Goal: Task Accomplishment & Management: Manage account settings

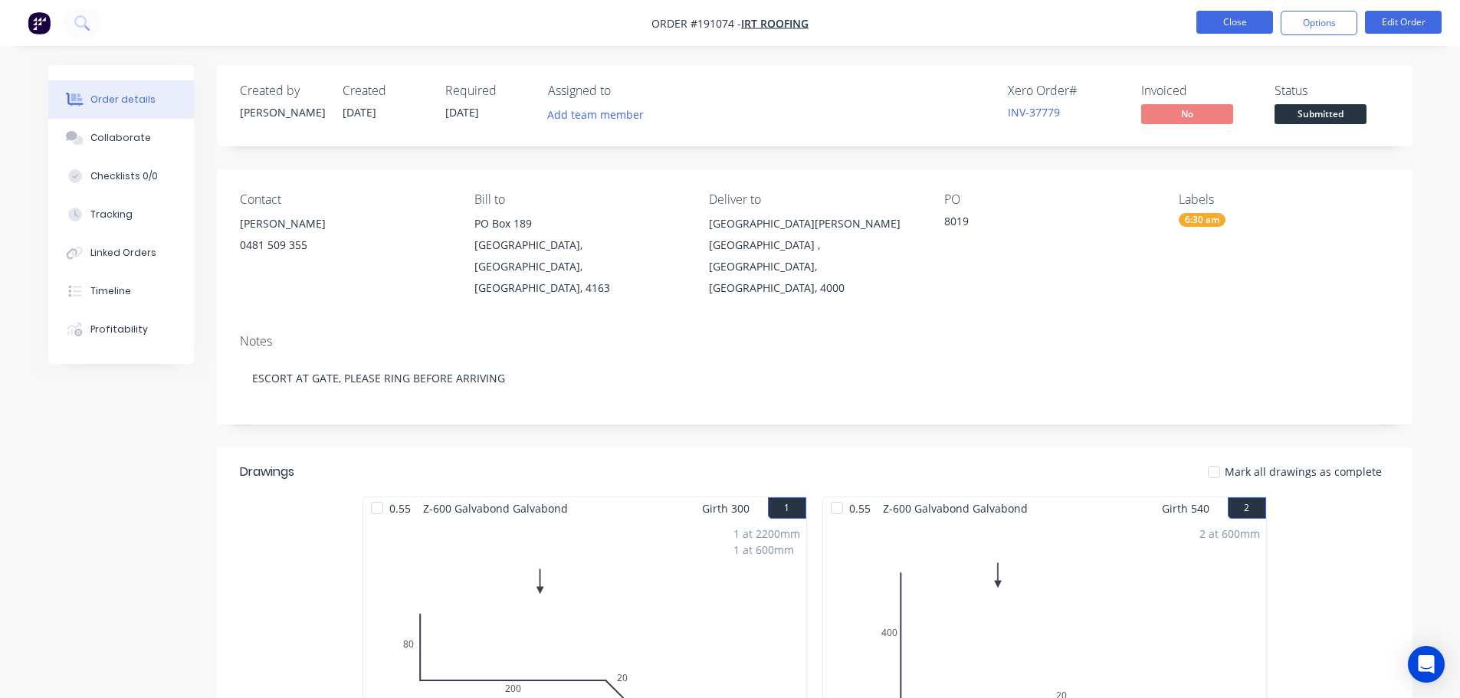
click at [1224, 22] on button "Close" at bounding box center [1234, 22] width 77 height 23
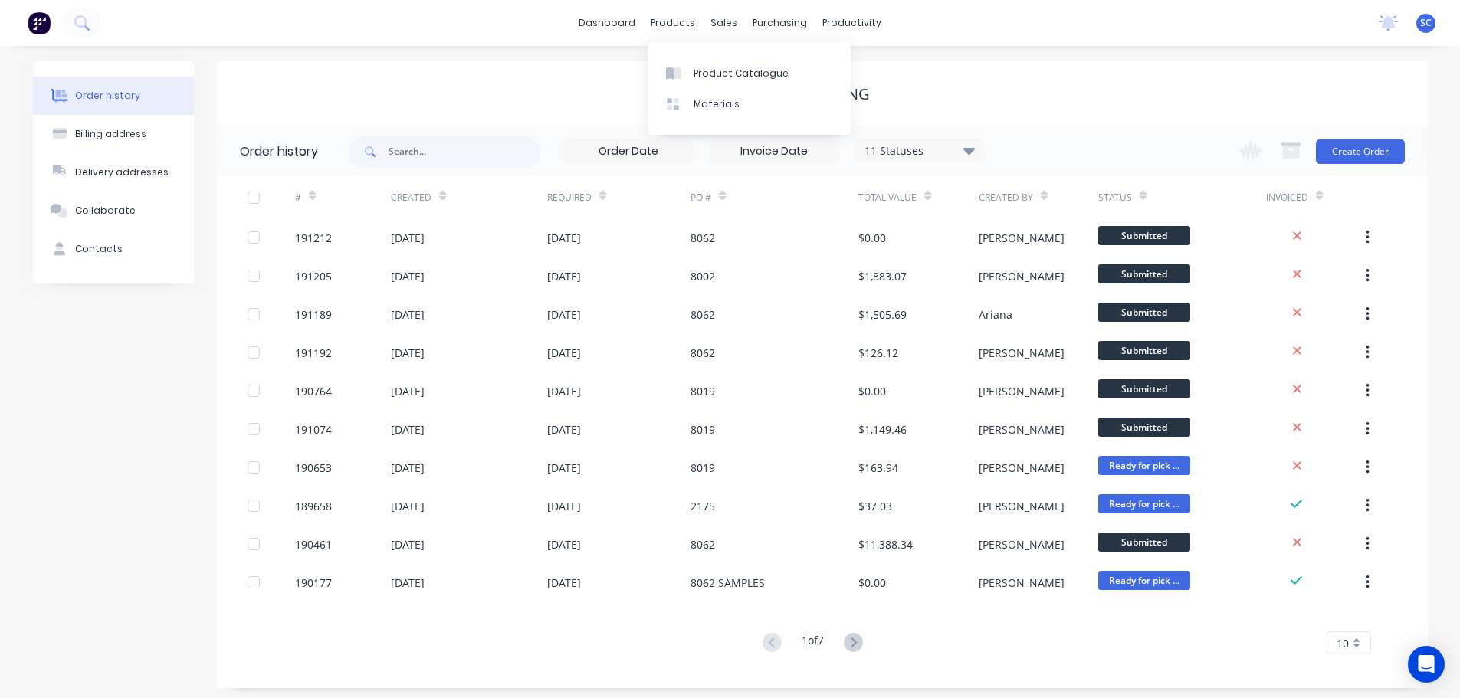
click at [667, 1] on div "dashboard products sales purchasing productivity dashboard products Product Cat…" at bounding box center [730, 23] width 1460 height 46
click at [725, 18] on div "sales" at bounding box center [724, 22] width 42 height 23
click at [772, 109] on div "Customers" at bounding box center [776, 104] width 55 height 14
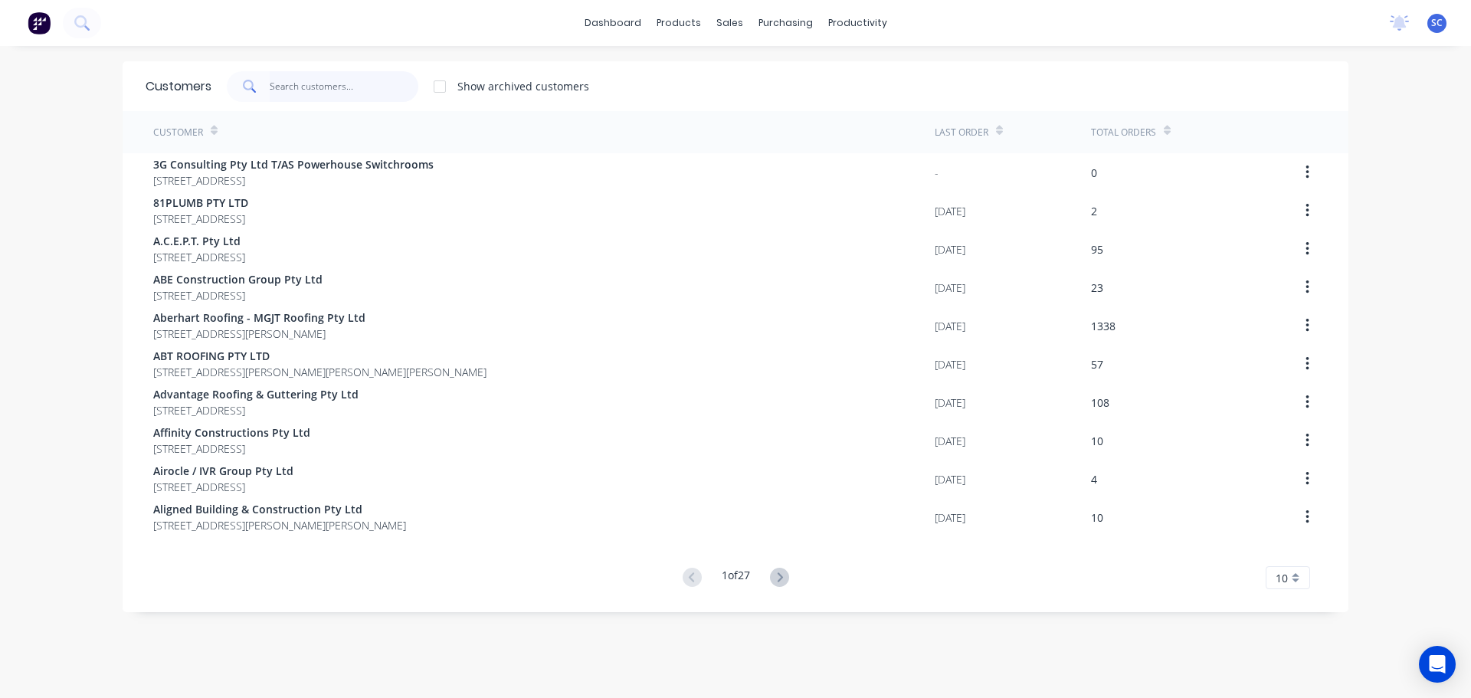
click at [343, 92] on input "text" at bounding box center [344, 86] width 149 height 31
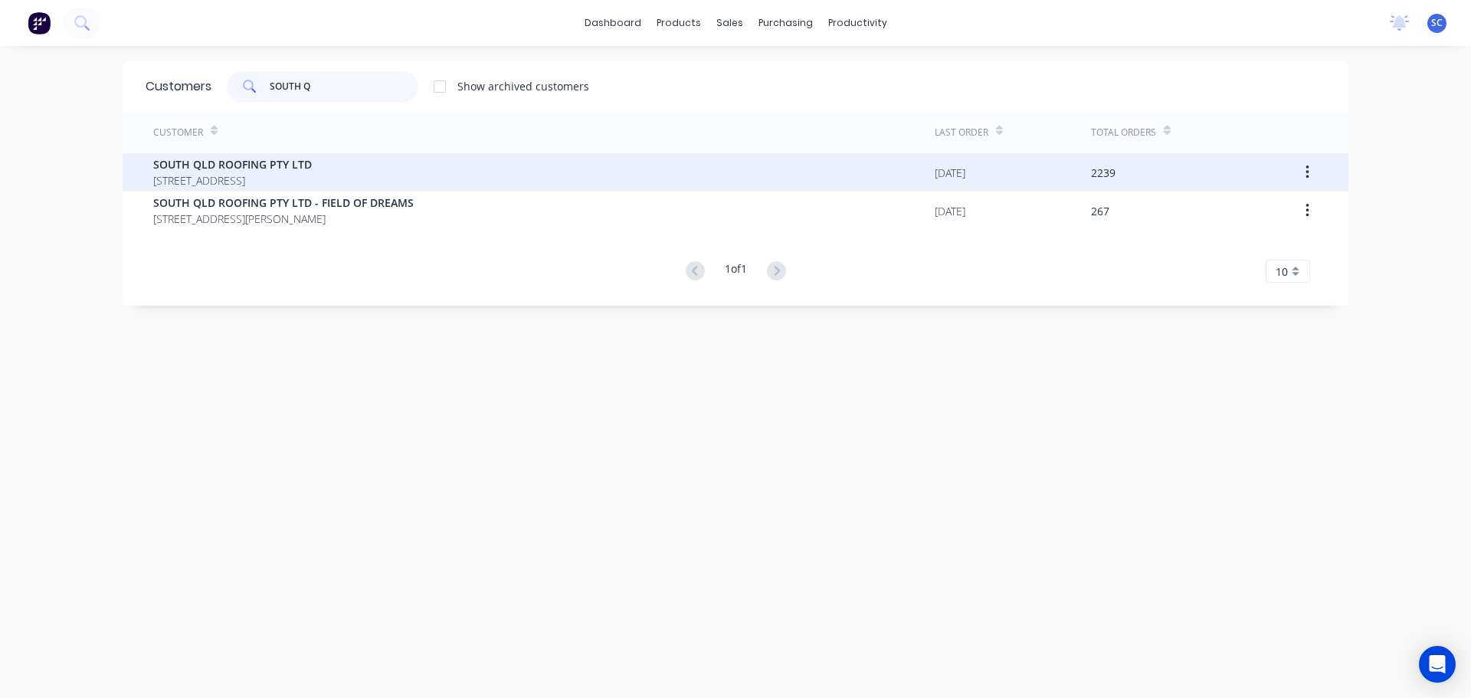
type input "SOUTH Q"
click at [264, 169] on span "SOUTH QLD ROOFING PTY LTD" at bounding box center [232, 164] width 159 height 16
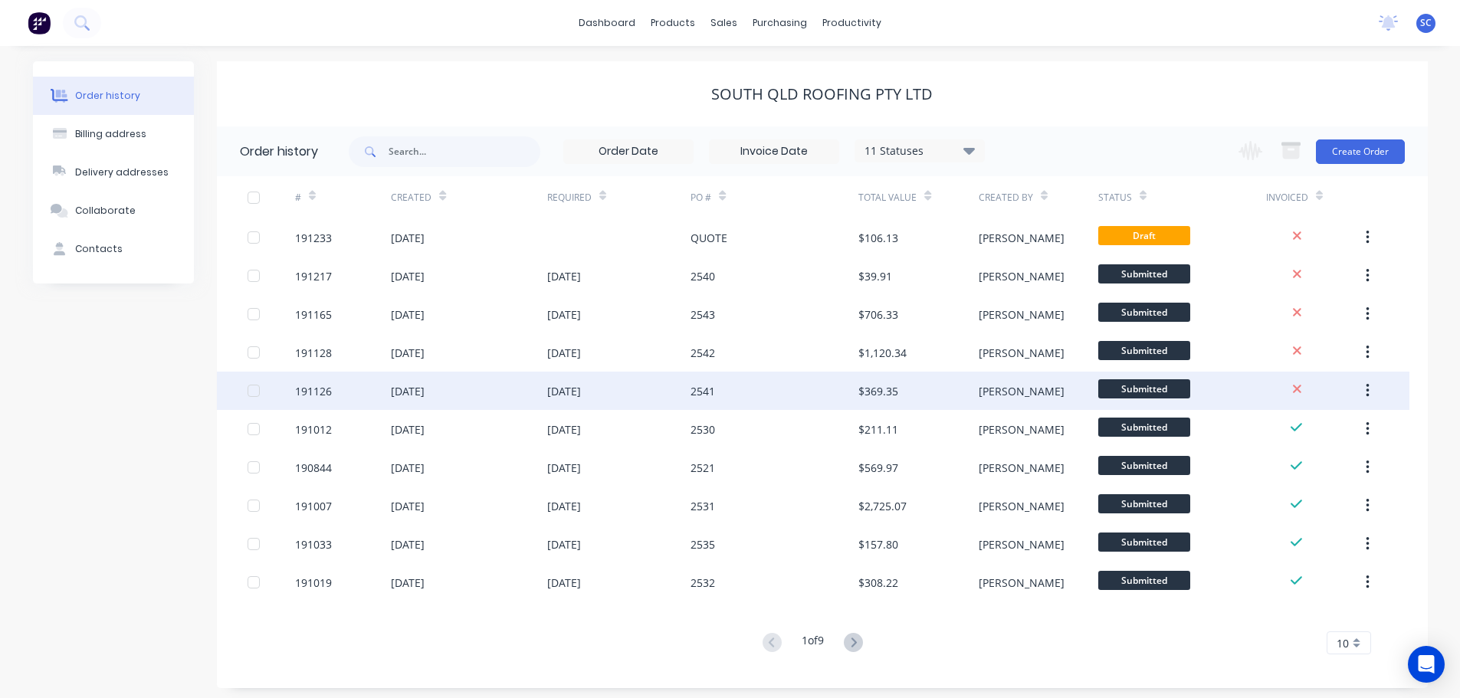
click at [526, 396] on div "28 Aug 2025" at bounding box center [469, 391] width 156 height 38
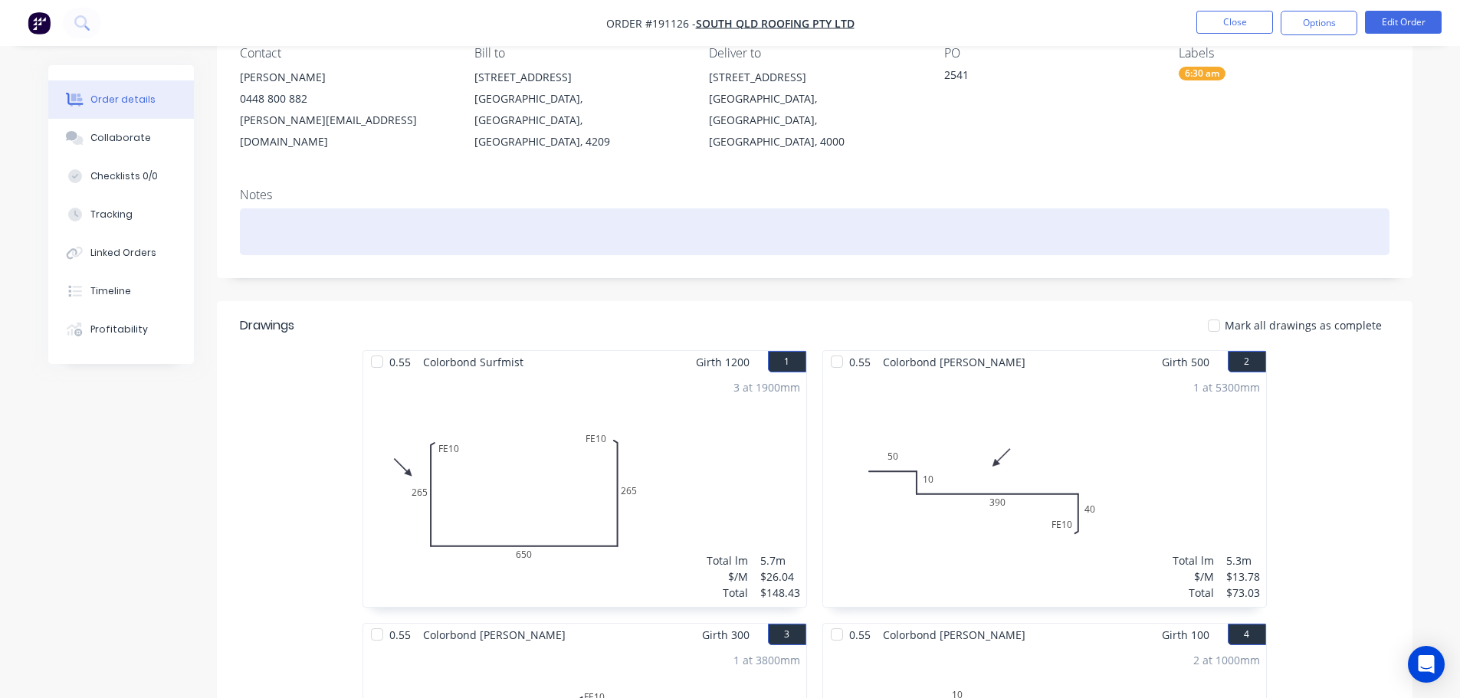
scroll to position [230, 0]
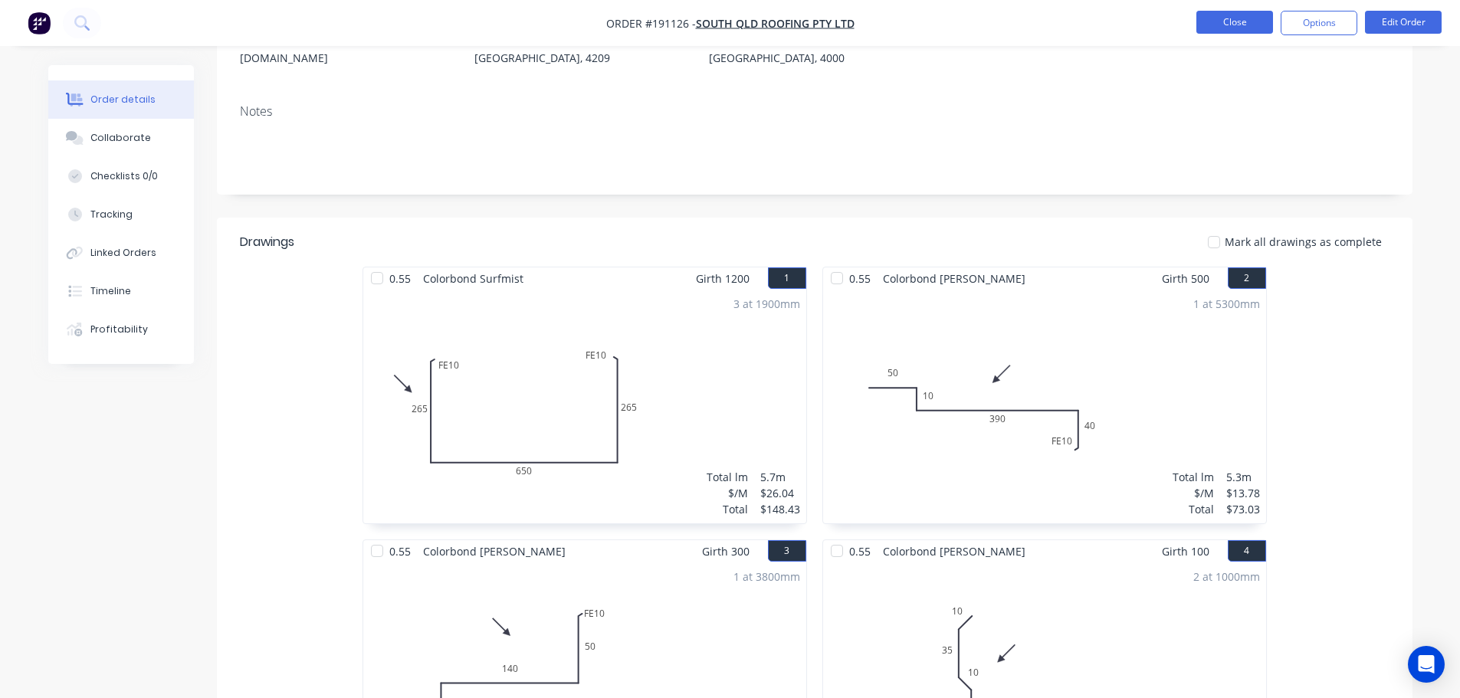
click at [1236, 20] on button "Close" at bounding box center [1234, 22] width 77 height 23
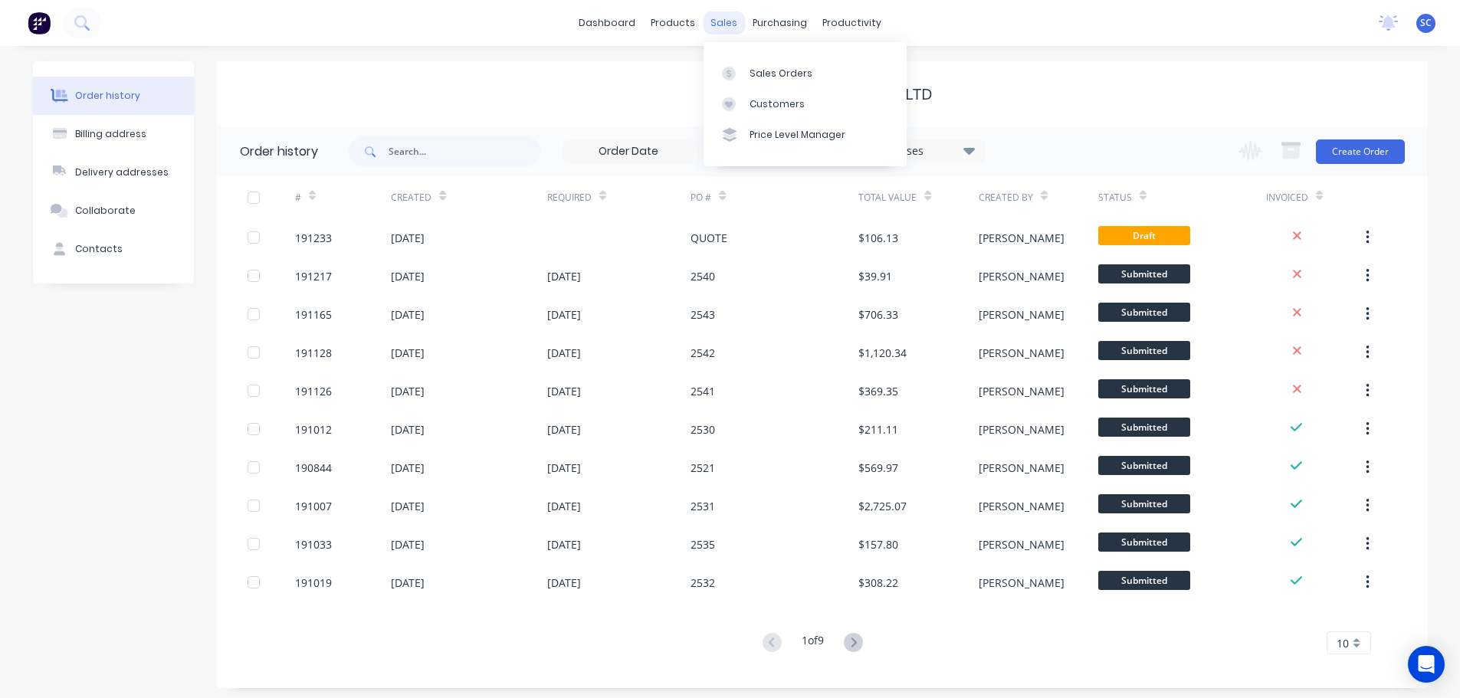
click at [723, 25] on div "sales" at bounding box center [724, 22] width 42 height 23
click at [762, 106] on div "Customers" at bounding box center [776, 104] width 55 height 14
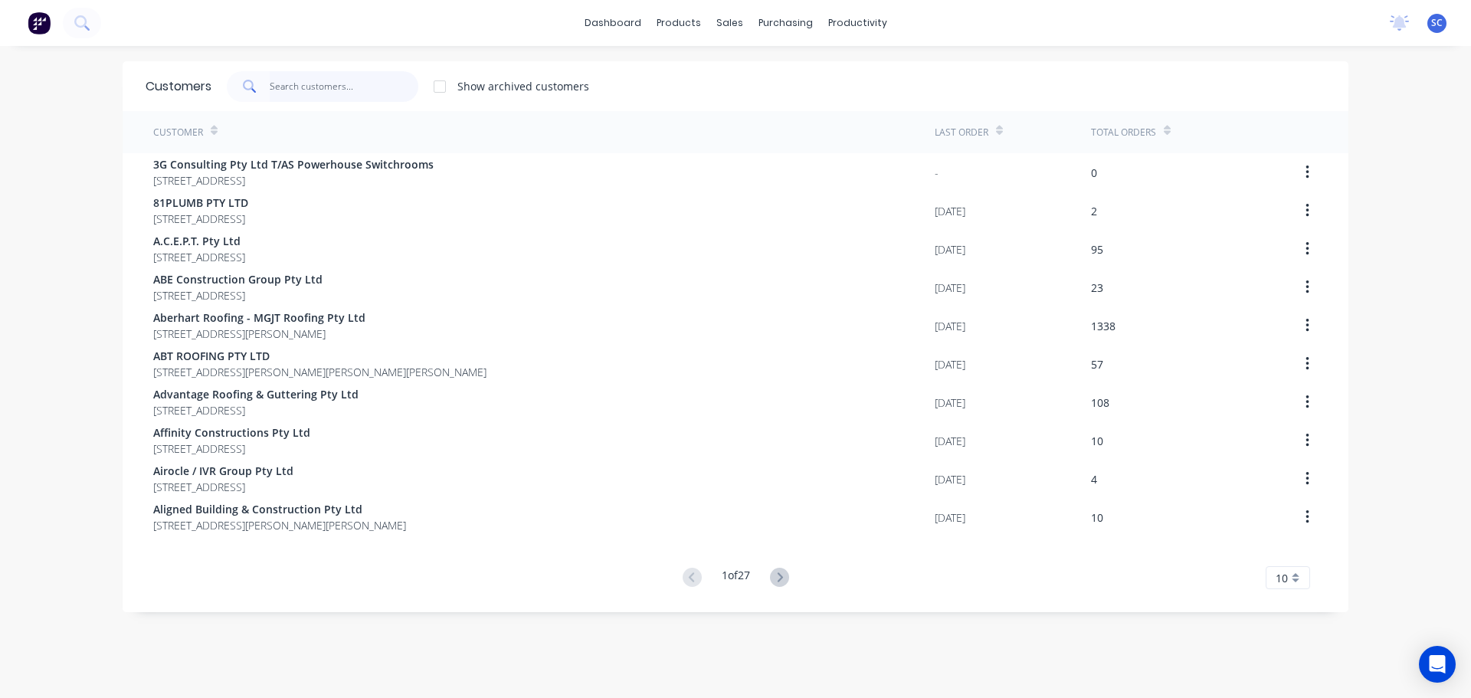
drag, startPoint x: 290, startPoint y: 87, endPoint x: 268, endPoint y: 97, distance: 24.0
click at [290, 87] on input "text" at bounding box center [344, 86] width 149 height 31
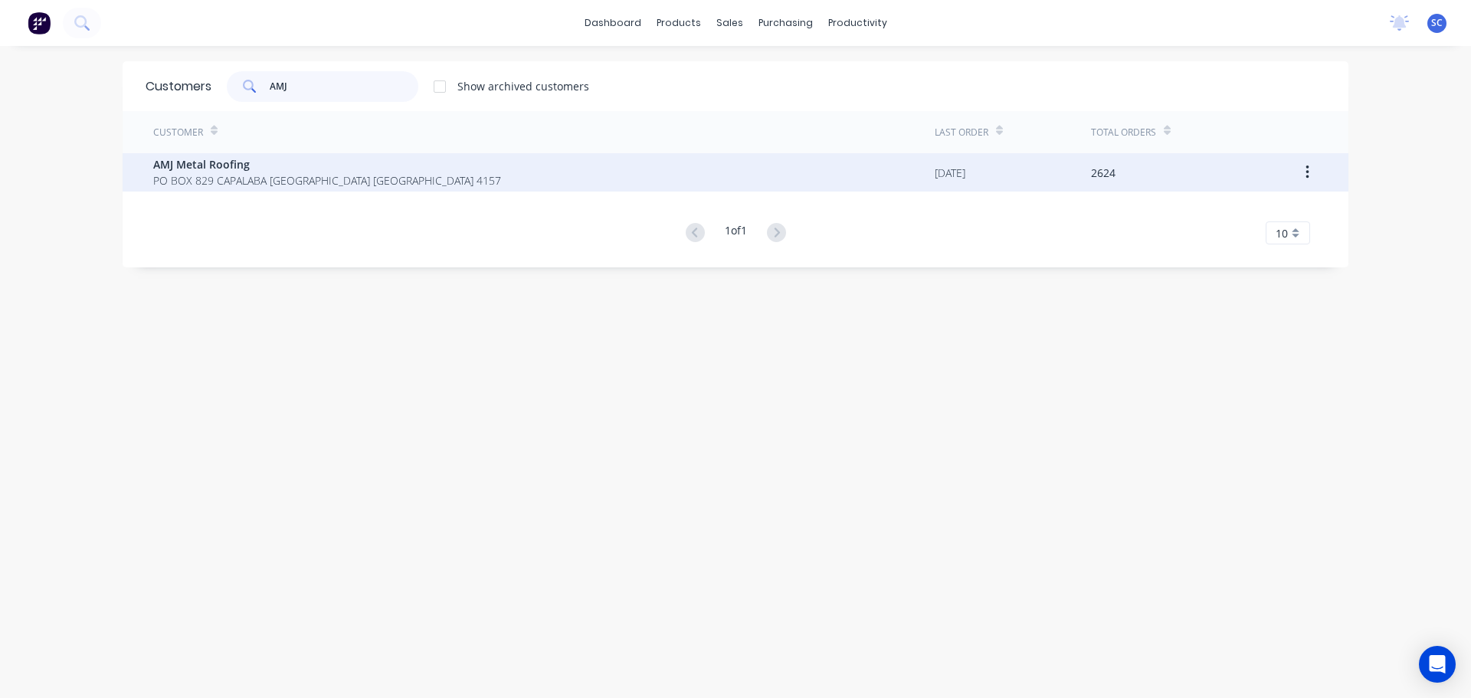
type input "AMJ"
click at [194, 175] on span "PO BOX 829 CAPALABA Queensland Australia 4157" at bounding box center [327, 180] width 348 height 16
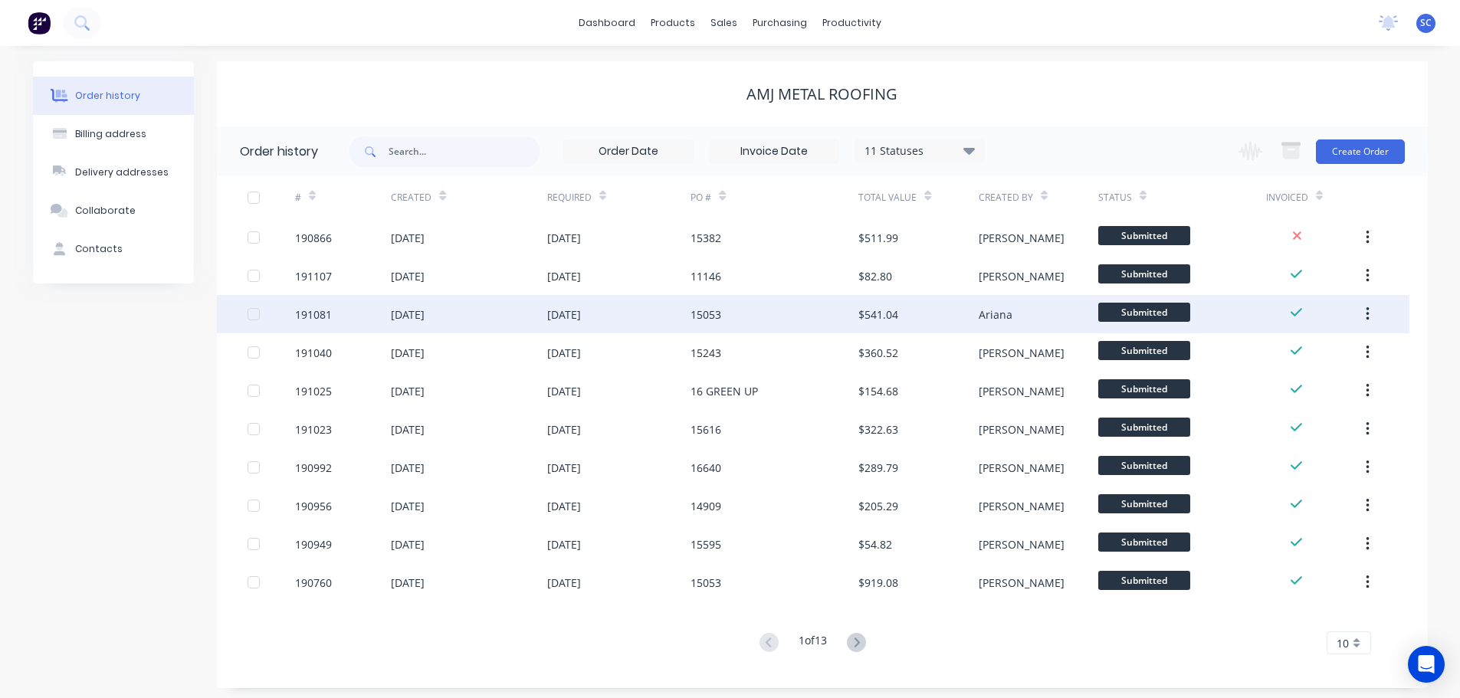
click at [581, 310] on div "[DATE]" at bounding box center [564, 314] width 34 height 16
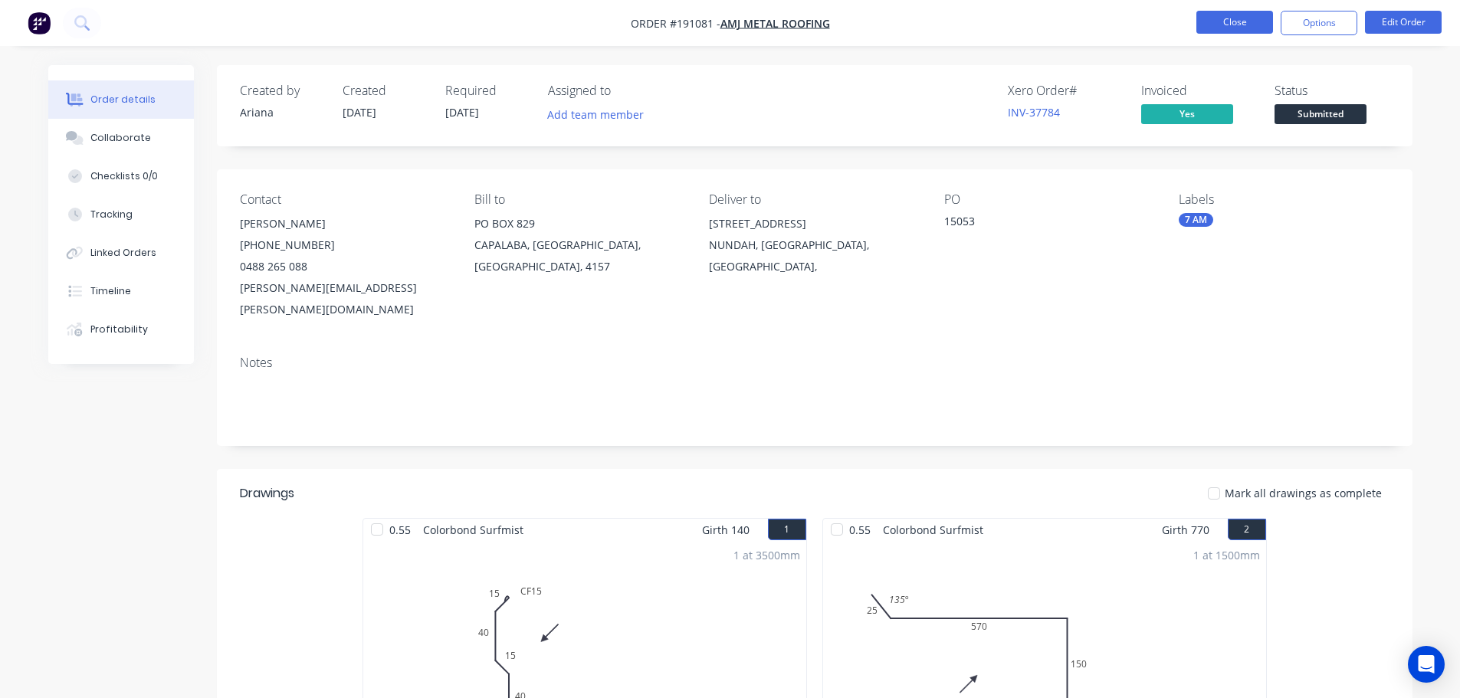
click at [1241, 20] on button "Close" at bounding box center [1234, 22] width 77 height 23
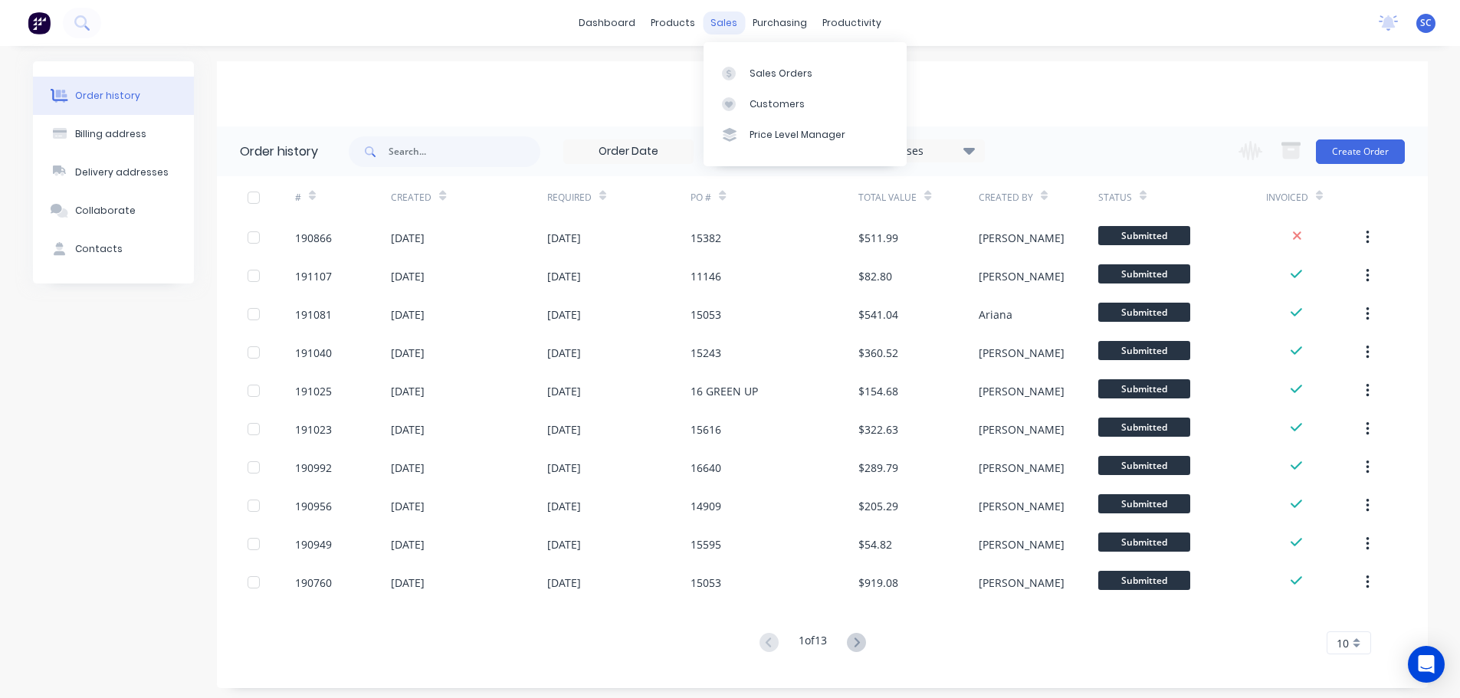
click at [731, 21] on div "sales" at bounding box center [724, 22] width 42 height 23
click at [764, 98] on div "Customers" at bounding box center [776, 104] width 55 height 14
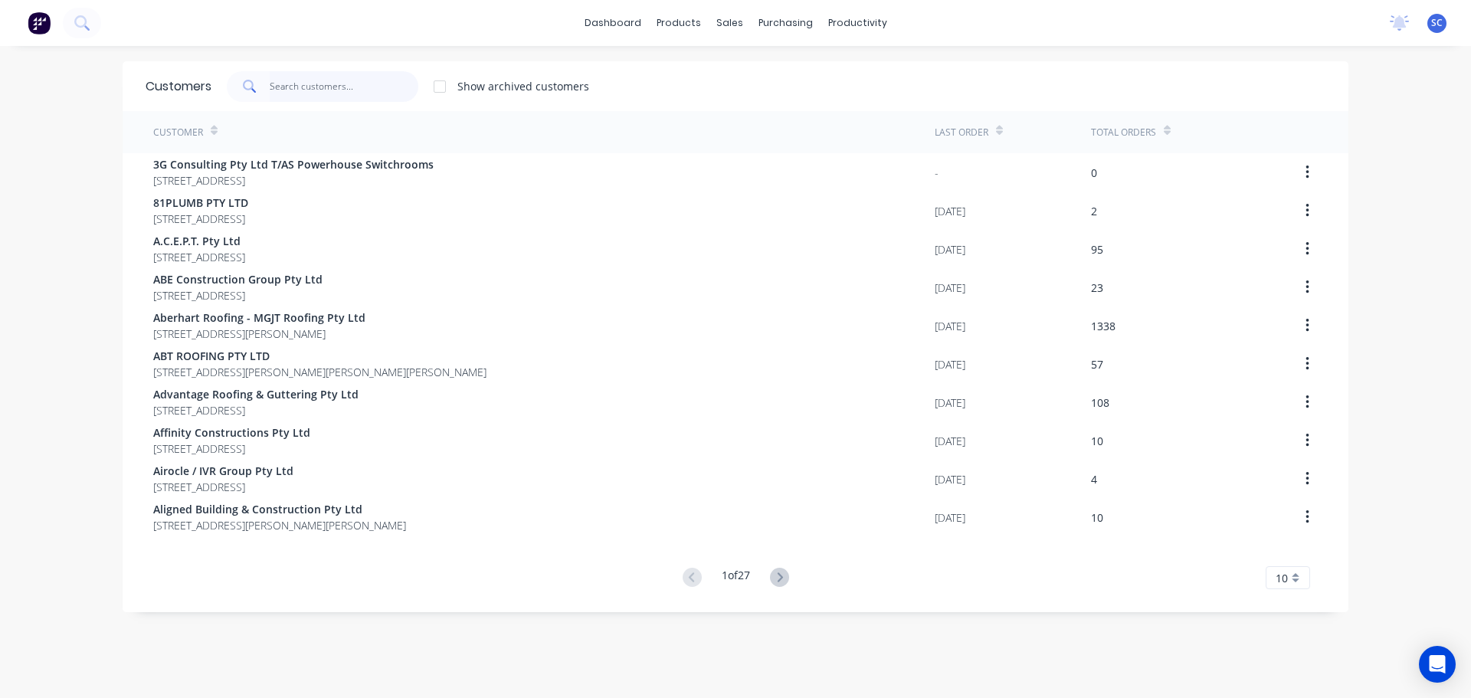
click at [374, 84] on input "text" at bounding box center [344, 86] width 149 height 31
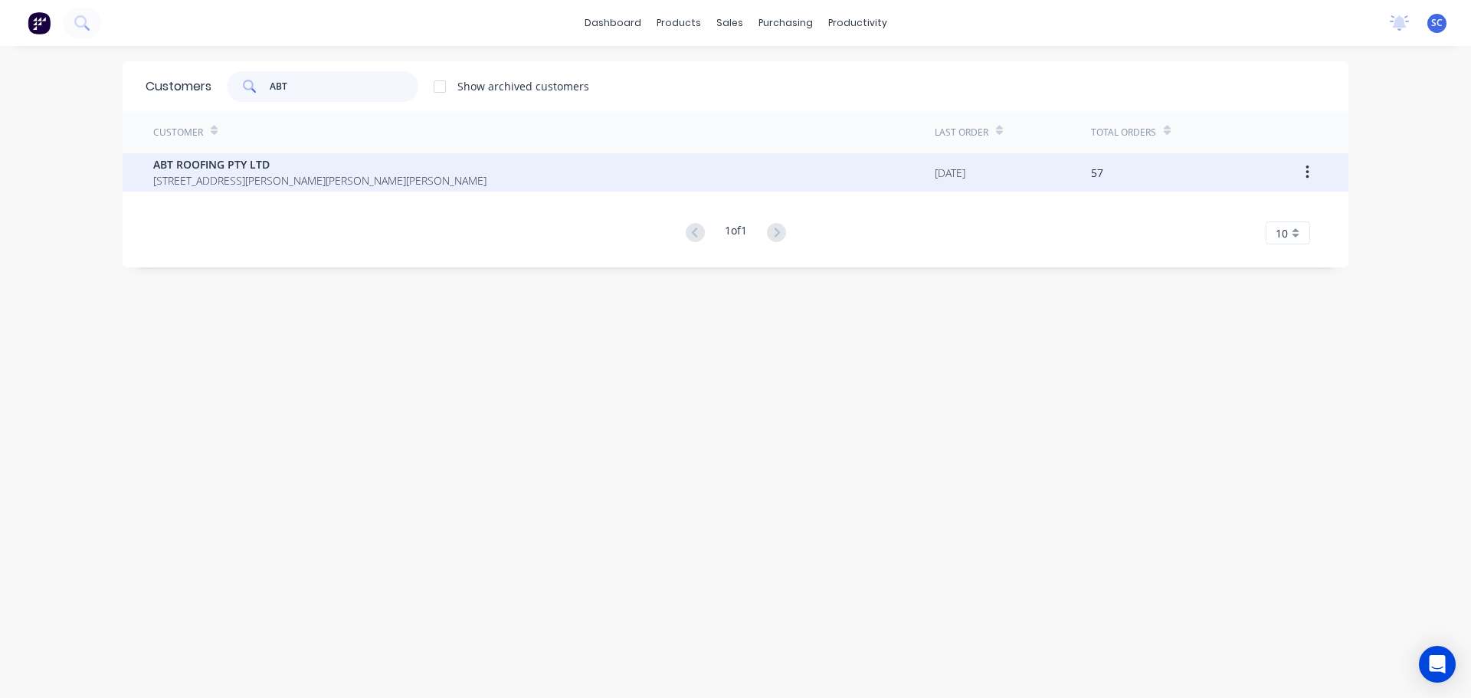
type input "ABT"
click at [229, 173] on span "[STREET_ADDRESS][PERSON_NAME][PERSON_NAME][PERSON_NAME]" at bounding box center [319, 180] width 333 height 16
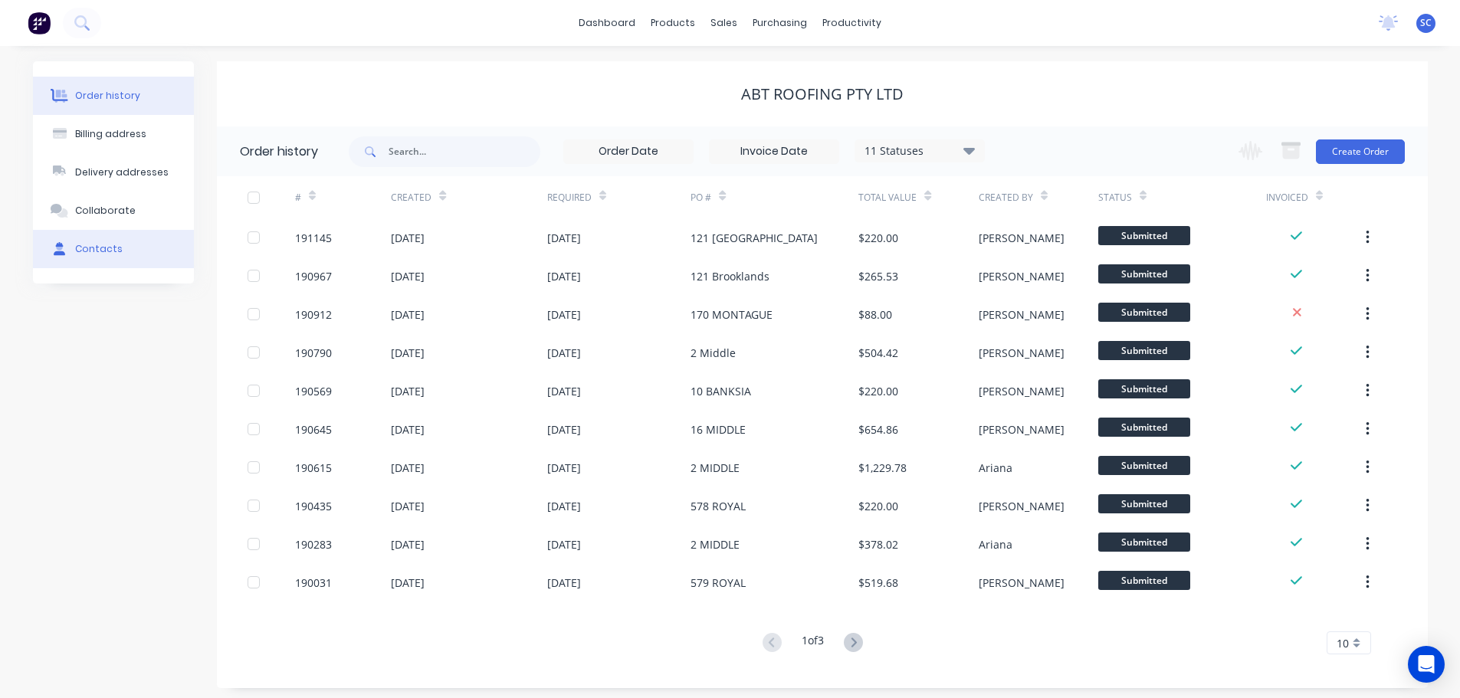
click at [98, 256] on button "Contacts" at bounding box center [113, 249] width 161 height 38
select select "AU"
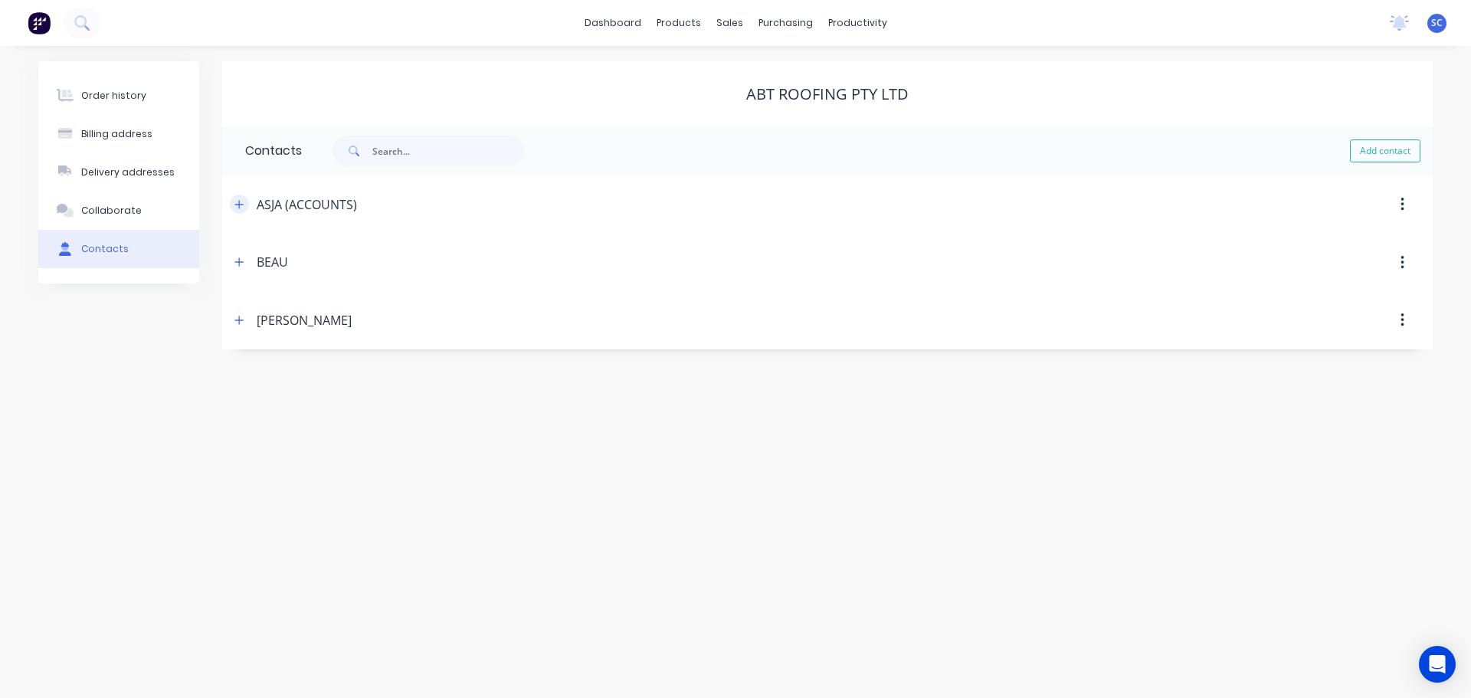
click at [241, 205] on icon "button" at bounding box center [238, 204] width 9 height 11
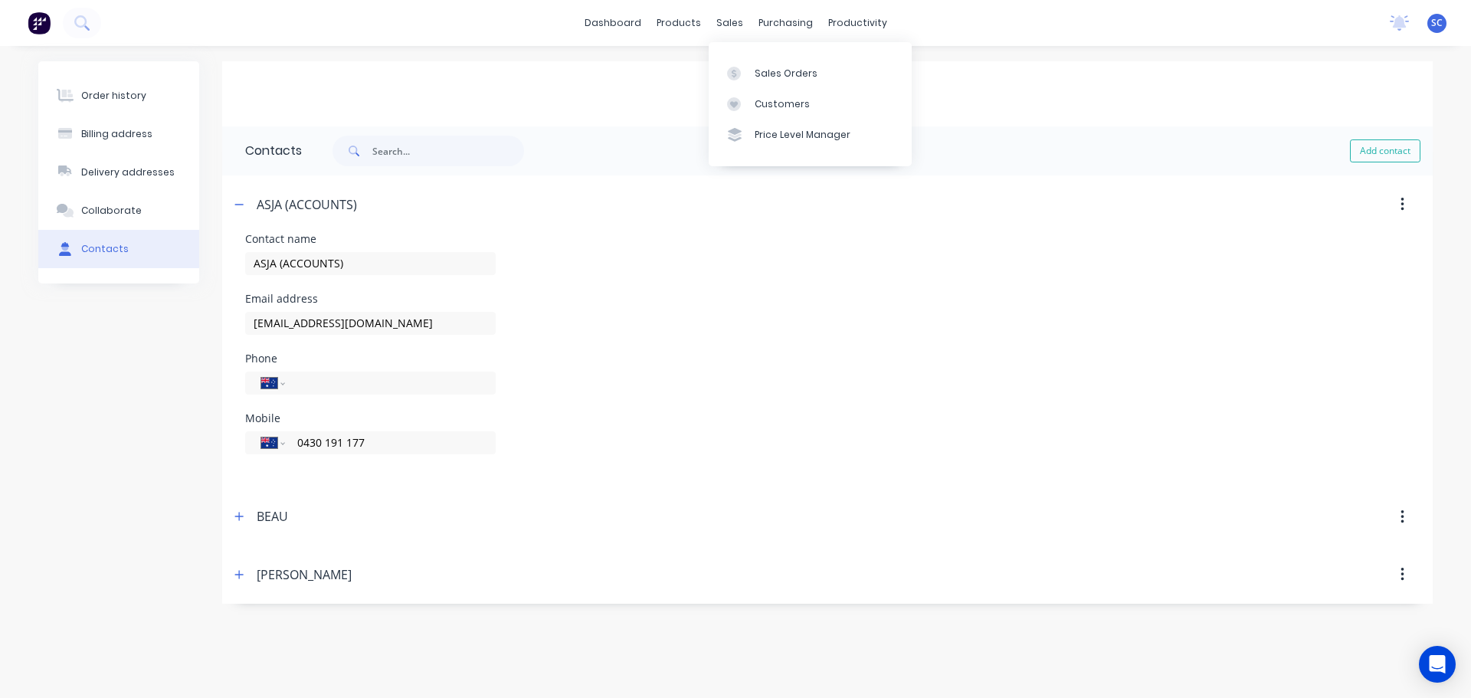
drag, startPoint x: 720, startPoint y: 17, endPoint x: 732, endPoint y: 38, distance: 23.7
click at [723, 24] on div "sales" at bounding box center [730, 22] width 42 height 23
click at [770, 102] on div "Customers" at bounding box center [782, 104] width 55 height 14
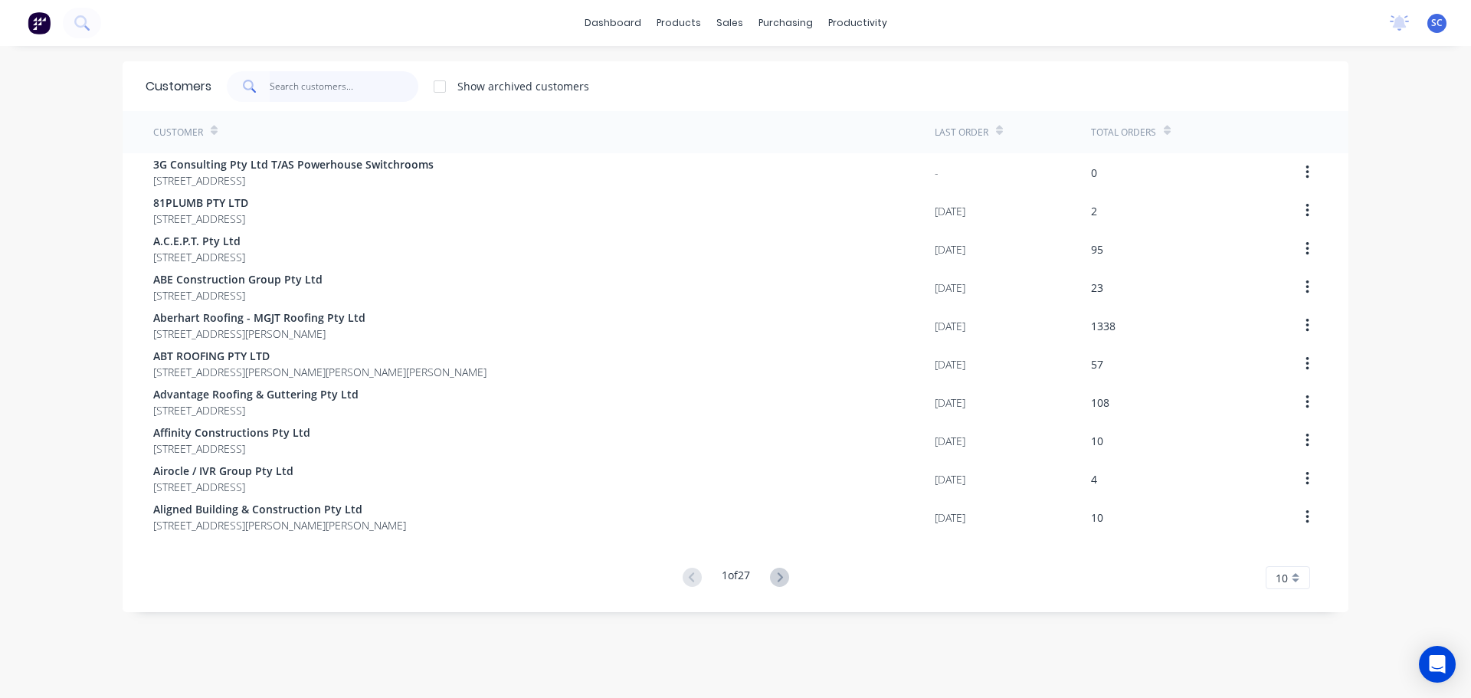
click at [315, 88] on input "text" at bounding box center [344, 86] width 149 height 31
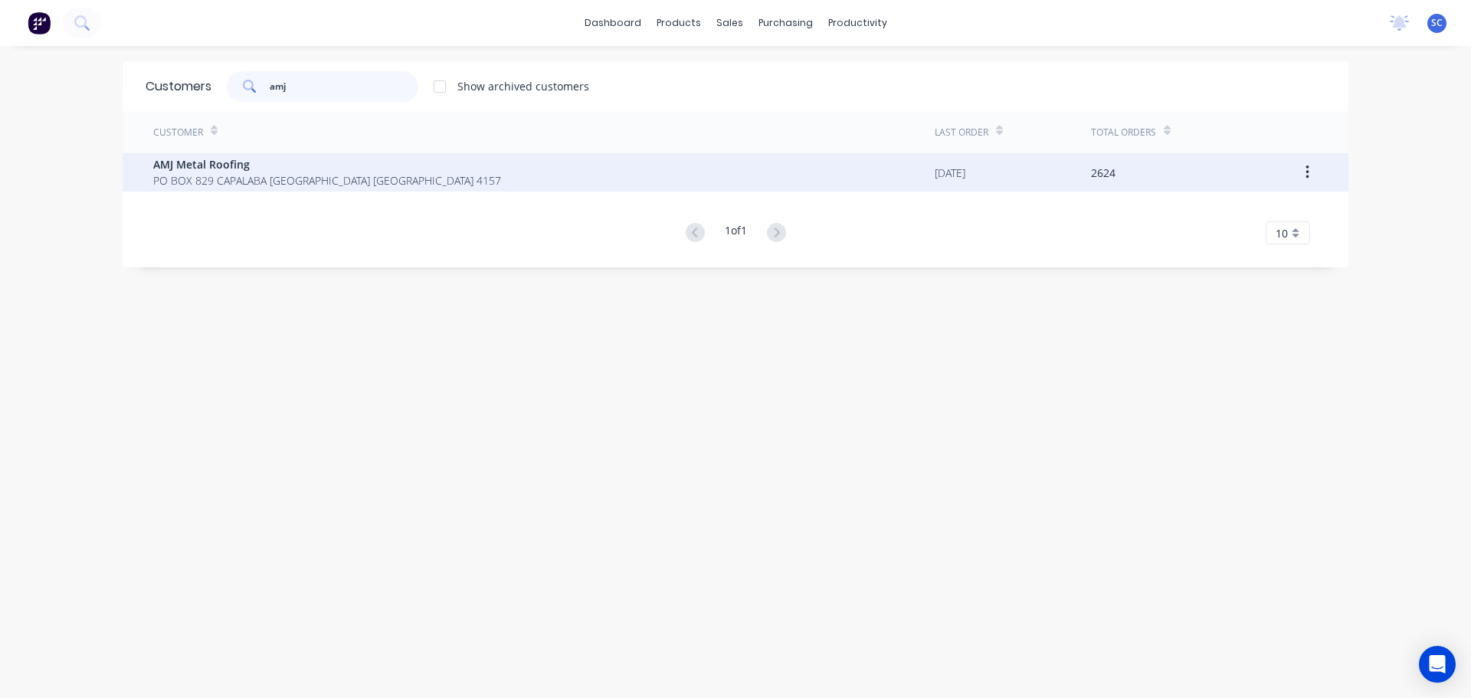
type input "amj"
click at [177, 169] on span "AMJ Metal Roofing" at bounding box center [327, 164] width 348 height 16
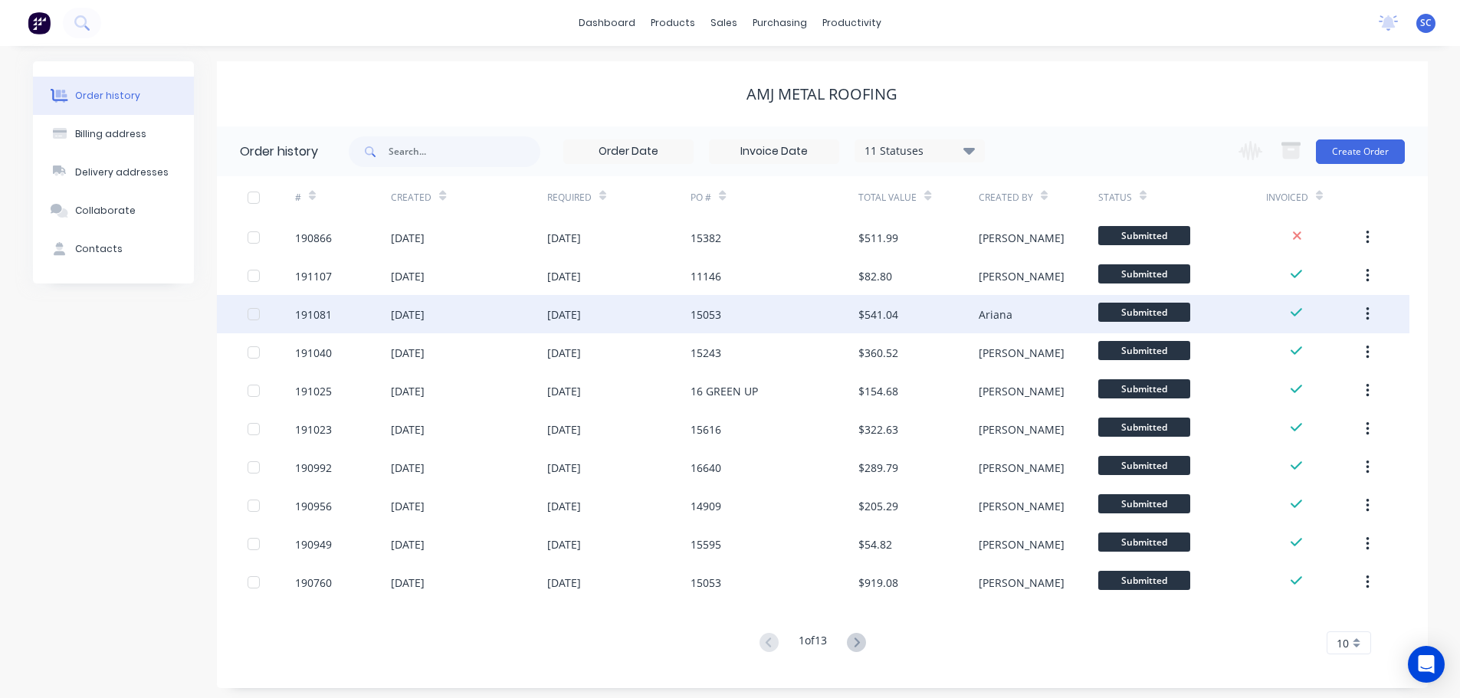
click at [441, 329] on div "[DATE]" at bounding box center [469, 314] width 156 height 38
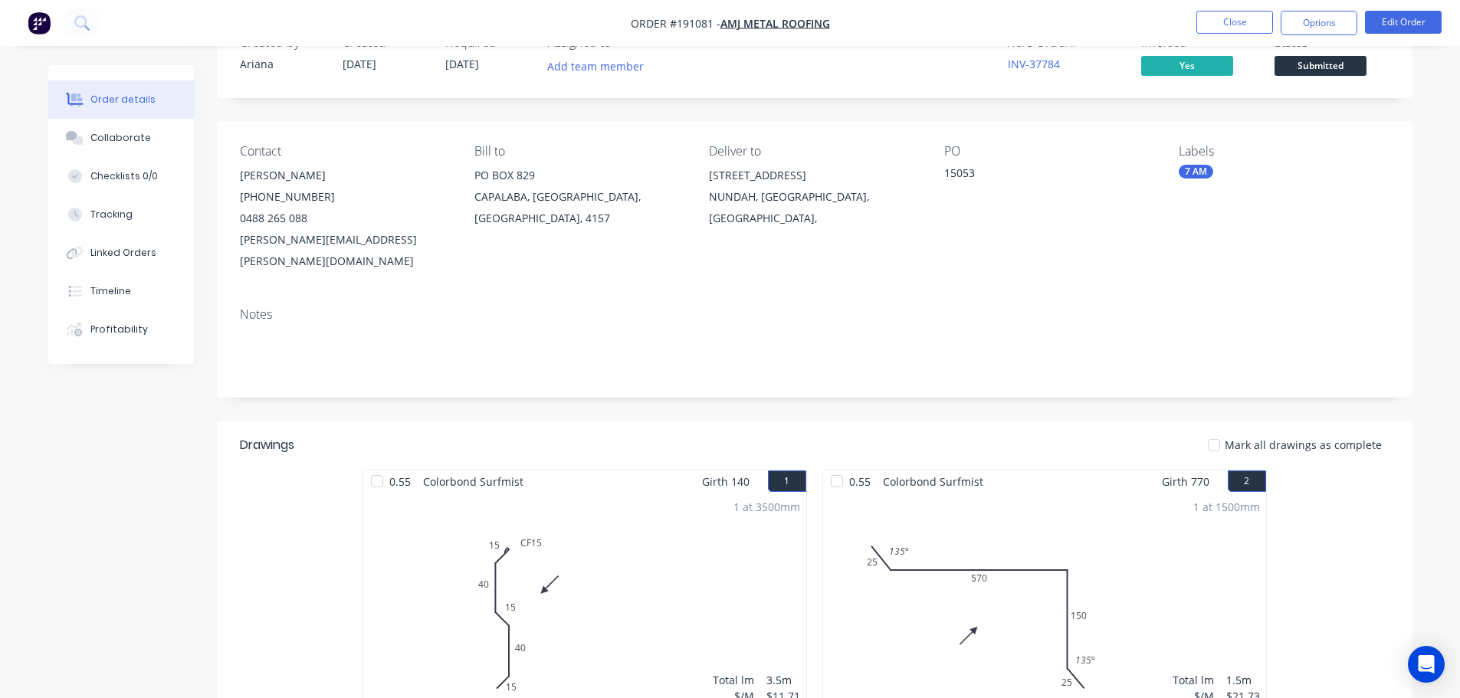
scroll to position [230, 0]
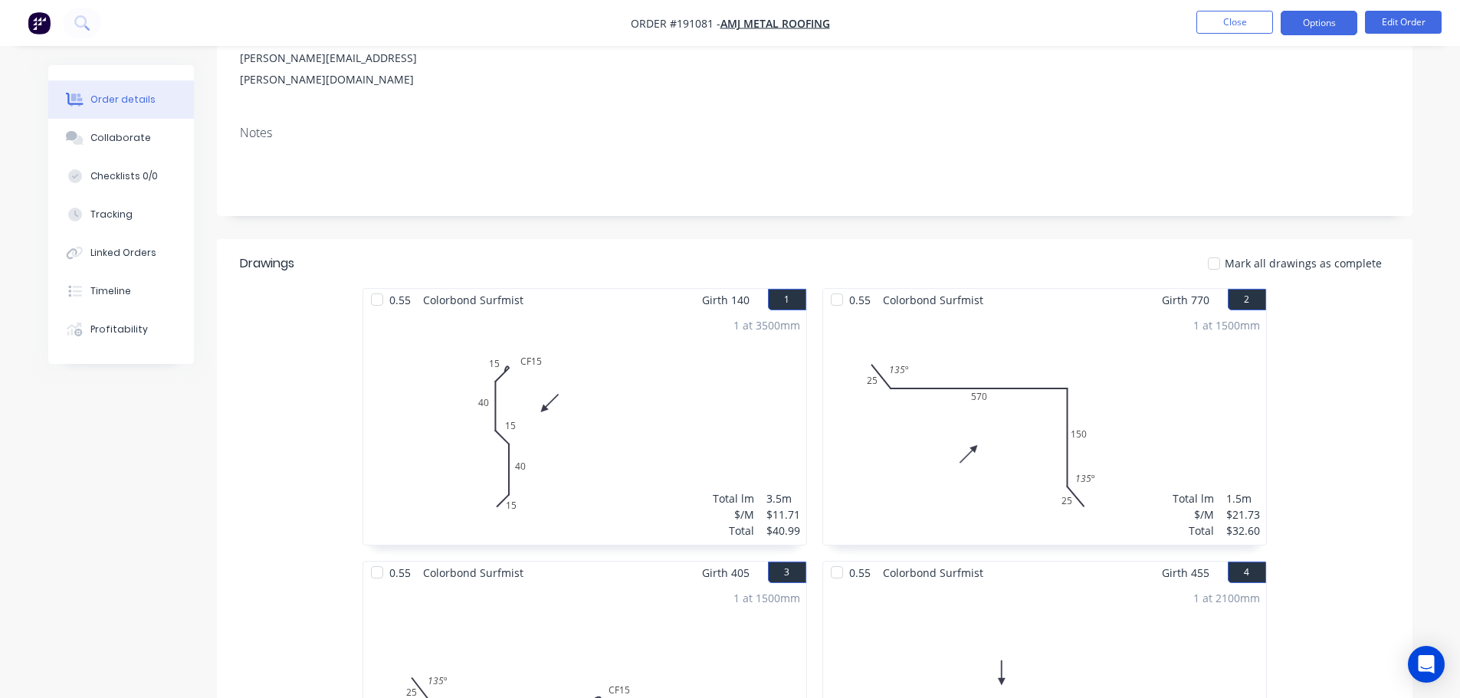
click at [1332, 15] on button "Options" at bounding box center [1318, 23] width 77 height 25
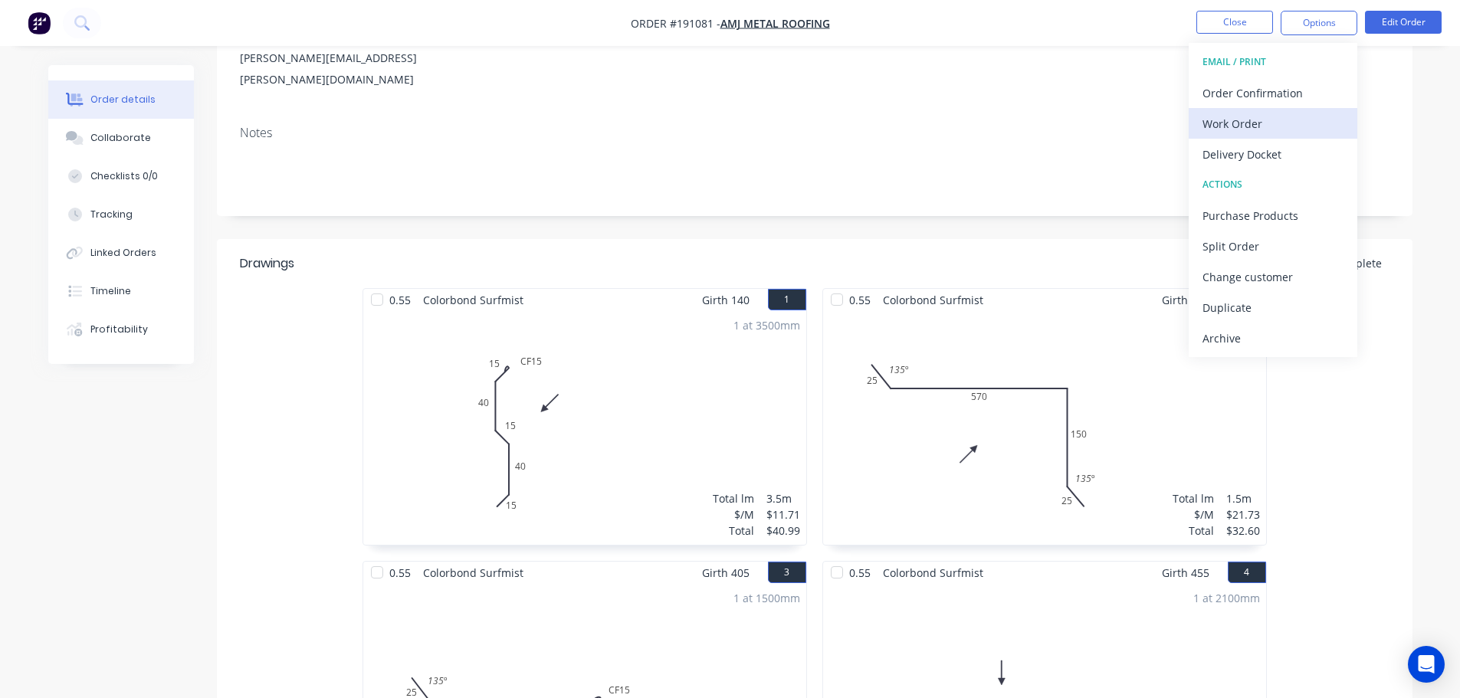
click at [1259, 127] on div "Work Order" at bounding box center [1272, 124] width 141 height 22
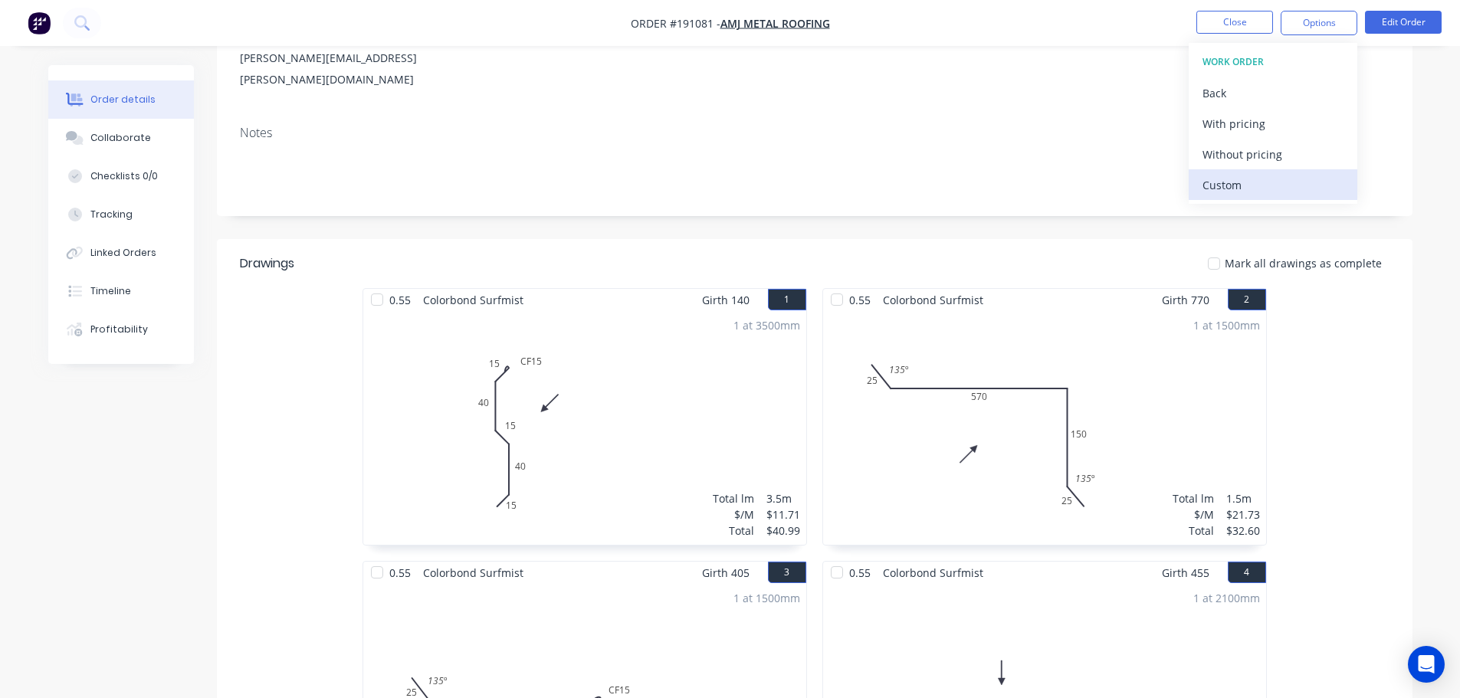
click at [1242, 179] on div "Custom" at bounding box center [1272, 185] width 141 height 22
click at [1254, 152] on div "Without pricing" at bounding box center [1272, 154] width 141 height 22
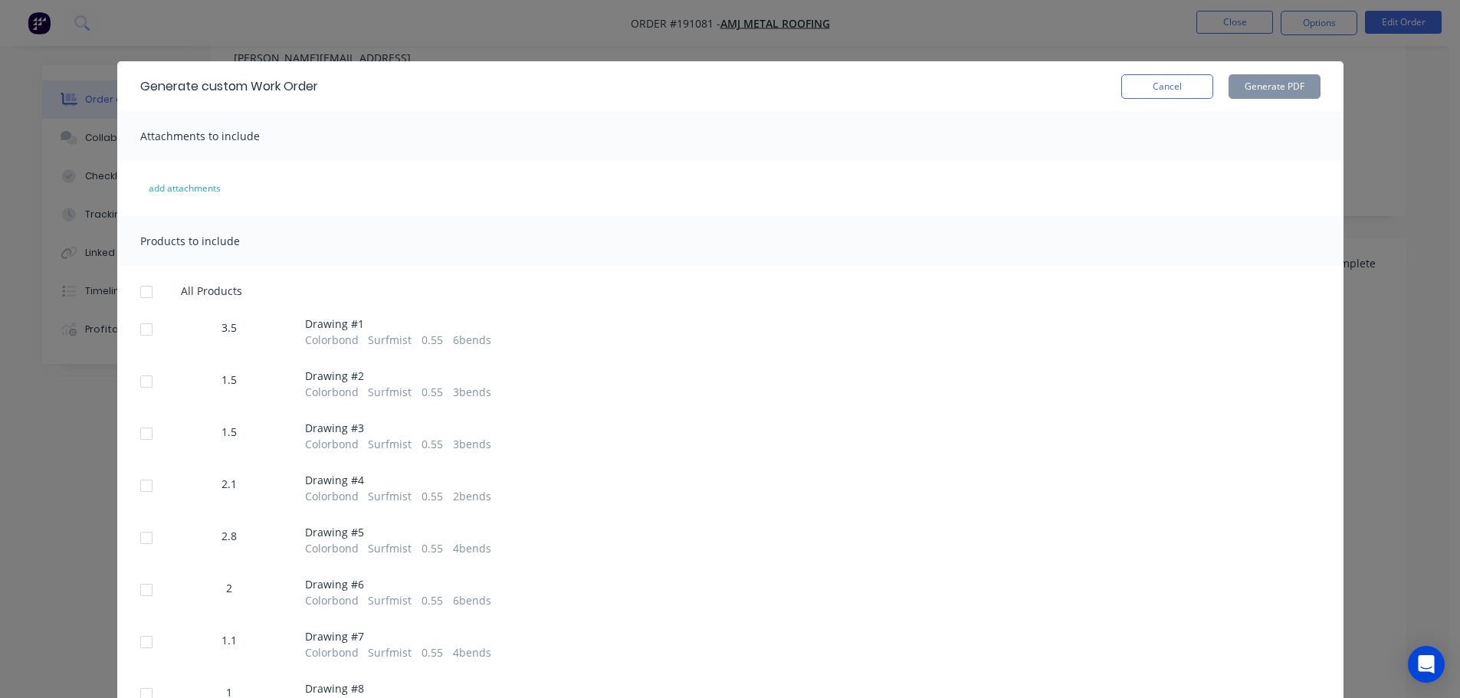
click at [149, 324] on div at bounding box center [146, 329] width 31 height 31
click at [1254, 81] on button "Generate PDF" at bounding box center [1274, 86] width 92 height 25
click at [1181, 84] on button "Cancel" at bounding box center [1167, 86] width 92 height 25
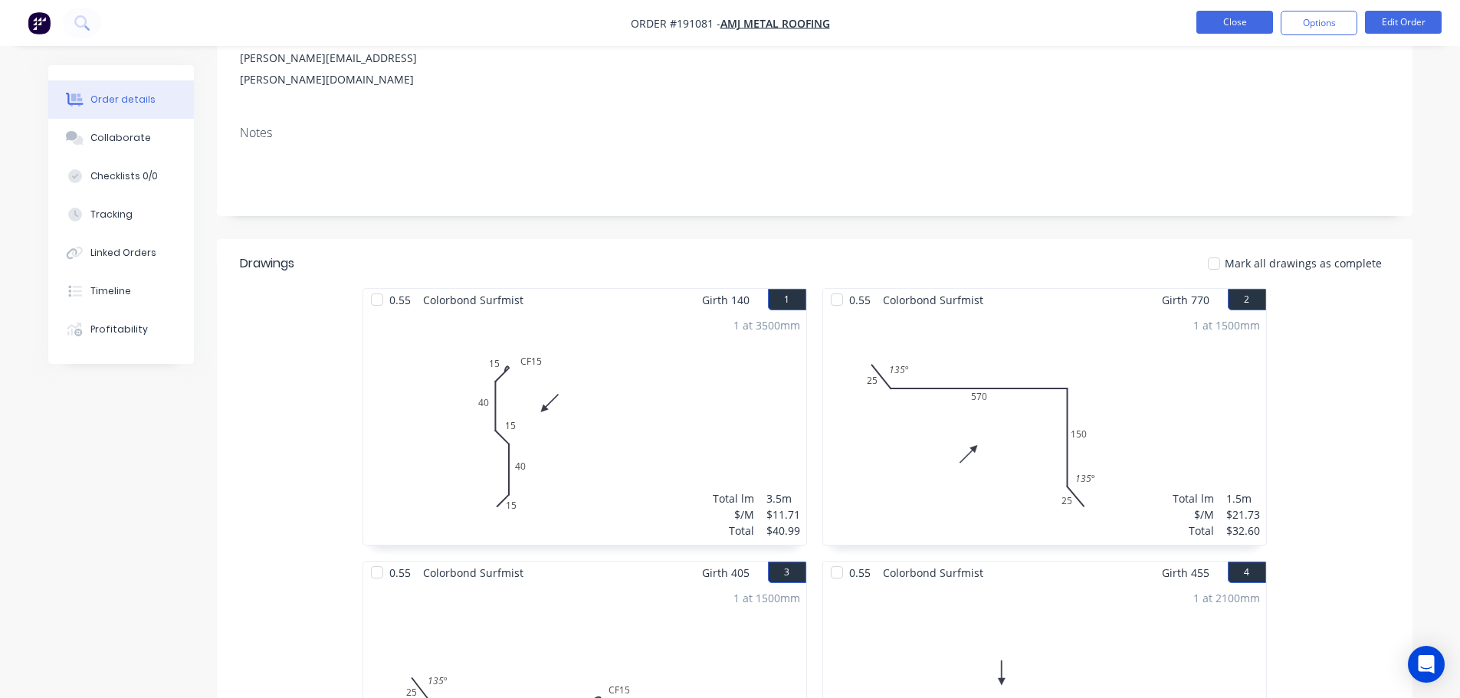
click at [1249, 21] on button "Close" at bounding box center [1234, 22] width 77 height 23
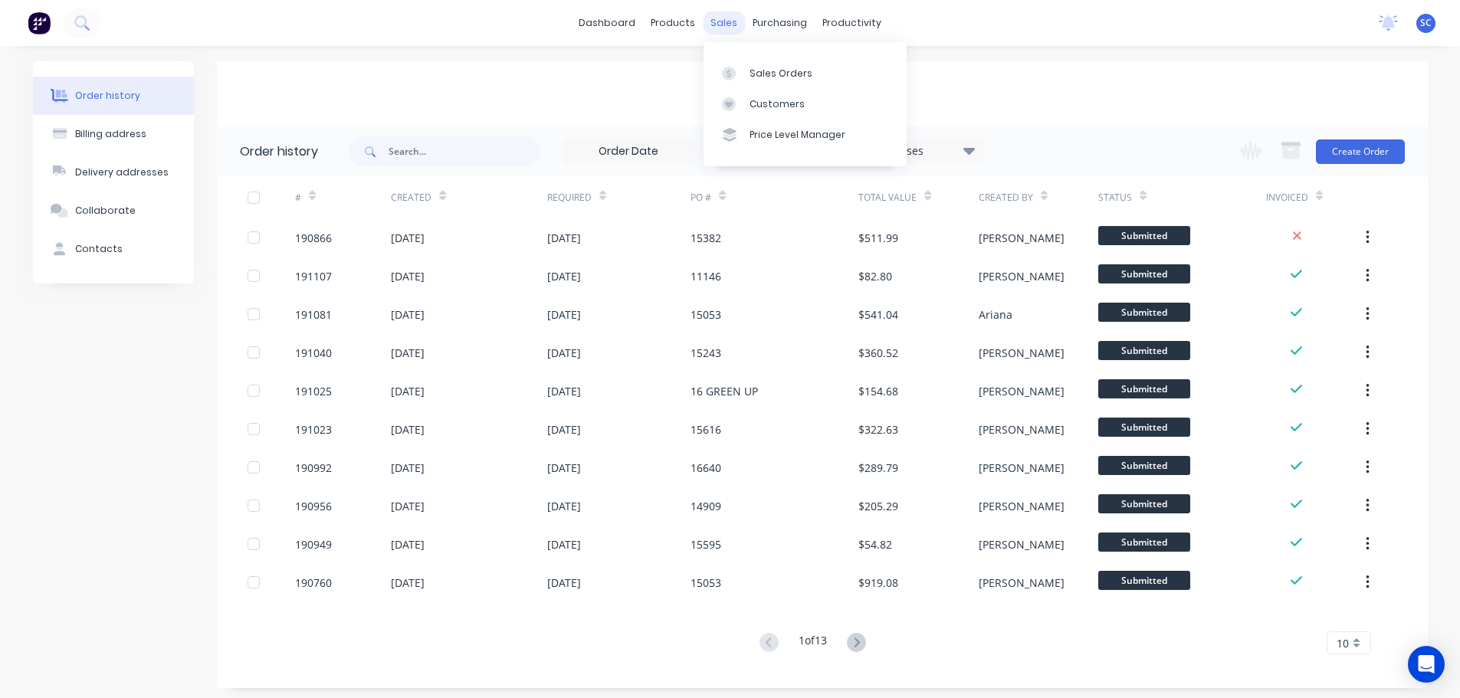
click at [728, 18] on div "sales" at bounding box center [724, 22] width 42 height 23
click at [781, 103] on div "Customers" at bounding box center [776, 104] width 55 height 14
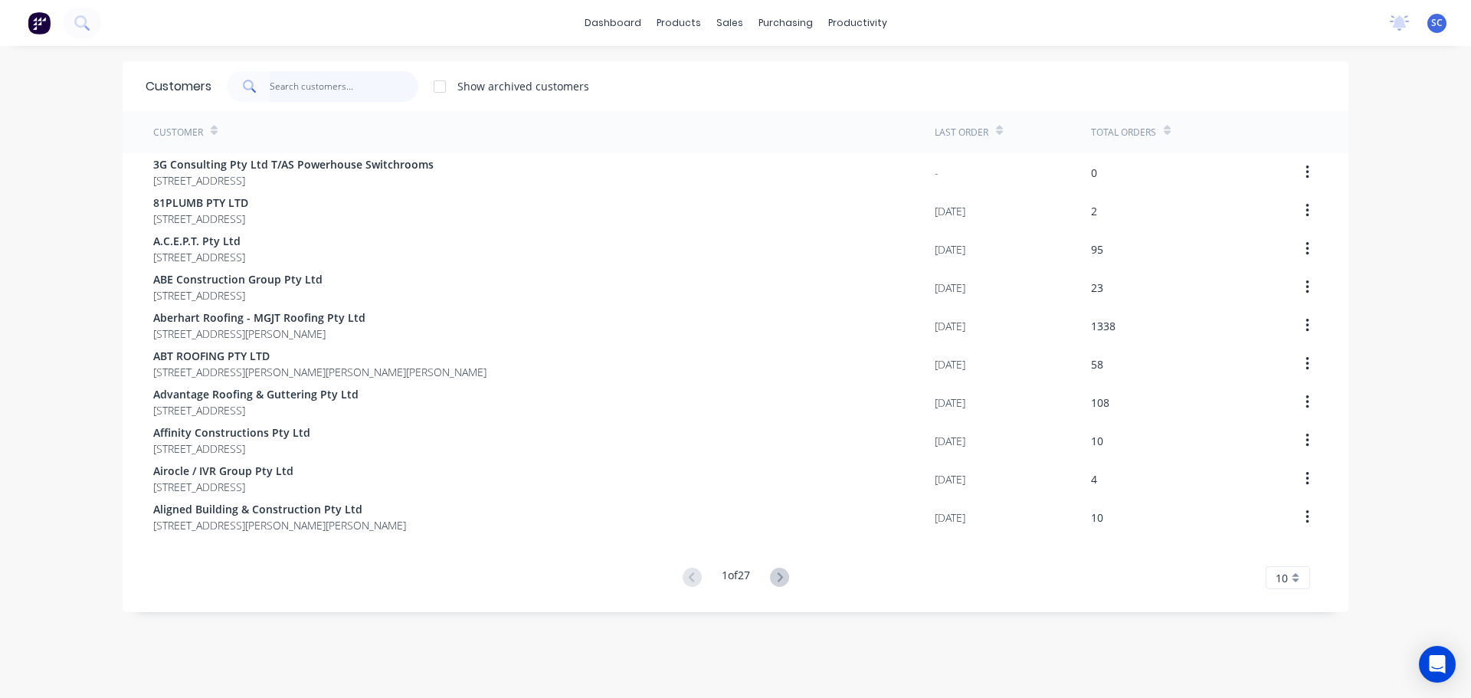
click at [344, 80] on input "text" at bounding box center [344, 86] width 149 height 31
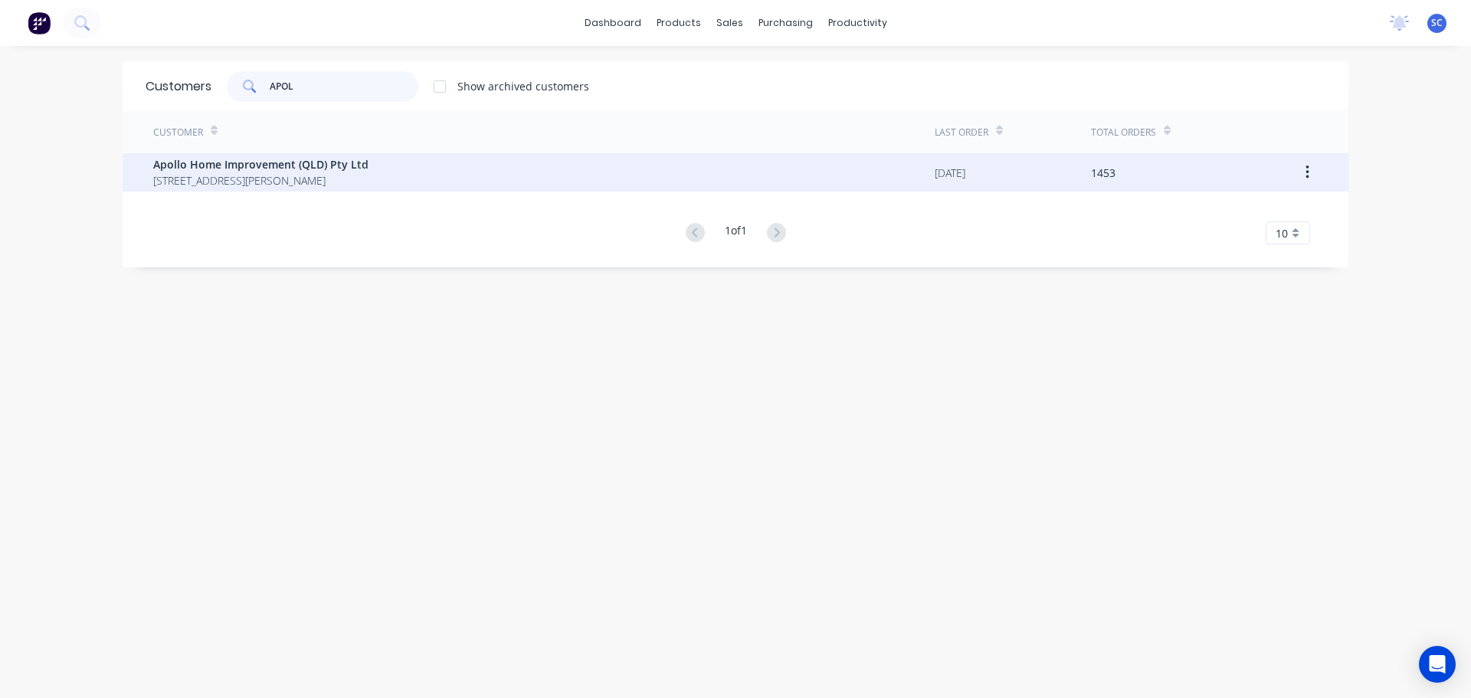
type input "APOL"
click at [213, 180] on span "29 Corymbia Place Parkinson Australia 4115" at bounding box center [260, 180] width 215 height 16
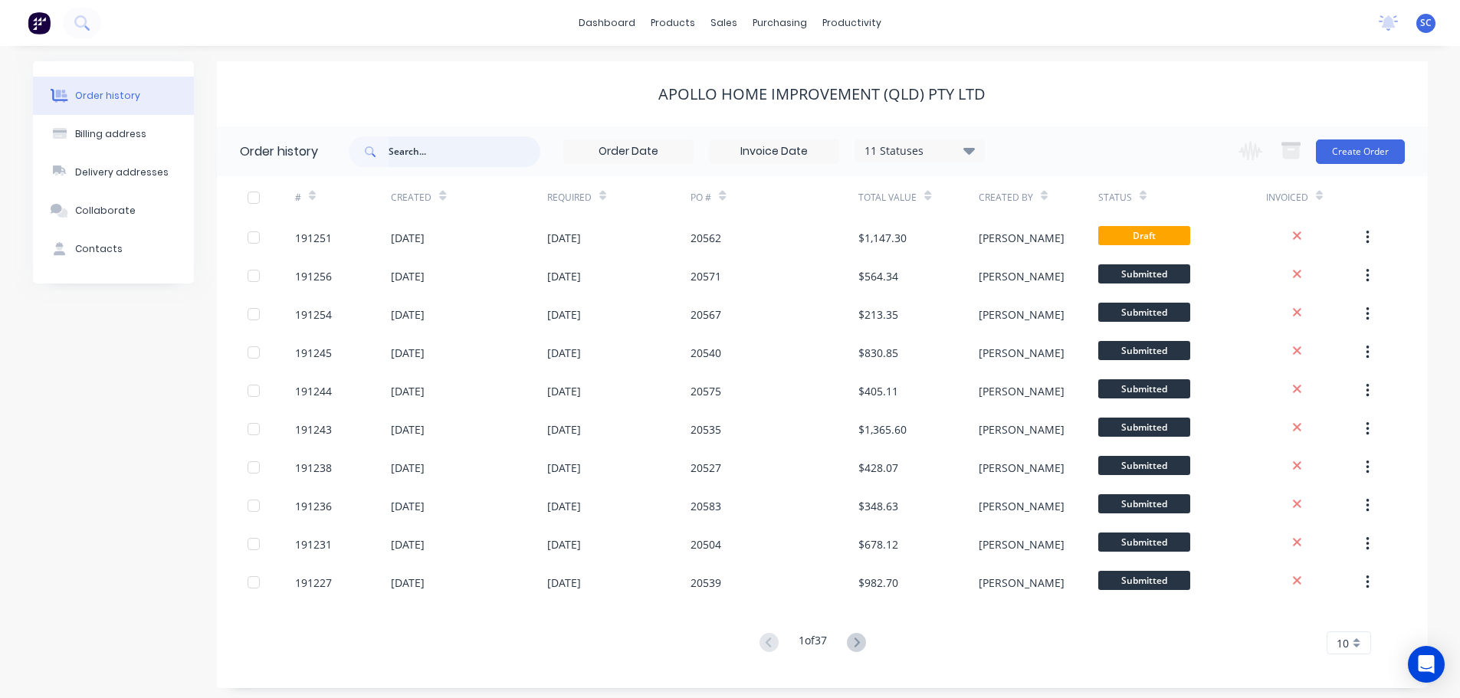
click at [420, 154] on input "text" at bounding box center [464, 151] width 152 height 31
type input "20502"
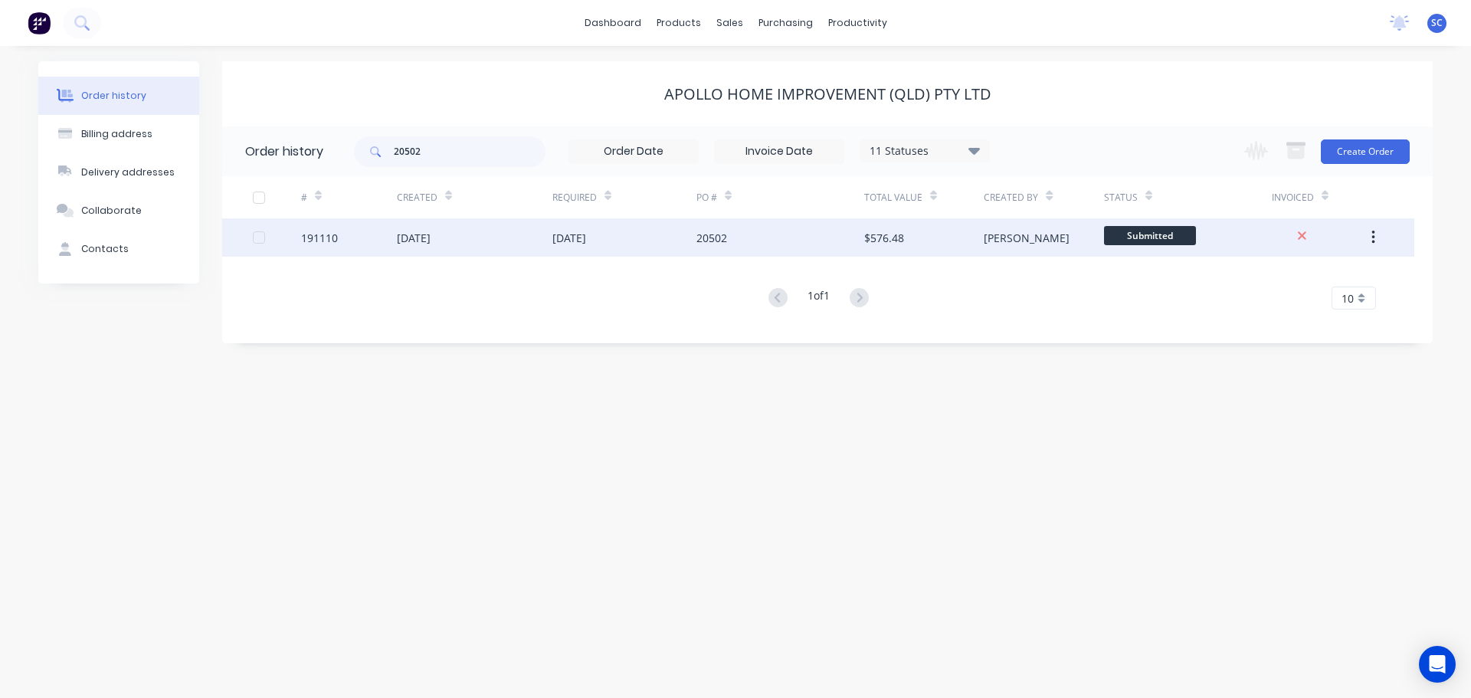
click at [431, 230] on div "[DATE]" at bounding box center [414, 238] width 34 height 16
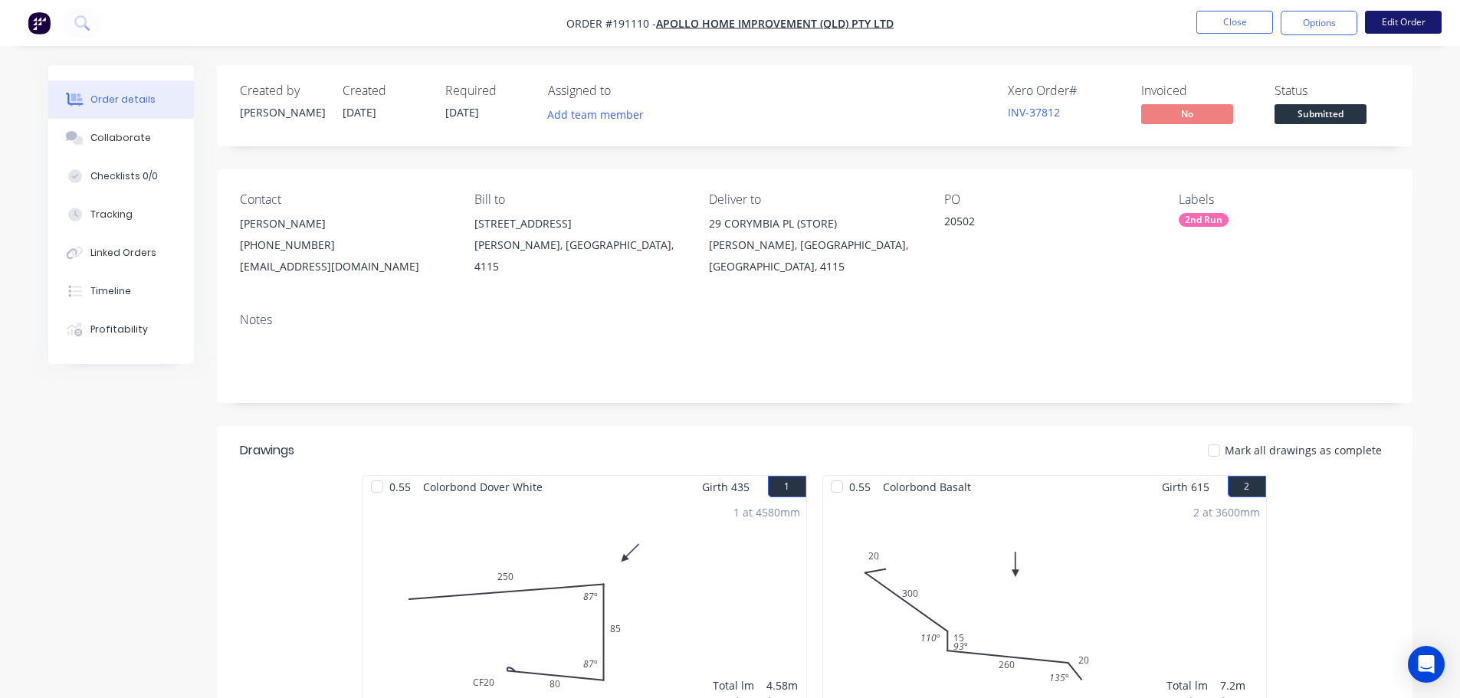
click at [1398, 16] on button "Edit Order" at bounding box center [1403, 22] width 77 height 23
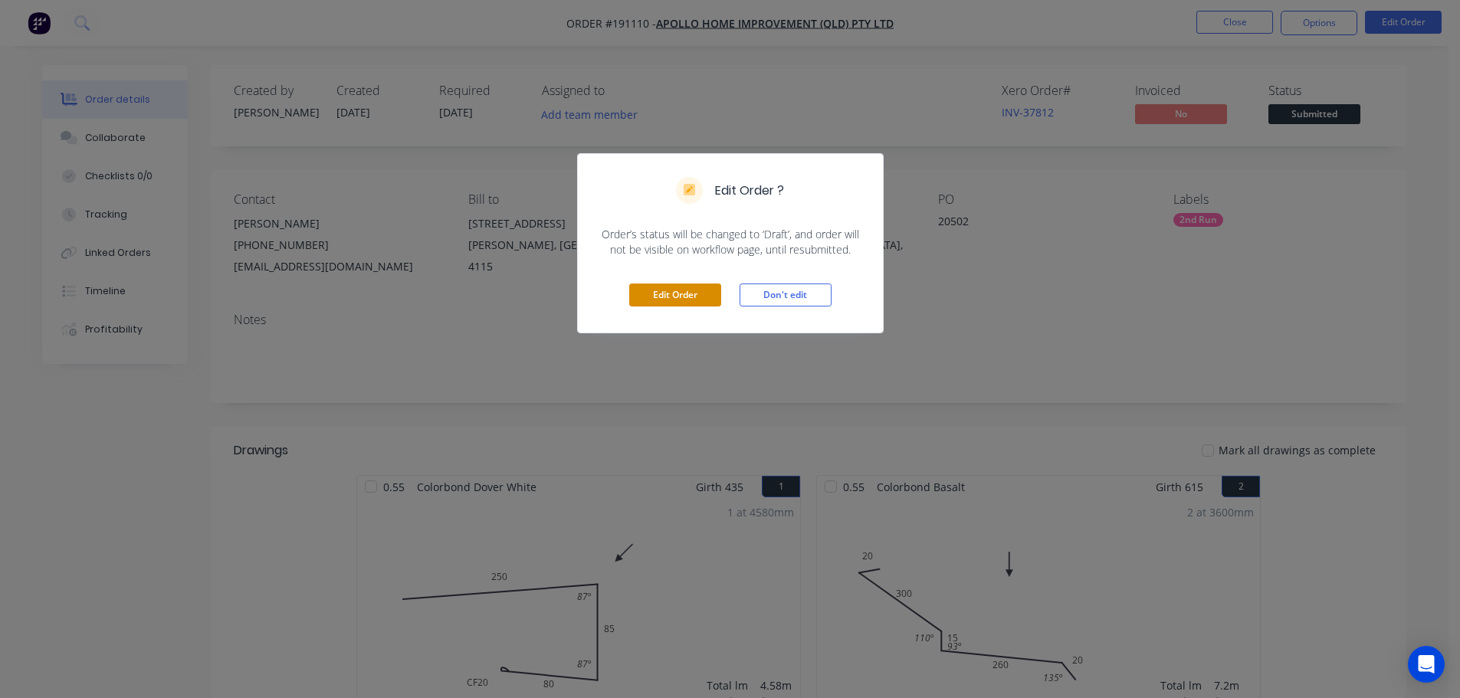
click at [678, 292] on button "Edit Order" at bounding box center [675, 294] width 92 height 23
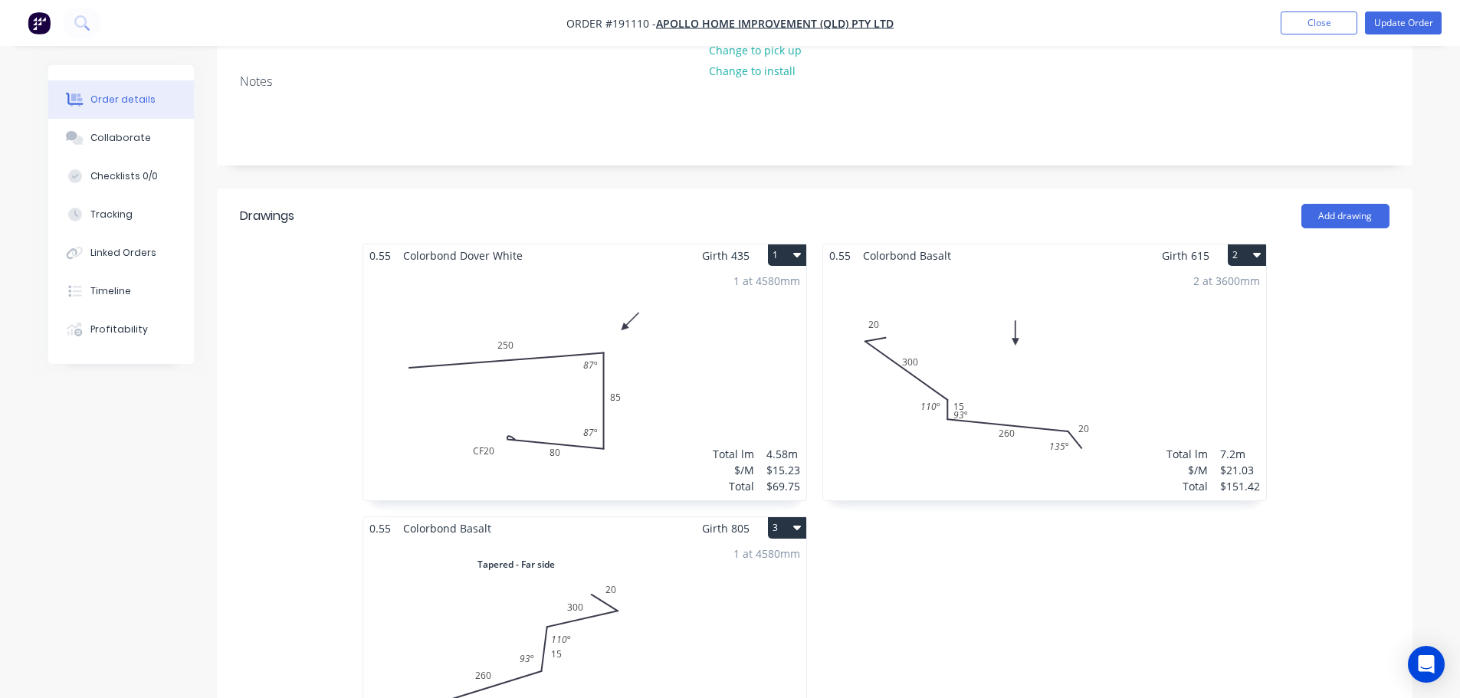
scroll to position [306, 0]
click at [1126, 378] on div "2 at 3600mm Total lm $/M Total 7.2m $21.03 $151.42" at bounding box center [1044, 382] width 443 height 234
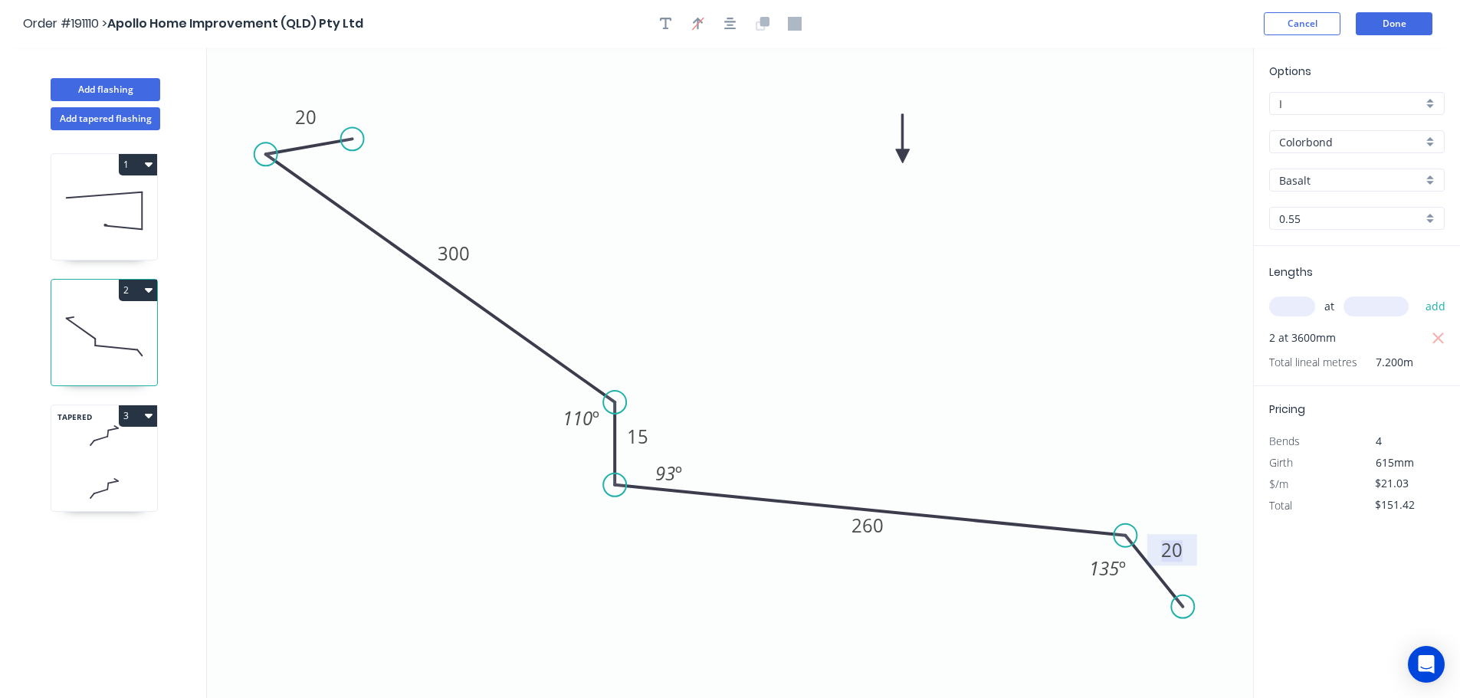
click at [1180, 549] on tspan "20" at bounding box center [1171, 549] width 21 height 25
click at [1388, 15] on button "Done" at bounding box center [1393, 23] width 77 height 23
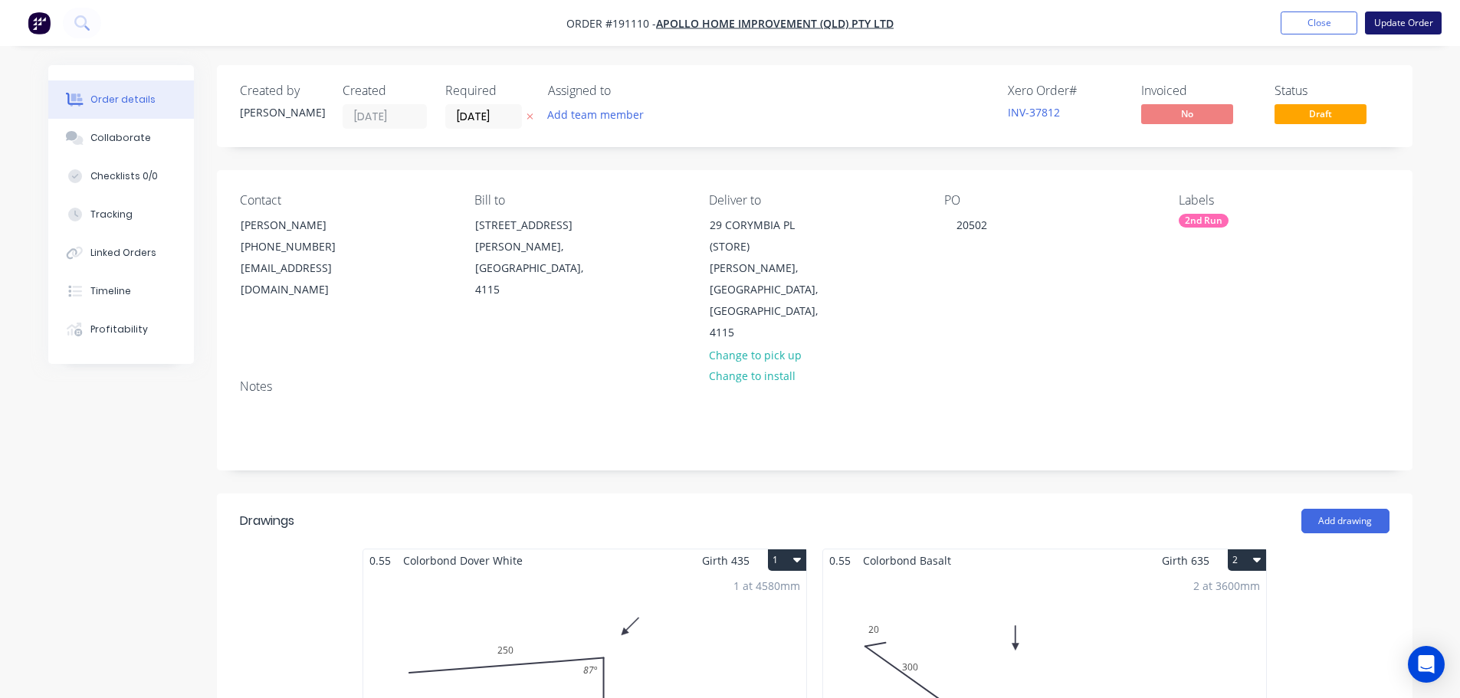
click at [1391, 21] on button "Update Order" at bounding box center [1403, 22] width 77 height 23
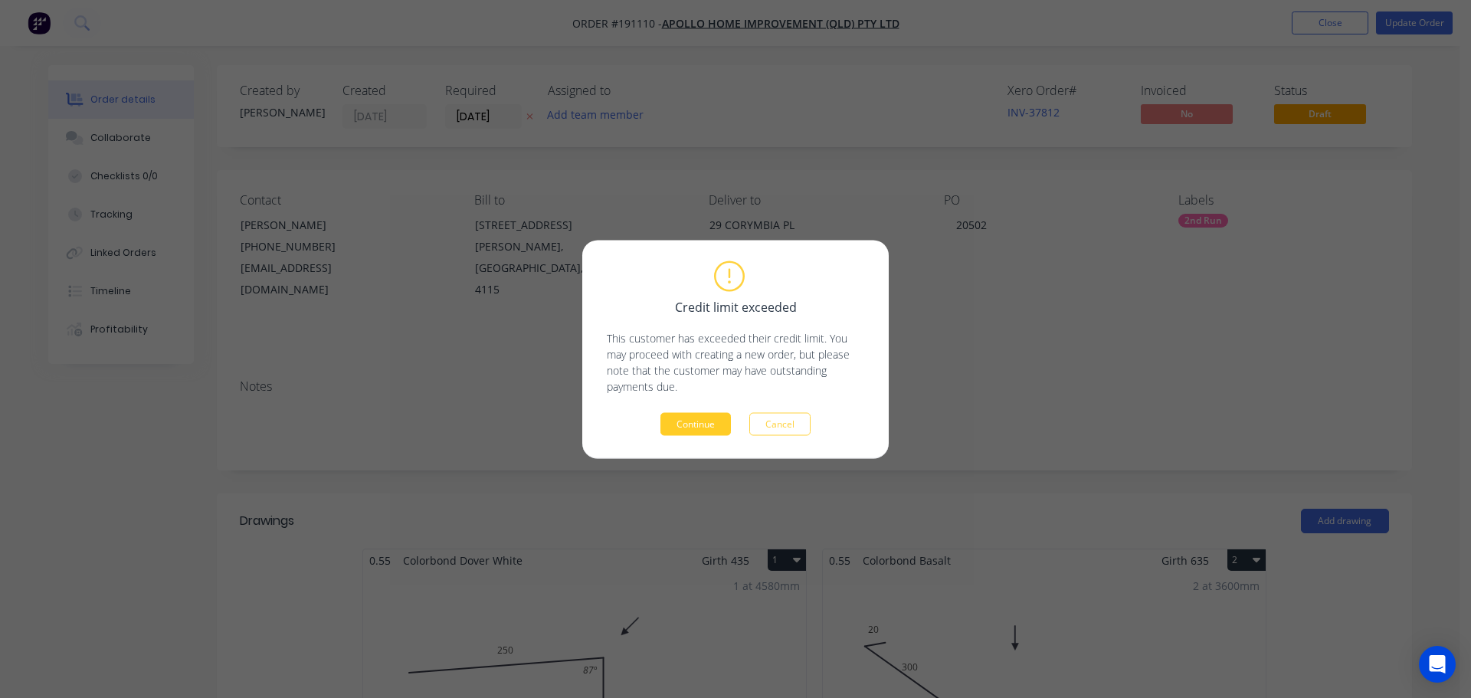
click at [696, 426] on button "Continue" at bounding box center [695, 423] width 70 height 23
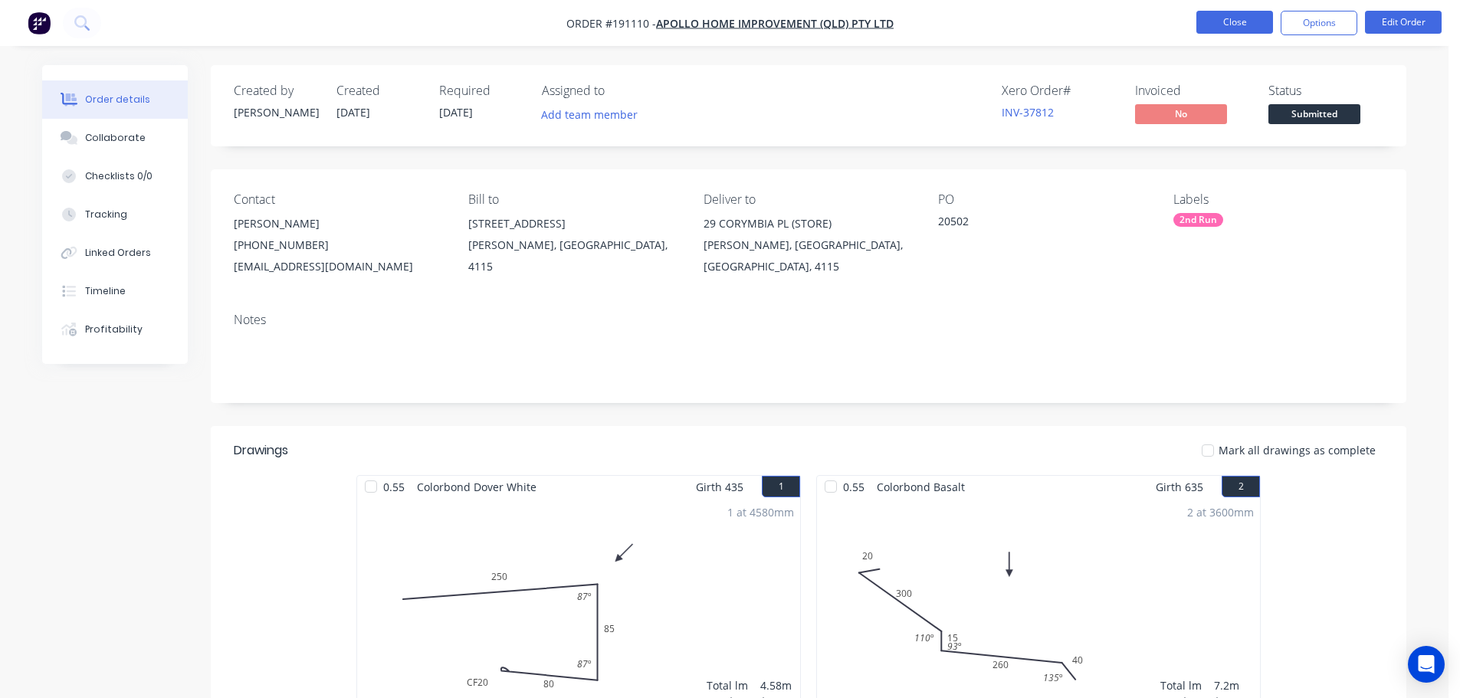
click at [1233, 18] on button "Close" at bounding box center [1234, 22] width 77 height 23
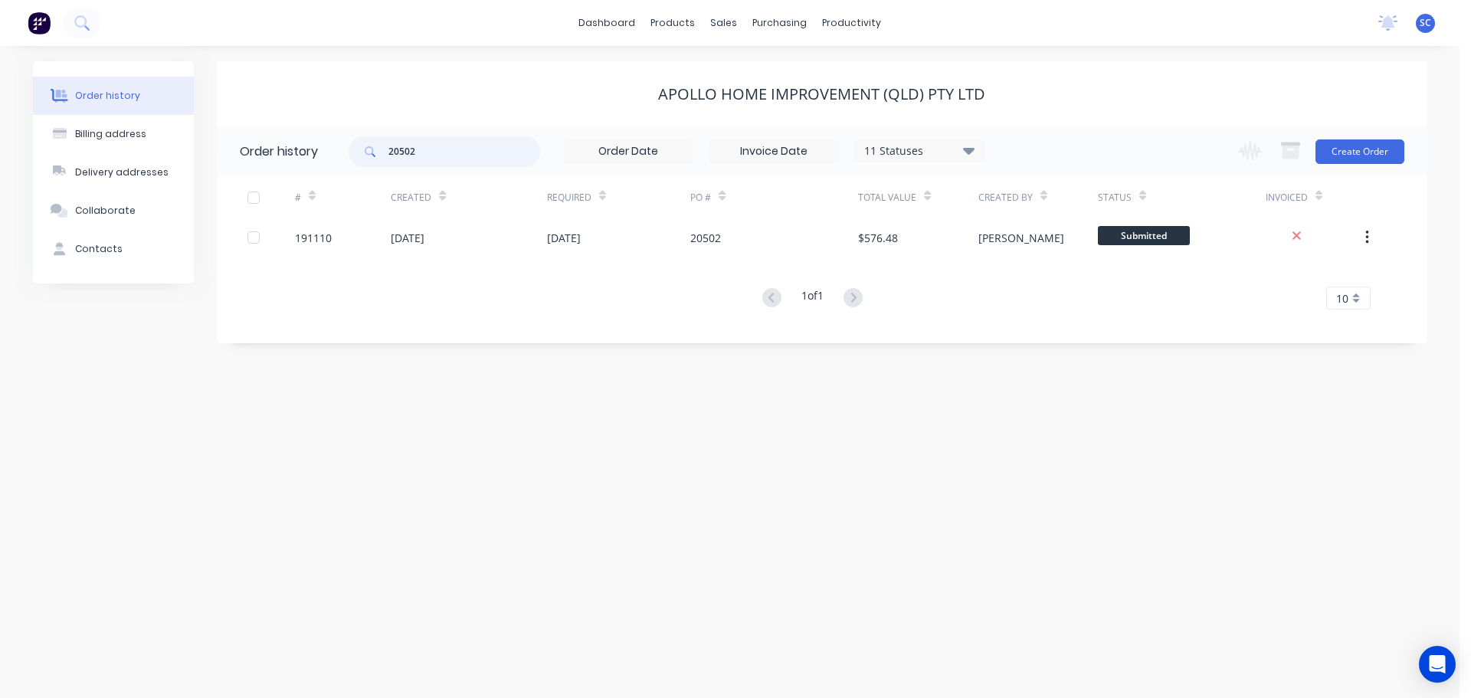
drag, startPoint x: 444, startPoint y: 142, endPoint x: 338, endPoint y: 150, distance: 106.8
click at [338, 149] on header "Order history 20502 11 Statuses Invoice Status Invoiced Not Invoiced Partial Or…" at bounding box center [822, 151] width 1211 height 50
type input "190197"
click at [785, 102] on div "Customers" at bounding box center [776, 104] width 55 height 14
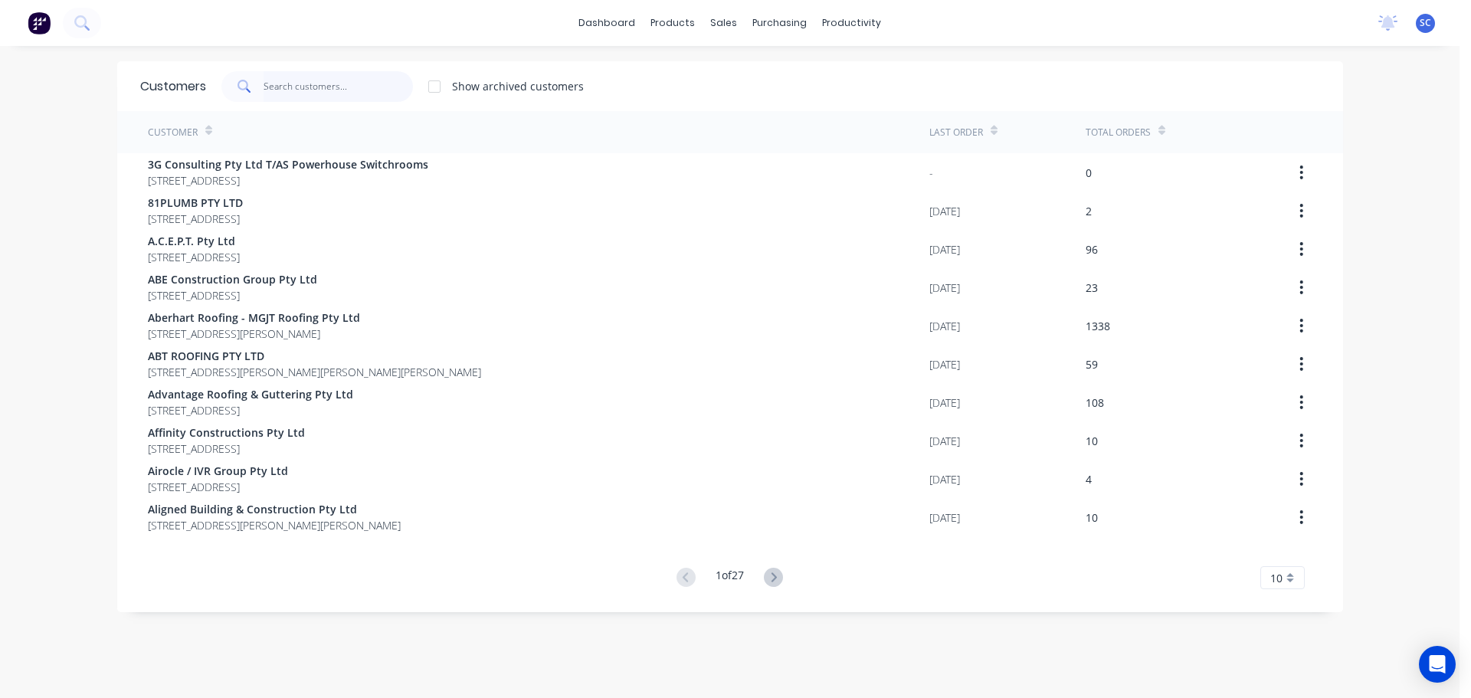
click at [285, 88] on input "text" at bounding box center [338, 86] width 149 height 31
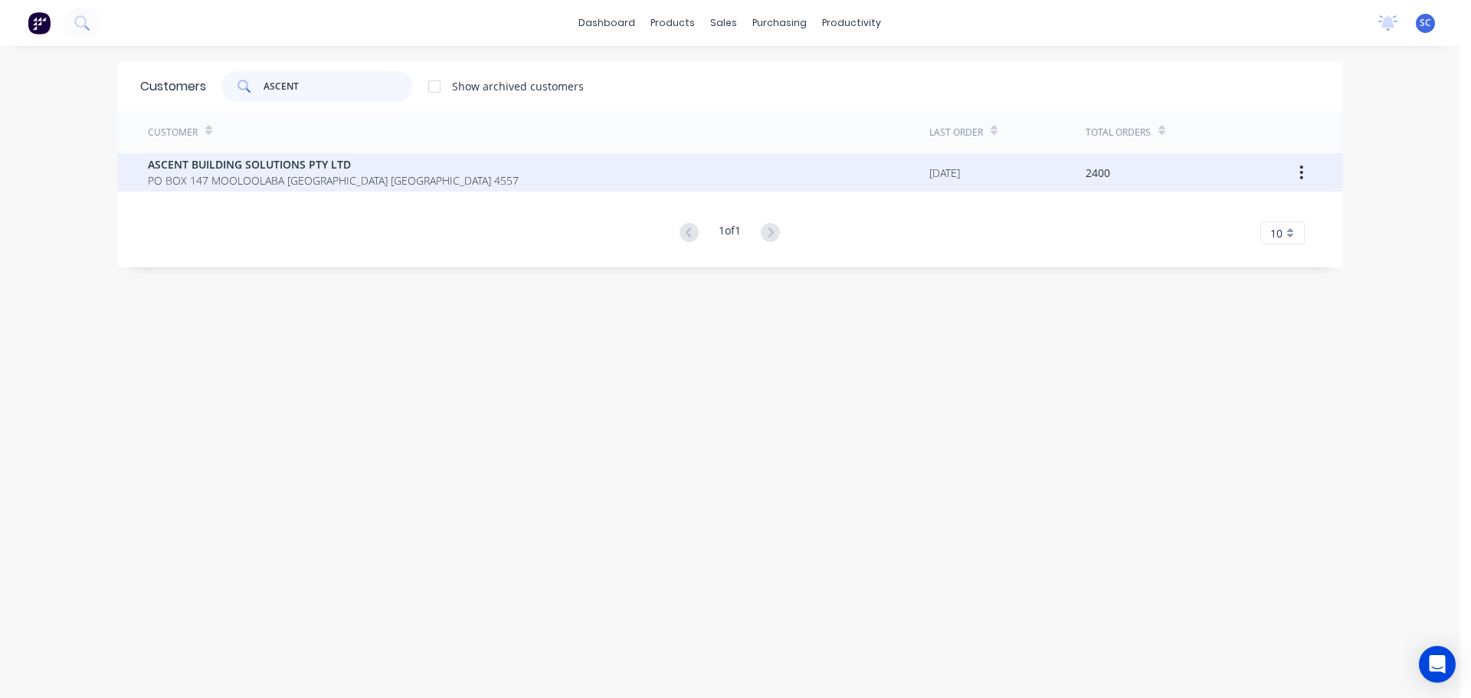
type input "ASCENT"
click at [210, 174] on span "PO BOX 147 MOOLOOLABA [GEOGRAPHIC_DATA] [GEOGRAPHIC_DATA] 4557" at bounding box center [333, 180] width 371 height 16
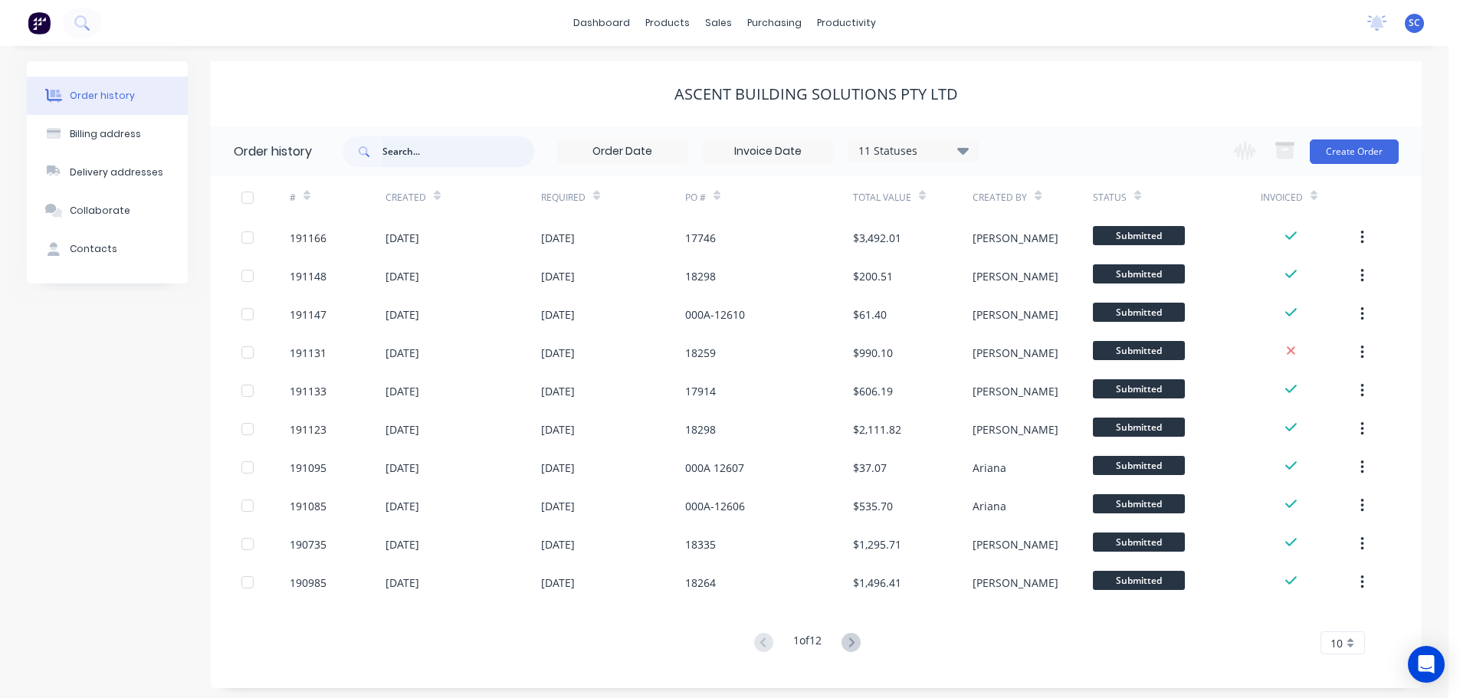
click at [398, 146] on input "text" at bounding box center [458, 151] width 152 height 31
type input "18390"
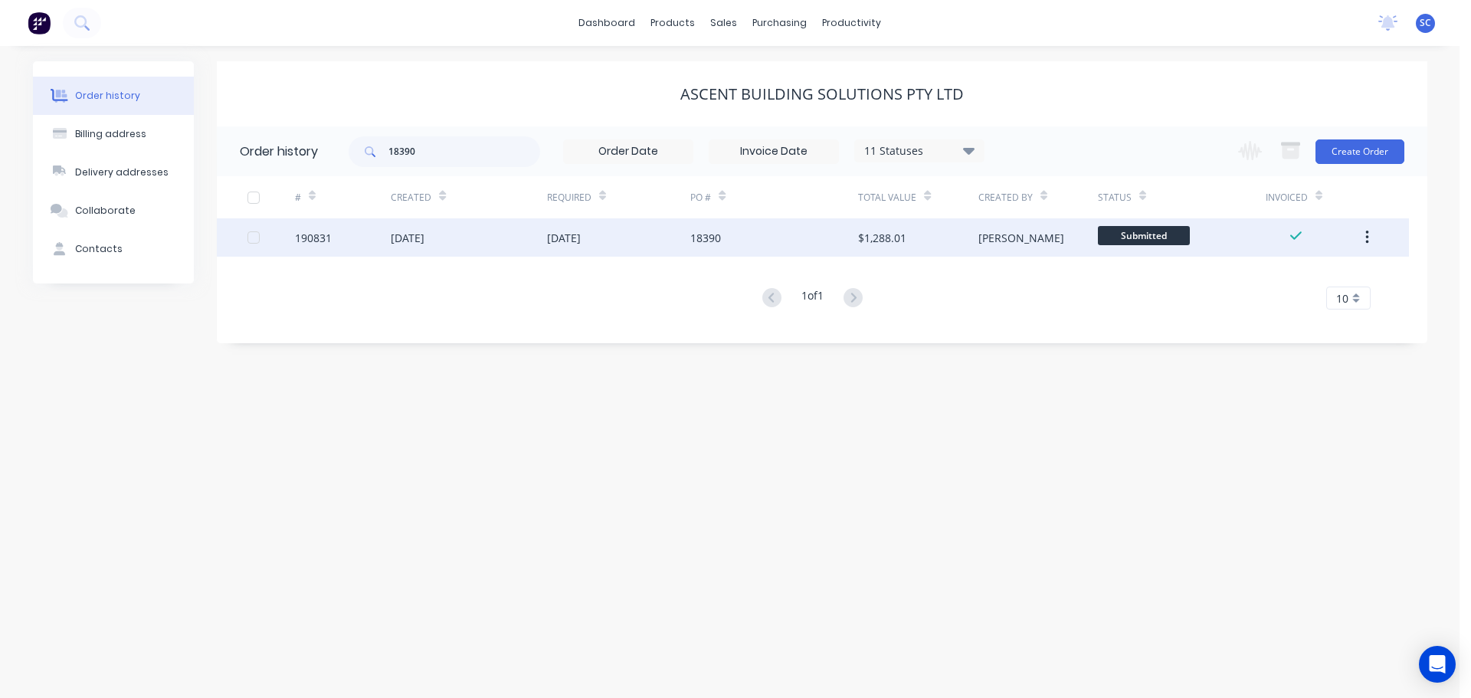
click at [559, 237] on div "[DATE]" at bounding box center [564, 238] width 34 height 16
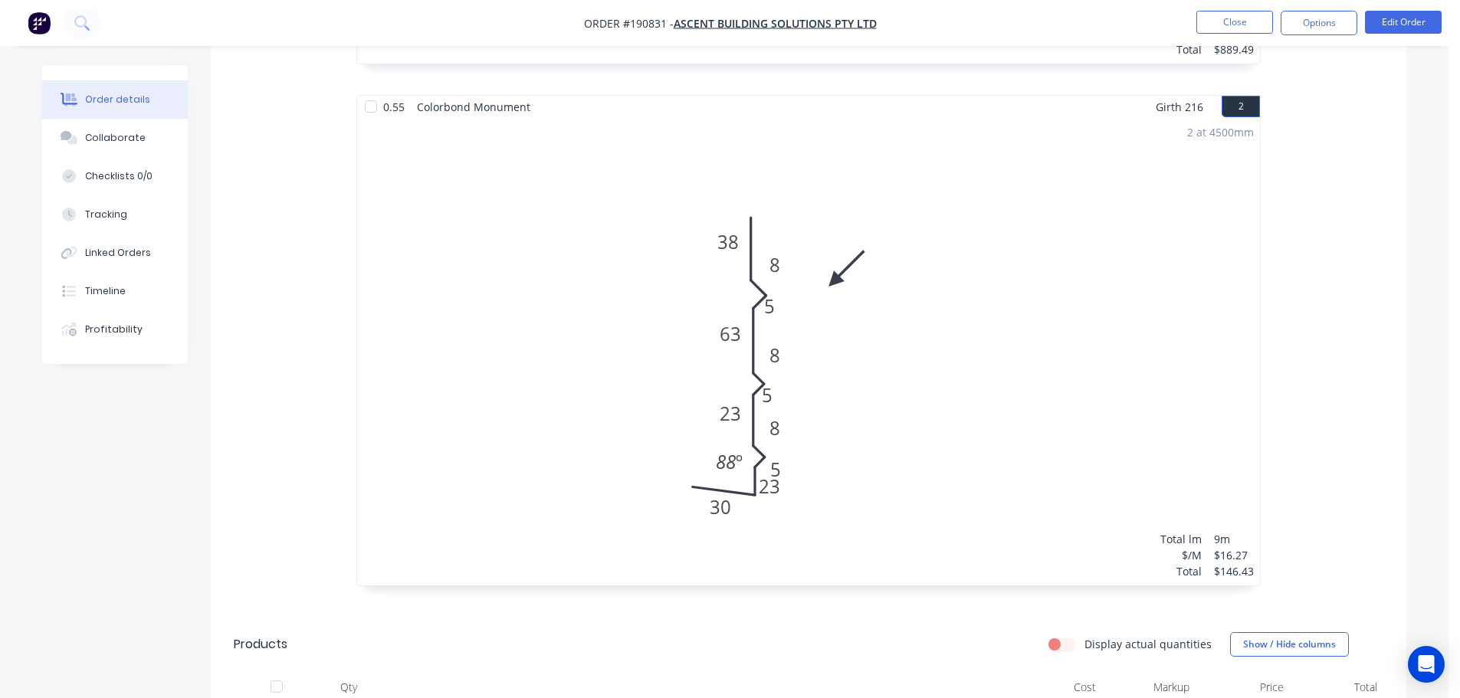
scroll to position [919, 0]
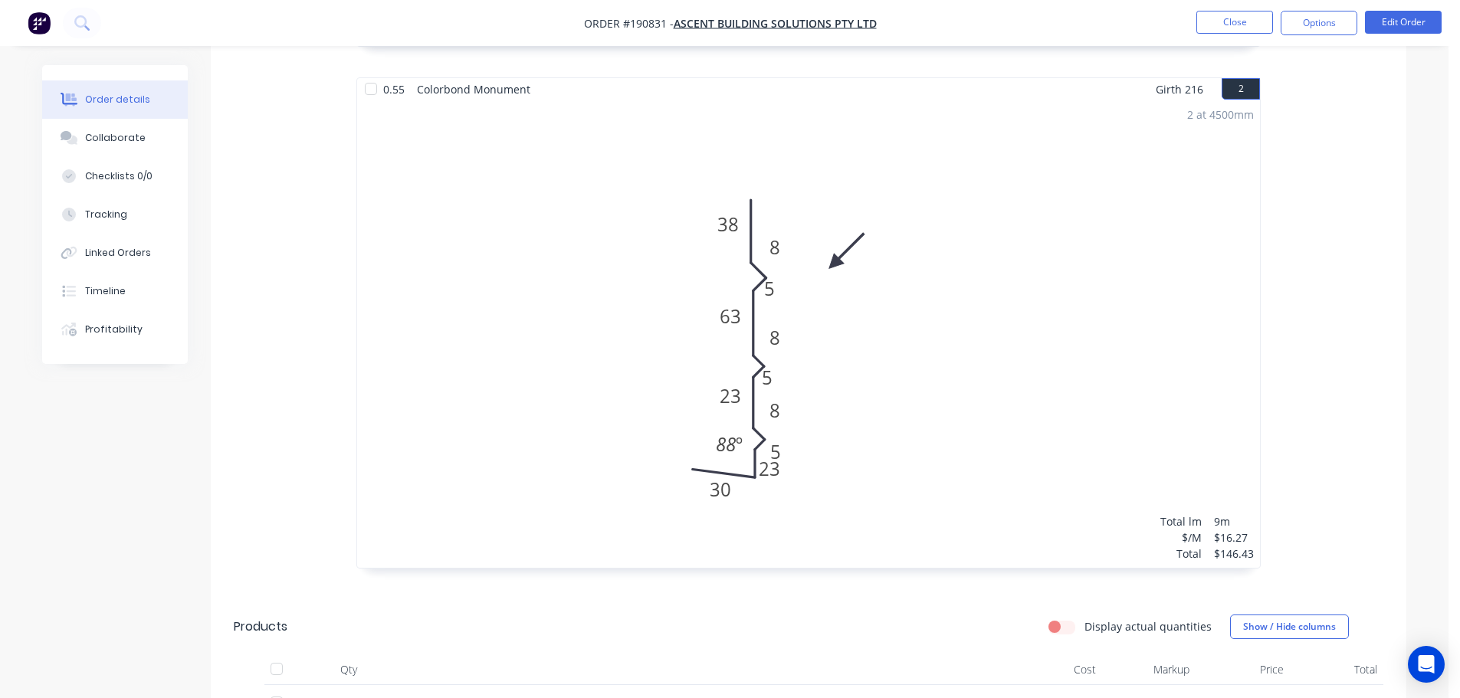
click at [1024, 320] on div "2 at 4500mm Total lm $/M Total 9m $16.27 $146.43" at bounding box center [808, 333] width 903 height 467
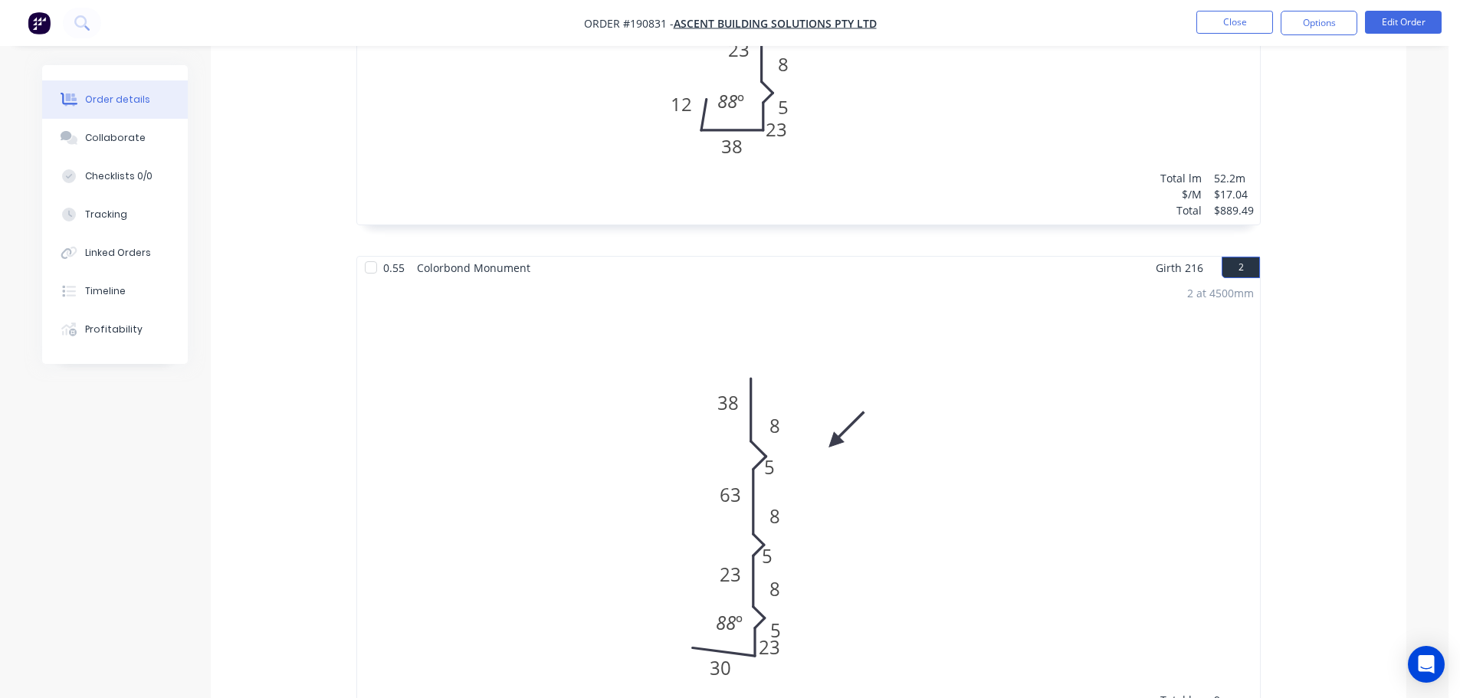
scroll to position [536, 0]
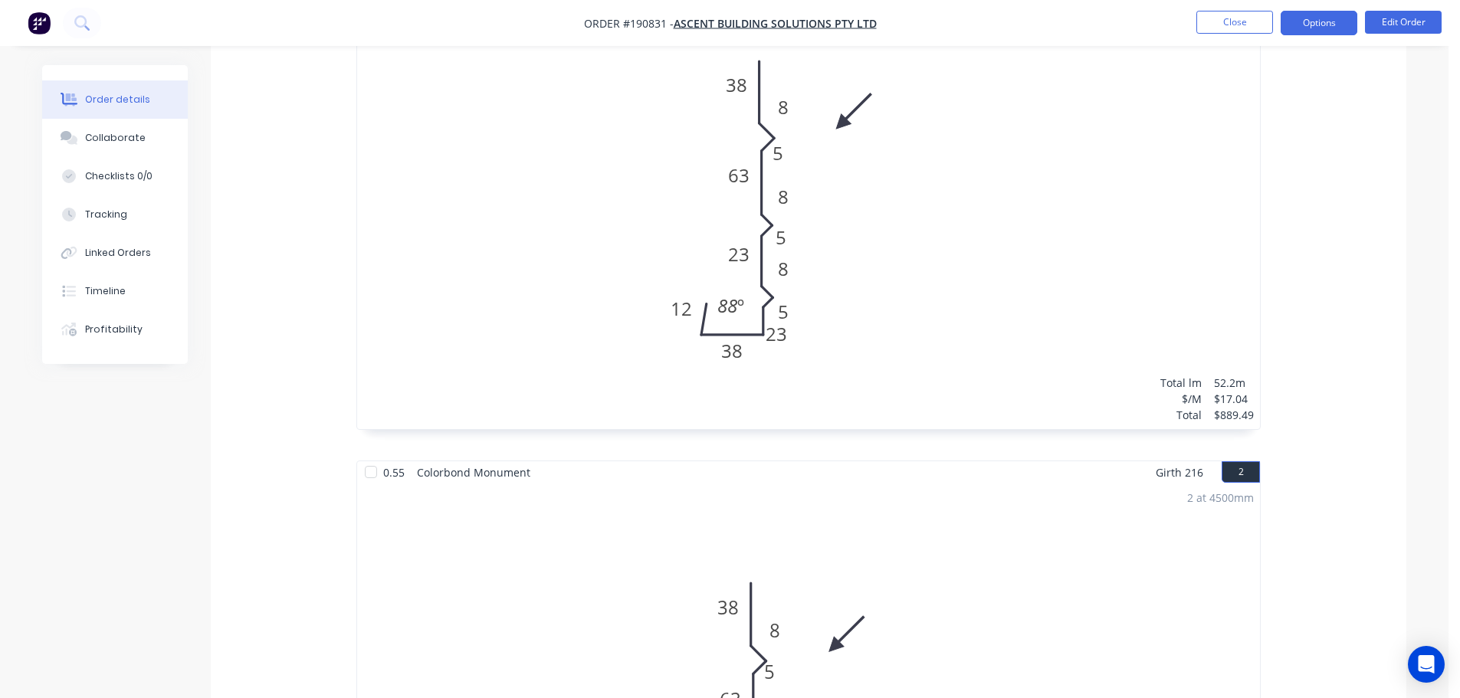
click at [1335, 18] on button "Options" at bounding box center [1318, 23] width 77 height 25
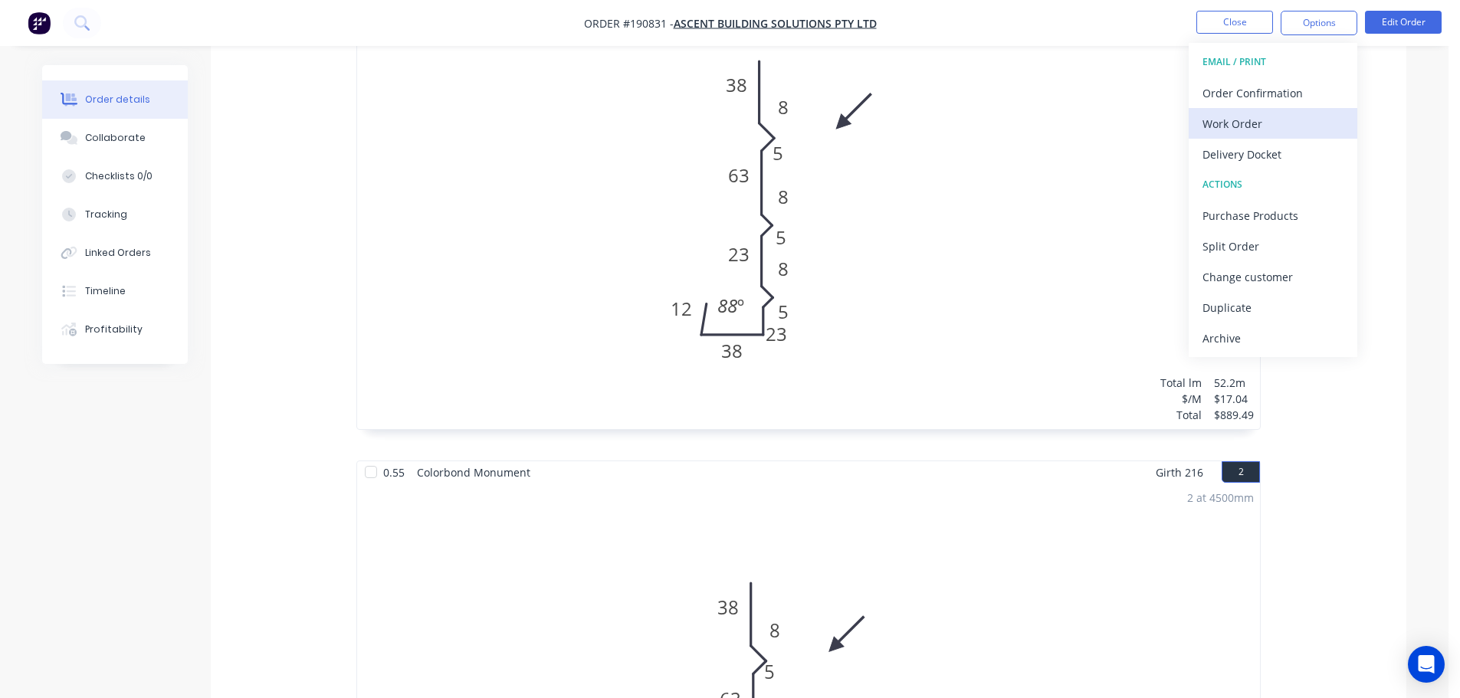
click at [1245, 126] on div "Work Order" at bounding box center [1272, 124] width 141 height 22
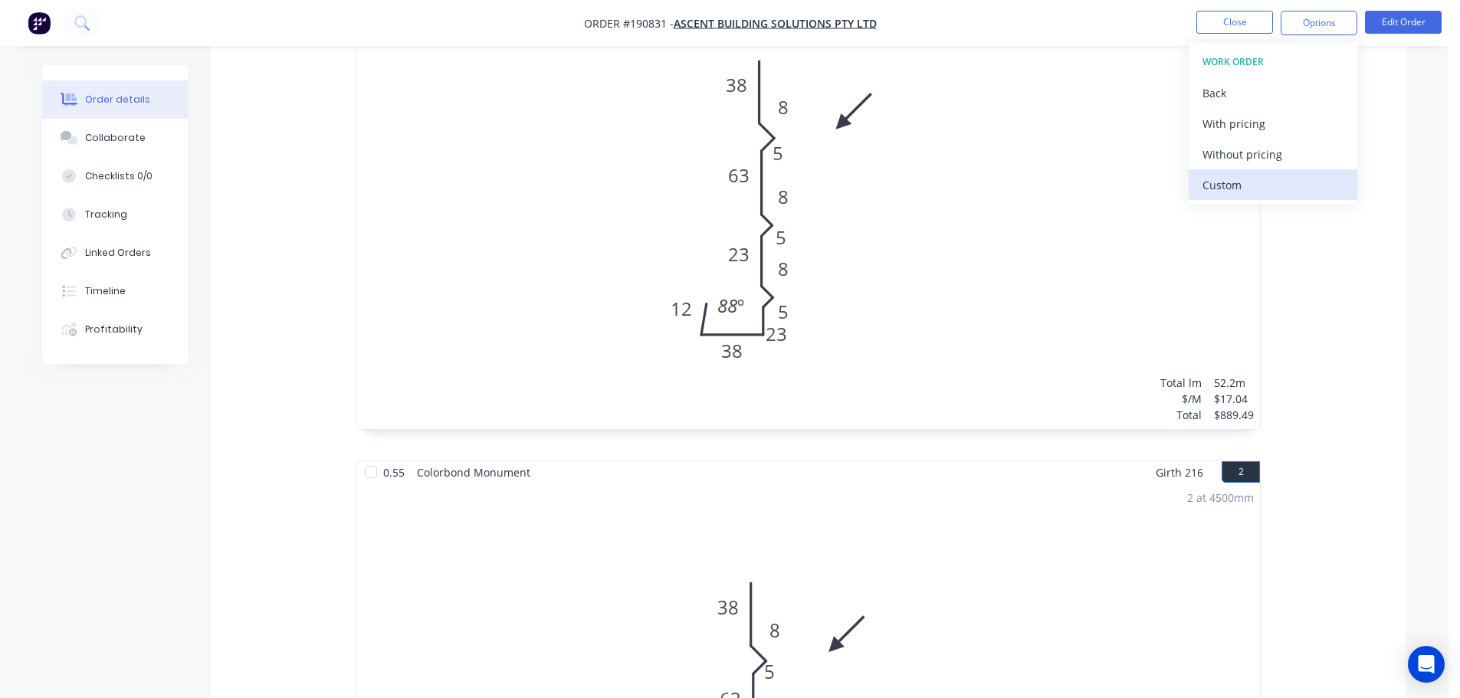
click at [1236, 186] on div "Custom" at bounding box center [1272, 185] width 141 height 22
click at [1260, 151] on div "Without pricing" at bounding box center [1272, 154] width 141 height 22
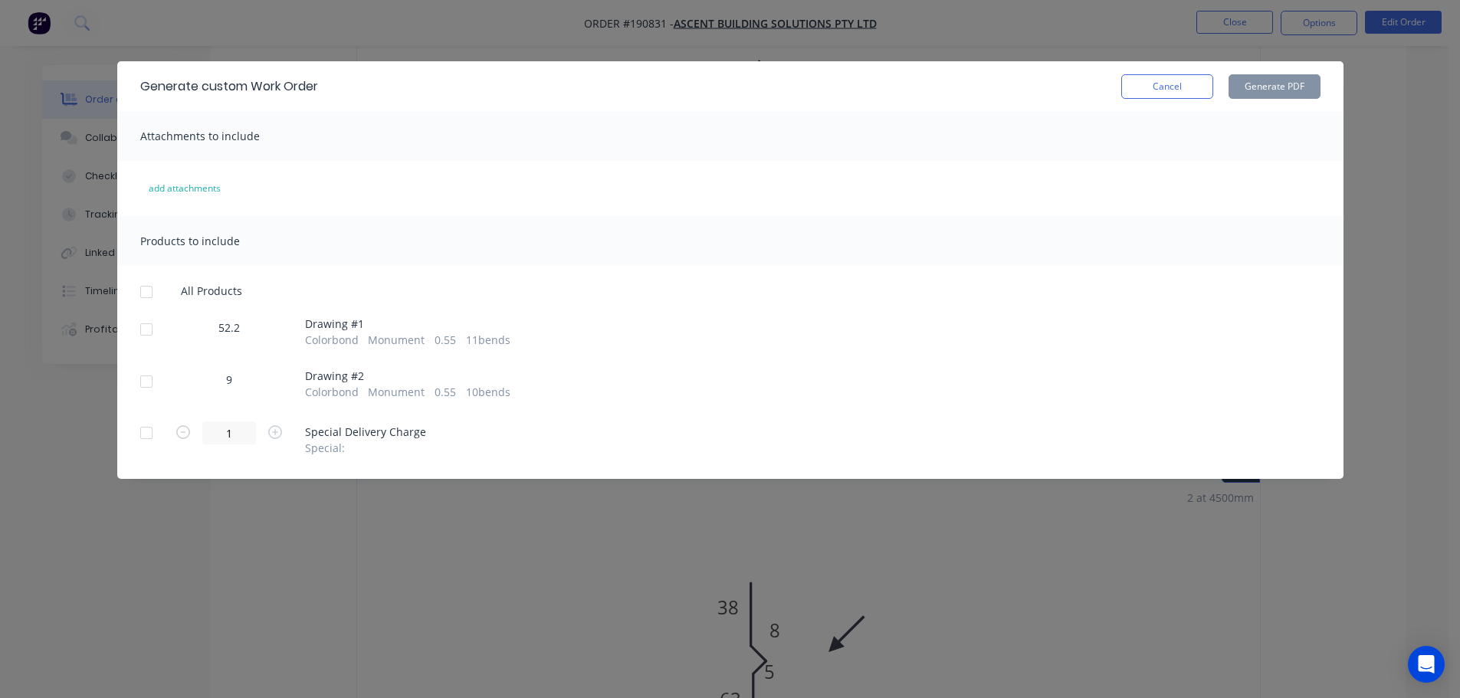
click at [145, 376] on div at bounding box center [146, 381] width 31 height 31
click at [1284, 75] on button "Generate PDF" at bounding box center [1274, 86] width 92 height 25
click at [1185, 85] on button "Cancel" at bounding box center [1167, 86] width 92 height 25
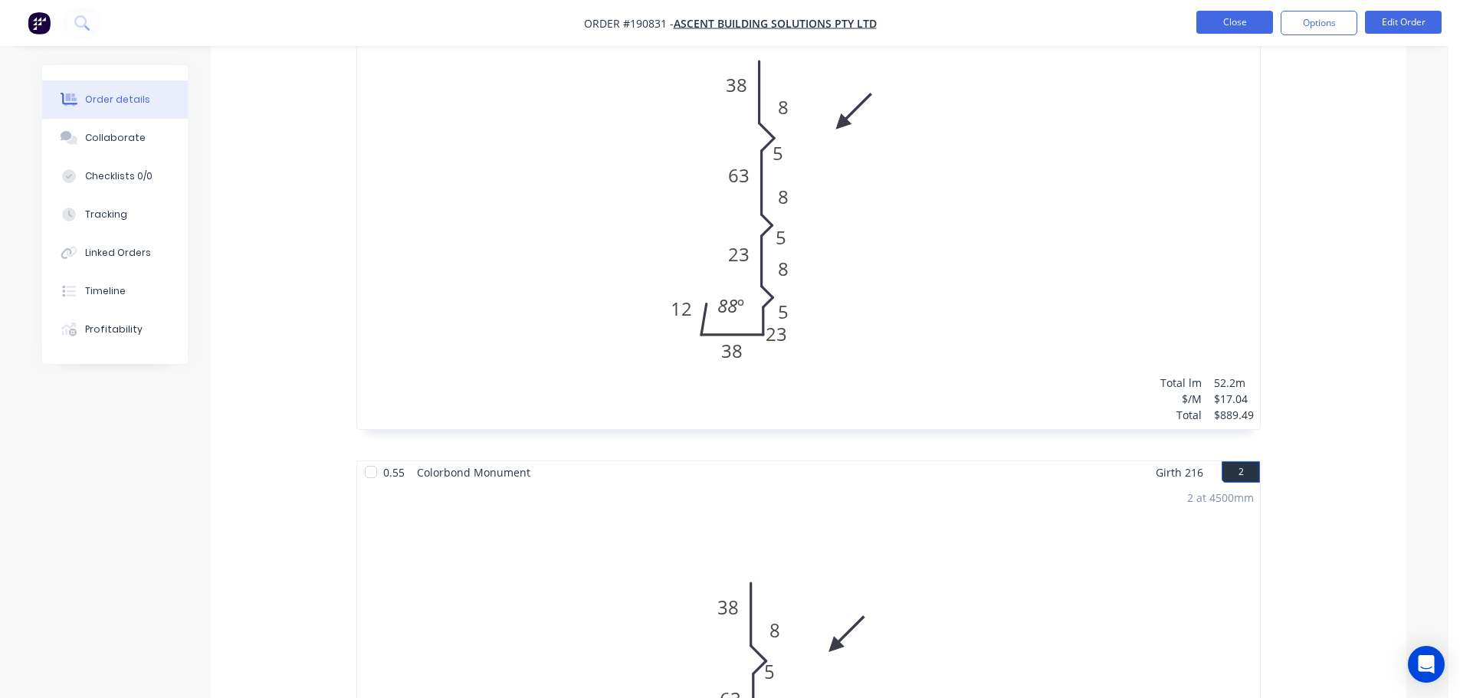
click at [1244, 25] on button "Close" at bounding box center [1234, 22] width 77 height 23
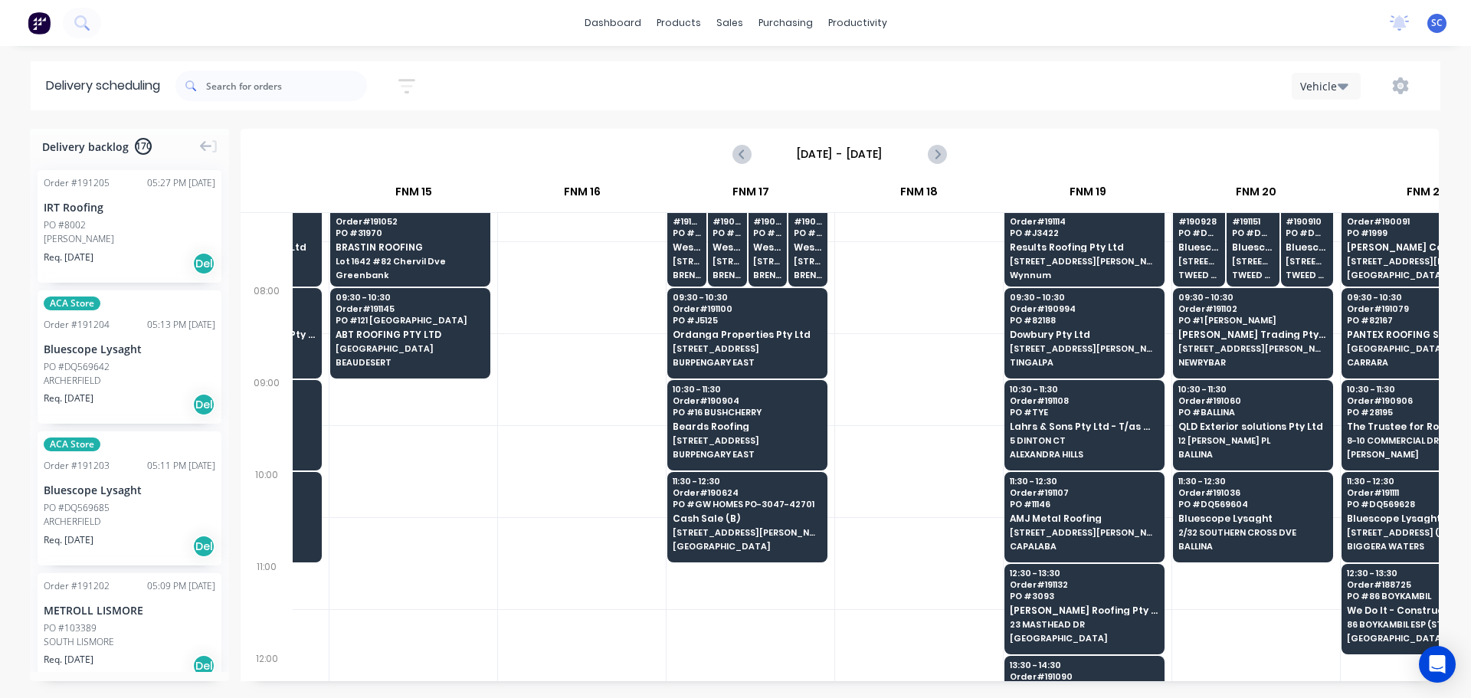
scroll to position [153, 1987]
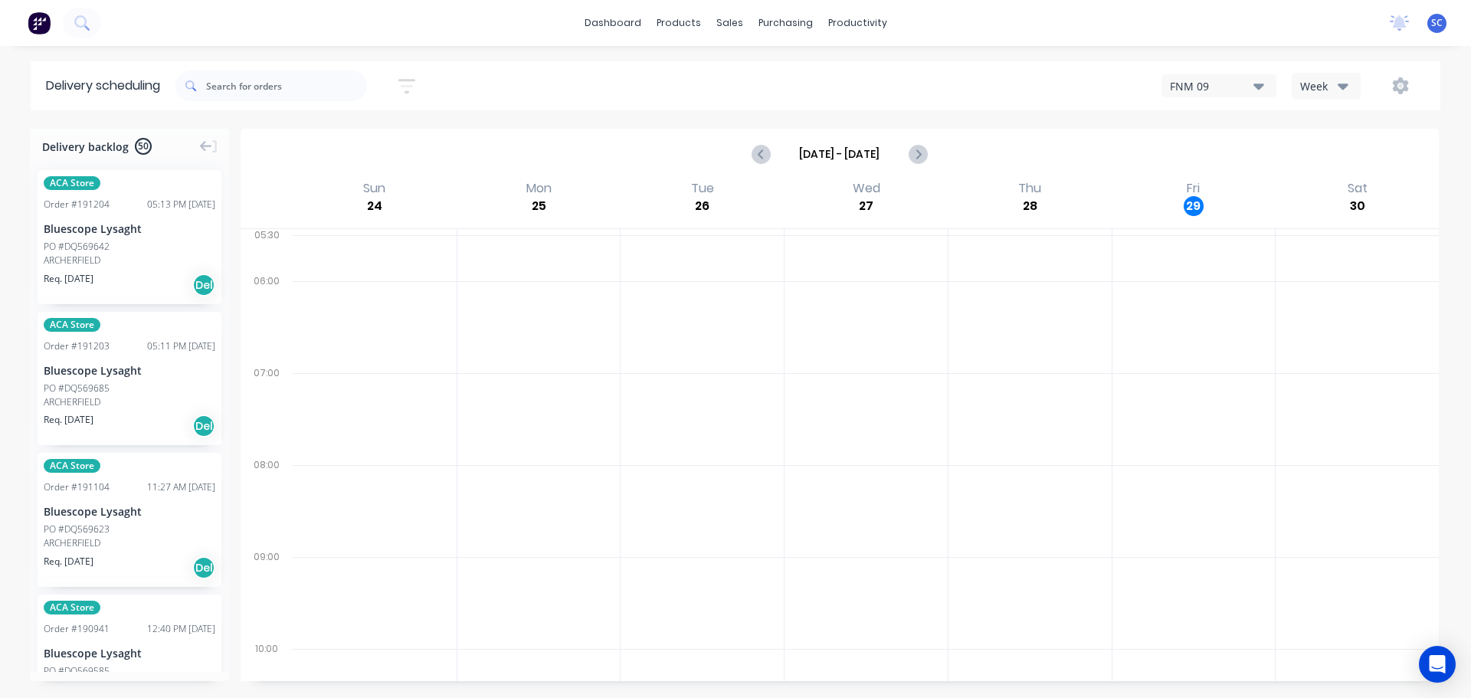
click at [415, 83] on icon "button" at bounding box center [406, 86] width 17 height 19
click at [322, 139] on input "01/09/25 - 01/09/25" at bounding box center [336, 144] width 143 height 23
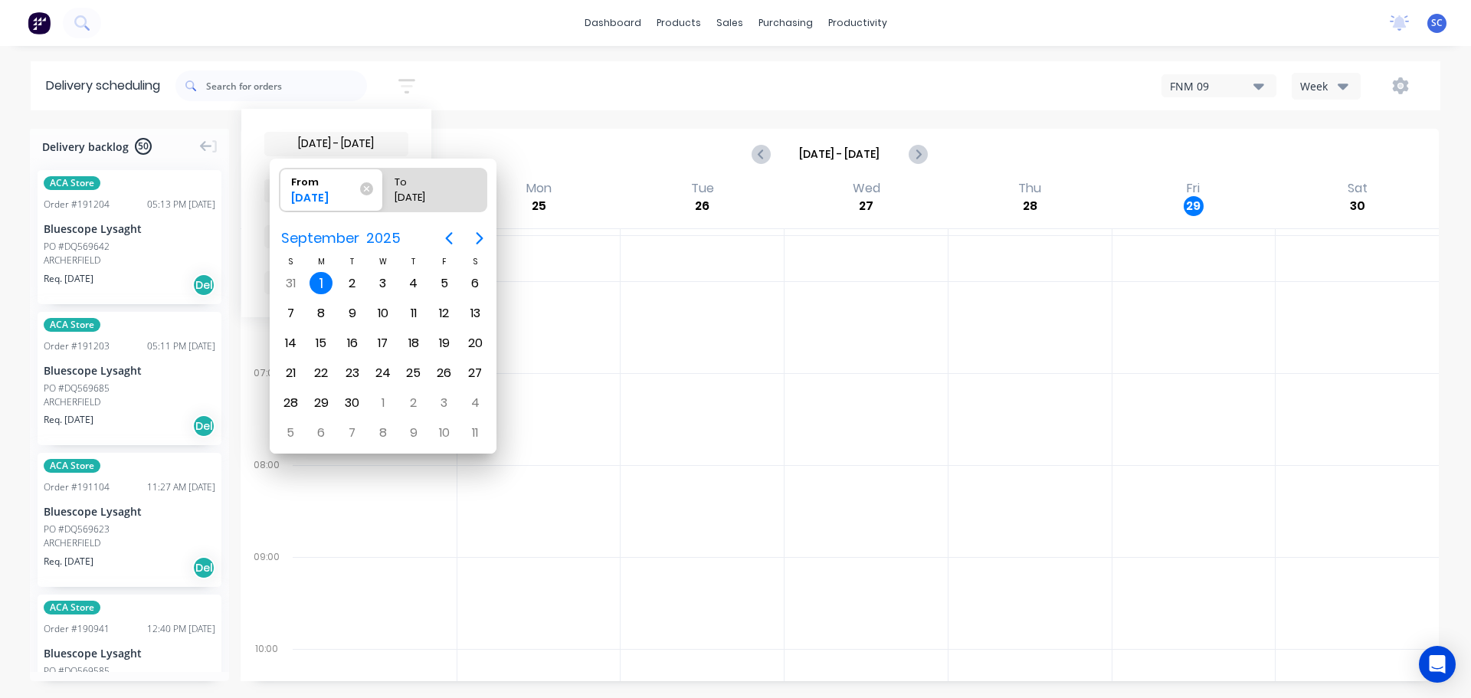
click at [320, 279] on div "1" at bounding box center [321, 283] width 23 height 23
radio input "false"
radio input "true"
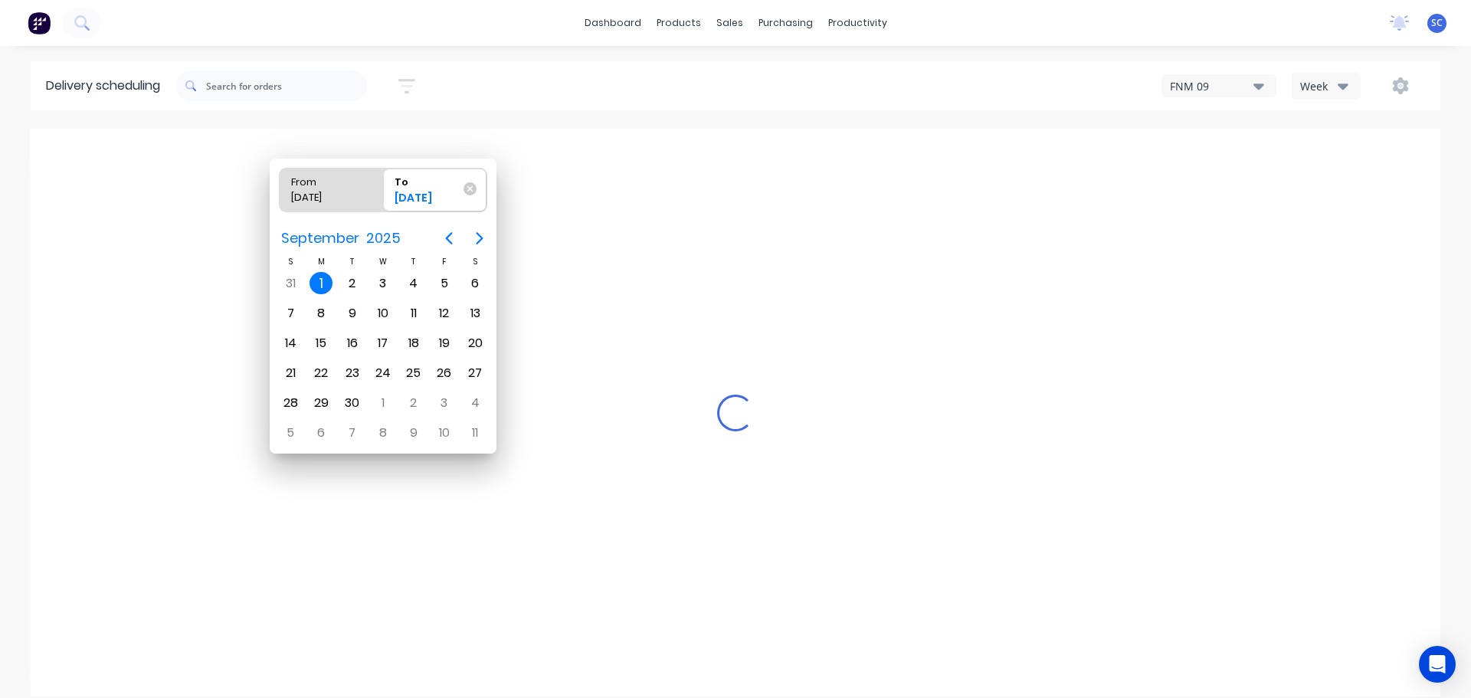
click at [320, 279] on div "1" at bounding box center [321, 283] width 23 height 23
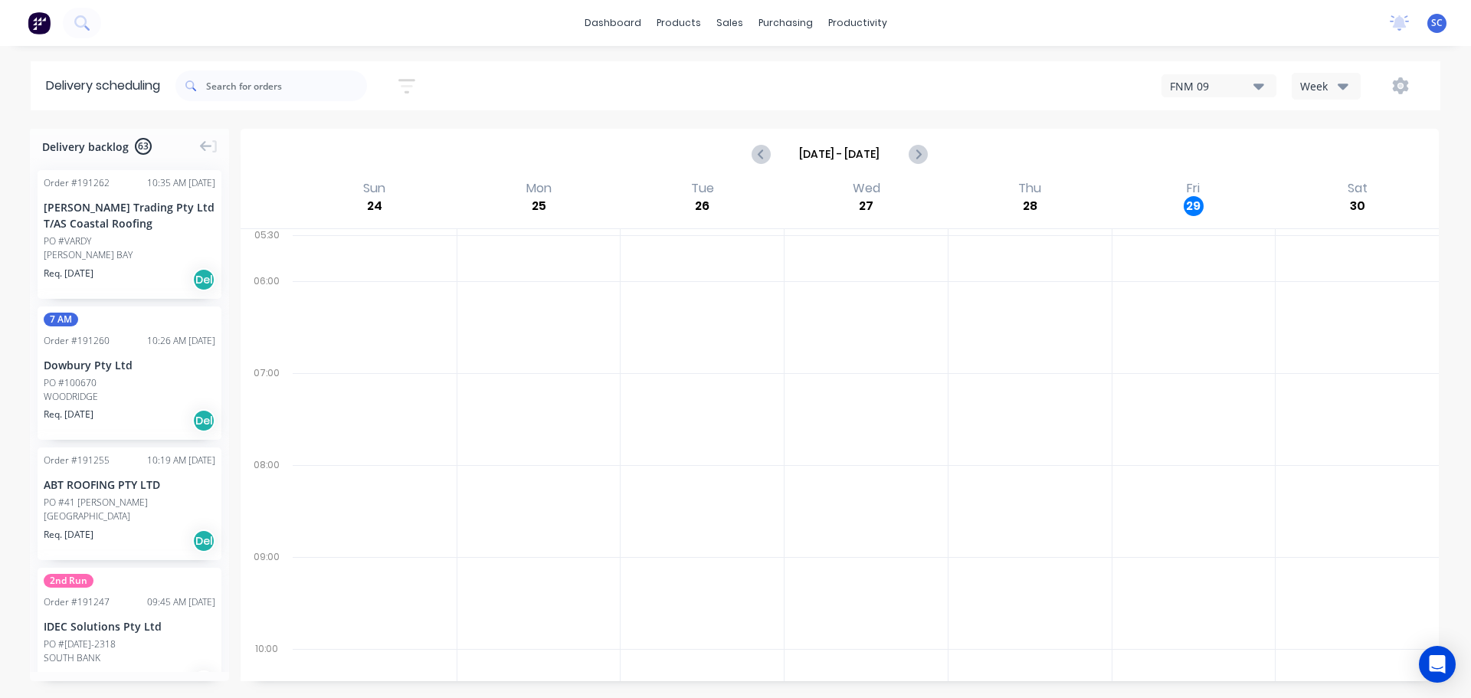
click at [415, 91] on icon "button" at bounding box center [406, 86] width 17 height 19
click at [399, 195] on icon at bounding box center [393, 192] width 11 height 6
click at [309, 359] on div "Suburb" at bounding box center [336, 362] width 144 height 28
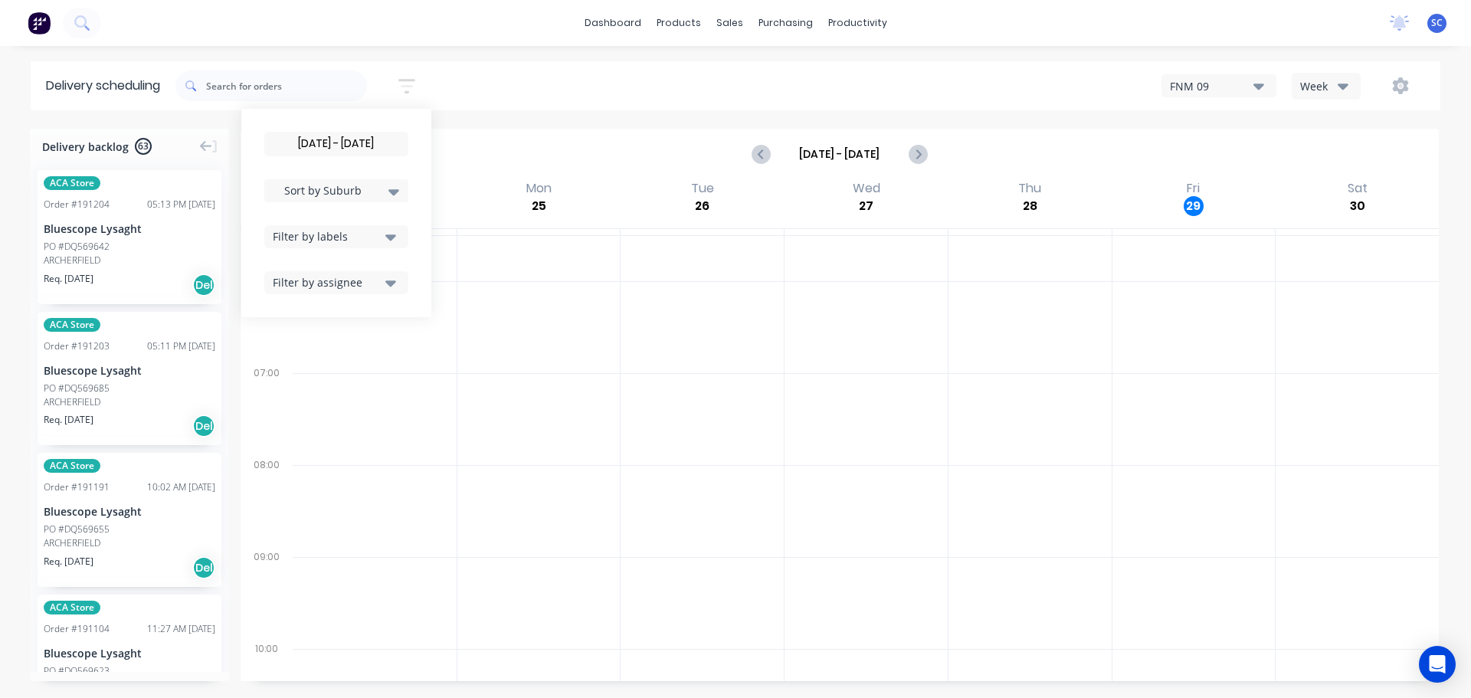
click at [392, 239] on icon "button" at bounding box center [390, 236] width 11 height 17
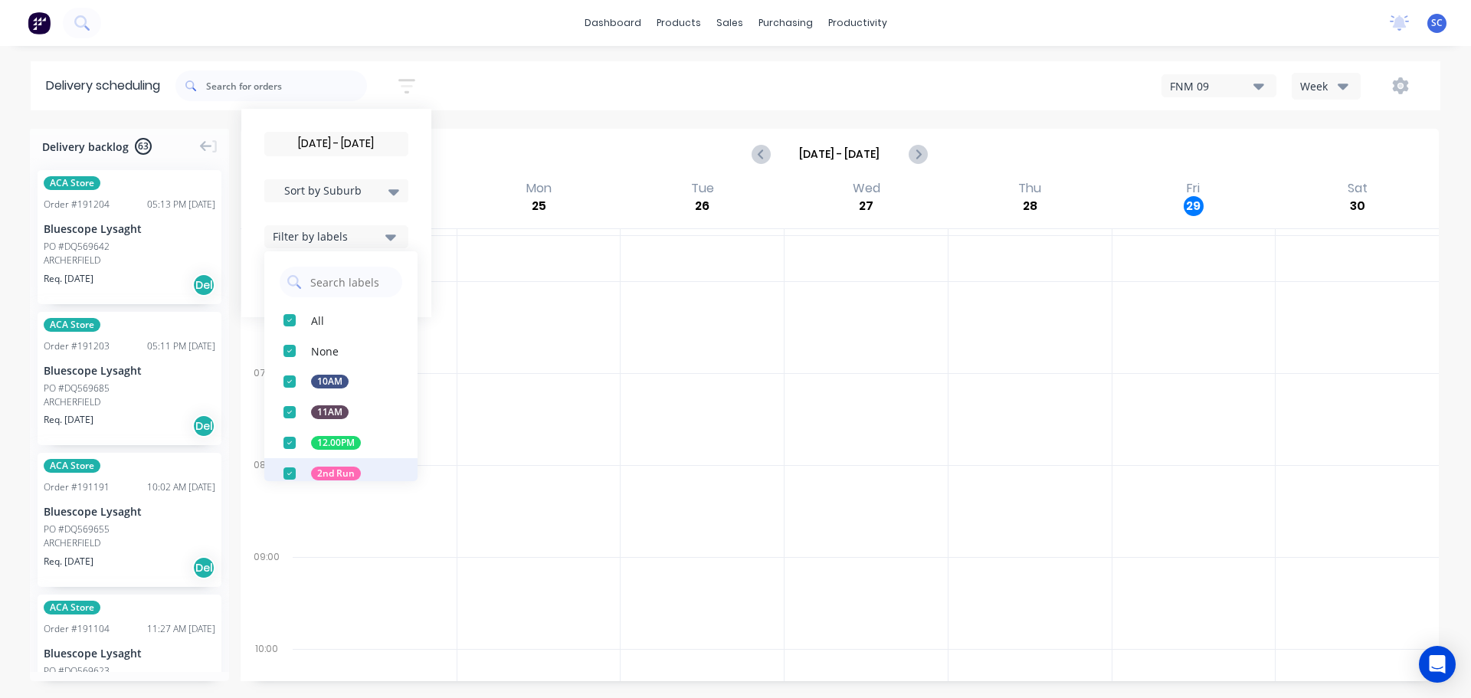
click at [294, 474] on div "button" at bounding box center [289, 473] width 31 height 31
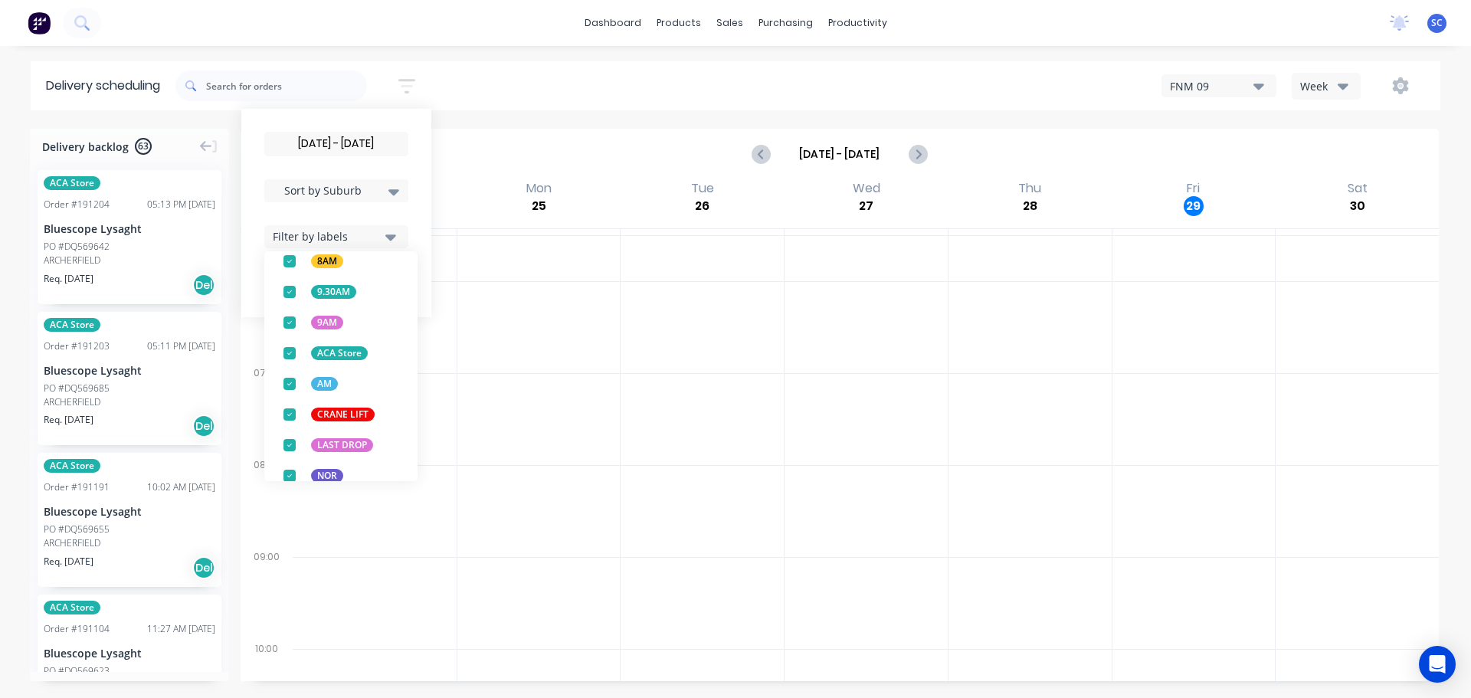
scroll to position [602, 0]
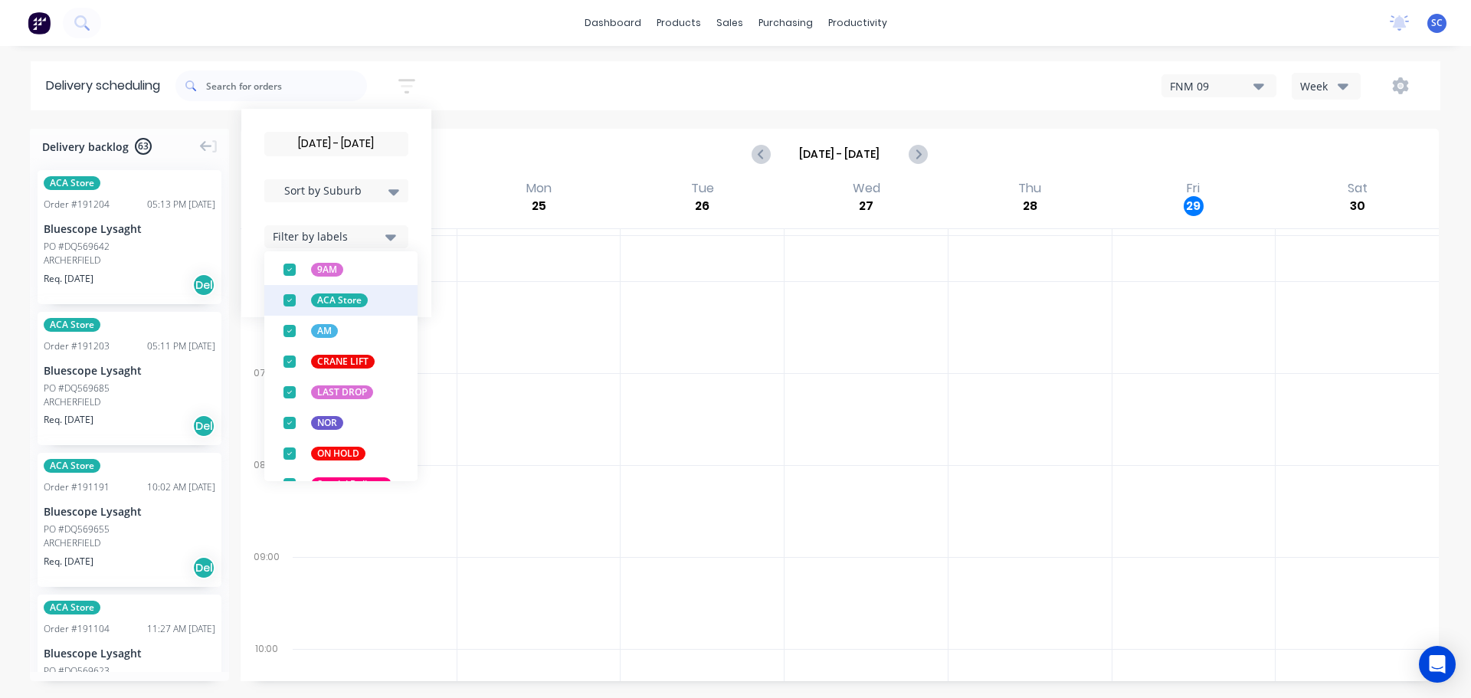
click at [298, 302] on div "button" at bounding box center [289, 300] width 31 height 31
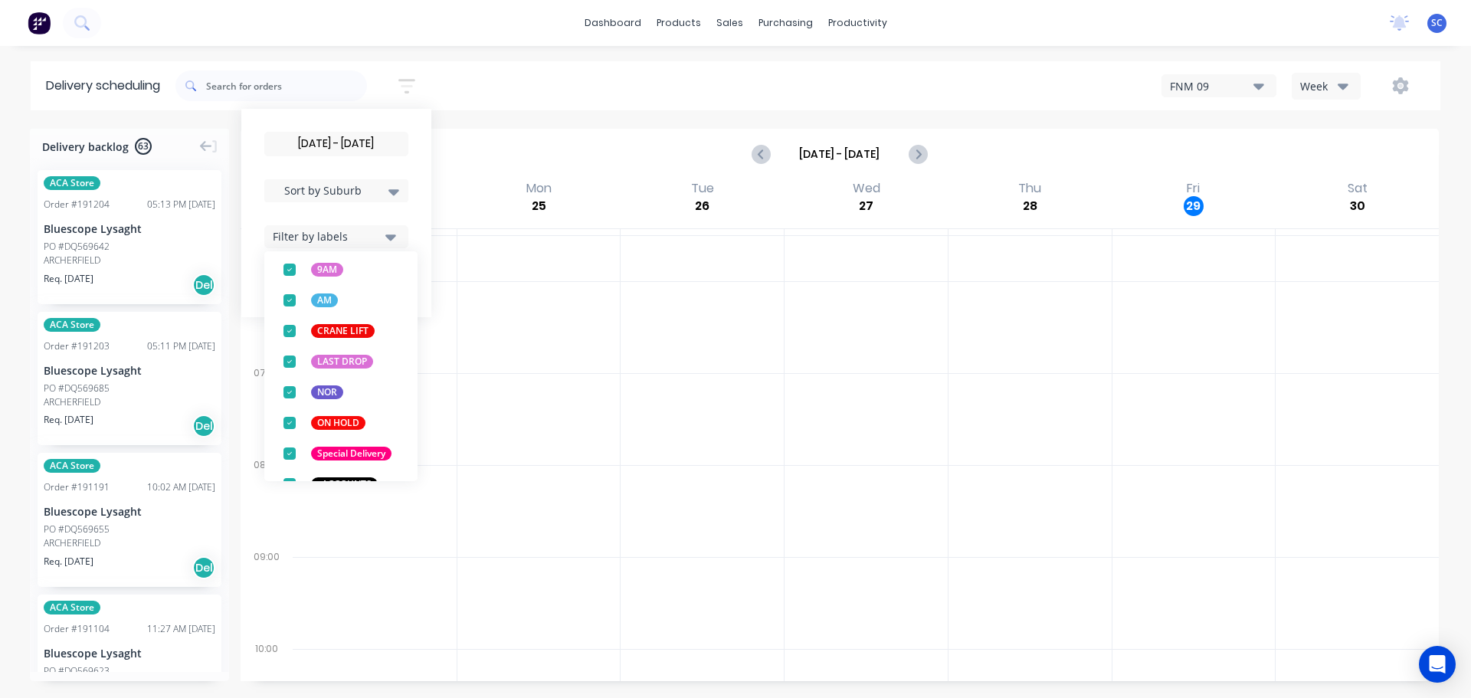
click at [549, 70] on div "[DATE] - [DATE] Sort by Suburb Created date Required date Order number Customer…" at bounding box center [807, 85] width 1265 height 43
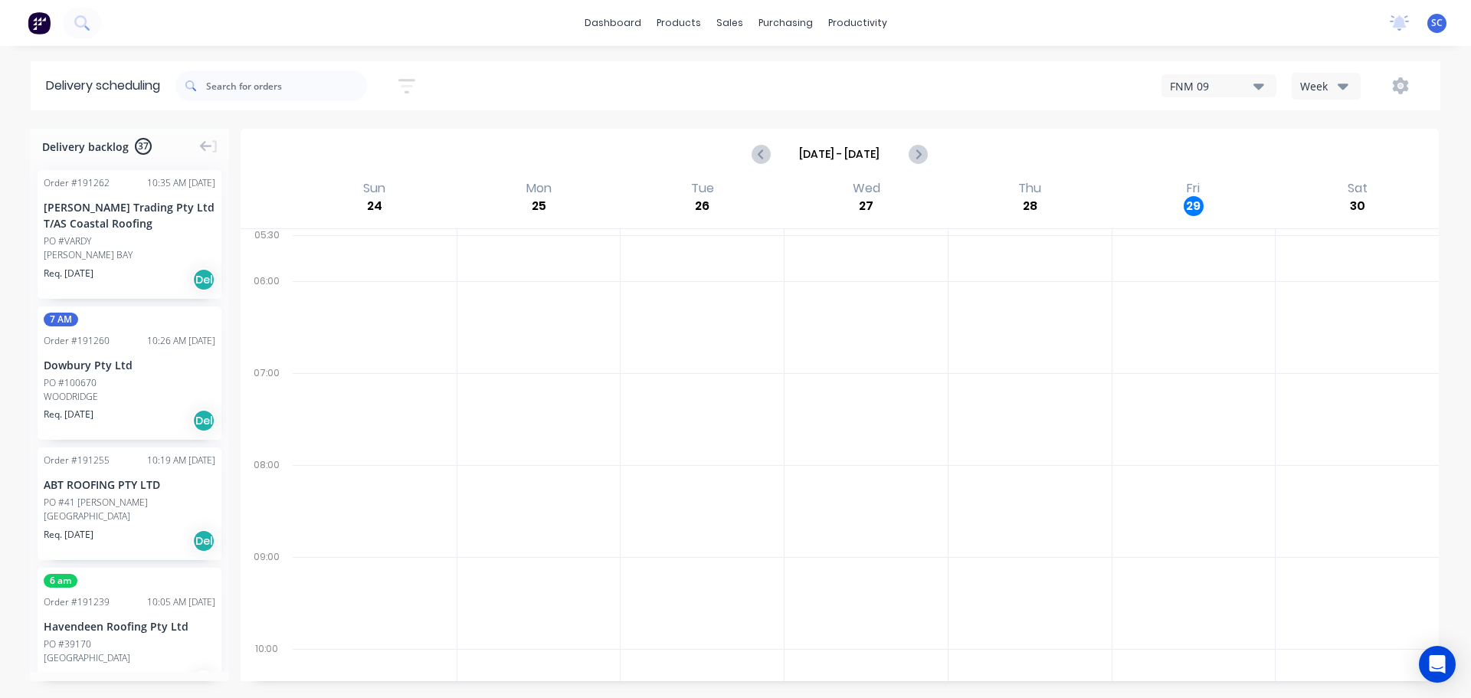
click at [412, 80] on icon "button" at bounding box center [406, 86] width 17 height 15
click at [338, 225] on button "Filter by labels" at bounding box center [336, 236] width 144 height 23
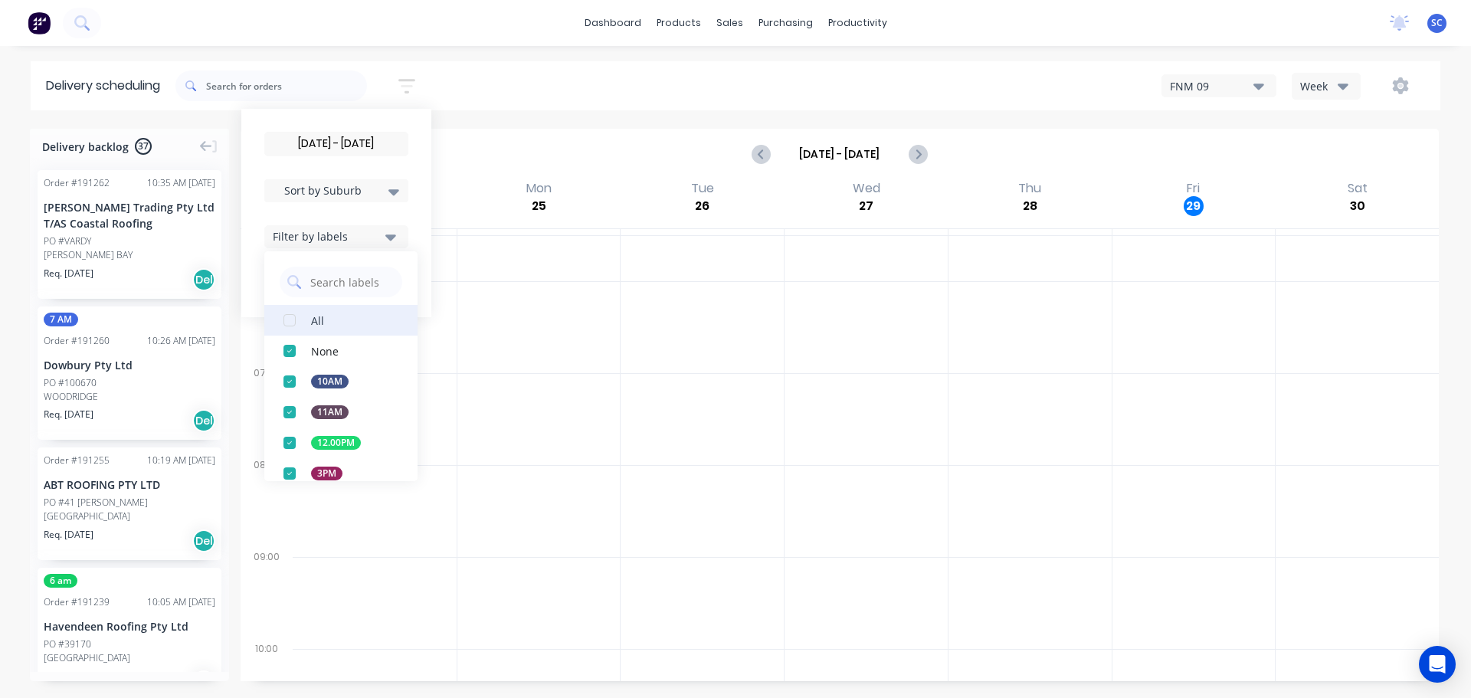
click at [293, 320] on div "button" at bounding box center [289, 320] width 31 height 31
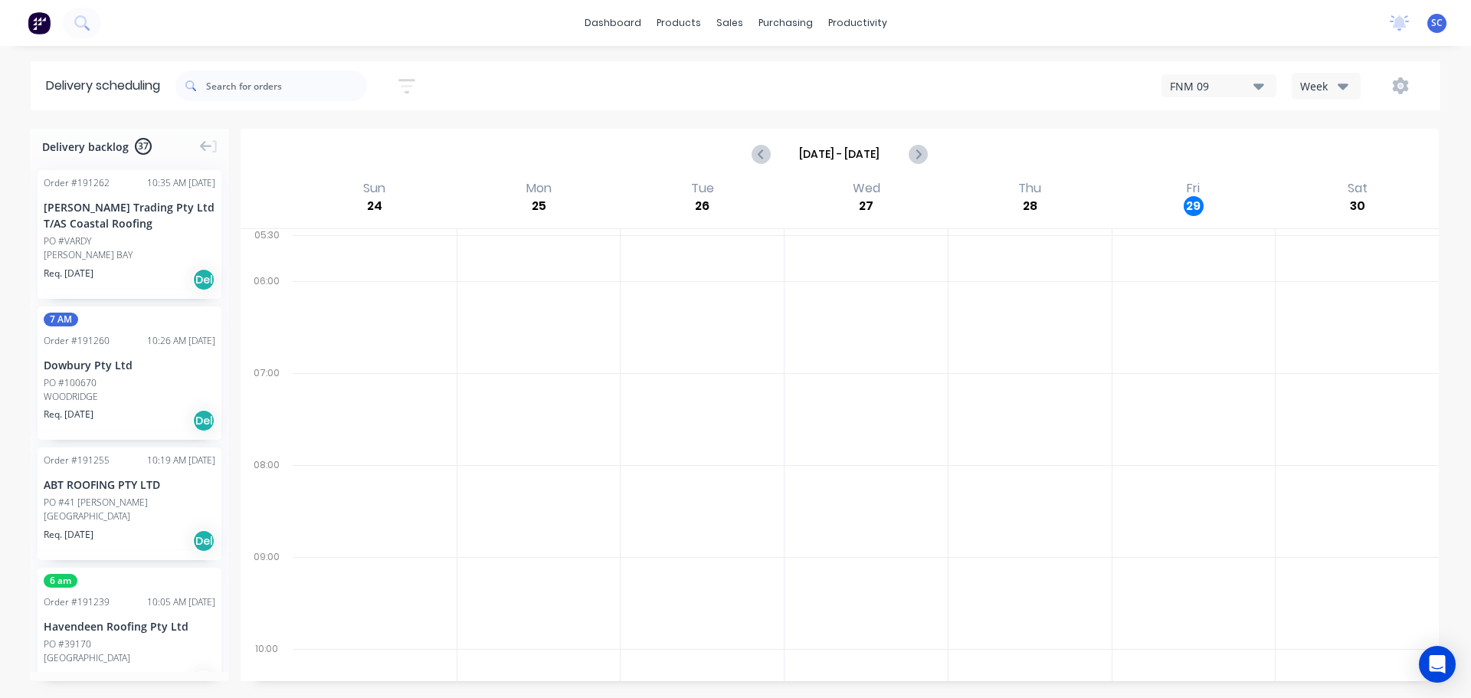
click at [523, 86] on div "[DATE] - [DATE] Sort by Suburb Created date Required date Order number Customer…" at bounding box center [807, 85] width 1265 height 43
click at [406, 84] on icon "button" at bounding box center [406, 86] width 17 height 19
click at [399, 188] on icon at bounding box center [393, 191] width 11 height 17
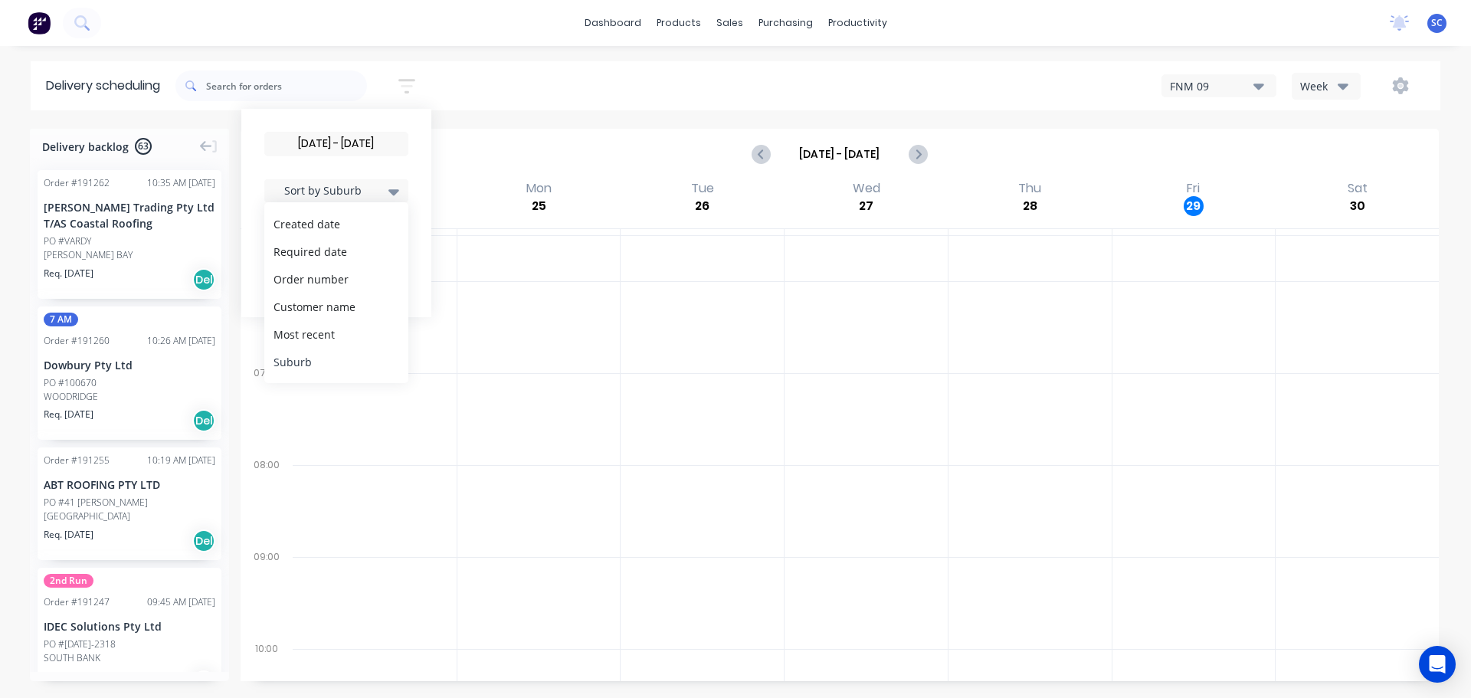
click at [315, 363] on div "Suburb" at bounding box center [336, 362] width 144 height 28
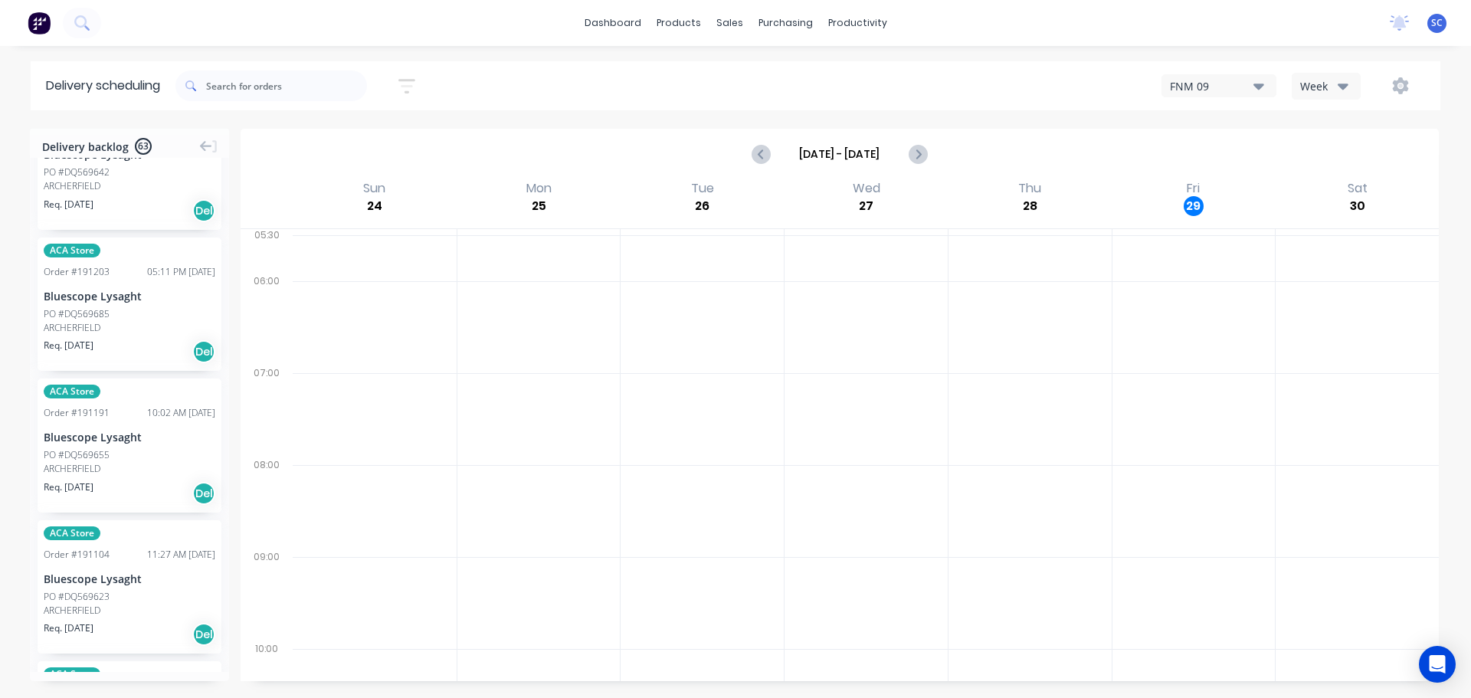
scroll to position [0, 0]
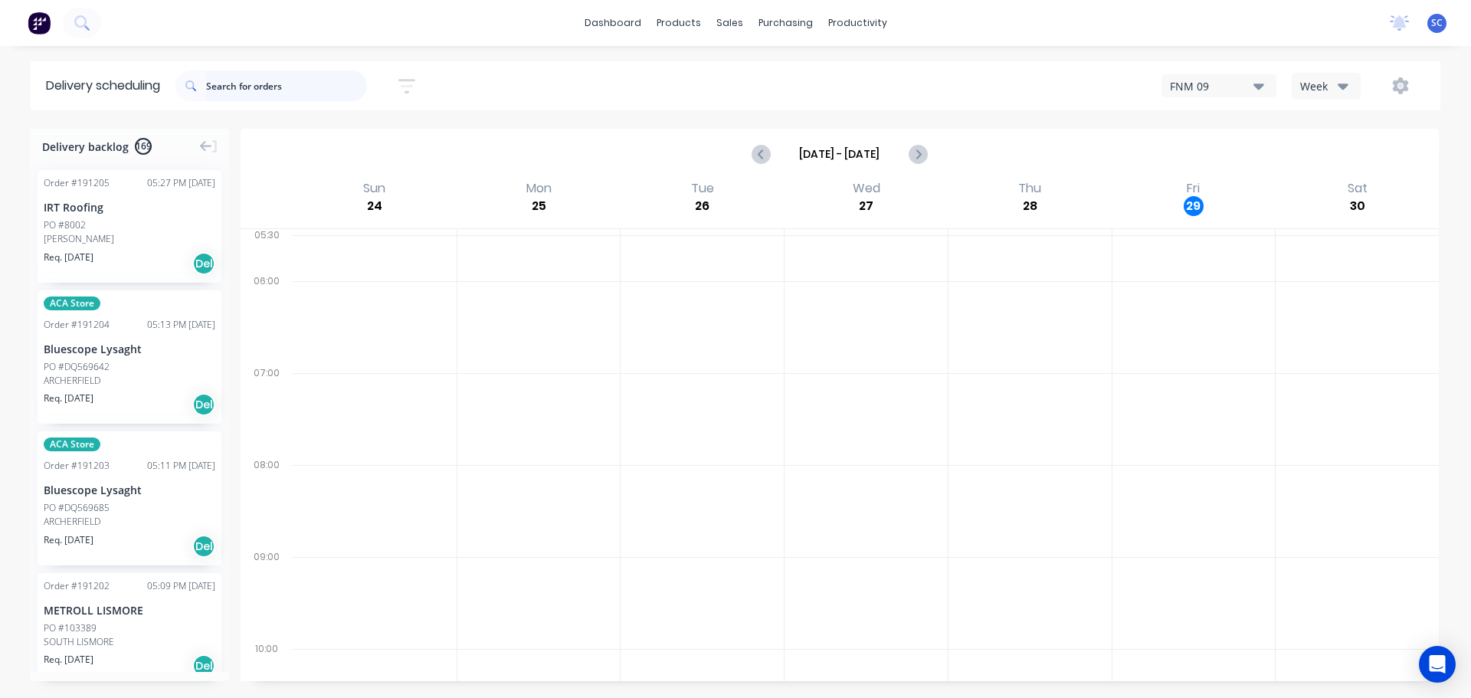
click at [228, 85] on input "text" at bounding box center [286, 85] width 161 height 31
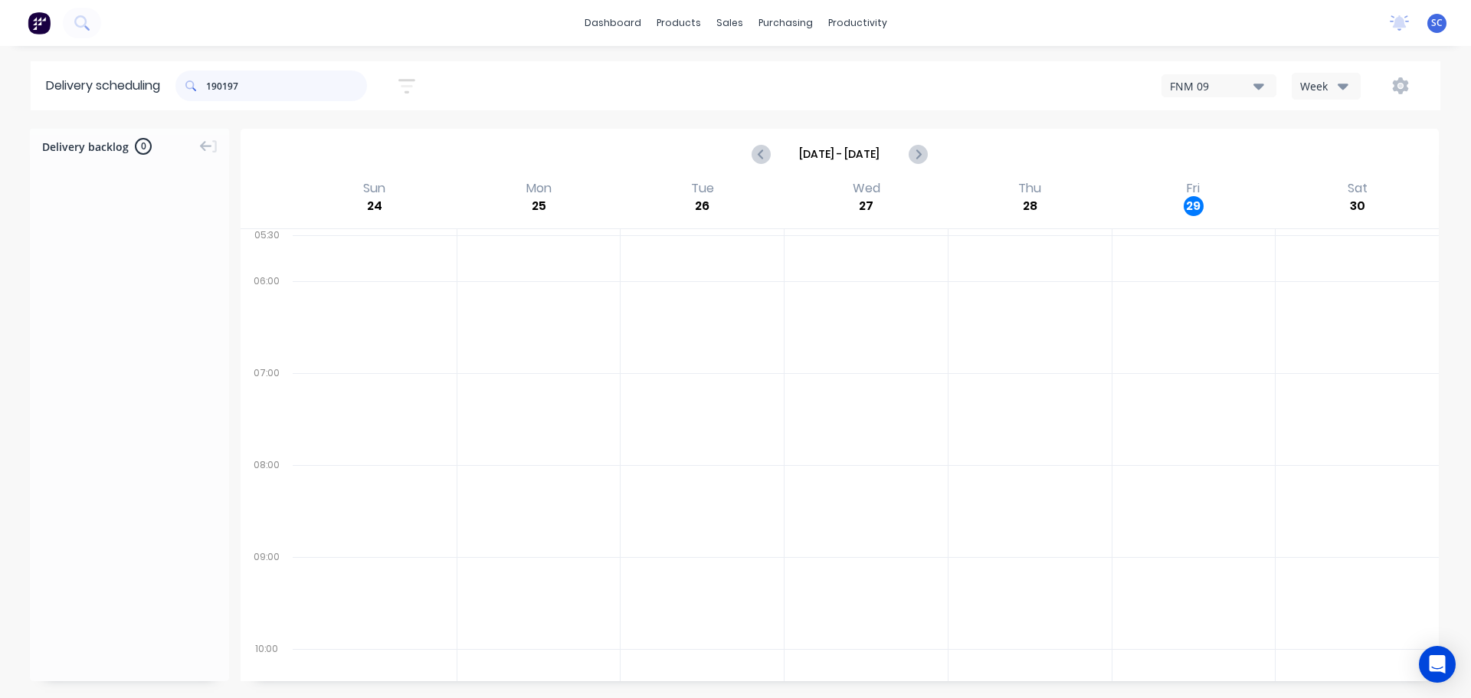
drag, startPoint x: 287, startPoint y: 87, endPoint x: 211, endPoint y: 93, distance: 76.1
click at [211, 91] on input "190197" at bounding box center [286, 85] width 161 height 31
click at [138, 310] on div "Mark as Delivered" at bounding box center [161, 312] width 154 height 31
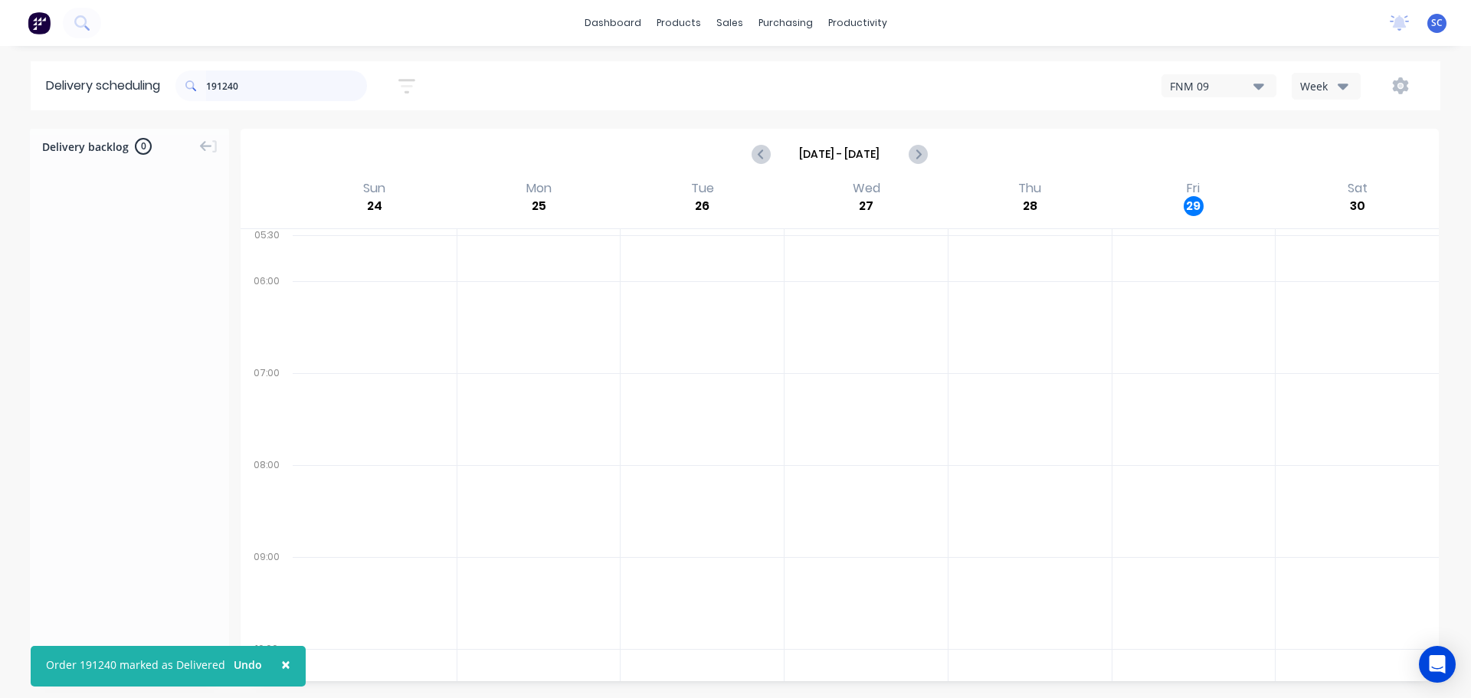
click at [269, 86] on input "191240" at bounding box center [286, 85] width 161 height 31
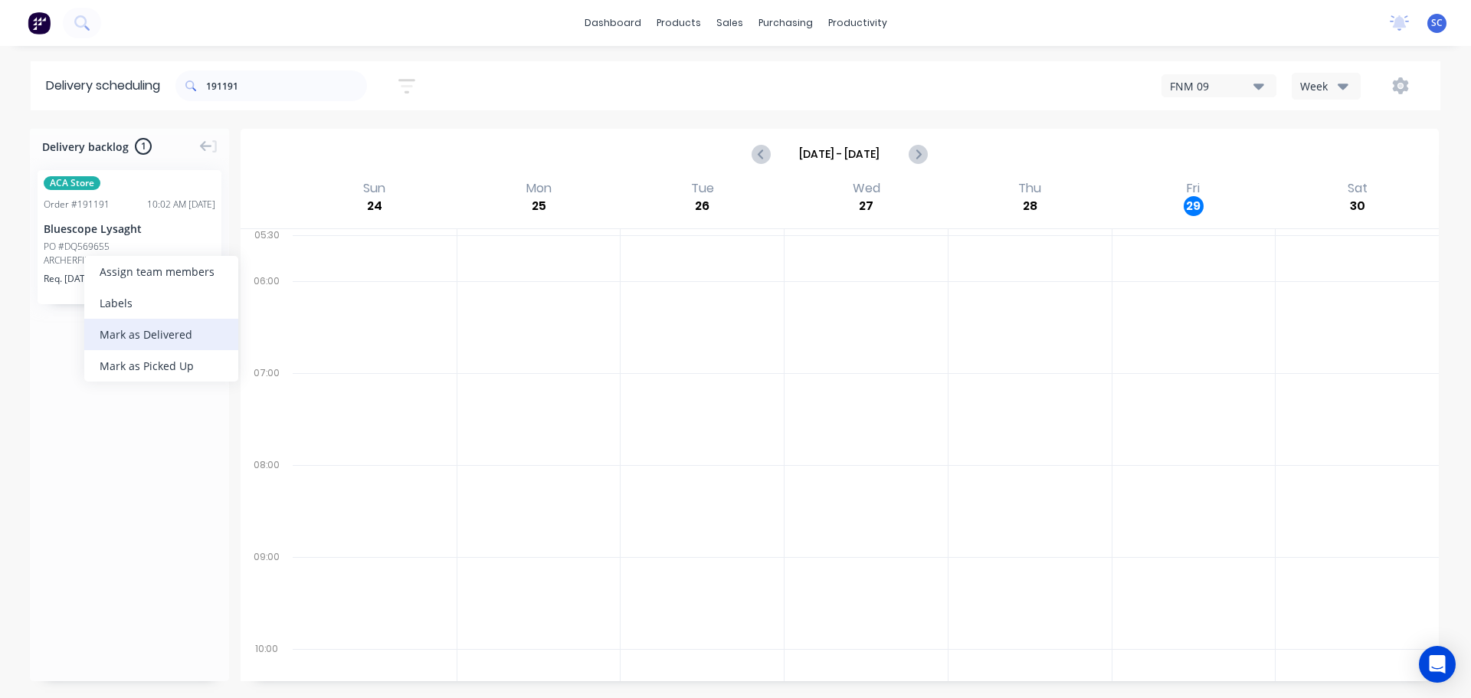
click at [154, 335] on div "Mark as Delivered" at bounding box center [161, 334] width 154 height 31
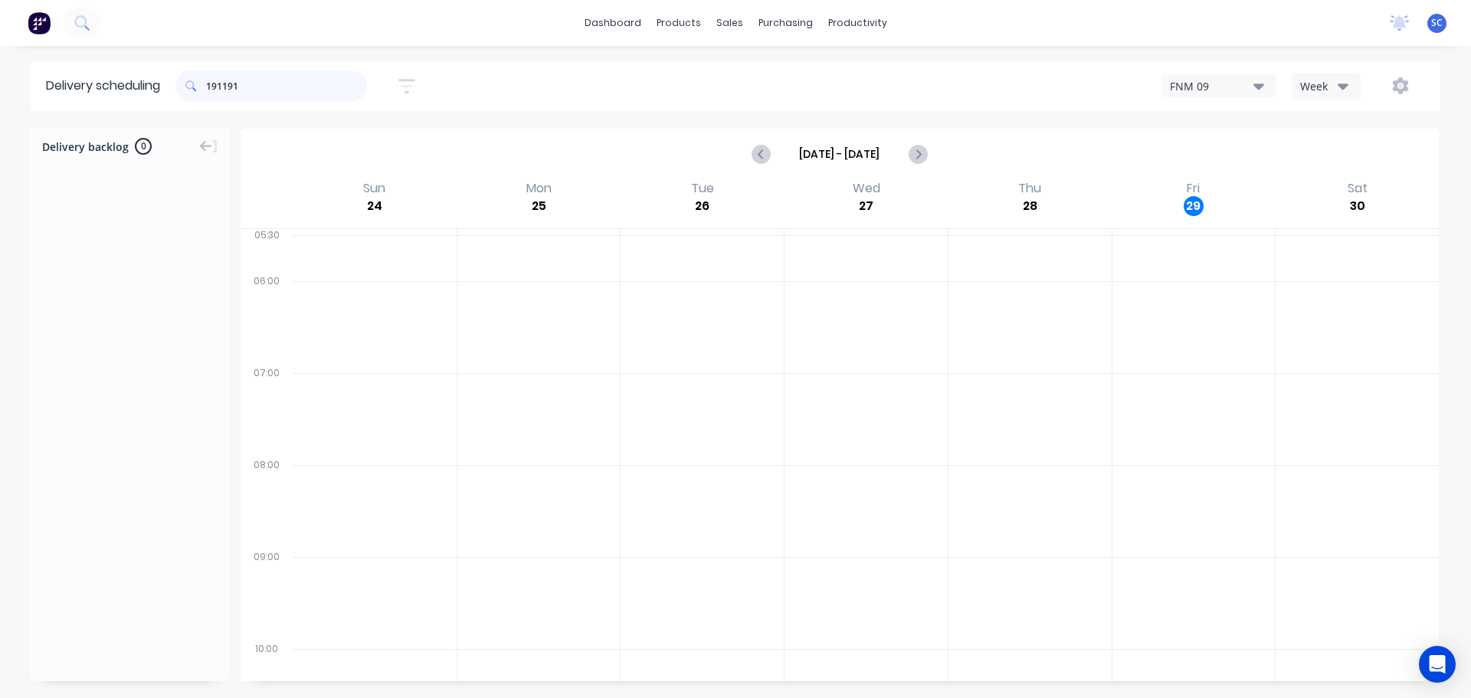
click at [265, 97] on input "191191" at bounding box center [286, 85] width 161 height 31
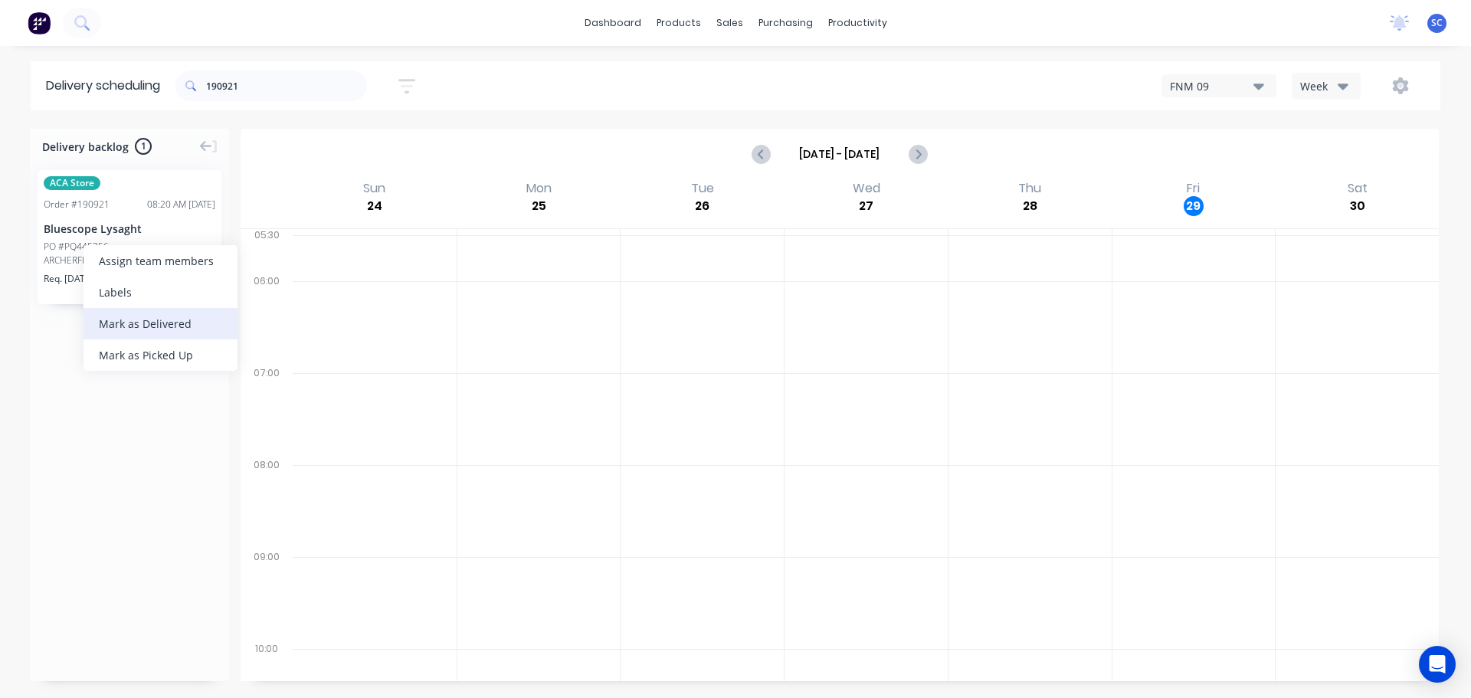
click at [146, 320] on div "Mark as Delivered" at bounding box center [161, 323] width 154 height 31
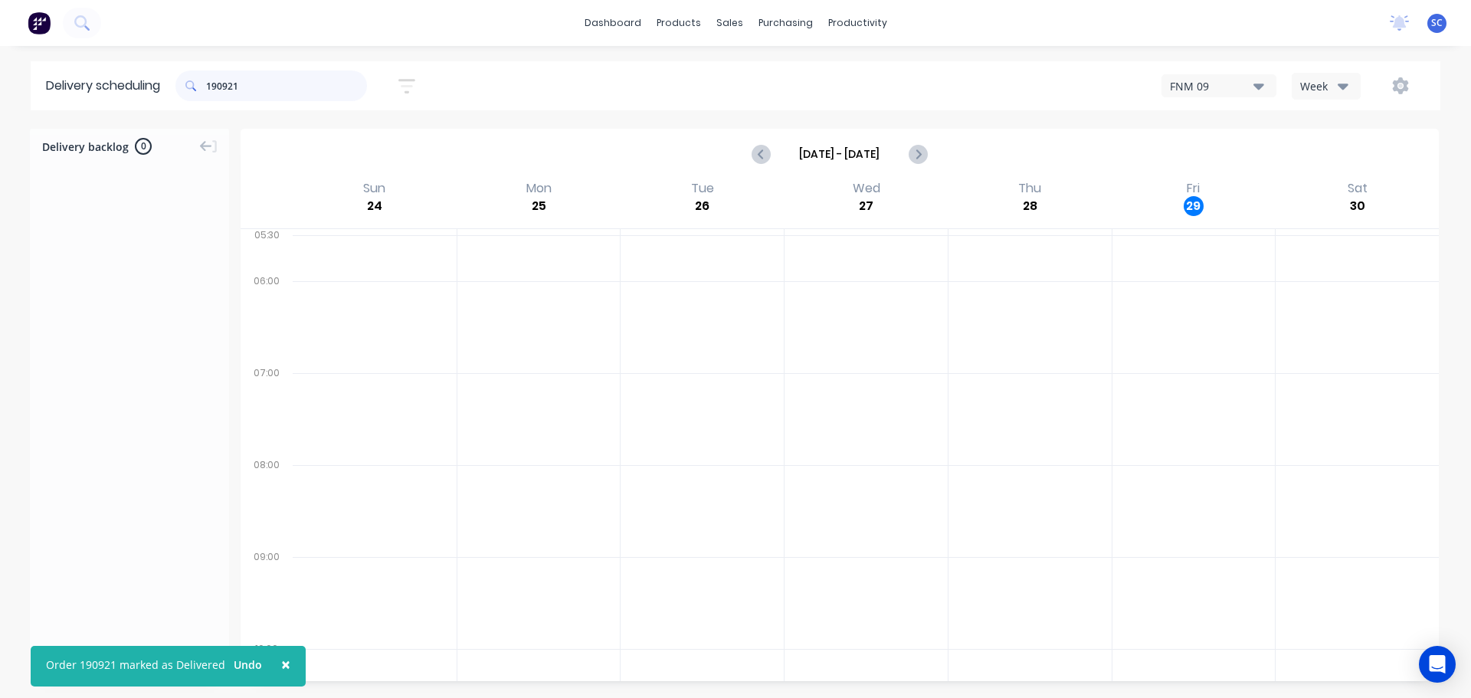
click at [250, 88] on input "190921" at bounding box center [286, 85] width 161 height 31
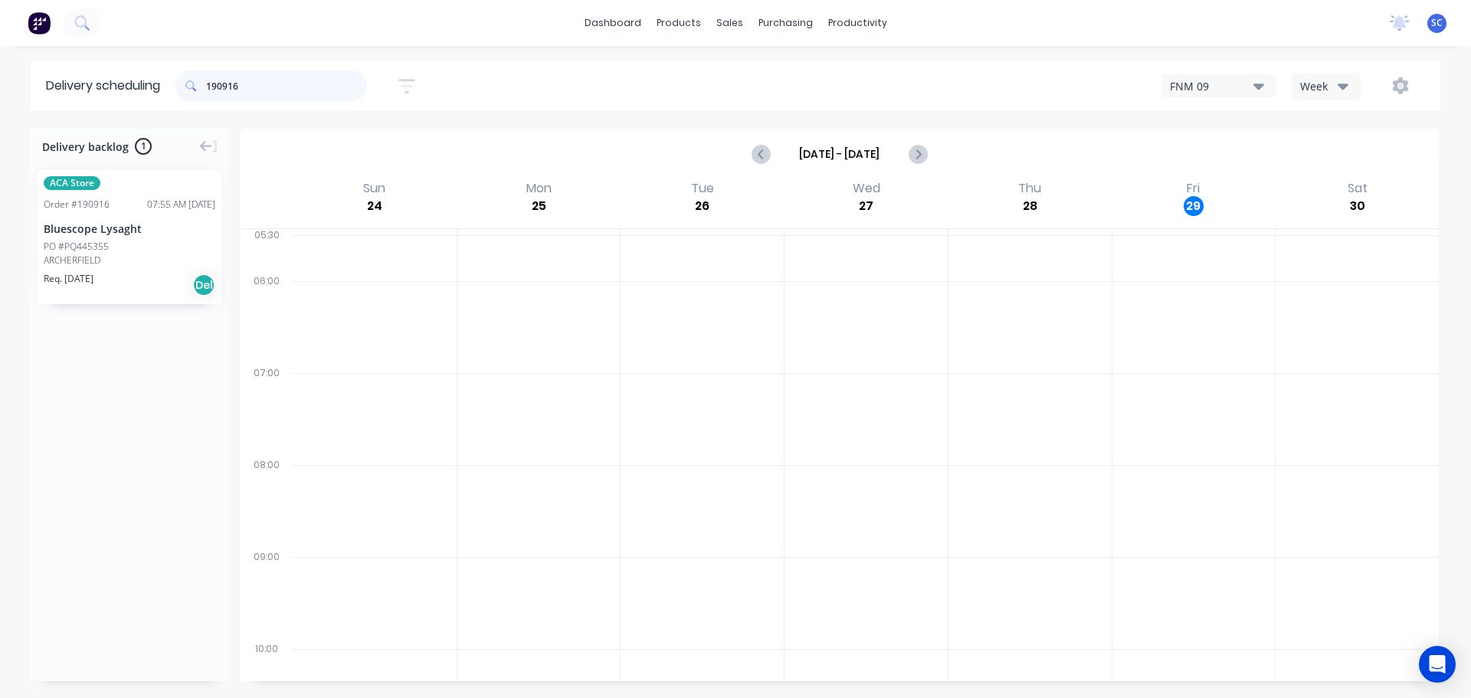
type input "190916"
click at [132, 343] on div "Mark as Delivered" at bounding box center [164, 340] width 154 height 31
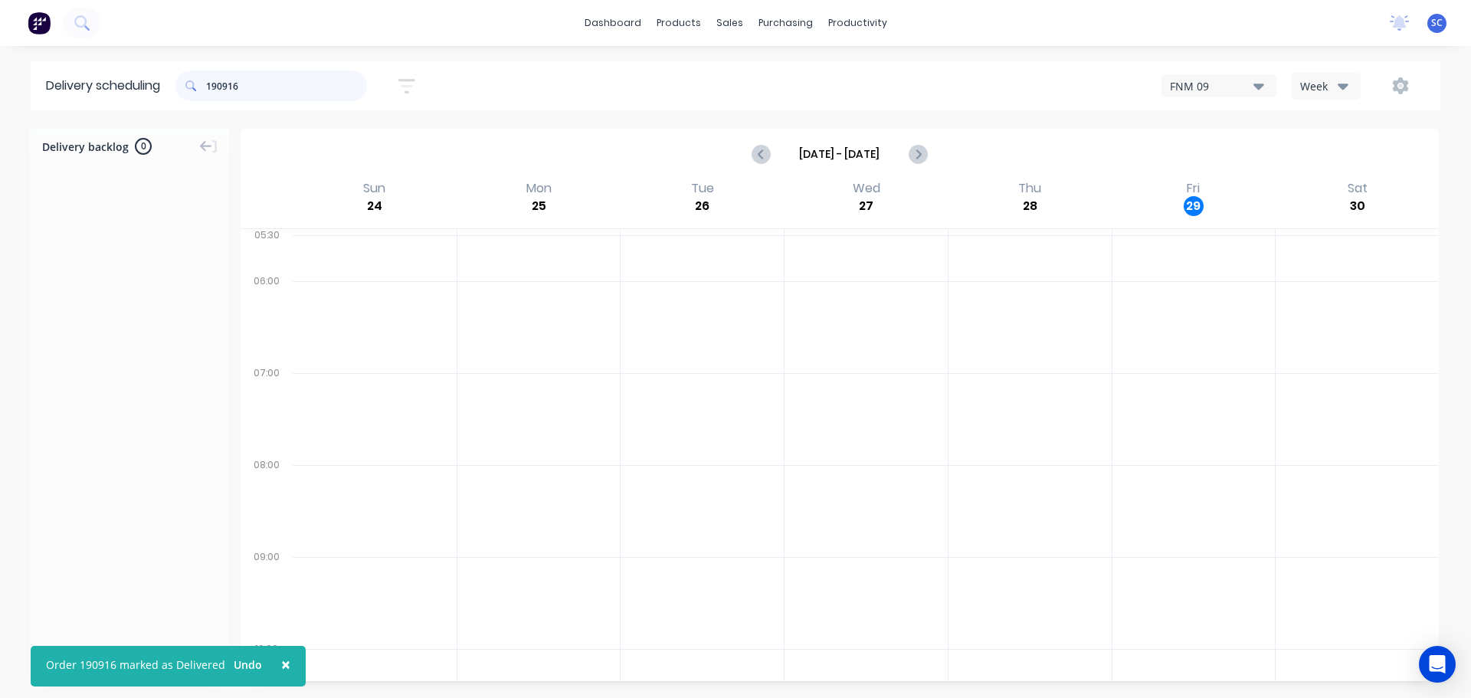
drag, startPoint x: 253, startPoint y: 87, endPoint x: 185, endPoint y: 90, distance: 67.5
click at [185, 90] on div "190916" at bounding box center [271, 85] width 192 height 31
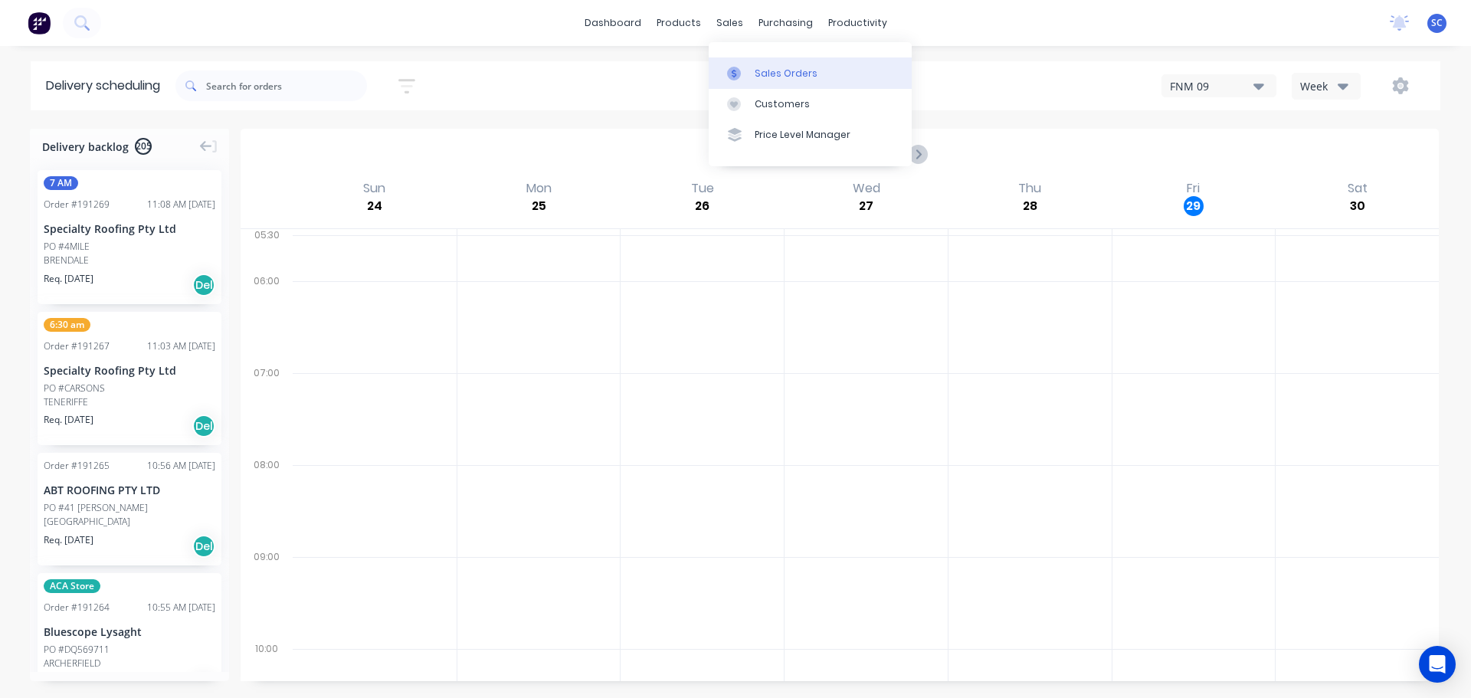
click at [773, 65] on link "Sales Orders" at bounding box center [810, 72] width 203 height 31
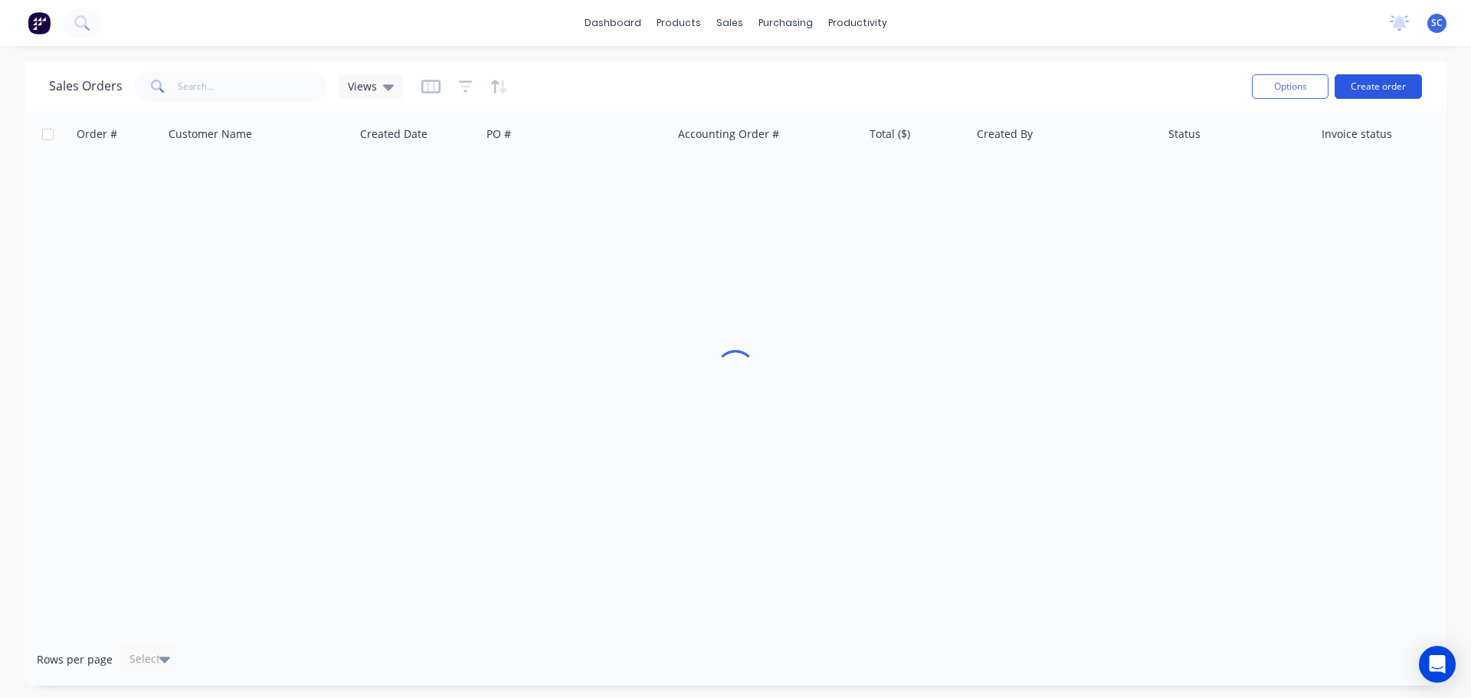
click at [1364, 88] on button "Create order" at bounding box center [1378, 86] width 87 height 25
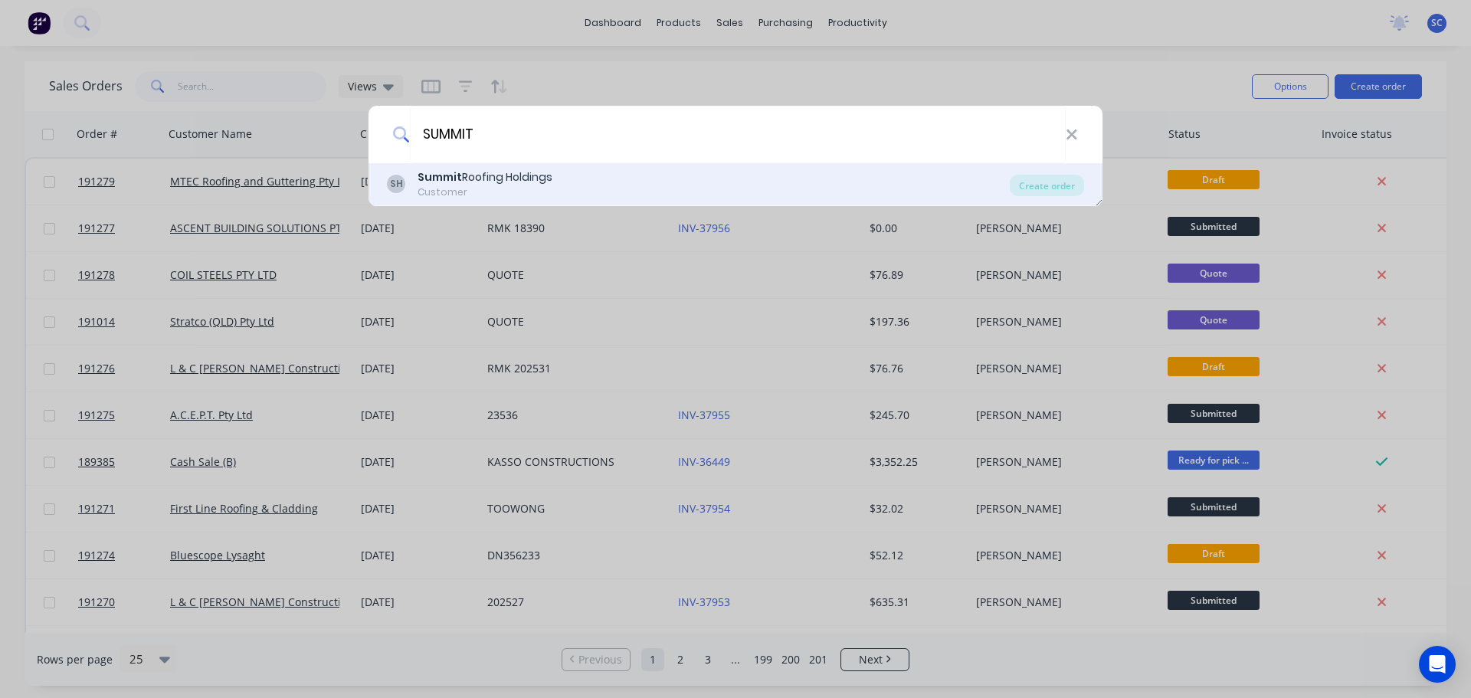
type input "SUMMIT"
click at [519, 188] on div "Customer" at bounding box center [485, 192] width 135 height 14
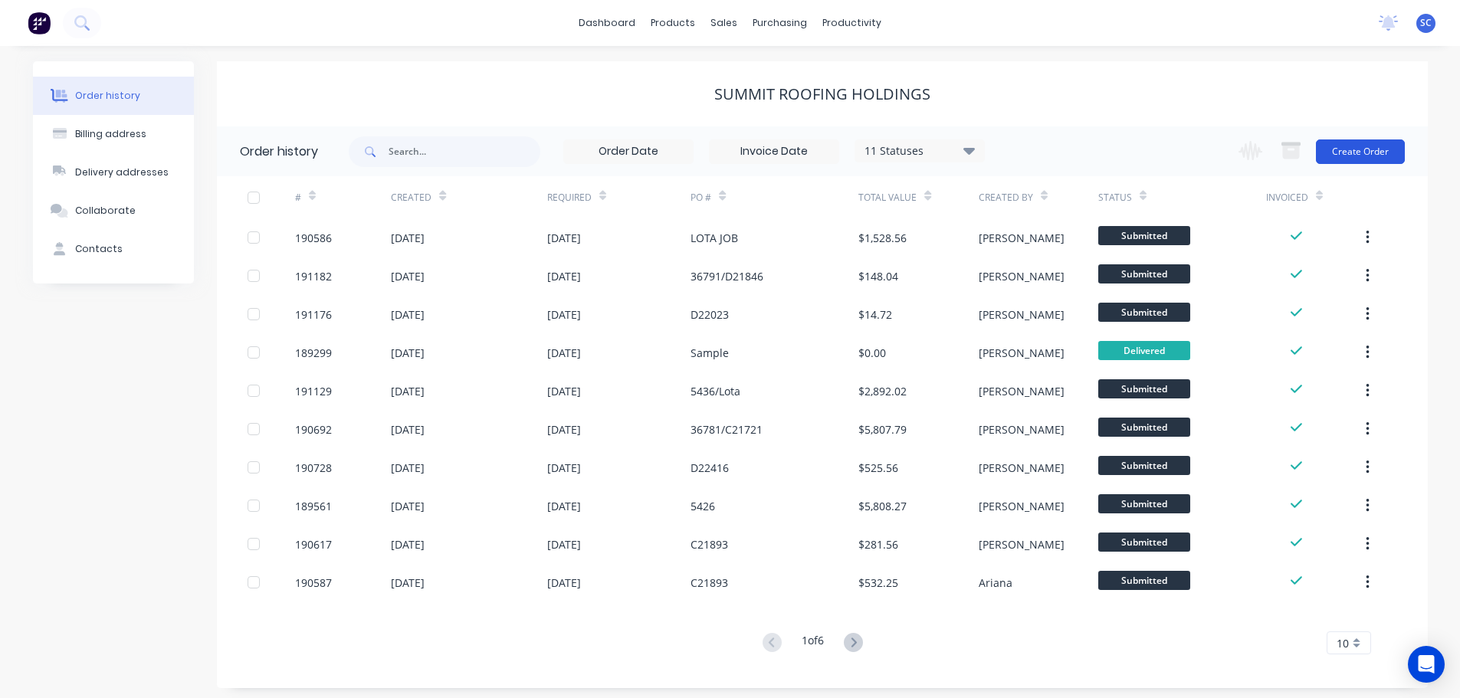
click at [1354, 160] on button "Create Order" at bounding box center [1360, 151] width 89 height 25
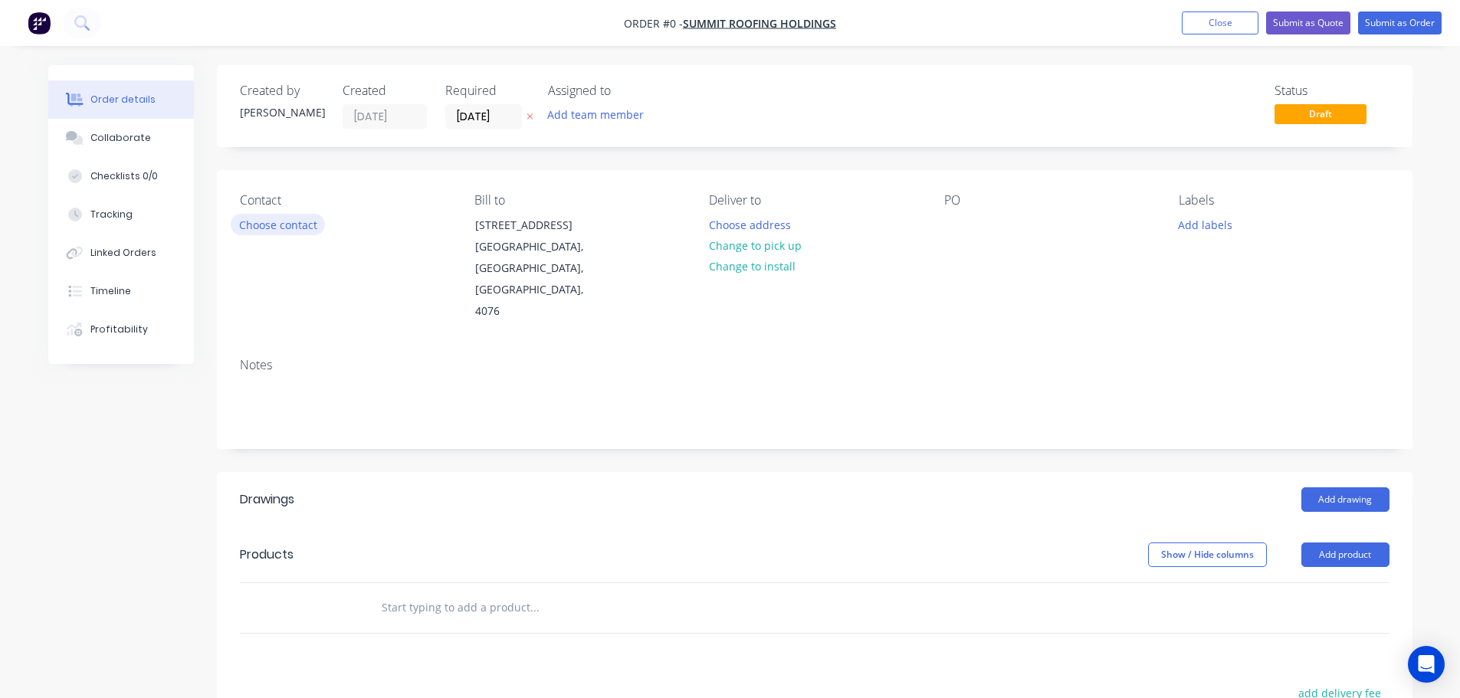
click at [285, 224] on button "Choose contact" at bounding box center [278, 224] width 94 height 21
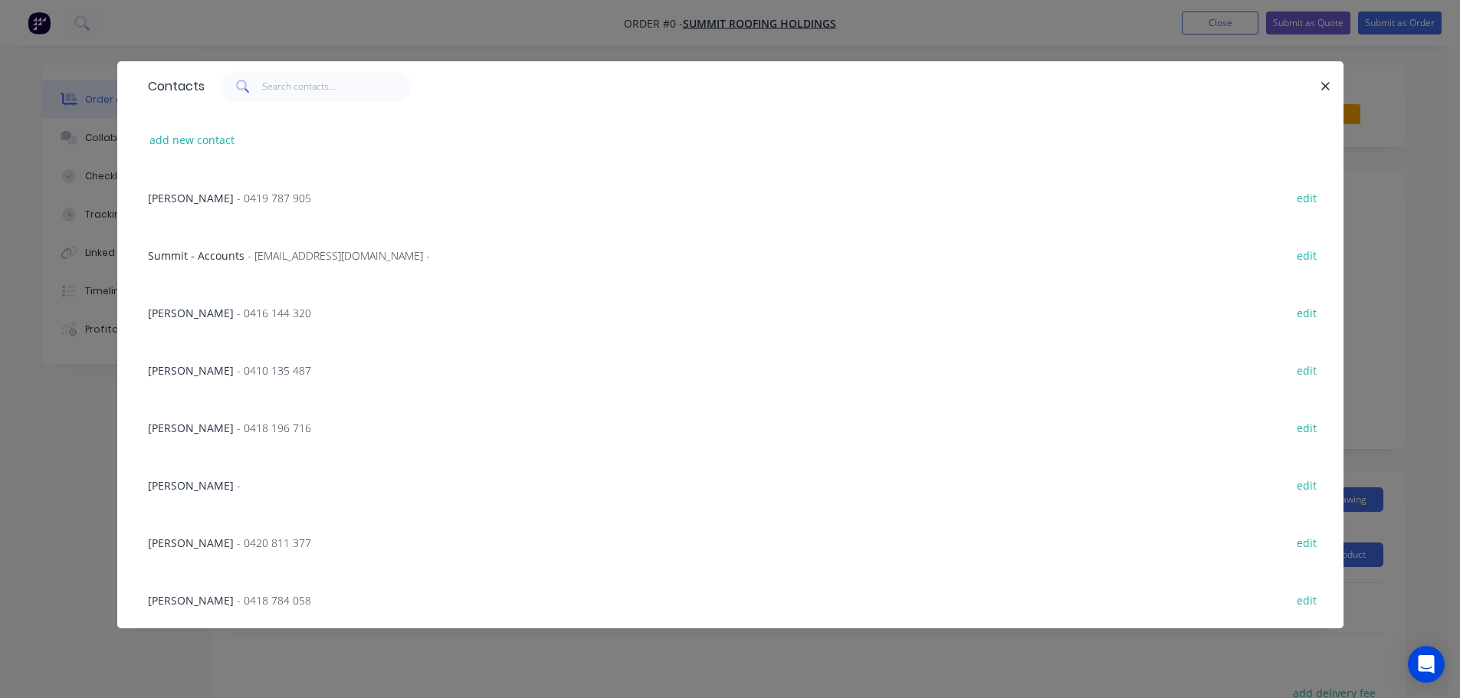
click at [1313, 85] on div at bounding box center [763, 86] width 1116 height 31
drag, startPoint x: 1328, startPoint y: 90, endPoint x: 1249, endPoint y: 35, distance: 95.9
click at [1327, 89] on icon "button" at bounding box center [1325, 87] width 10 height 14
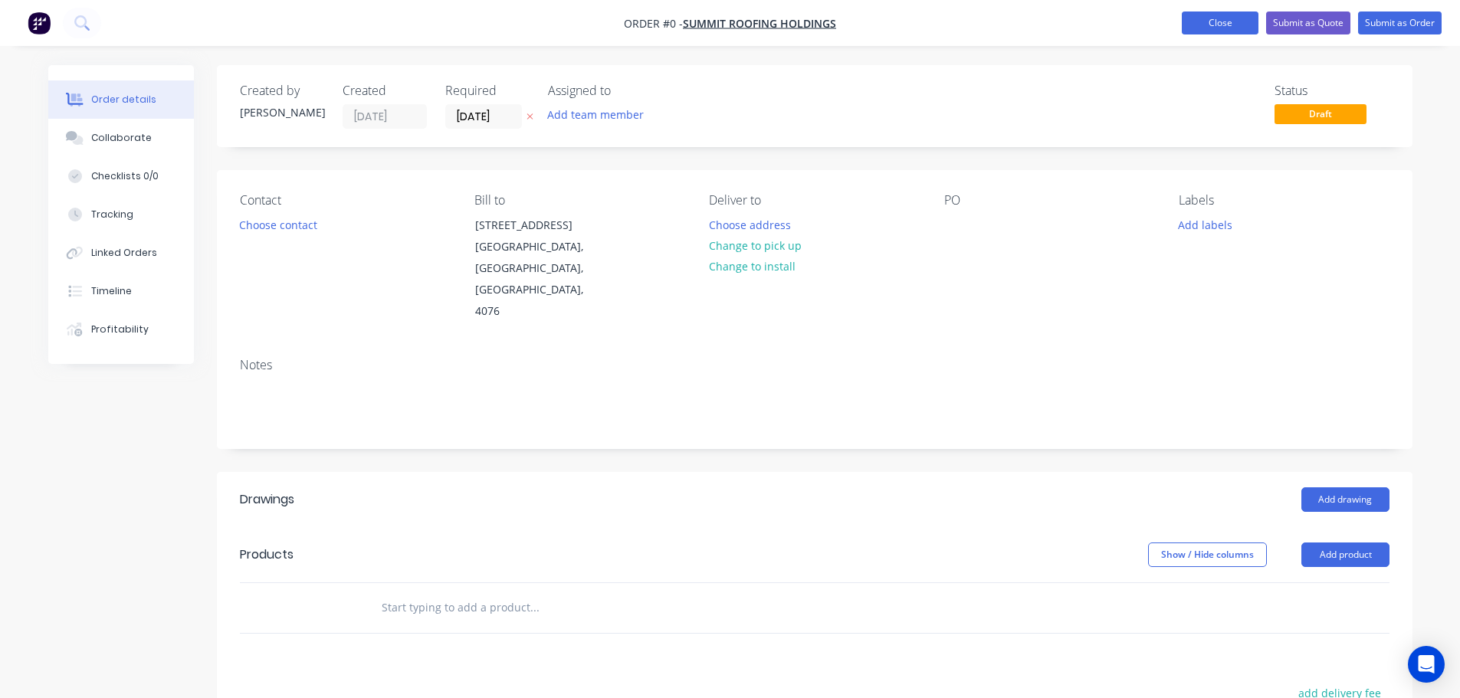
click at [1231, 18] on button "Close" at bounding box center [1220, 22] width 77 height 23
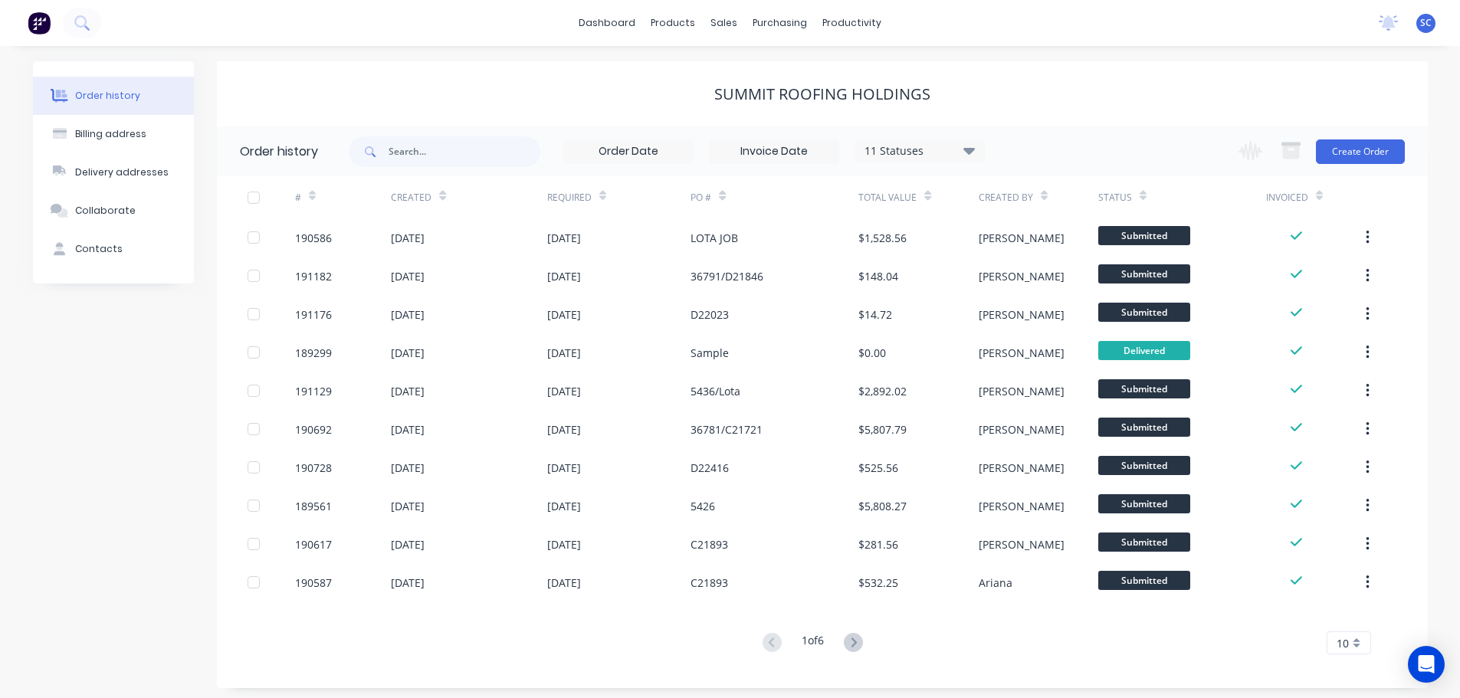
drag, startPoint x: 596, startPoint y: 111, endPoint x: 623, endPoint y: 100, distance: 29.2
click at [600, 108] on div "Summit Roofing Holdings" at bounding box center [822, 93] width 1211 height 65
click at [779, 106] on div "Customers" at bounding box center [776, 104] width 55 height 14
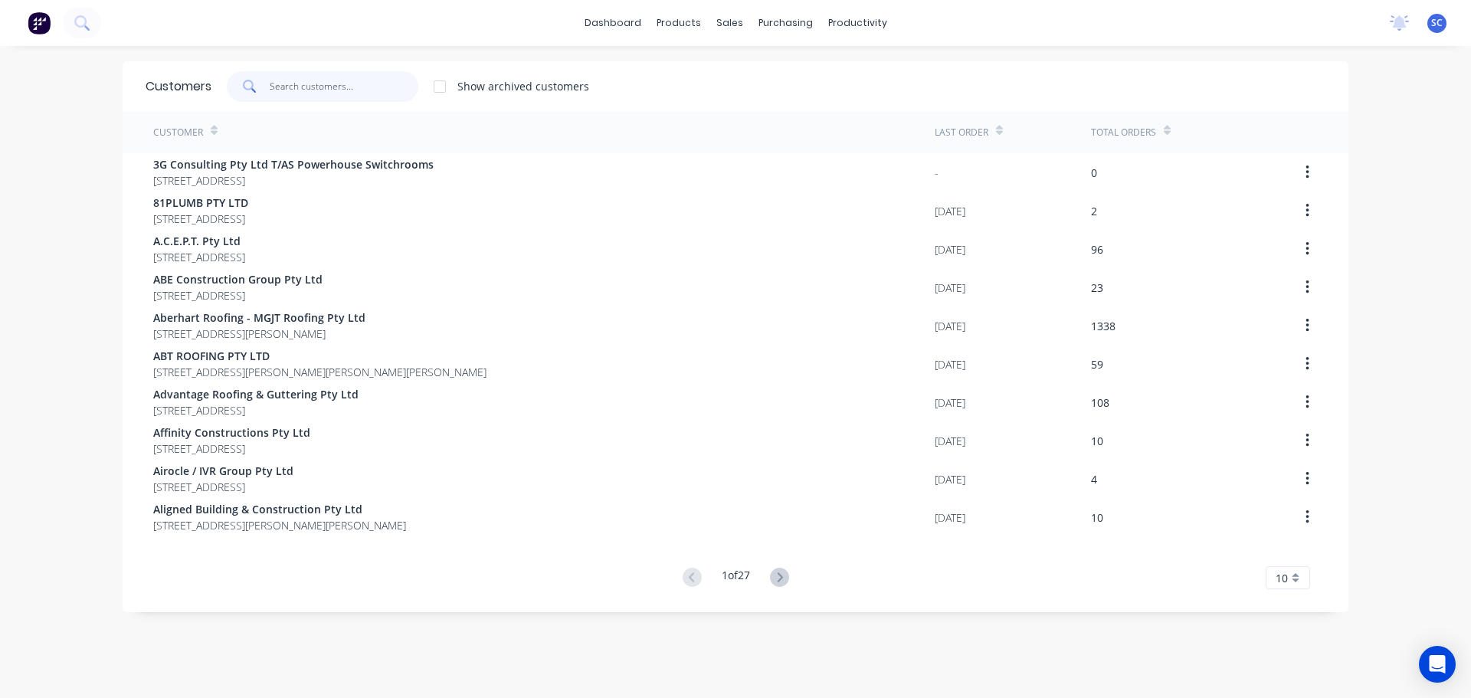
click at [327, 88] on input "text" at bounding box center [344, 86] width 149 height 31
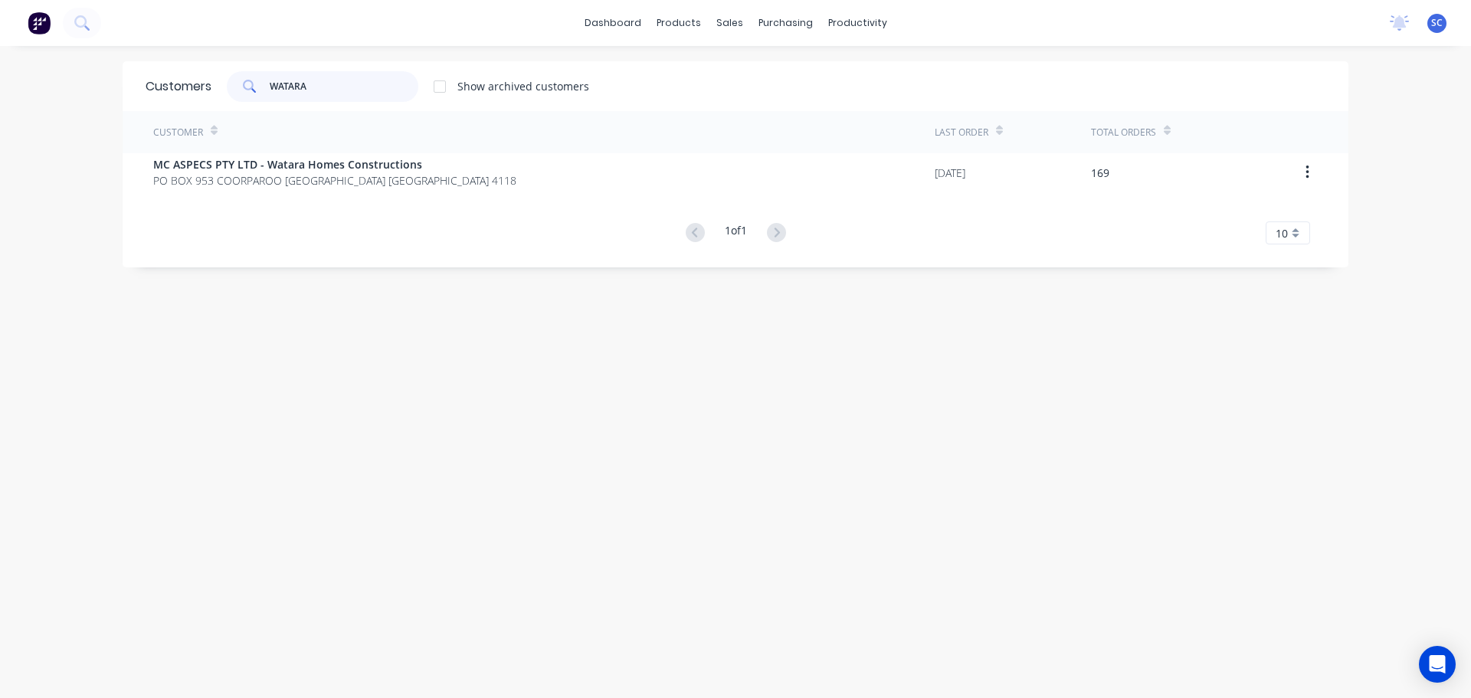
type input "WATARA"
drag, startPoint x: 325, startPoint y: 87, endPoint x: 217, endPoint y: 98, distance: 108.6
click at [213, 94] on div "WATARA Show archived customers" at bounding box center [400, 86] width 378 height 31
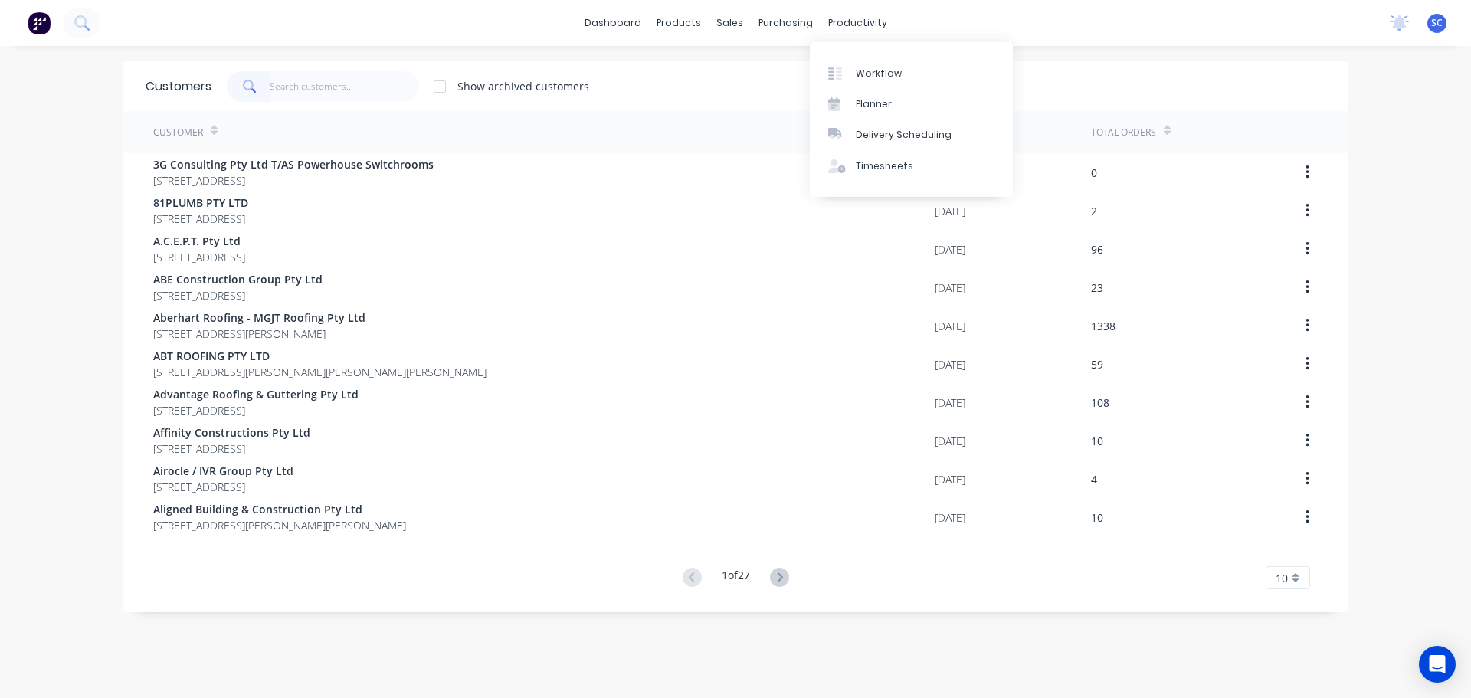
drag, startPoint x: 863, startPoint y: 26, endPoint x: 874, endPoint y: 52, distance: 28.5
click at [863, 29] on div "productivity" at bounding box center [858, 22] width 74 height 23
click at [911, 137] on div "Delivery Scheduling" at bounding box center [904, 135] width 96 height 14
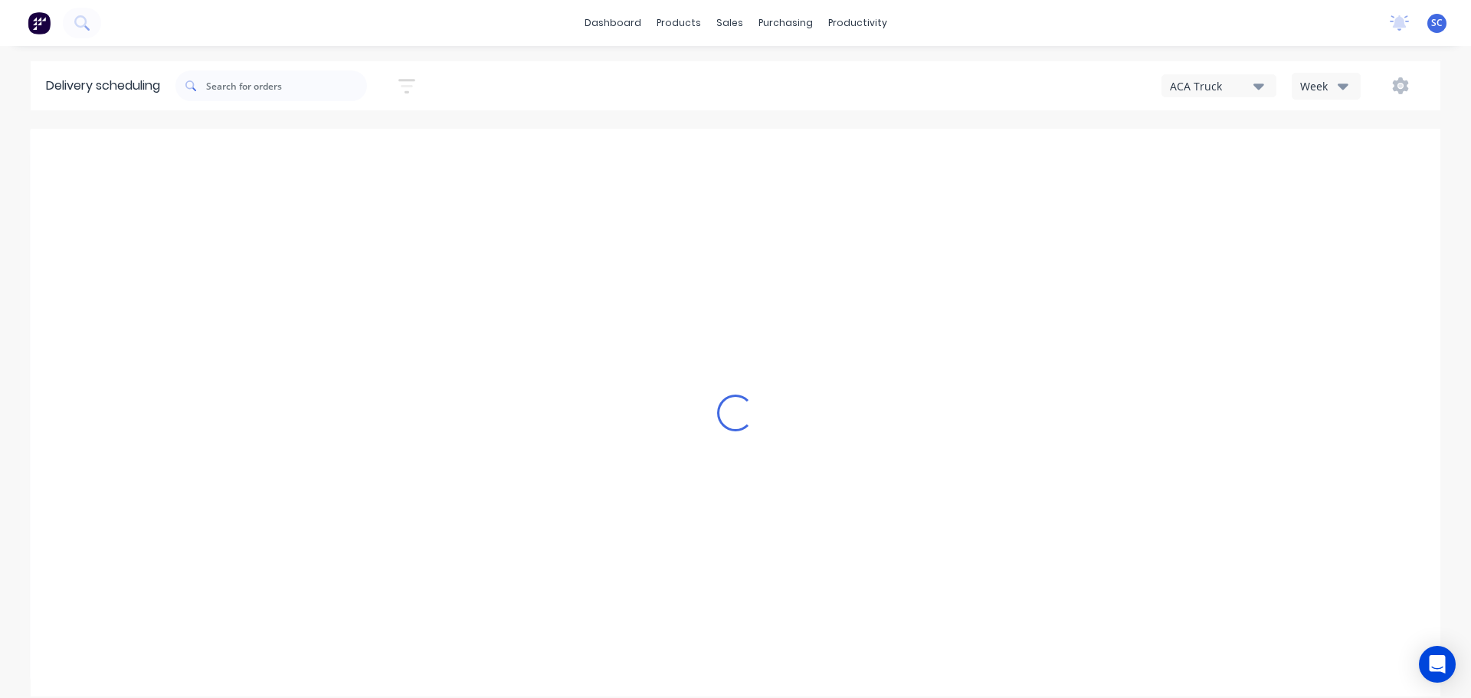
drag, startPoint x: 1345, startPoint y: 86, endPoint x: 1344, endPoint y: 94, distance: 8.5
click at [1343, 86] on icon "button" at bounding box center [1343, 87] width 11 height 6
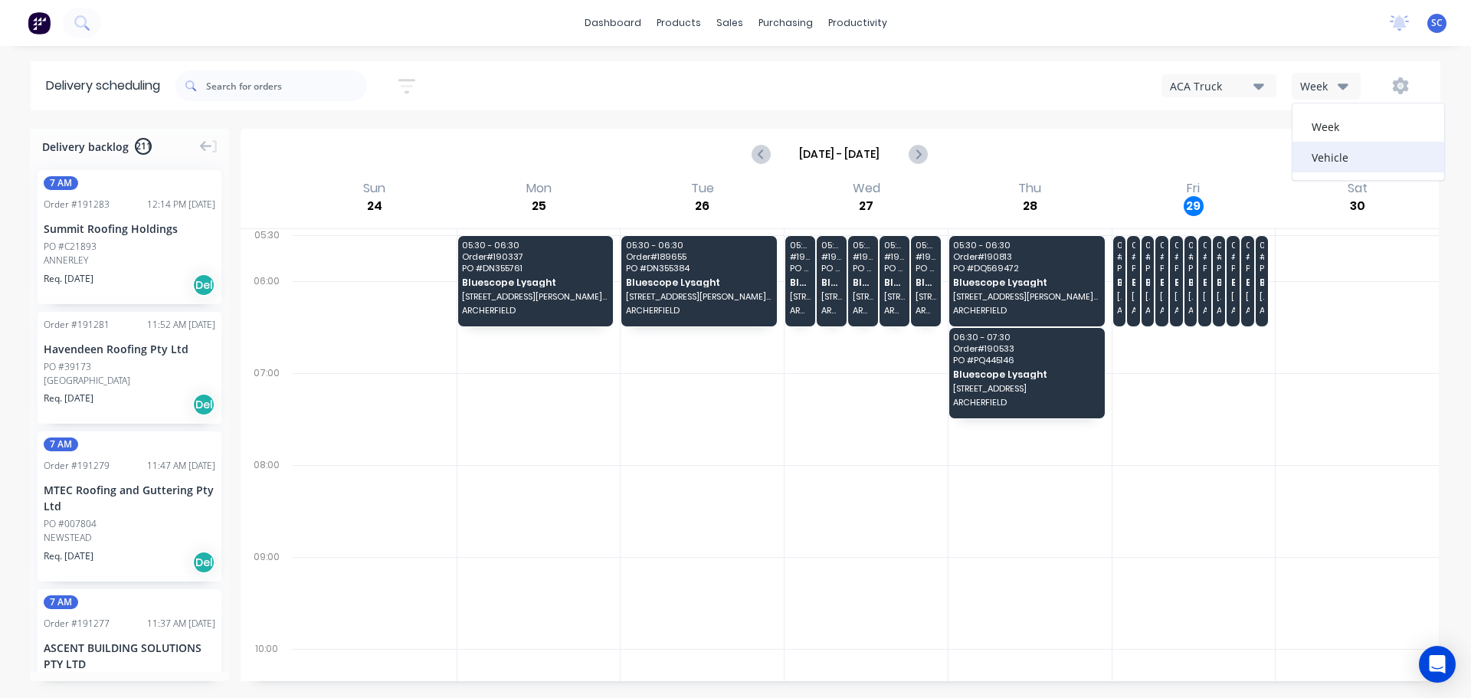
click at [1343, 162] on div "Vehicle" at bounding box center [1369, 157] width 152 height 31
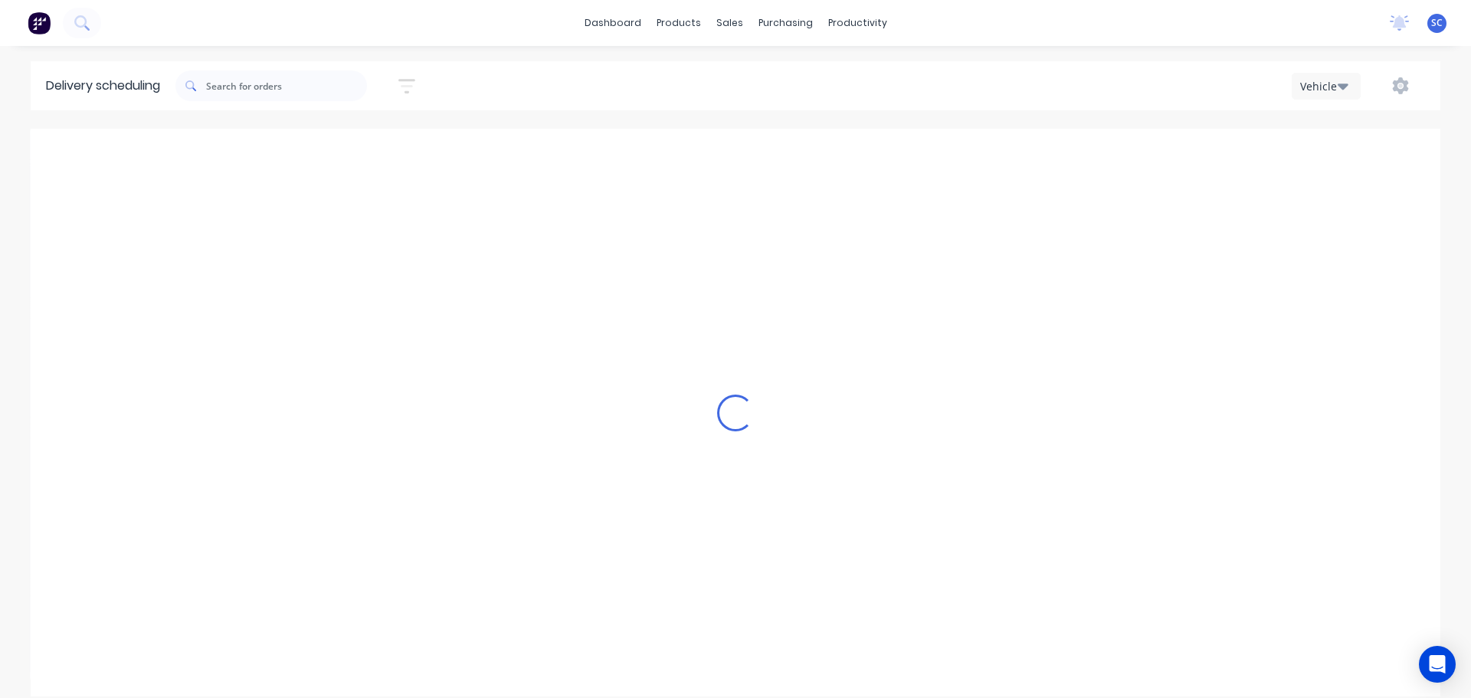
scroll to position [0, 1]
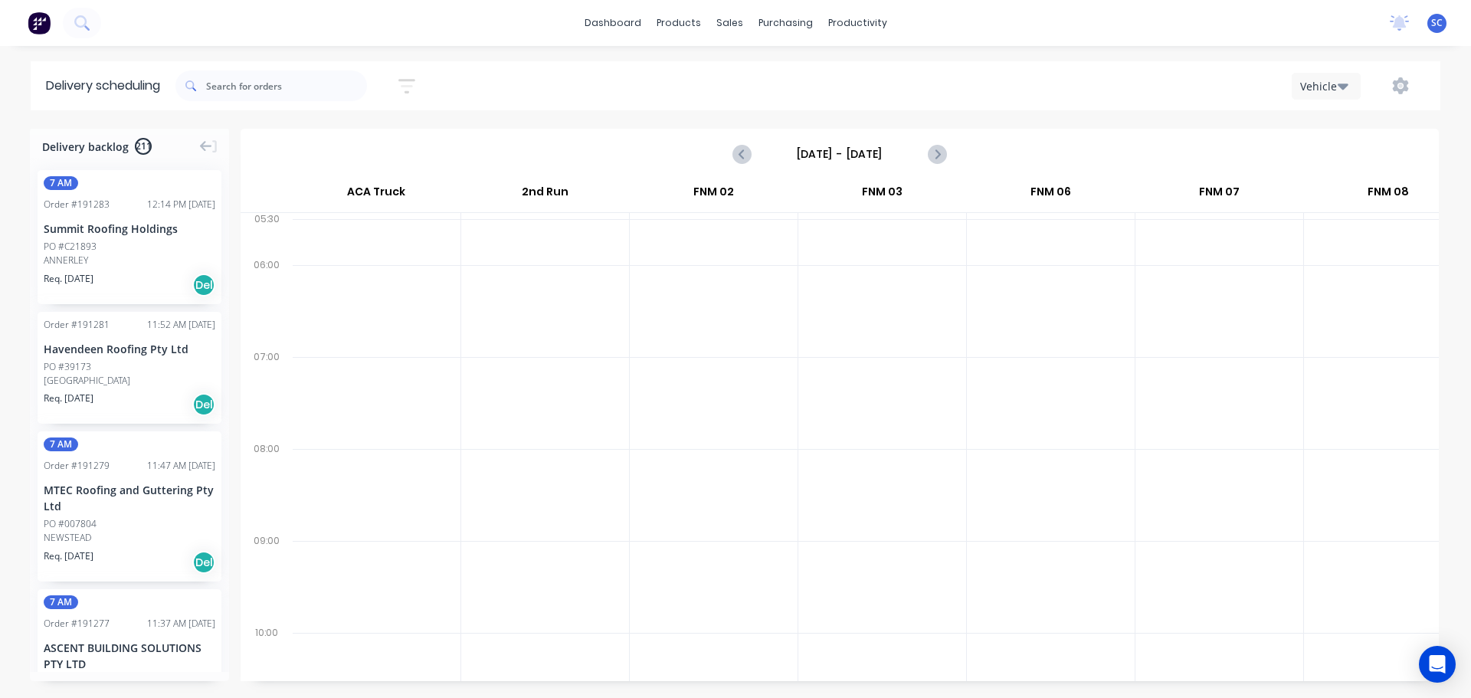
click at [787, 153] on input "Sunday - 24/08/25" at bounding box center [840, 154] width 152 height 23
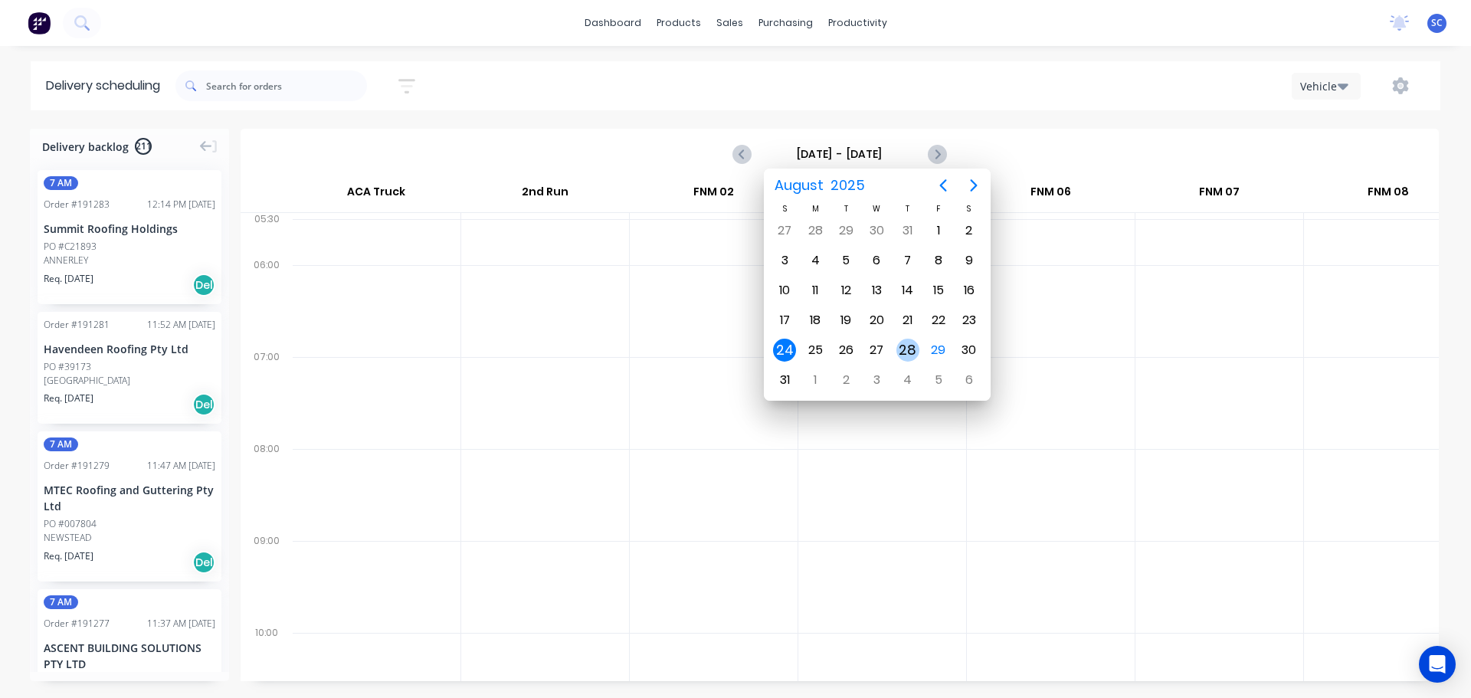
click at [908, 345] on div "28" at bounding box center [907, 350] width 23 height 23
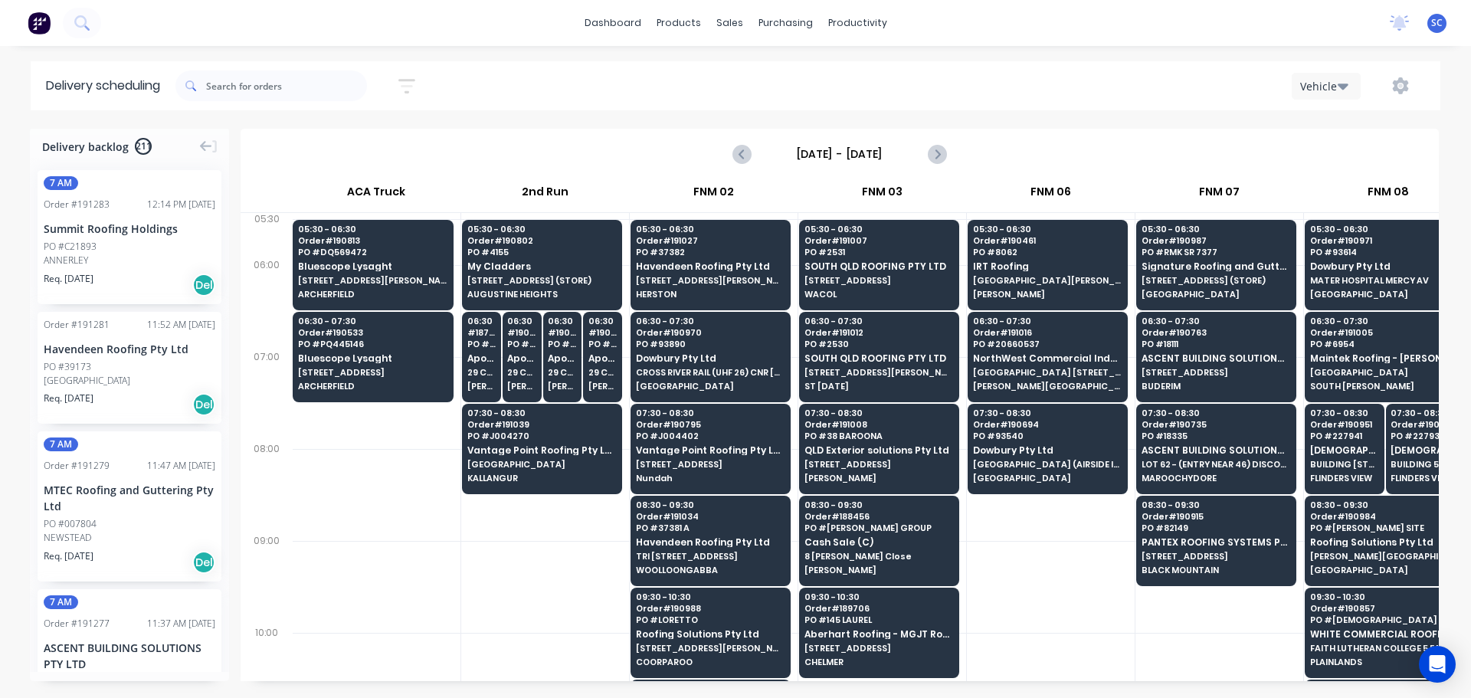
click at [817, 151] on input "Thursday - 28/08/25" at bounding box center [840, 154] width 152 height 23
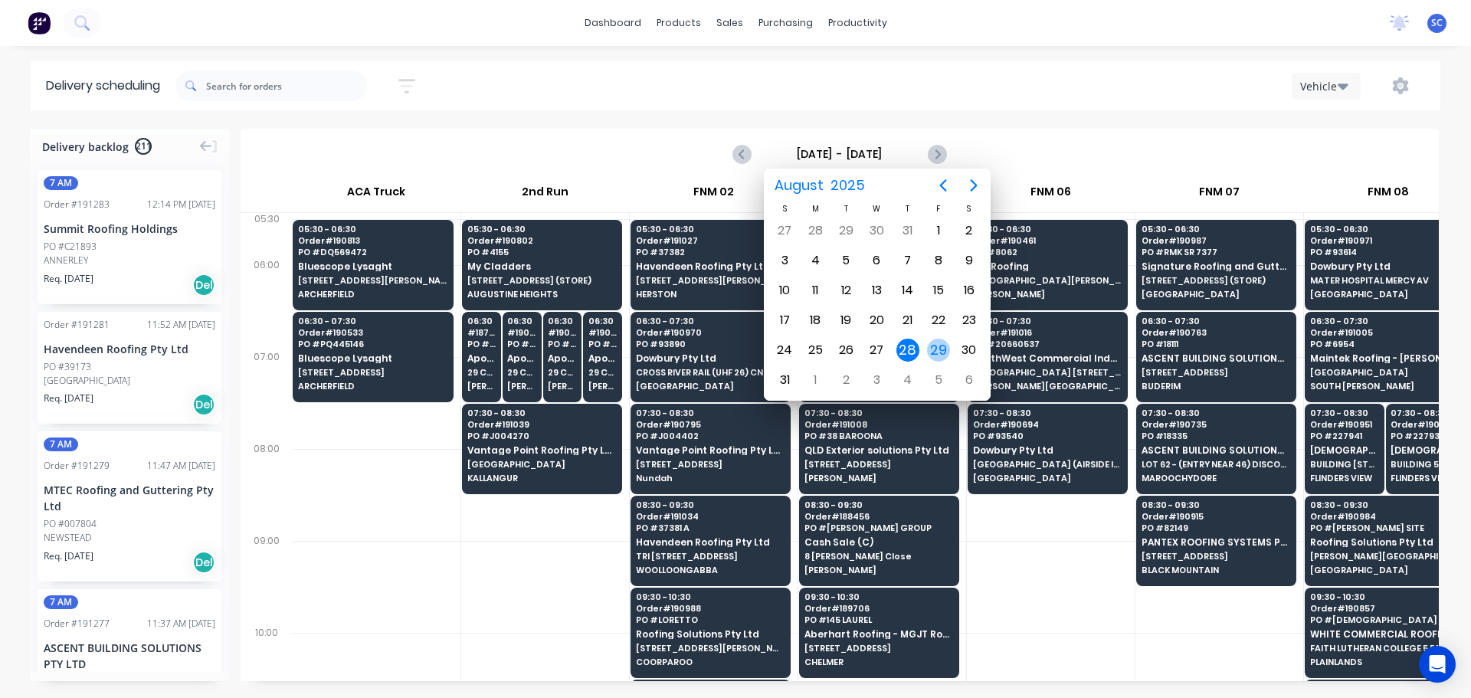
click at [938, 355] on div "29" at bounding box center [938, 350] width 23 height 23
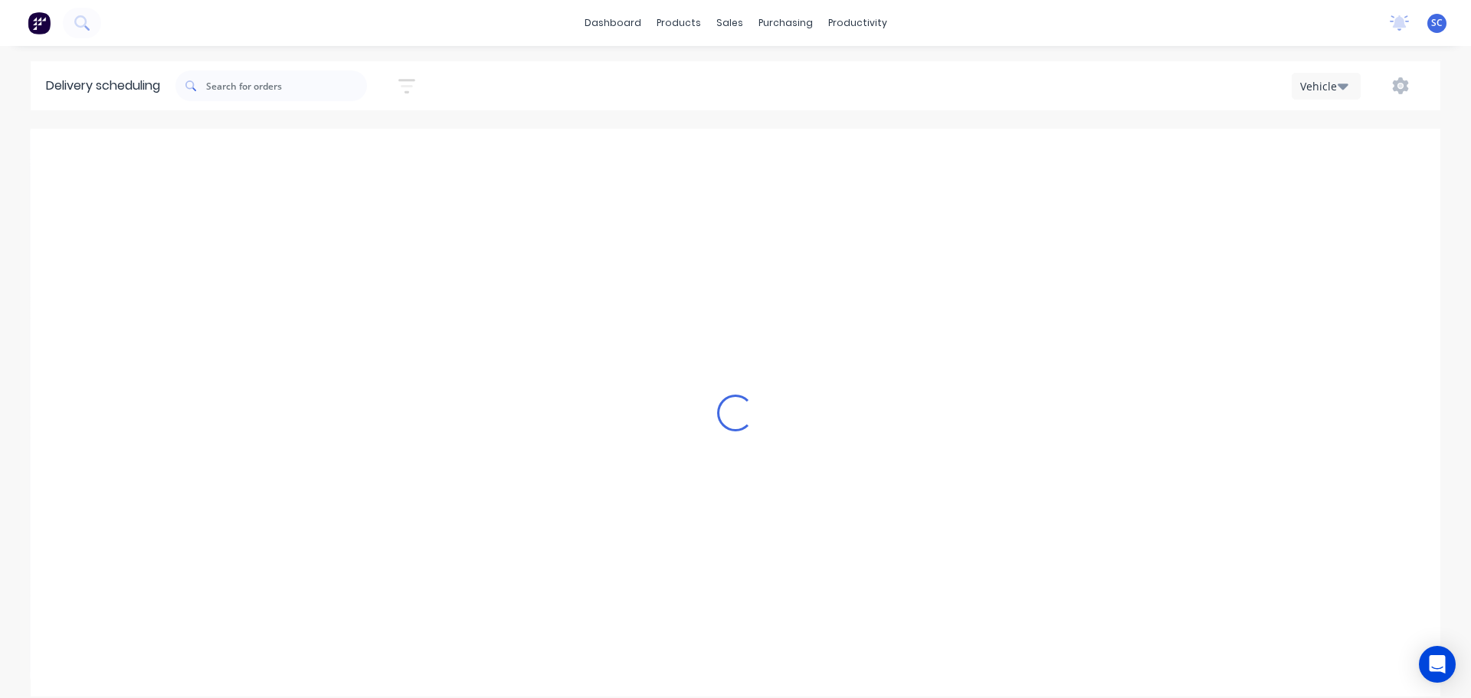
type input "Friday - 29/08/25"
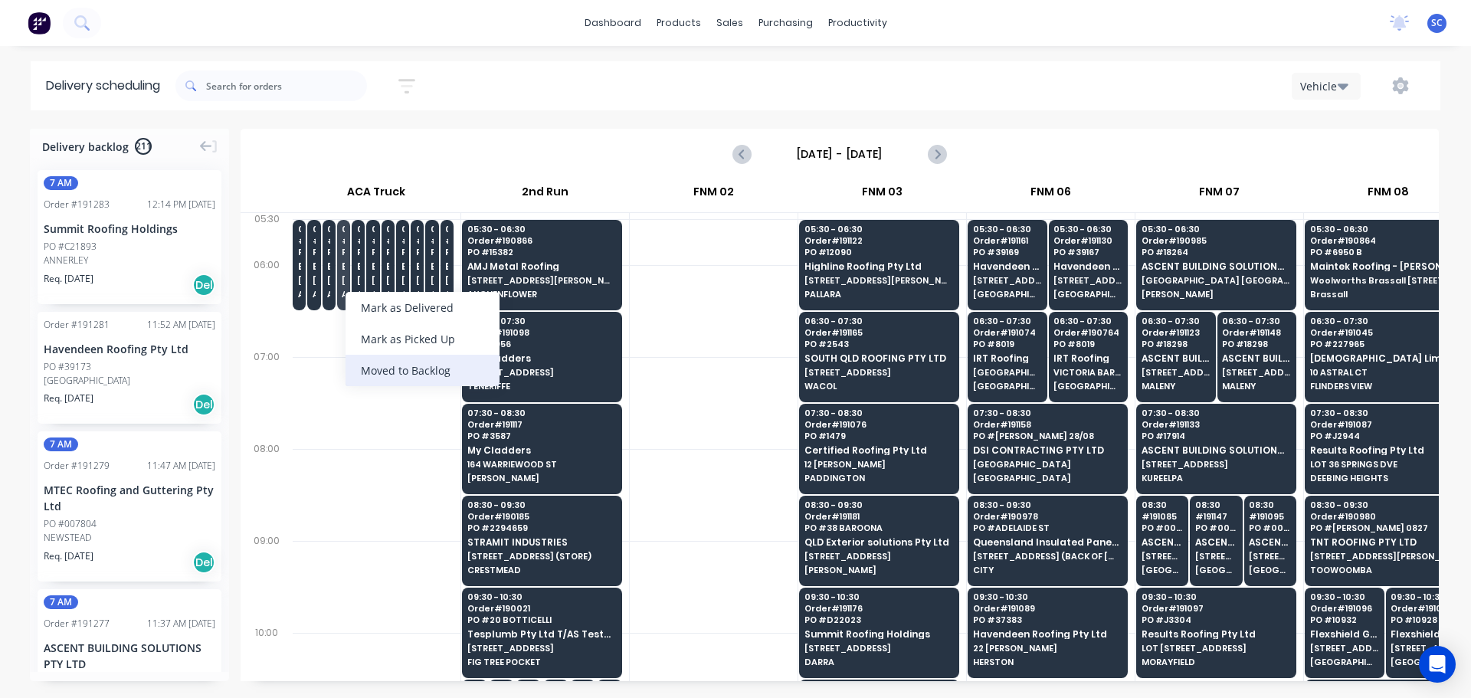
click at [426, 372] on div "Moved to Backlog" at bounding box center [423, 370] width 154 height 31
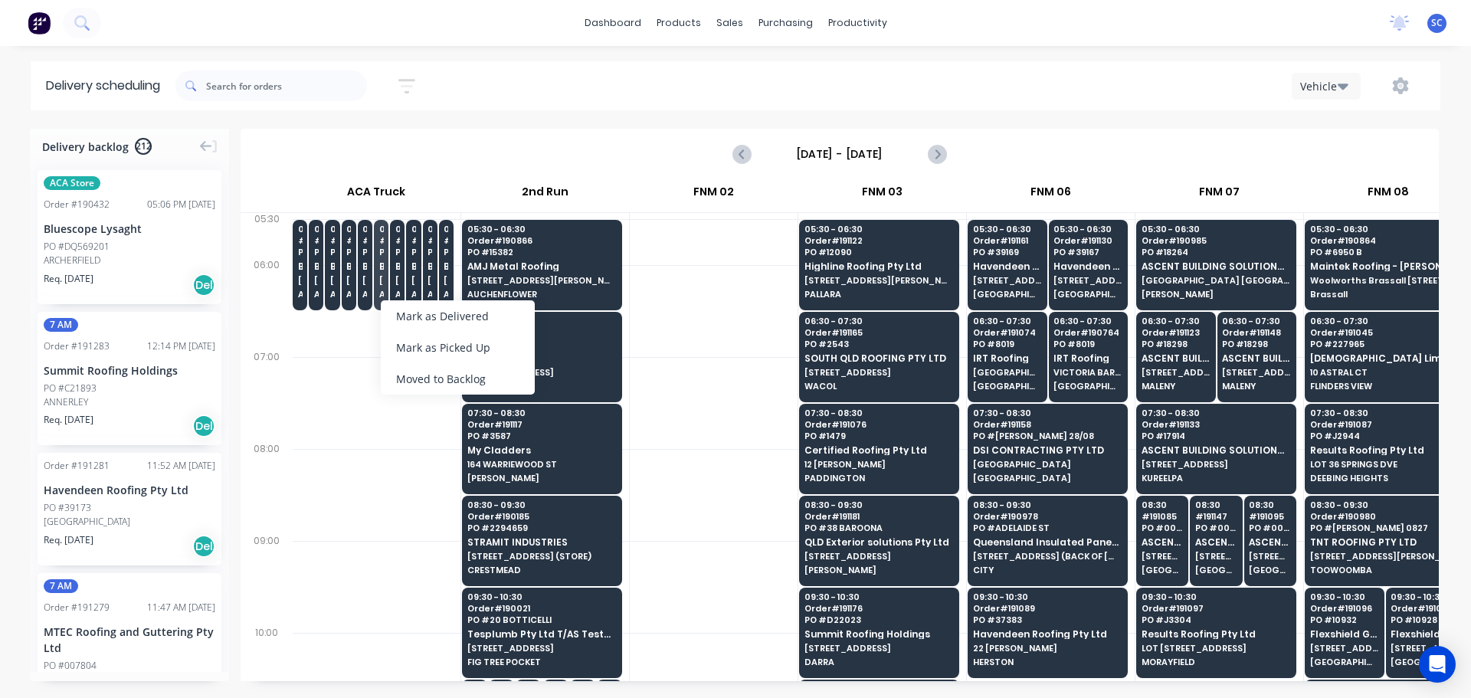
click at [428, 379] on div "Moved to Backlog" at bounding box center [458, 378] width 154 height 31
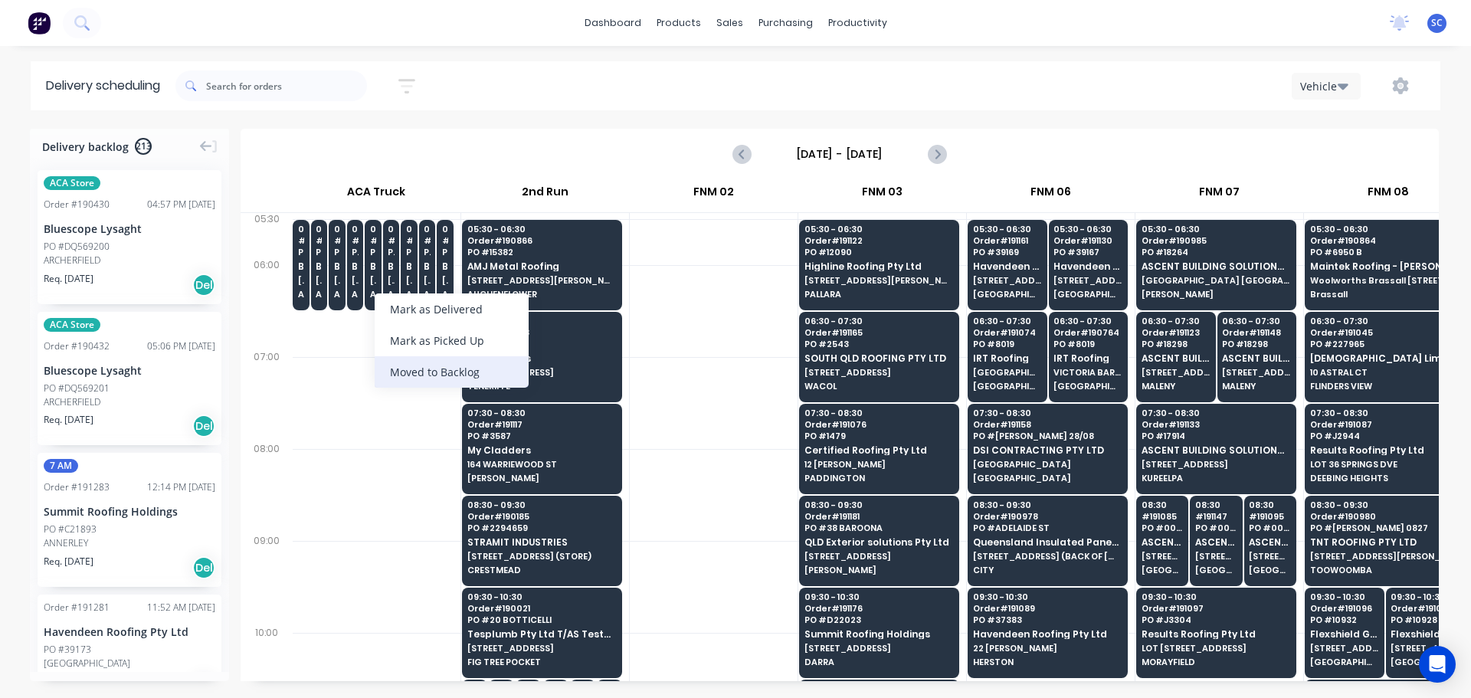
click at [457, 375] on div "Moved to Backlog" at bounding box center [452, 371] width 154 height 31
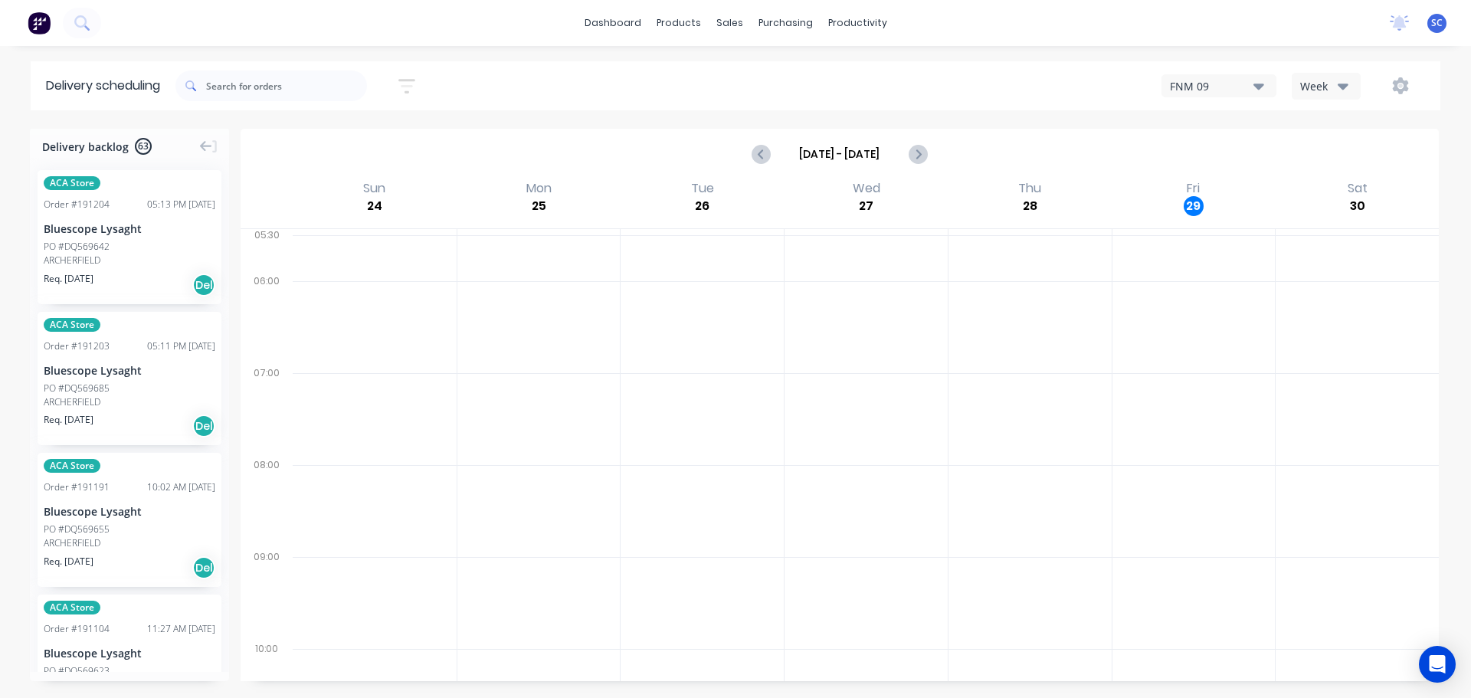
click at [409, 85] on icon "button" at bounding box center [407, 85] width 12 height 2
click at [325, 143] on input "[DATE] - [DATE]" at bounding box center [336, 144] width 143 height 23
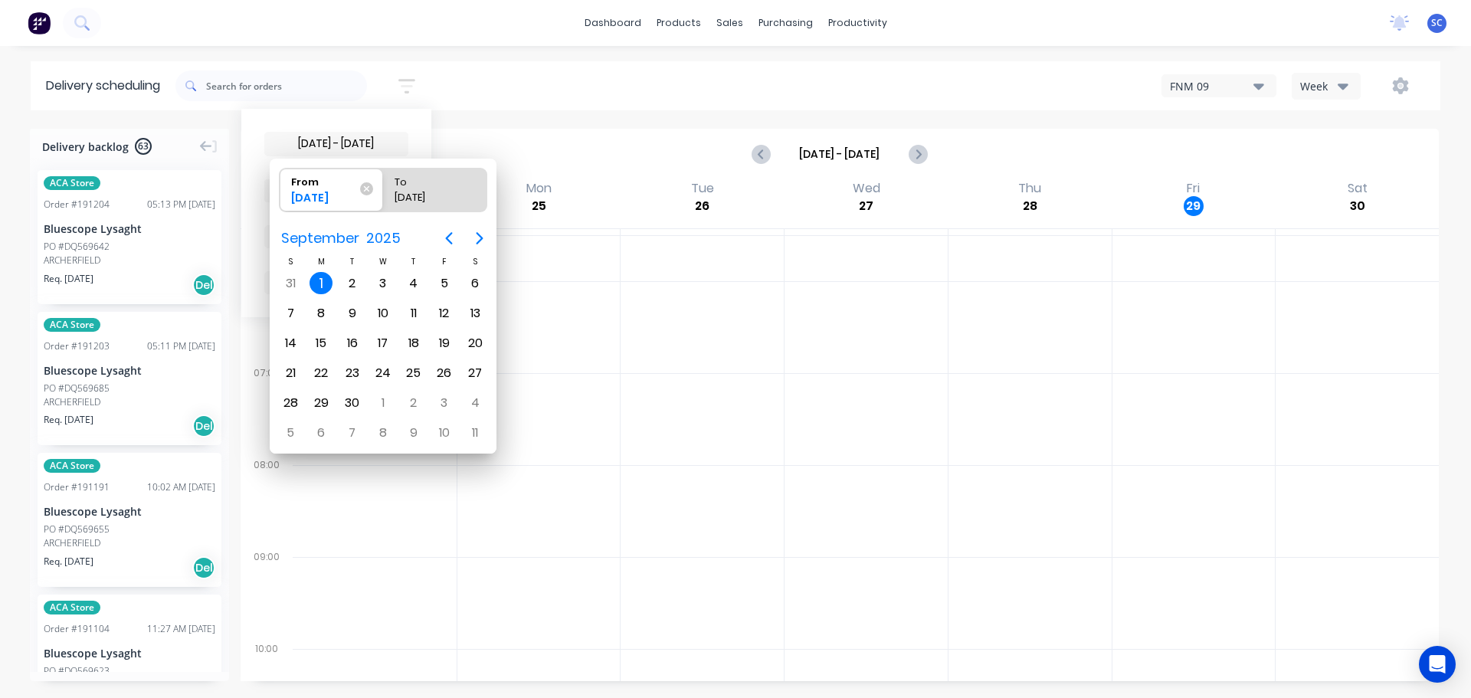
click at [321, 289] on div "1" at bounding box center [321, 283] width 23 height 23
radio input "false"
radio input "true"
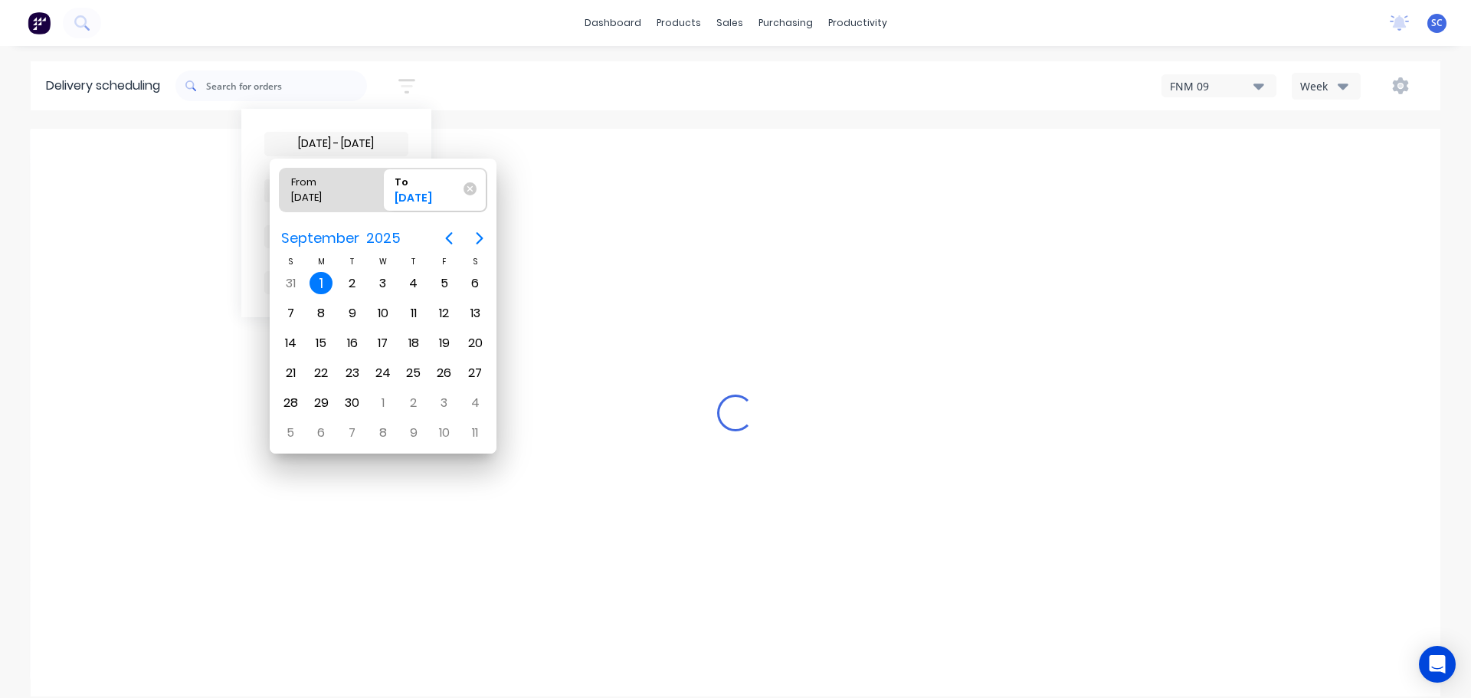
click at [320, 284] on div "1" at bounding box center [321, 283] width 23 height 23
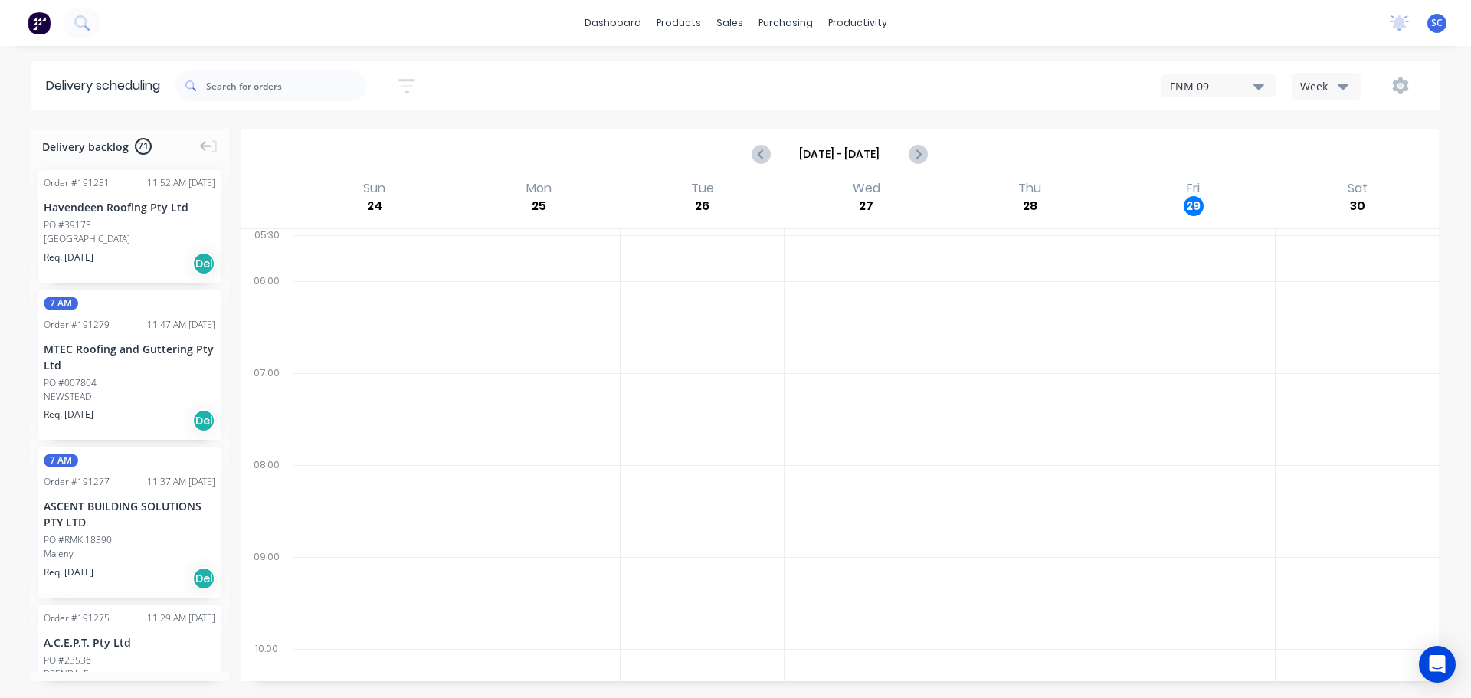
click at [412, 80] on icon "button" at bounding box center [406, 86] width 17 height 15
click at [394, 234] on icon "button" at bounding box center [390, 236] width 11 height 17
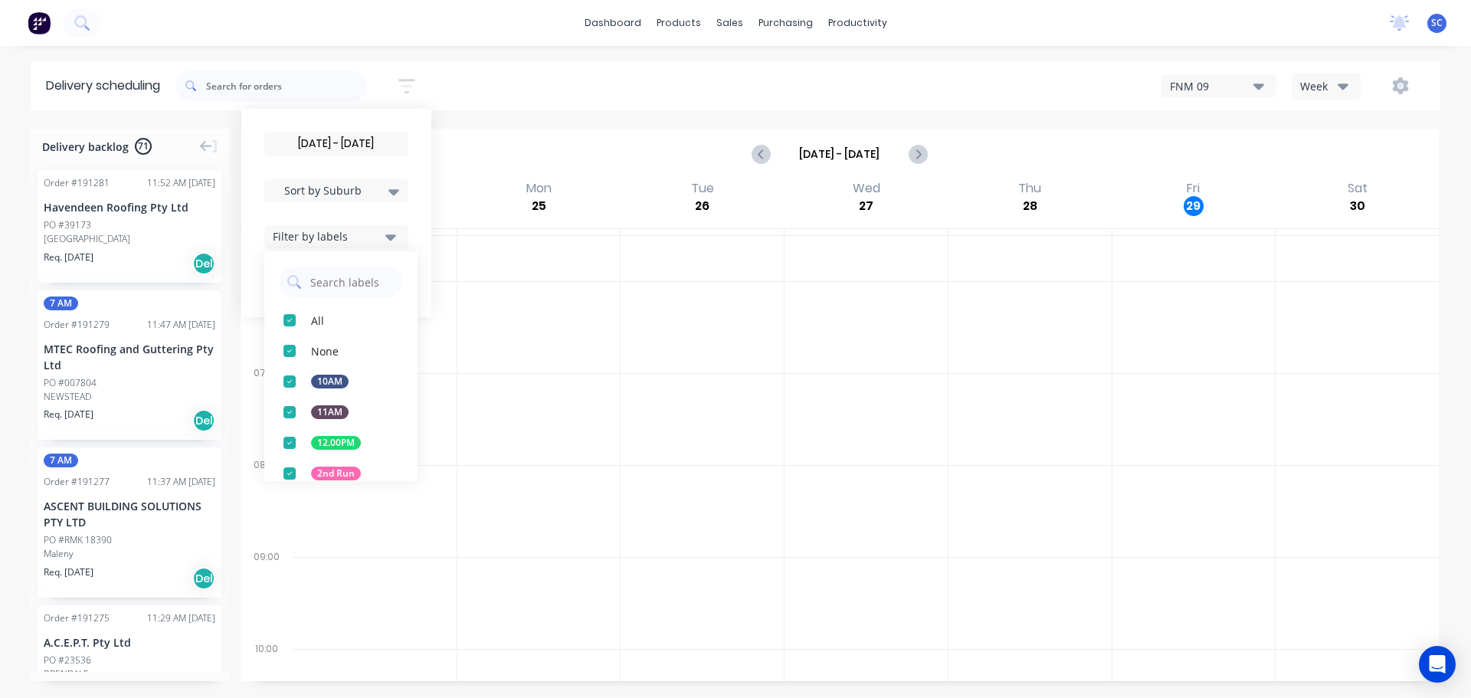
drag, startPoint x: 297, startPoint y: 471, endPoint x: 360, endPoint y: 477, distance: 63.8
click at [300, 473] on div "button" at bounding box center [289, 473] width 31 height 31
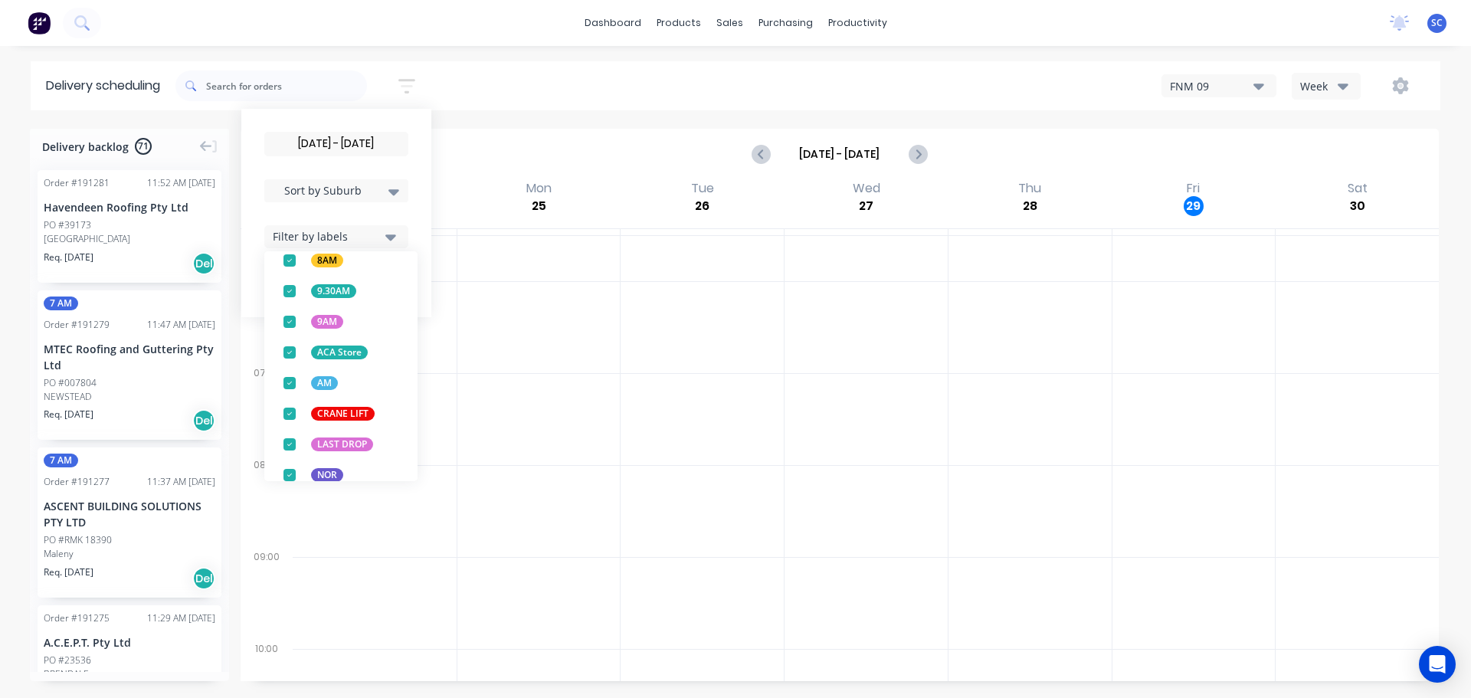
scroll to position [602, 0]
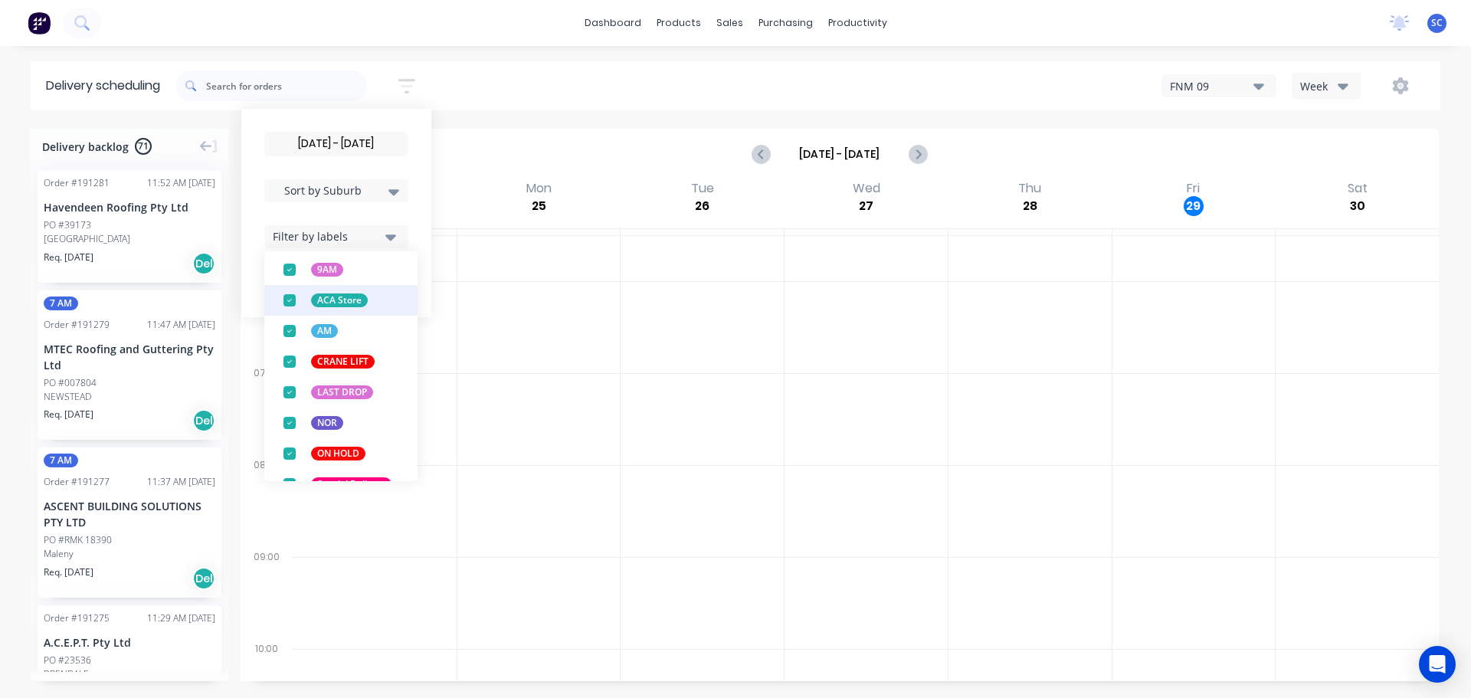
click at [289, 301] on div "button" at bounding box center [289, 300] width 31 height 31
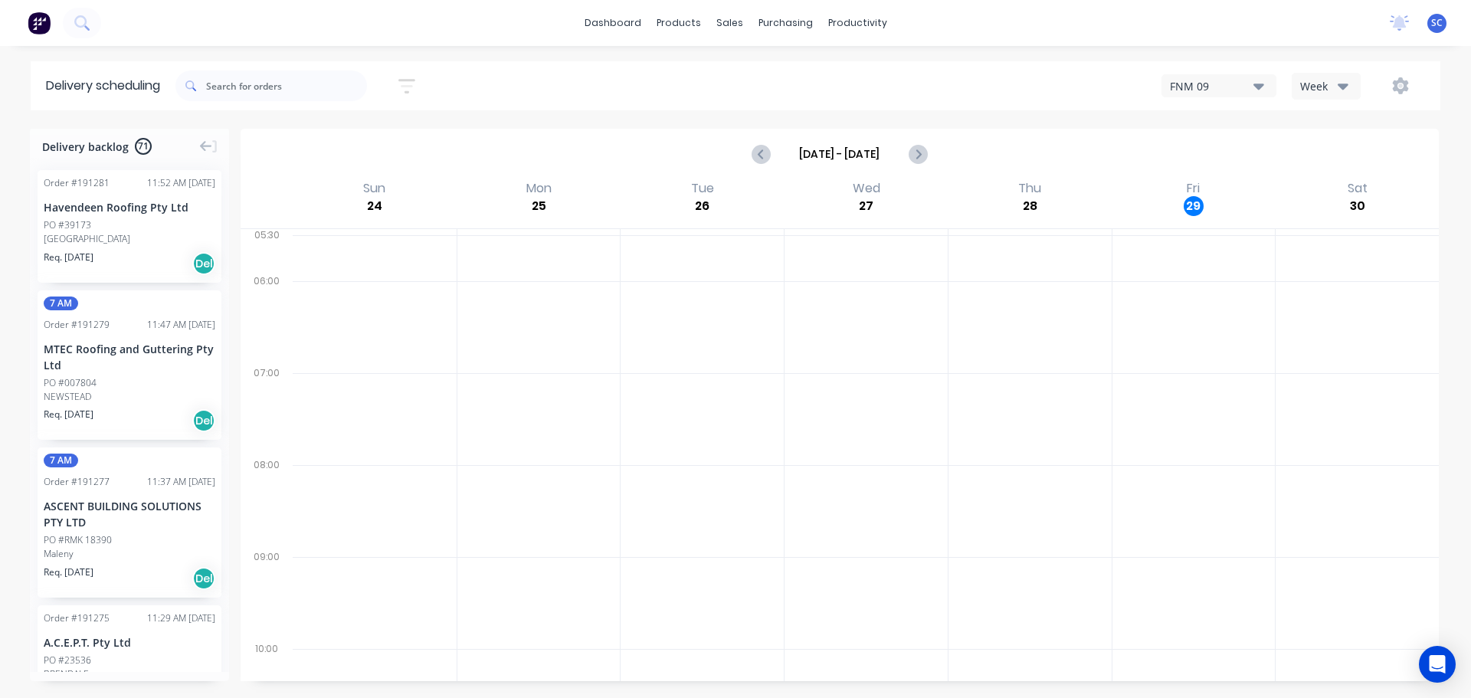
click at [493, 72] on div "01/09/25 - 01/09/25 Sort by Suburb Created date Required date Order number Cust…" at bounding box center [807, 85] width 1265 height 43
click at [415, 80] on icon "button" at bounding box center [406, 86] width 17 height 15
drag, startPoint x: 391, startPoint y: 235, endPoint x: 387, endPoint y: 251, distance: 15.8
click at [391, 234] on icon "button" at bounding box center [390, 236] width 11 height 17
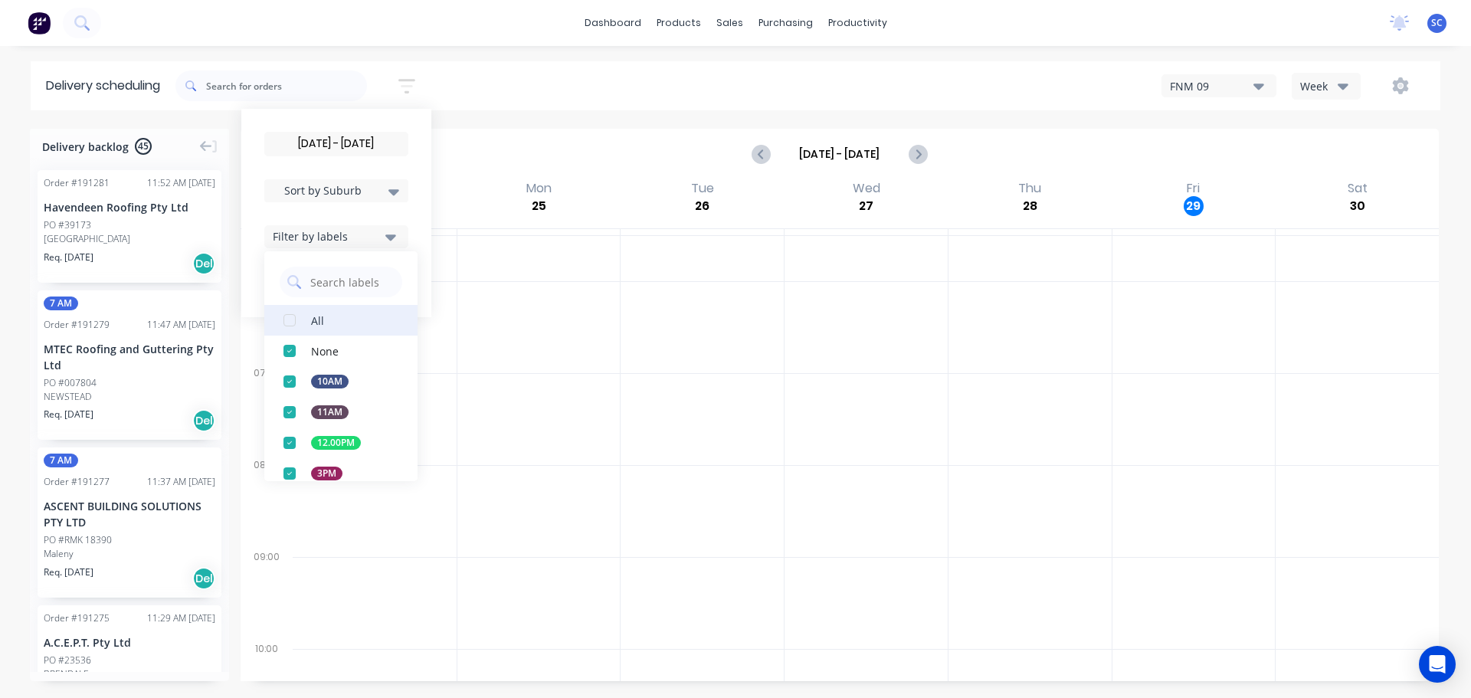
click at [297, 319] on div "button" at bounding box center [289, 320] width 31 height 31
click at [536, 74] on div "01/09/25 - 01/09/25 Sort by Suburb Created date Required date Order number Cust…" at bounding box center [807, 85] width 1265 height 43
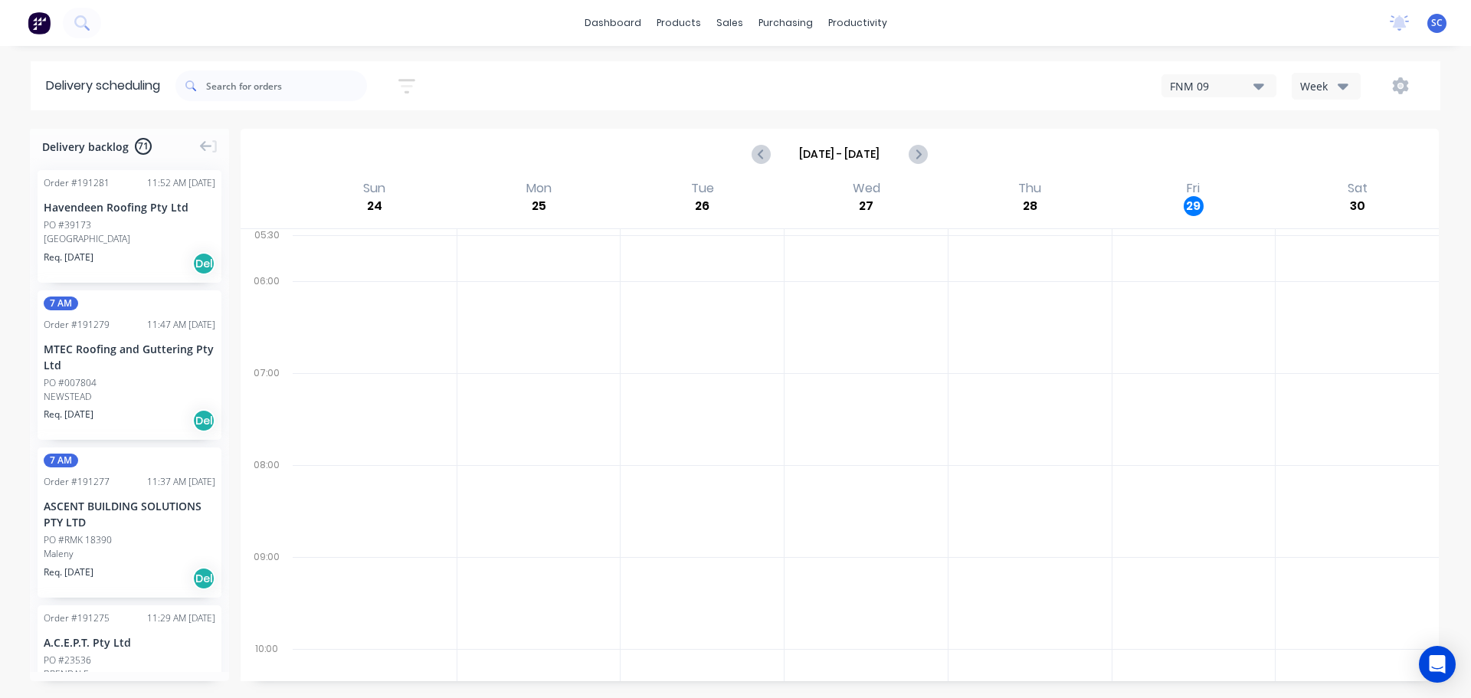
click at [408, 82] on icon "button" at bounding box center [406, 86] width 17 height 19
click at [349, 132] on label "01/09/25 - 01/09/25" at bounding box center [336, 144] width 144 height 25
click at [349, 133] on input "01/09/25 - 01/09/25" at bounding box center [336, 144] width 143 height 23
click at [508, 86] on div "01/09/25 - 01/09/25 Sort by Suburb Created date Required date Order number Cust…" at bounding box center [807, 85] width 1265 height 43
click at [408, 195] on div "Sort by Suburb" at bounding box center [336, 190] width 144 height 23
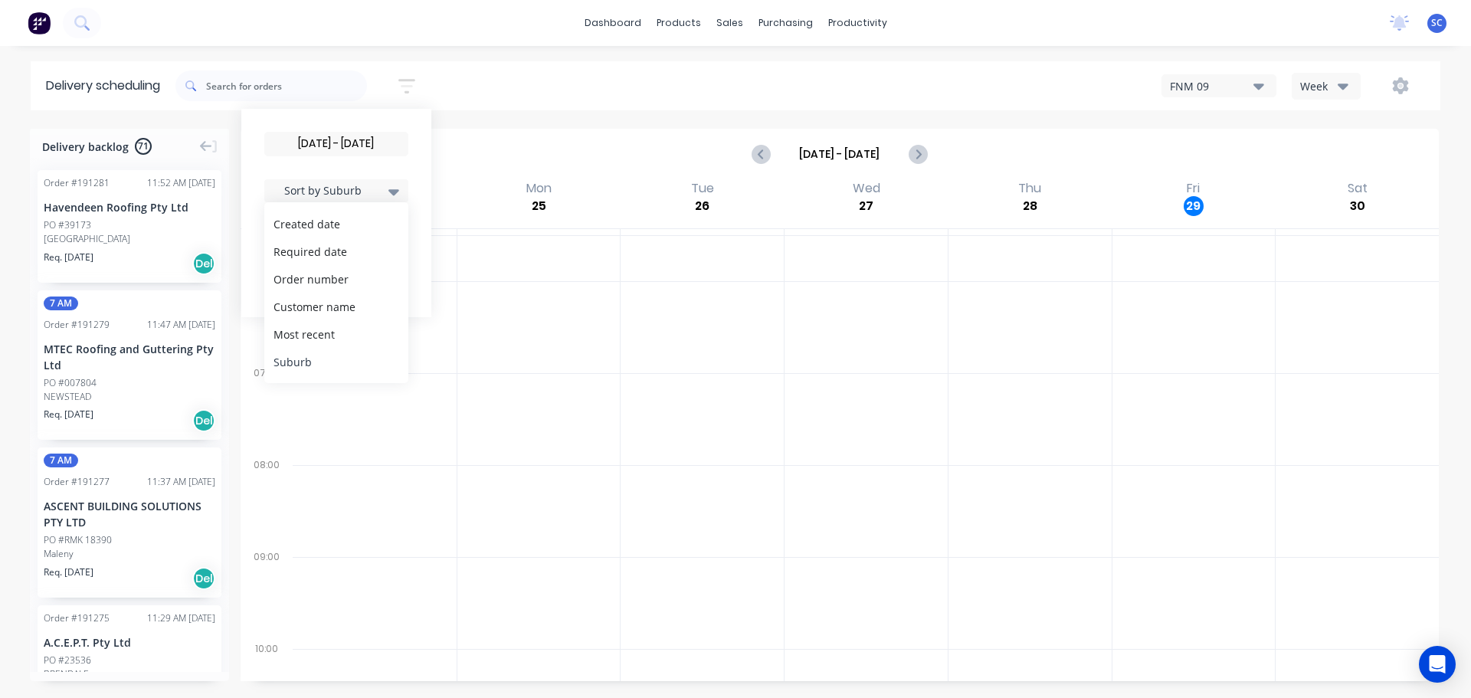
click at [302, 365] on div "Suburb" at bounding box center [336, 362] width 144 height 28
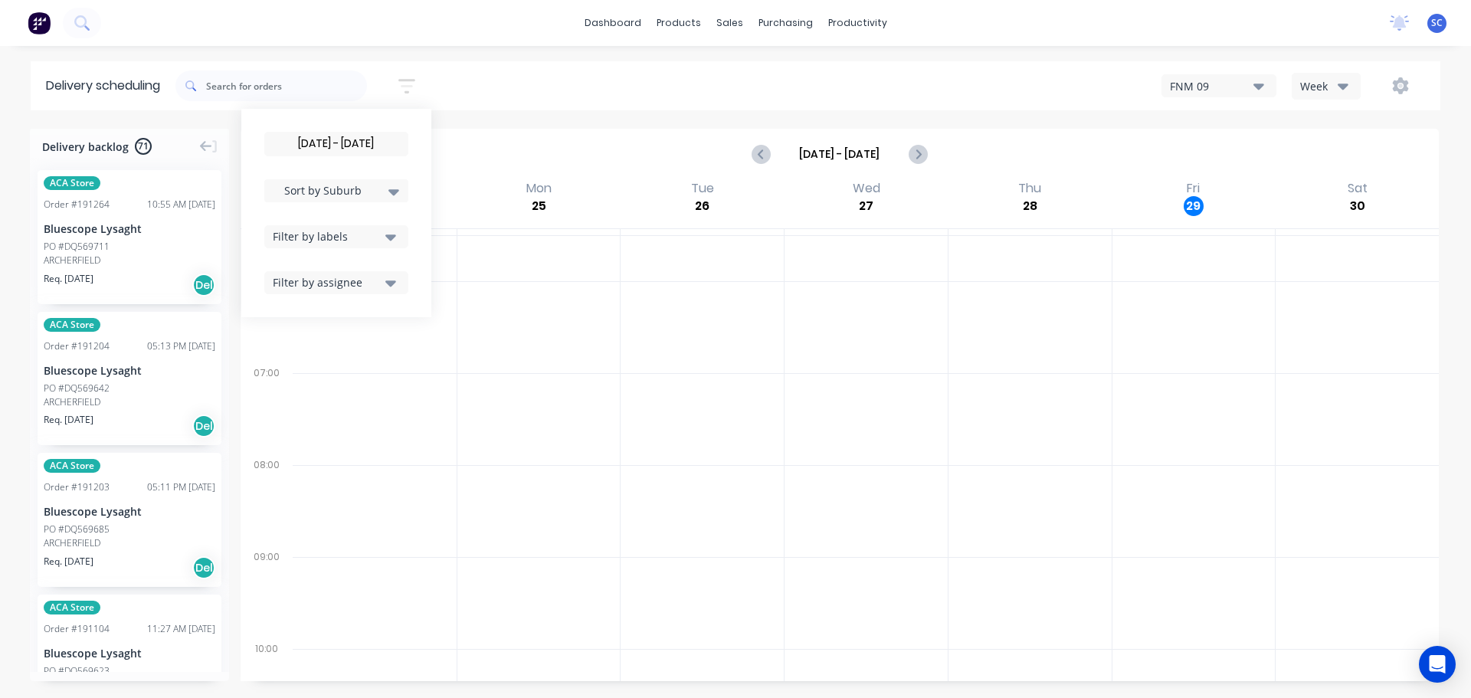
click at [508, 84] on div "01/09/25 - 01/09/25 Sort by Suburb Created date Required date Order number Cust…" at bounding box center [807, 85] width 1265 height 43
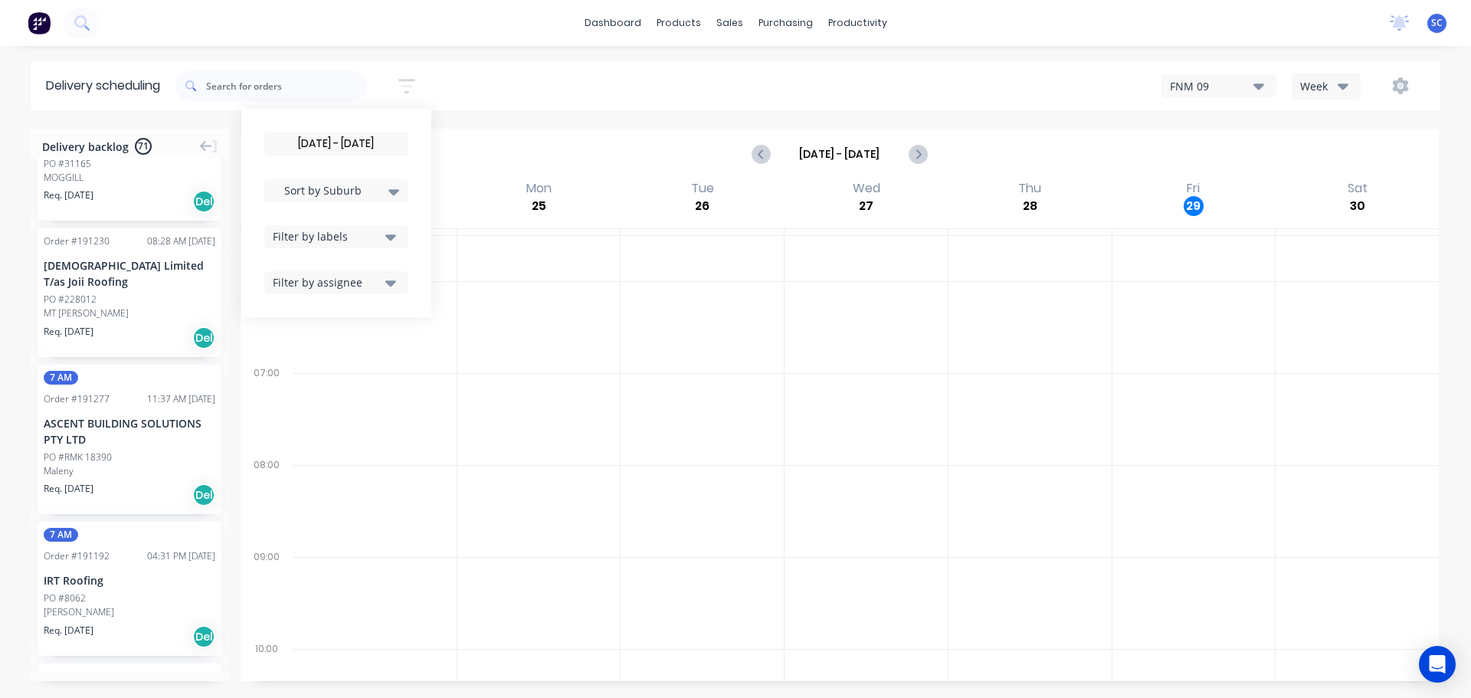
scroll to position [5057, 0]
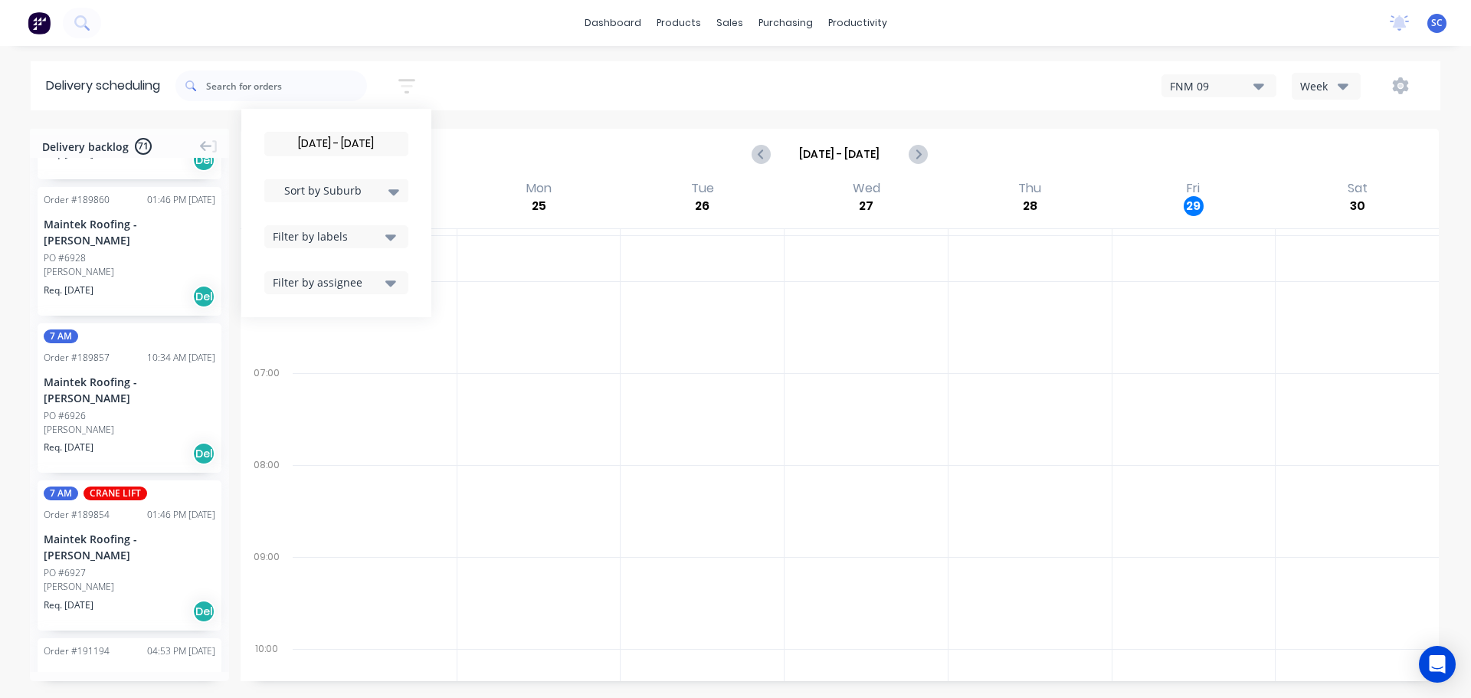
click at [339, 142] on input "01/09/25 - 01/09/25" at bounding box center [336, 144] width 143 height 23
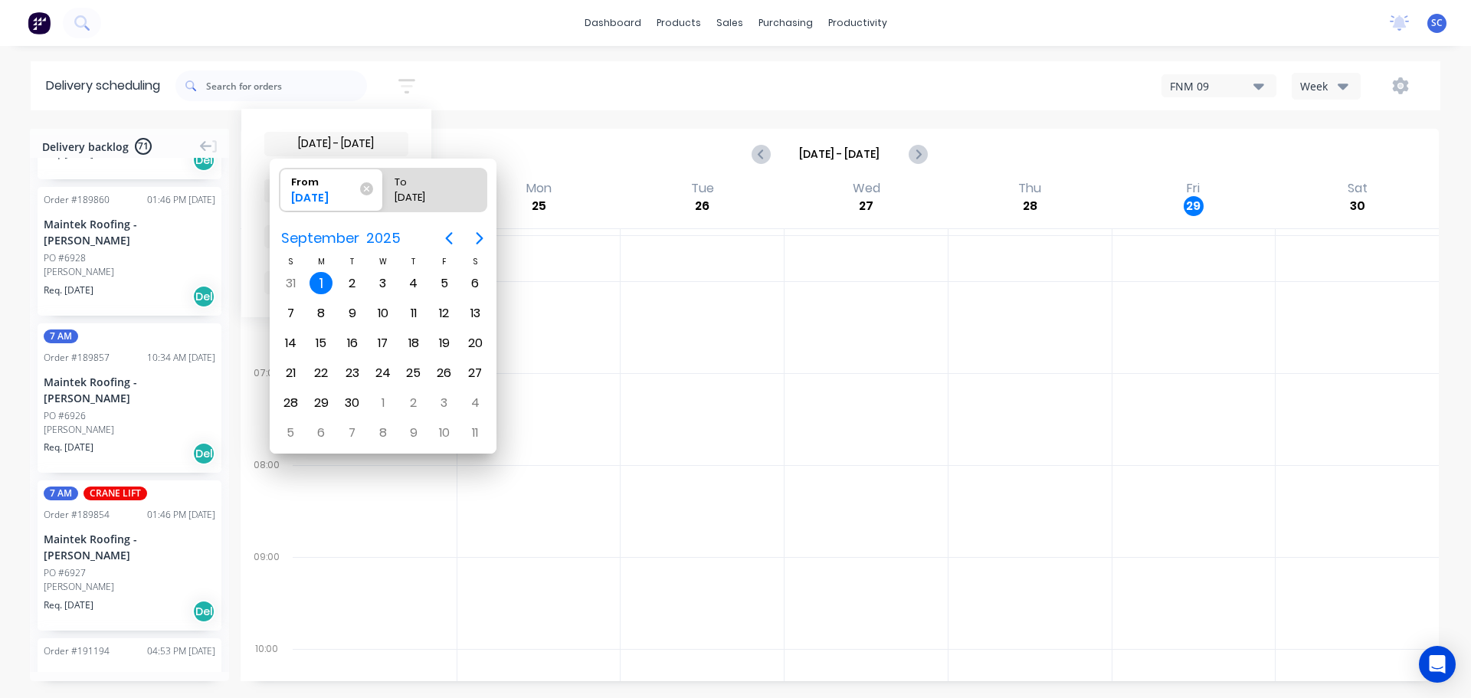
click at [324, 278] on div "1" at bounding box center [321, 283] width 23 height 23
radio input "false"
radio input "true"
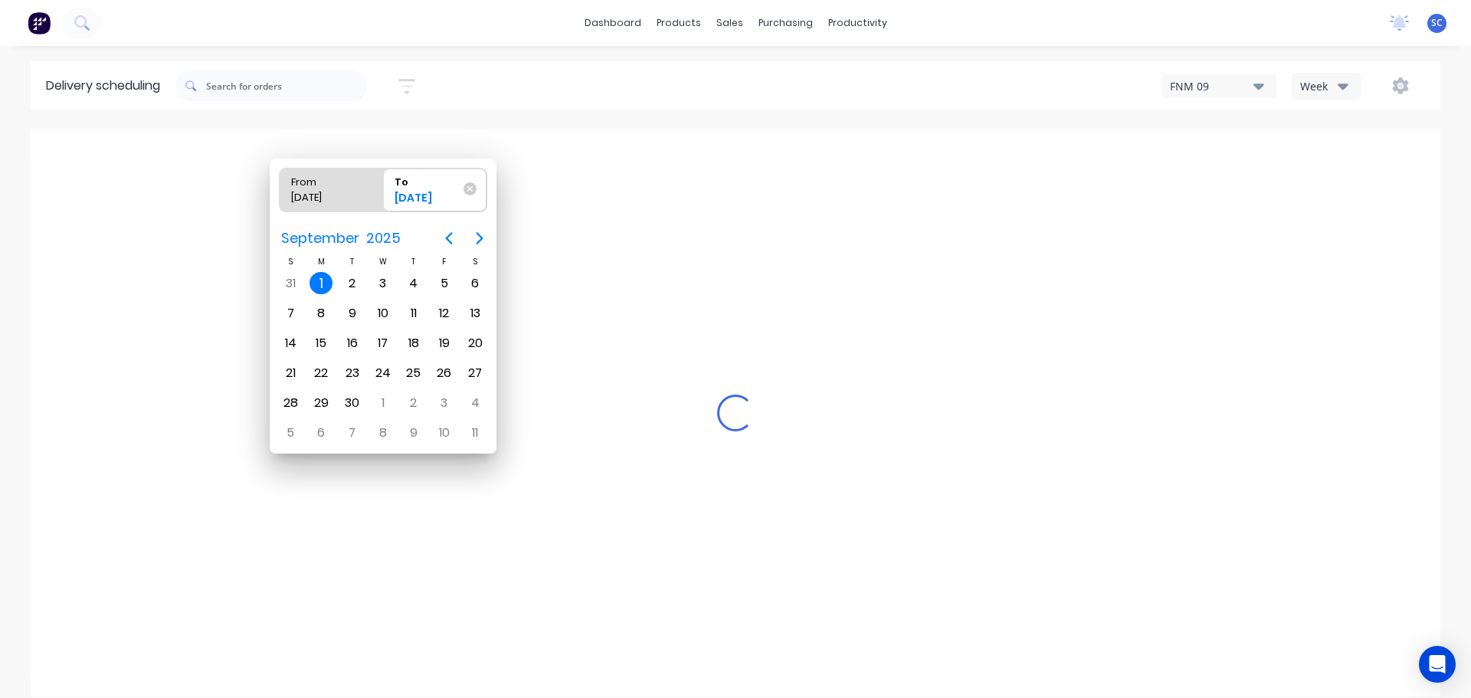
click at [324, 285] on div "1" at bounding box center [321, 283] width 23 height 23
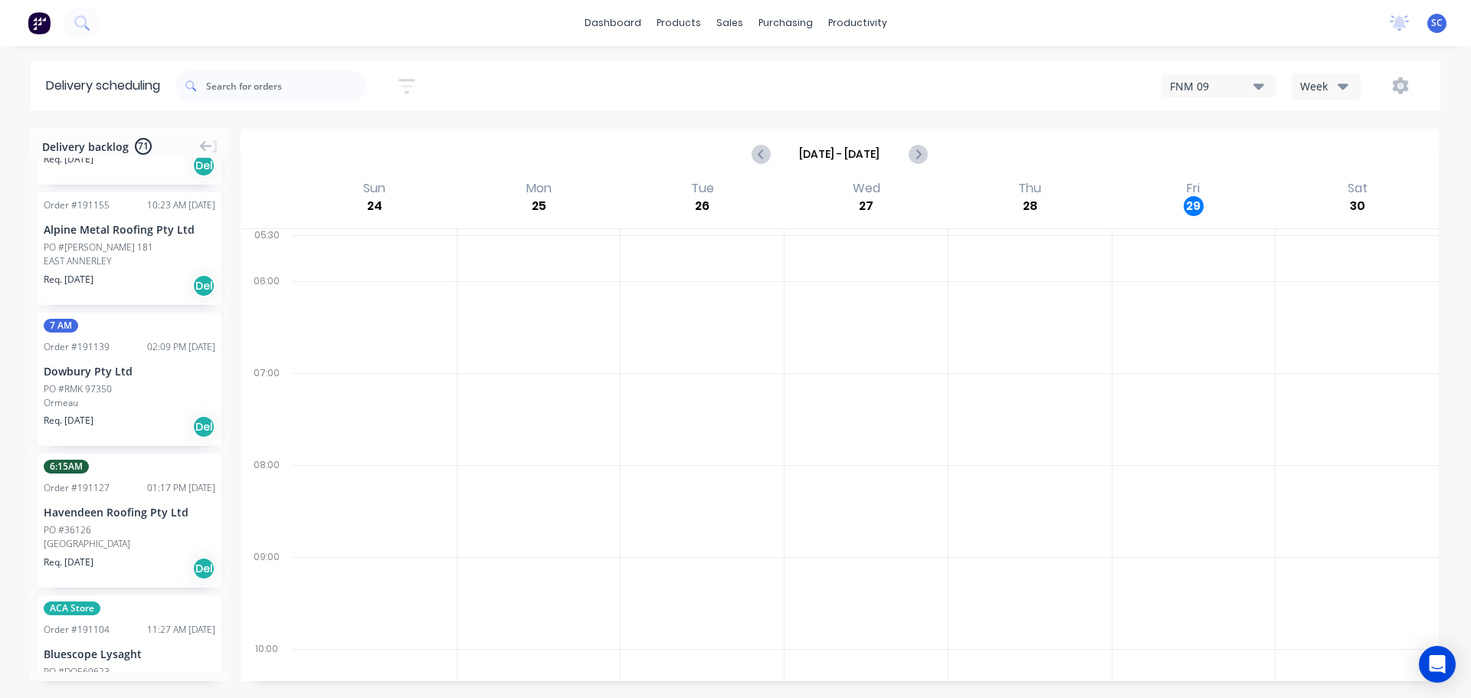
scroll to position [5078, 0]
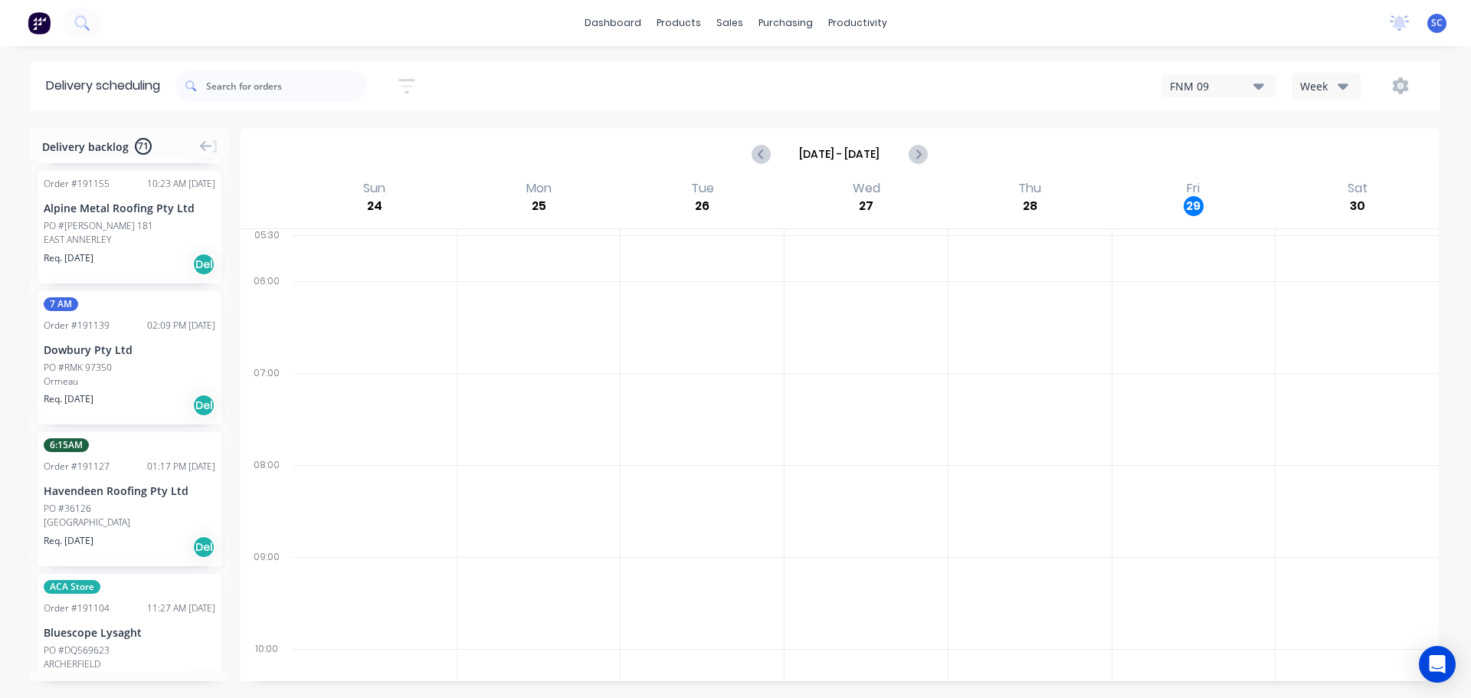
click at [408, 87] on icon "button" at bounding box center [407, 85] width 12 height 2
click at [373, 189] on span "Sort by Suburb" at bounding box center [324, 190] width 100 height 16
click at [311, 359] on div "Suburb" at bounding box center [336, 362] width 144 height 28
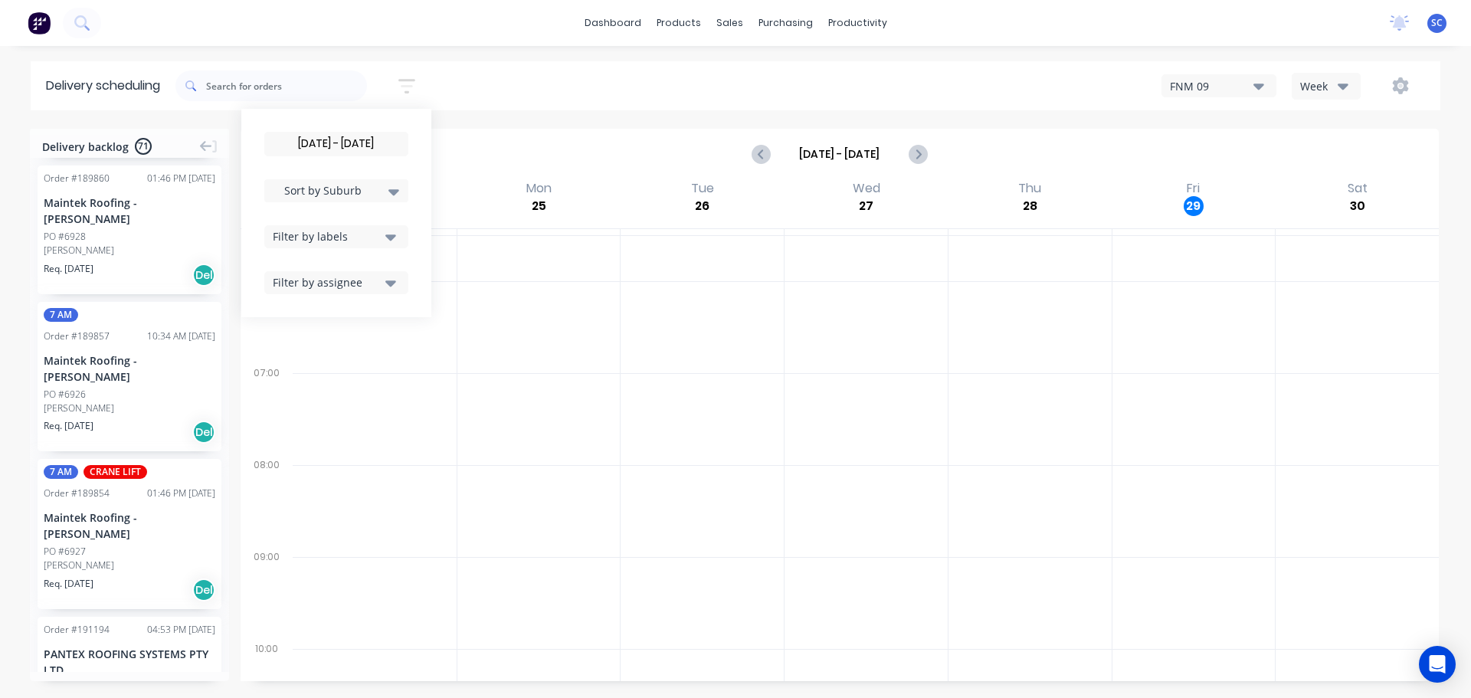
scroll to position [5057, 0]
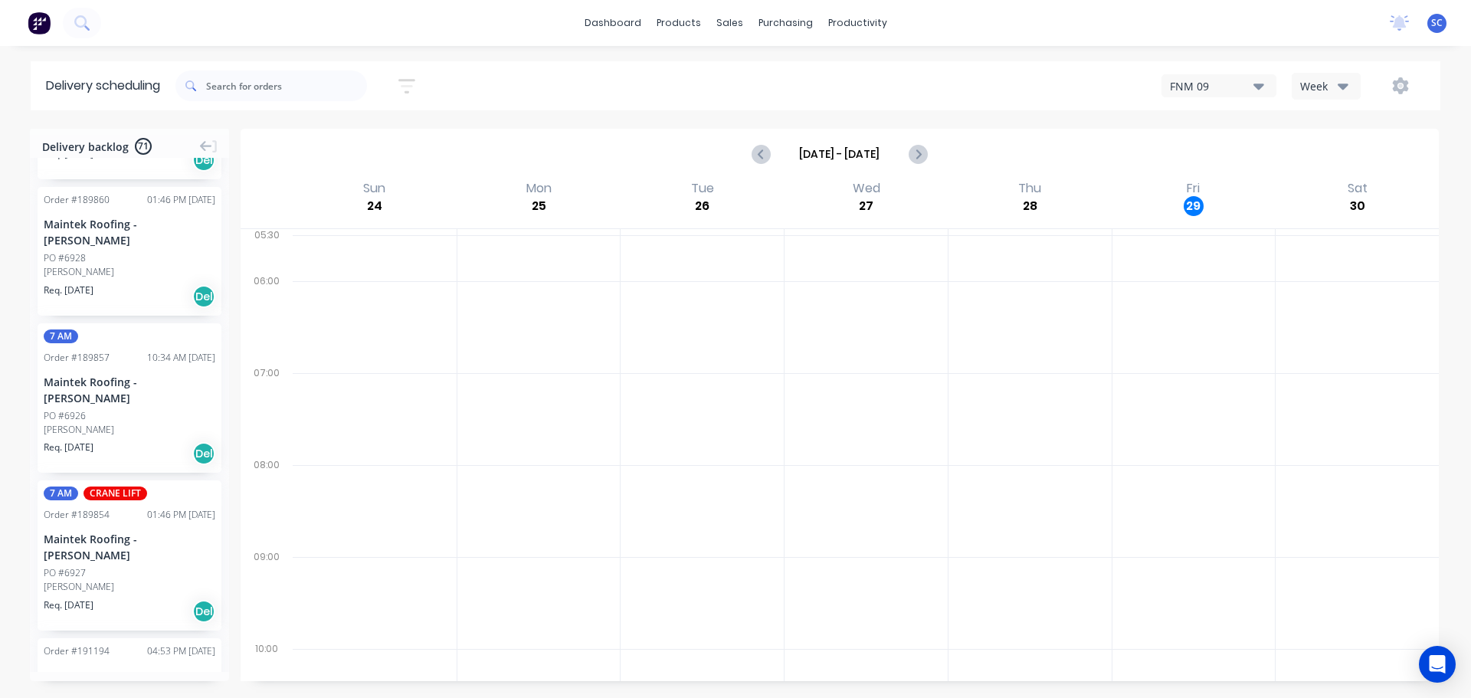
click at [520, 93] on div "01/09/25 - 01/09/25 Sort by Suburb Created date Required date Order number Cust…" at bounding box center [807, 85] width 1265 height 43
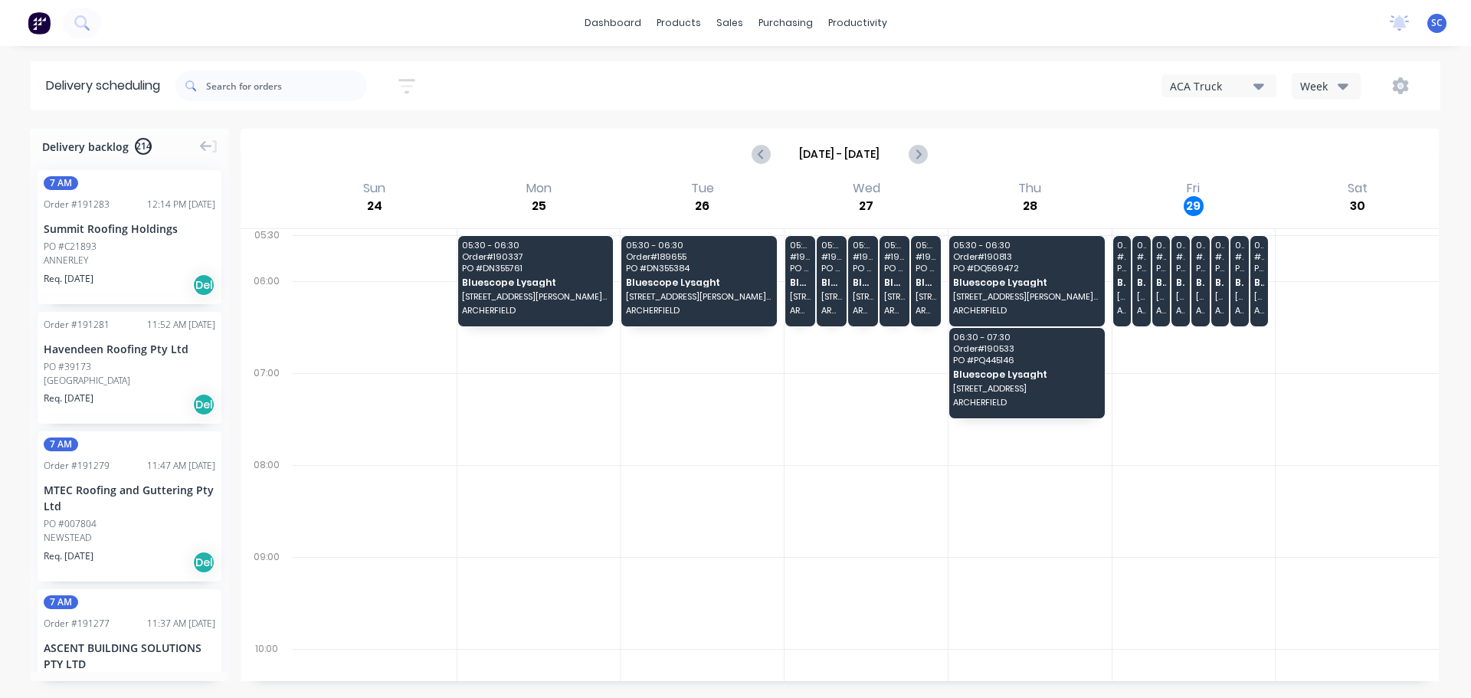
click at [1264, 87] on button "ACA Truck" at bounding box center [1219, 85] width 115 height 23
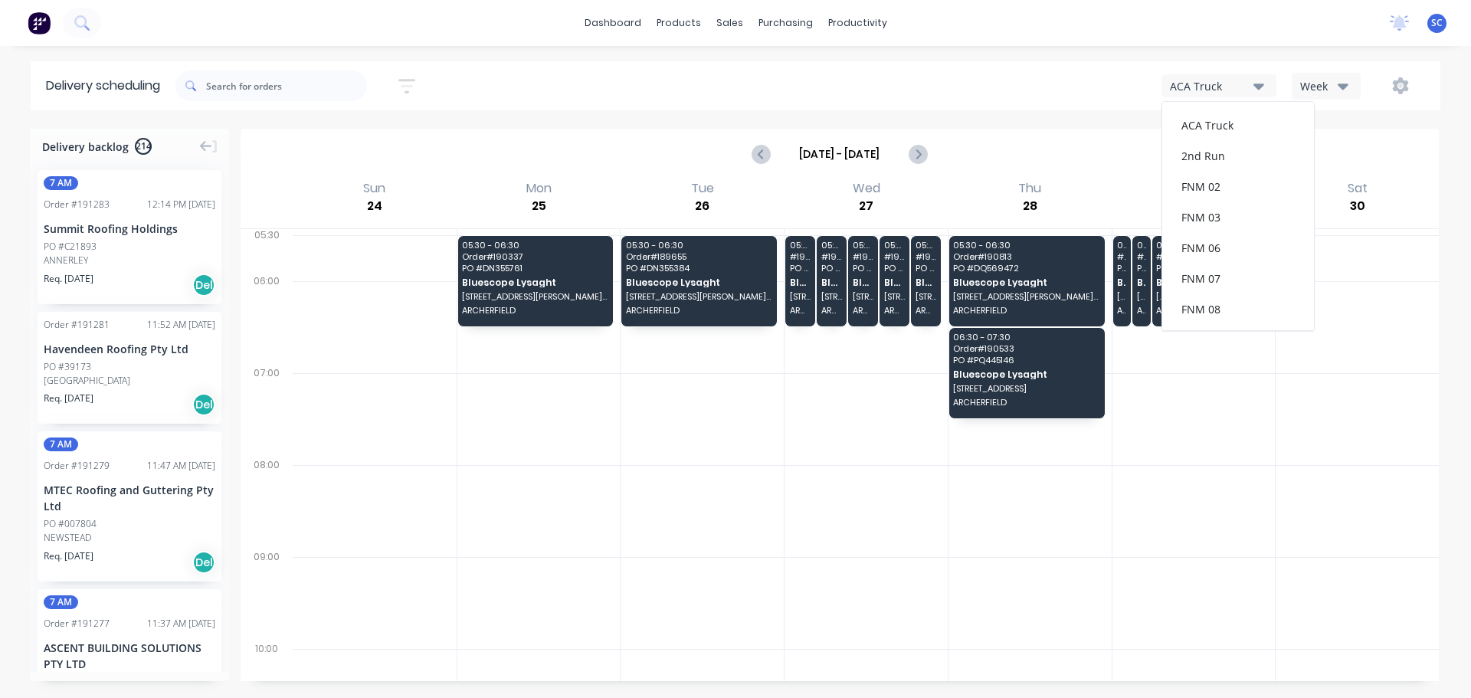
scroll to position [199, 0]
click at [1227, 142] on div "FNM 09" at bounding box center [1238, 140] width 152 height 31
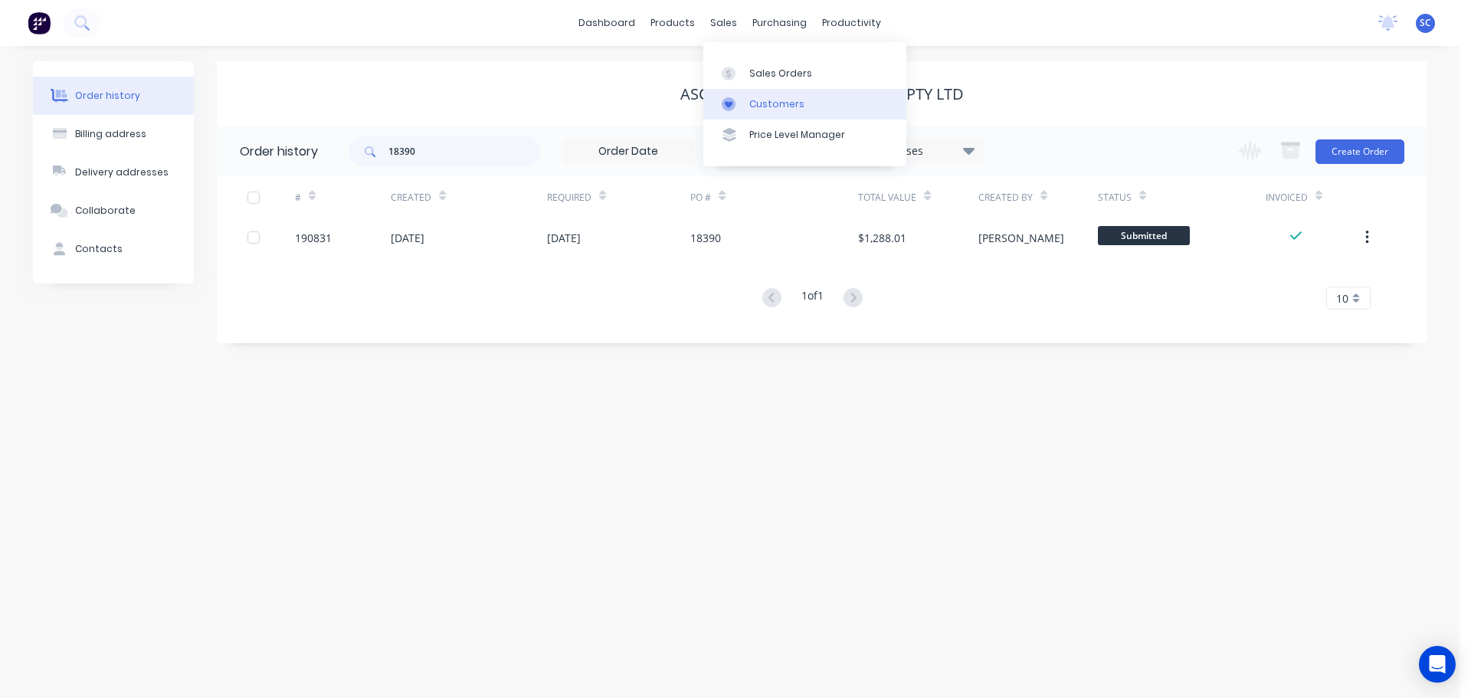
click at [762, 100] on div "Customers" at bounding box center [776, 104] width 55 height 14
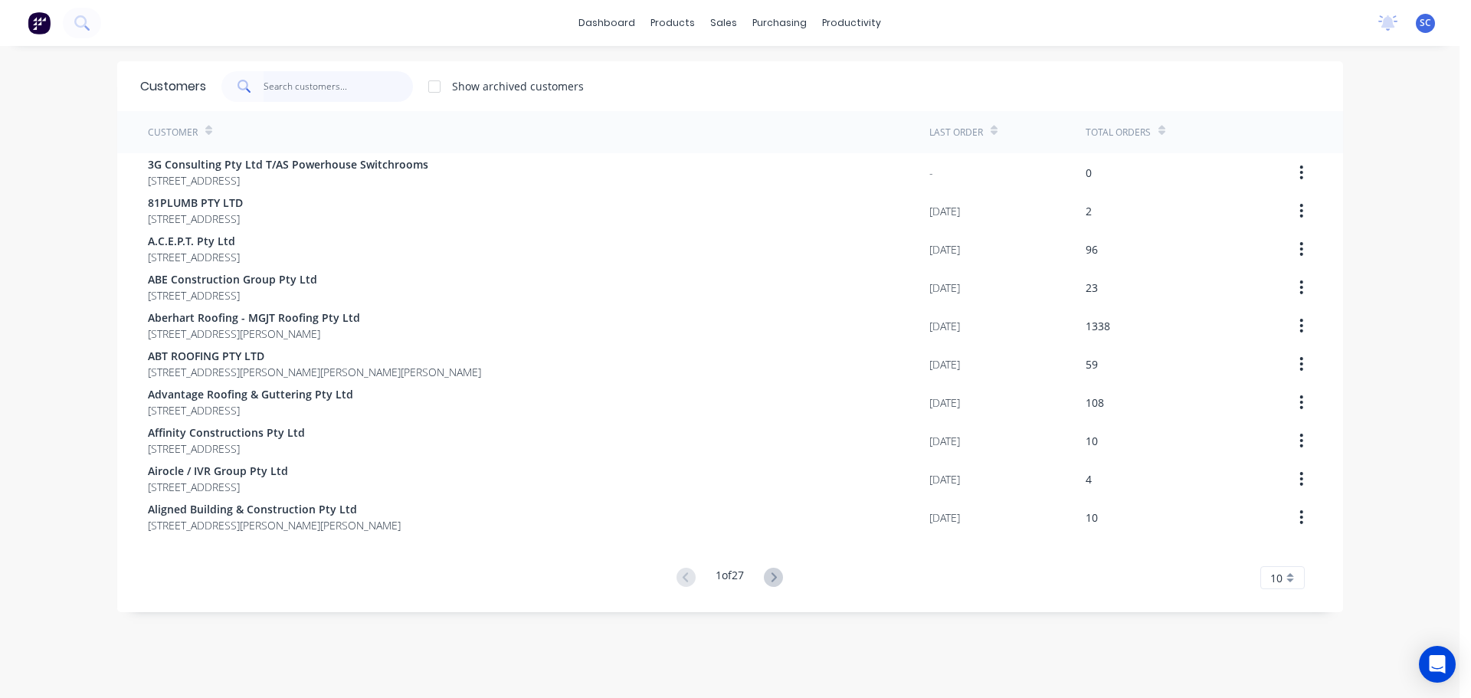
click at [300, 85] on input "text" at bounding box center [338, 86] width 149 height 31
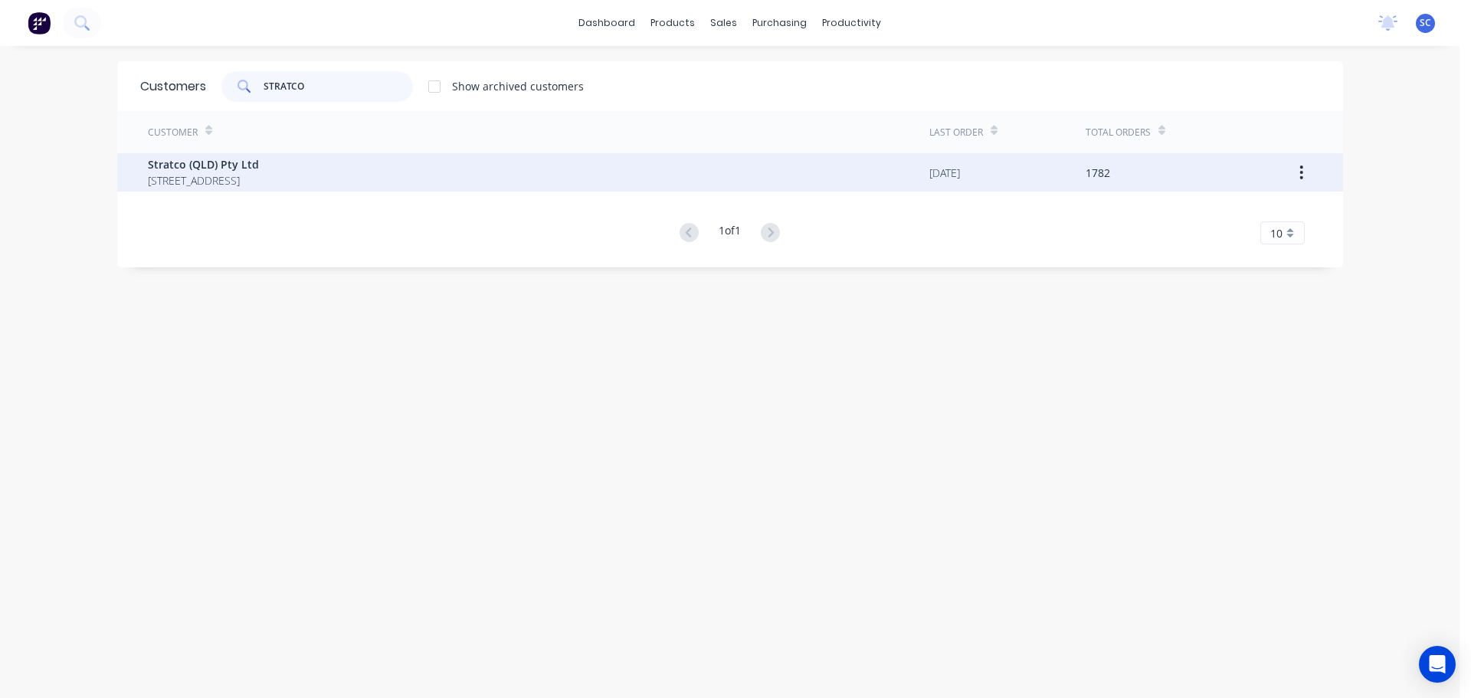
type input "STRATCO"
click at [211, 173] on span "[STREET_ADDRESS]" at bounding box center [203, 180] width 111 height 16
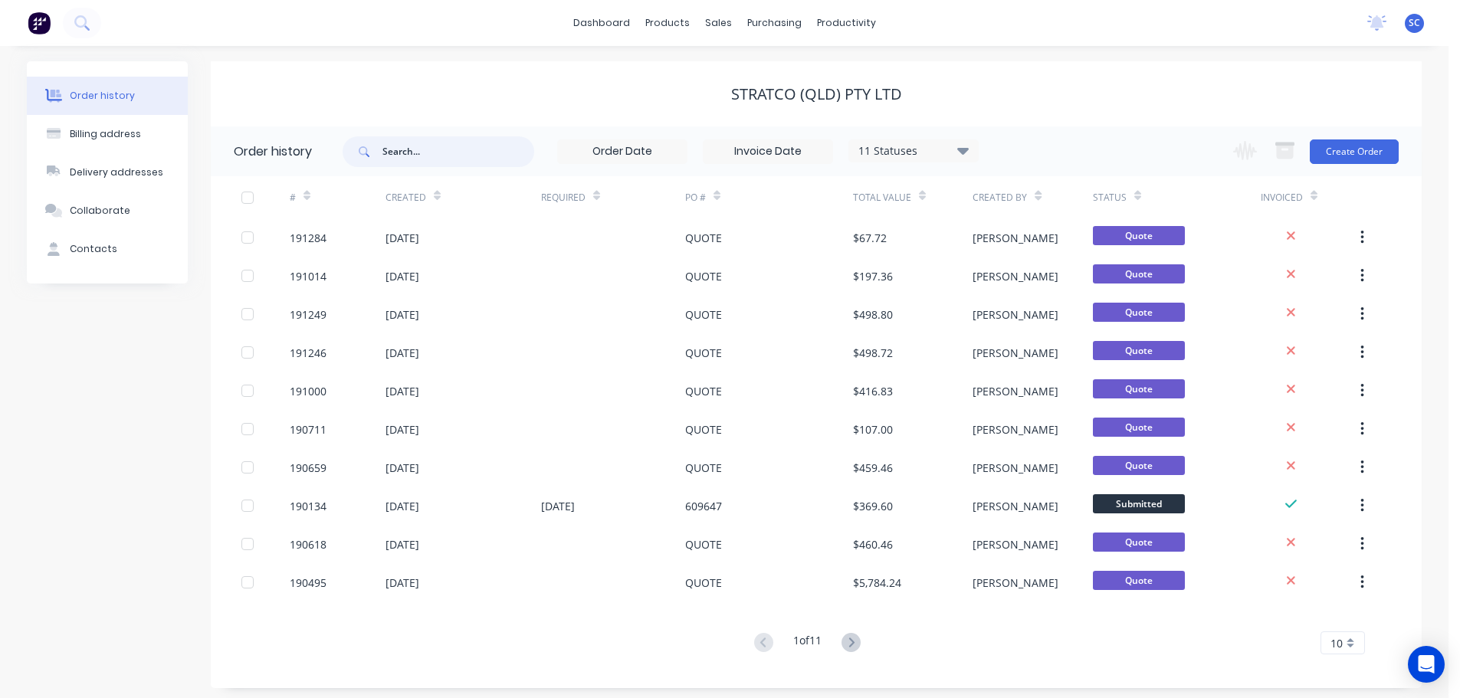
click at [414, 143] on input "text" at bounding box center [458, 151] width 152 height 31
type input "189"
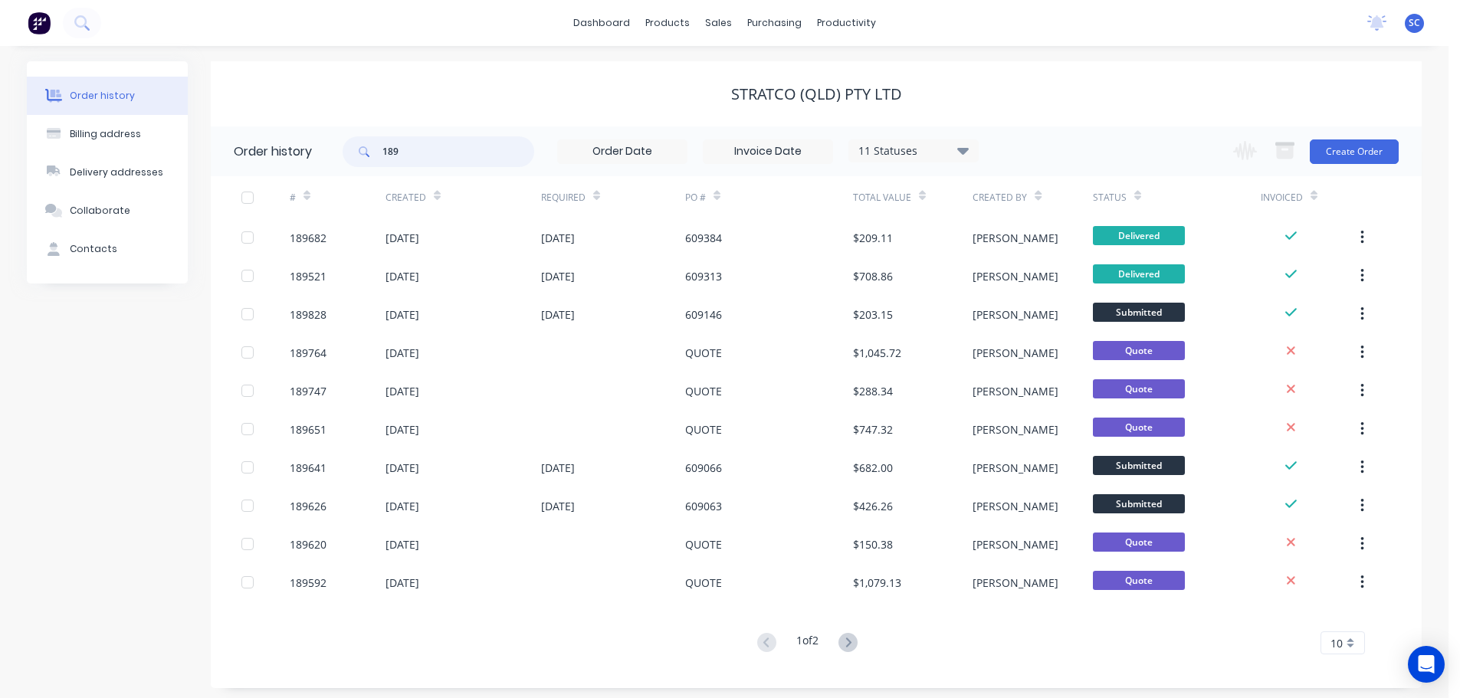
click at [412, 143] on input "189" at bounding box center [458, 151] width 152 height 31
type input "189747"
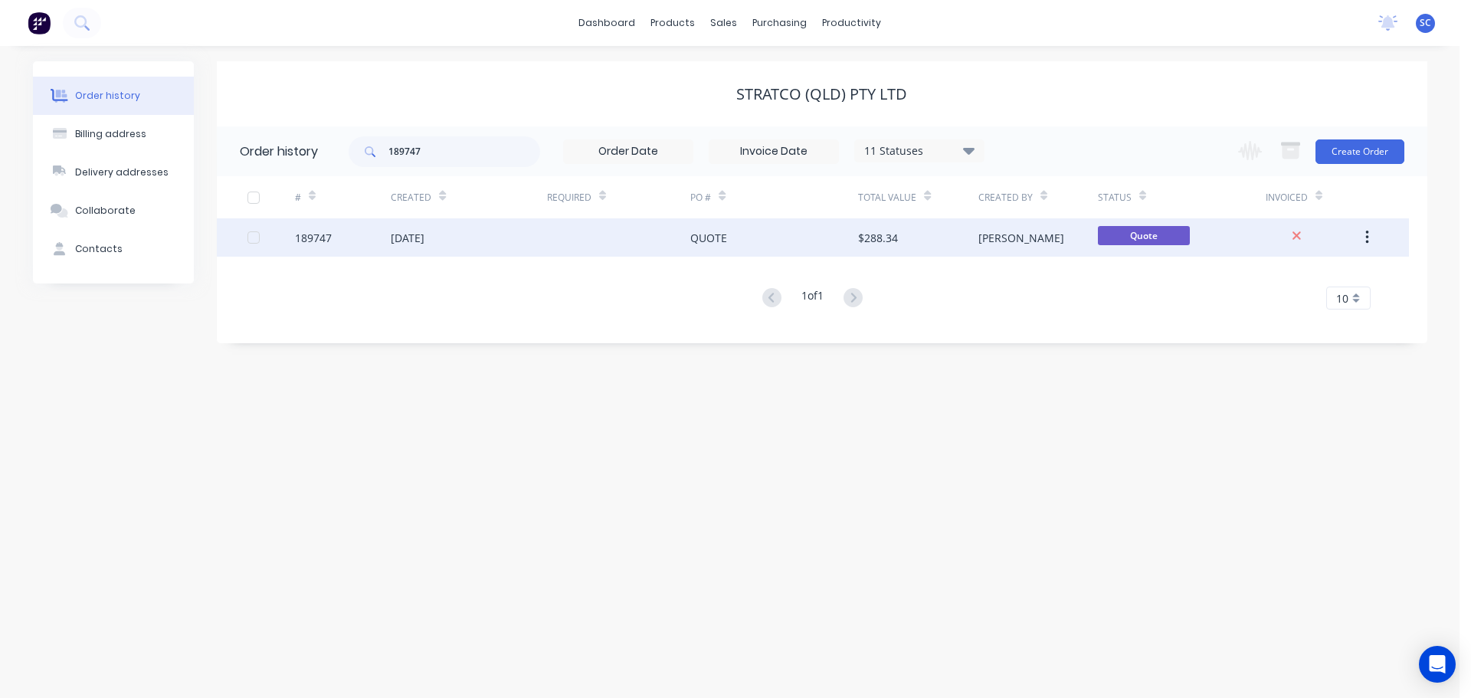
click at [577, 226] on div at bounding box center [619, 237] width 144 height 38
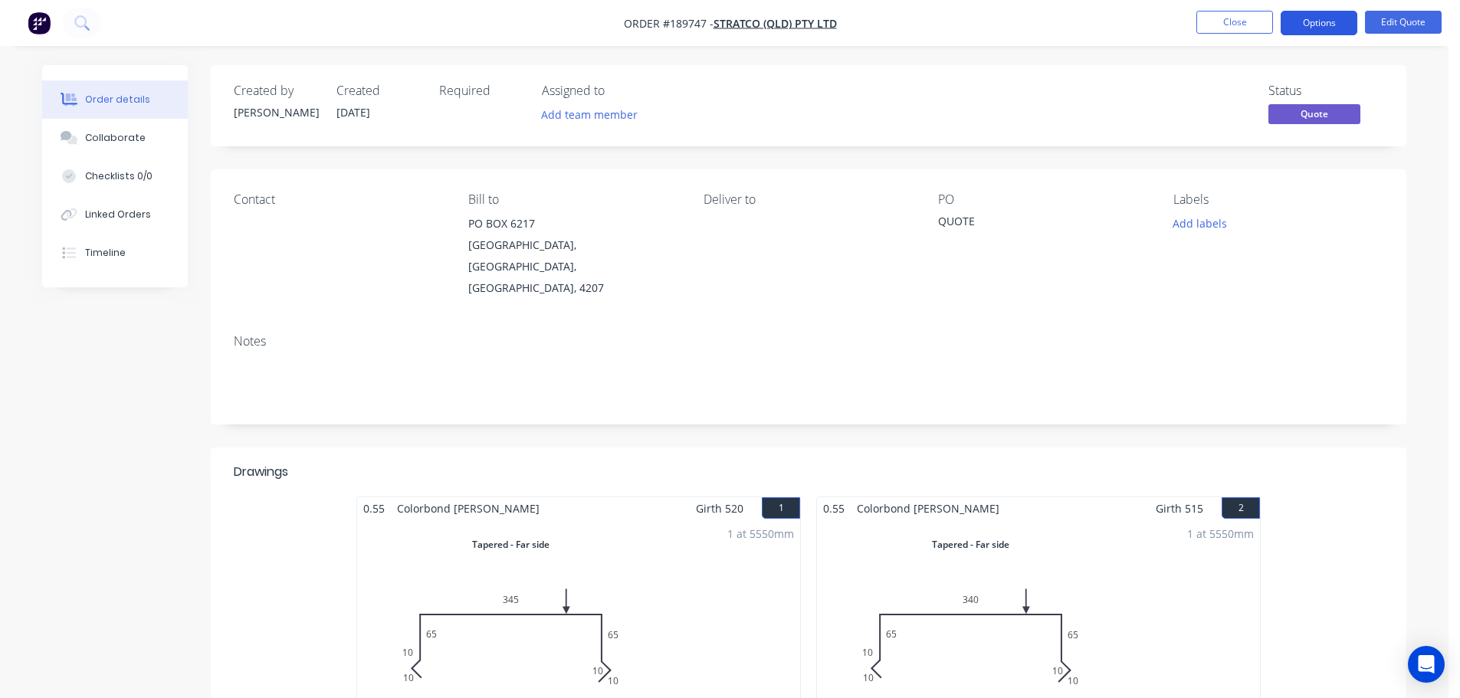
click at [1326, 21] on button "Options" at bounding box center [1318, 23] width 77 height 25
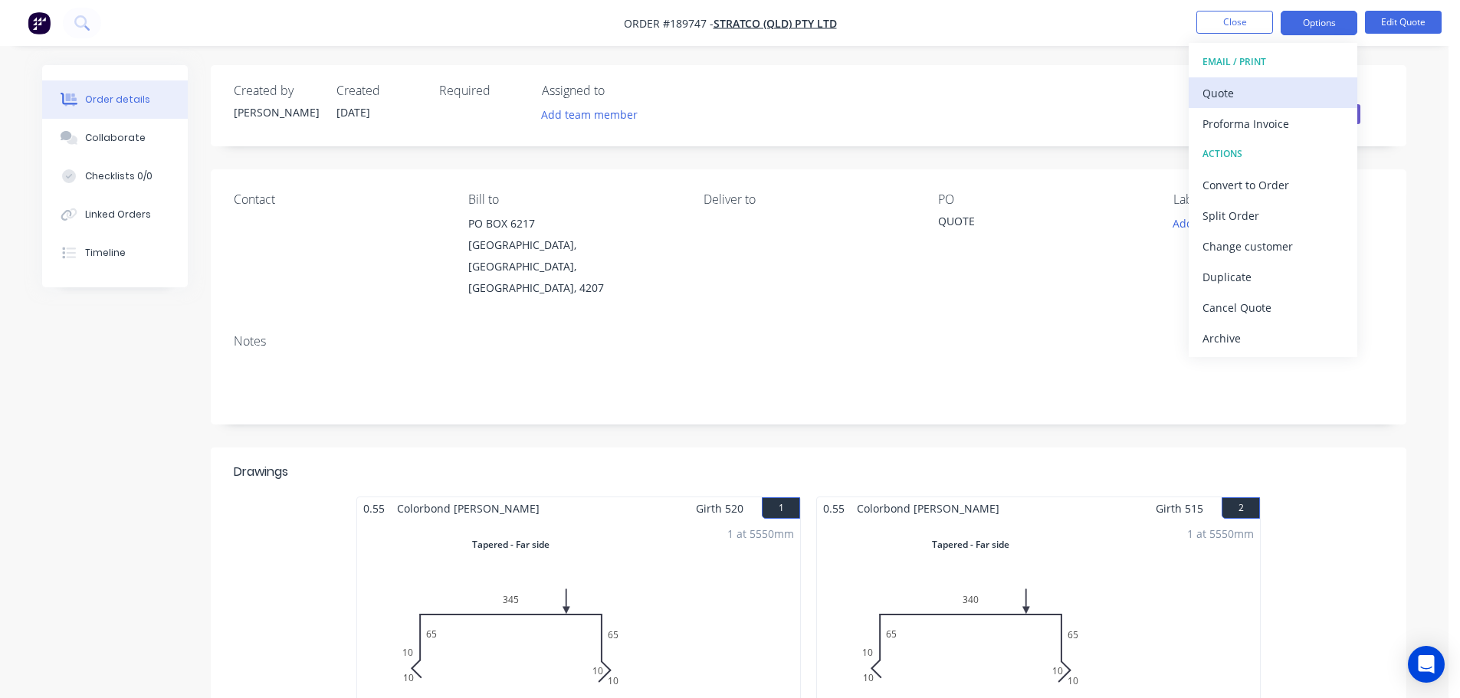
click at [1230, 94] on div "Quote" at bounding box center [1272, 93] width 141 height 22
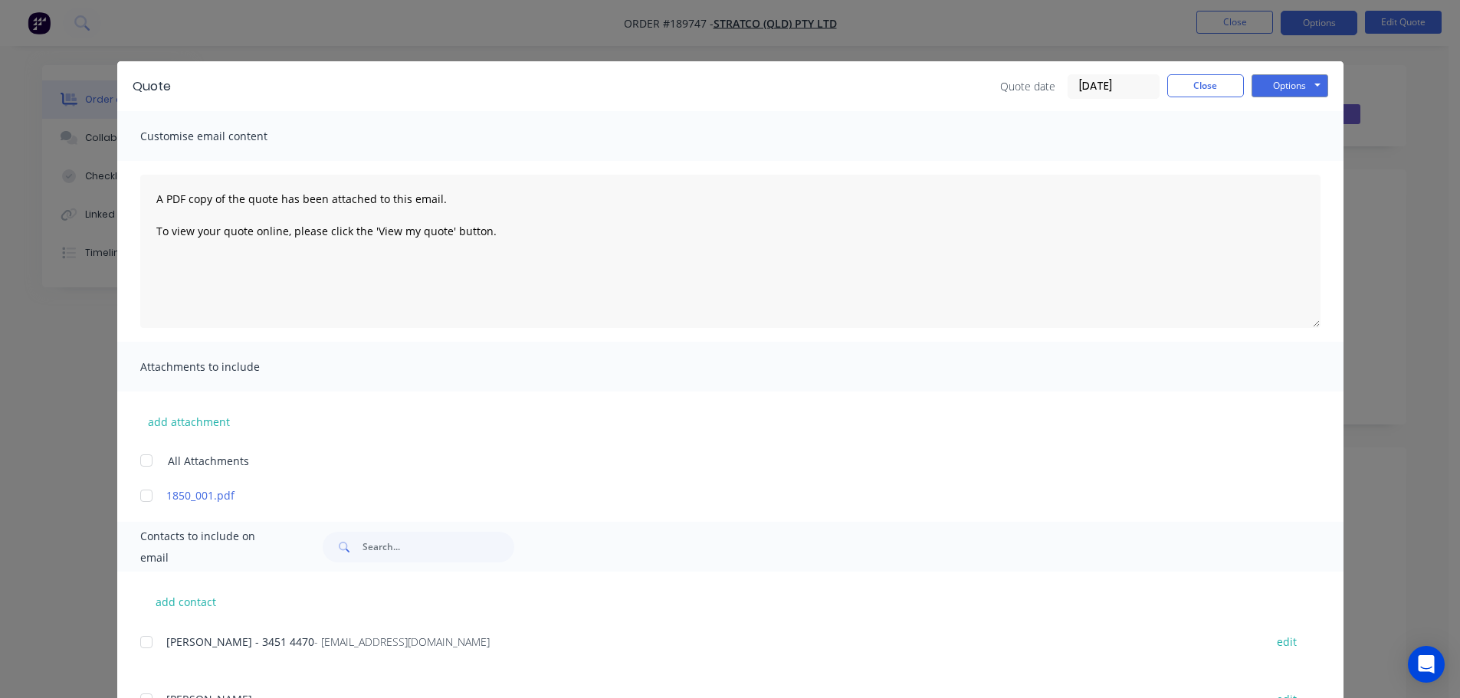
click at [140, 464] on div at bounding box center [146, 460] width 31 height 31
click at [1289, 84] on button "Options" at bounding box center [1289, 85] width 77 height 23
click at [1286, 134] on button "Print" at bounding box center [1300, 138] width 98 height 25
click at [1174, 75] on button "Close" at bounding box center [1205, 85] width 77 height 23
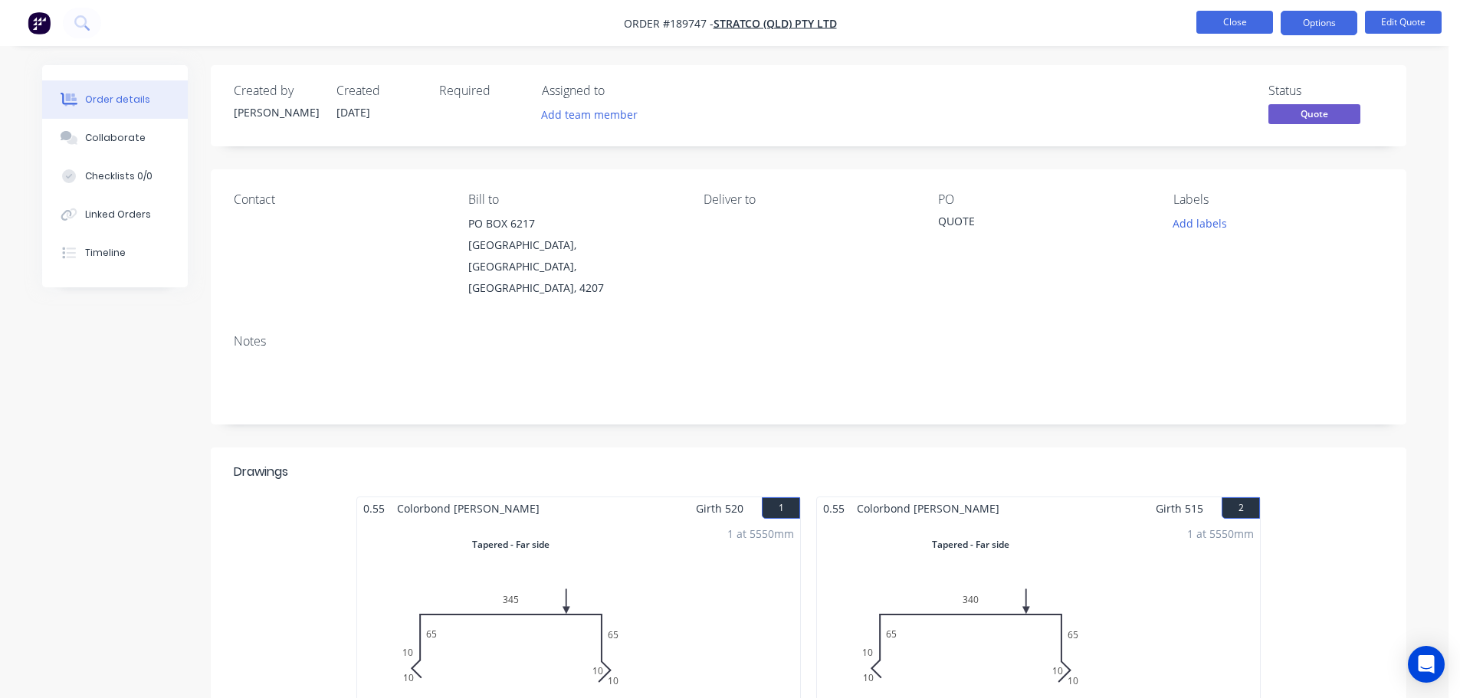
click at [1227, 18] on button "Close" at bounding box center [1234, 22] width 77 height 23
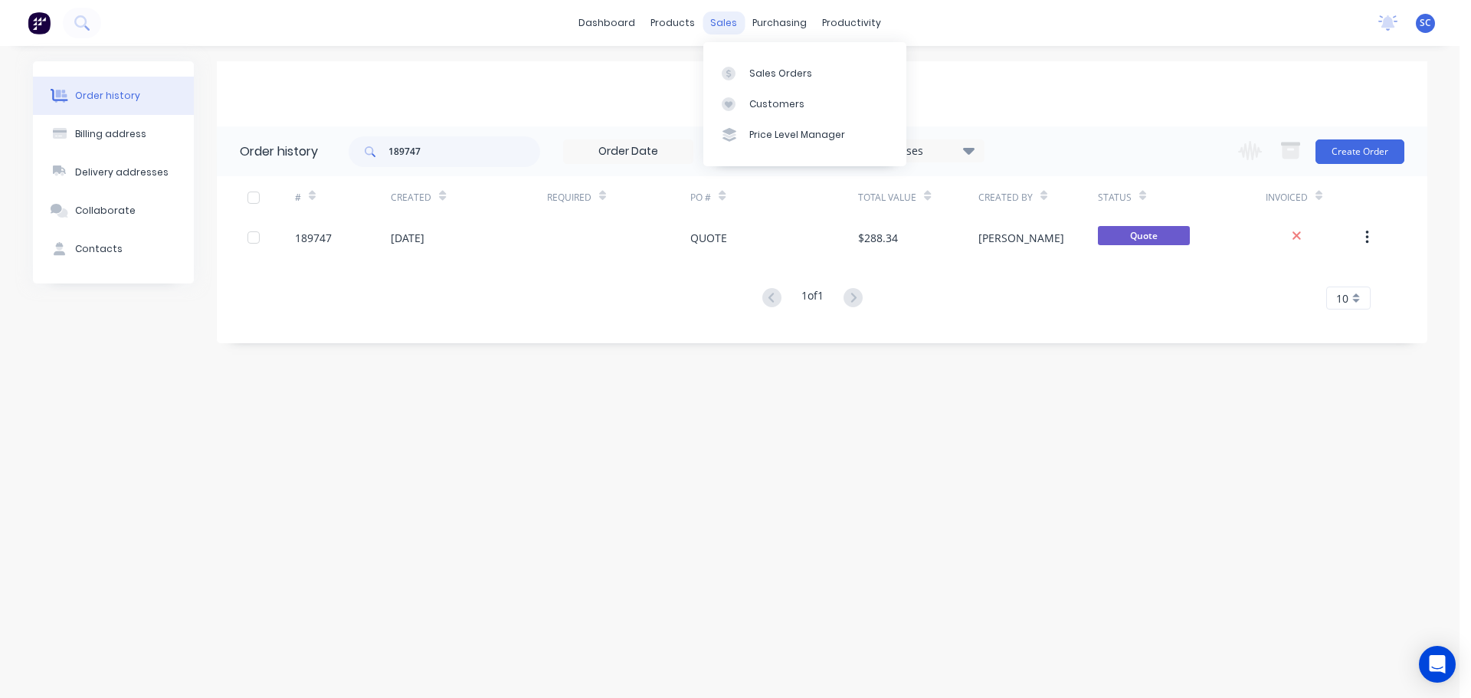
click at [738, 18] on div "sales" at bounding box center [724, 22] width 42 height 23
click at [773, 89] on link "Customers" at bounding box center [804, 104] width 203 height 31
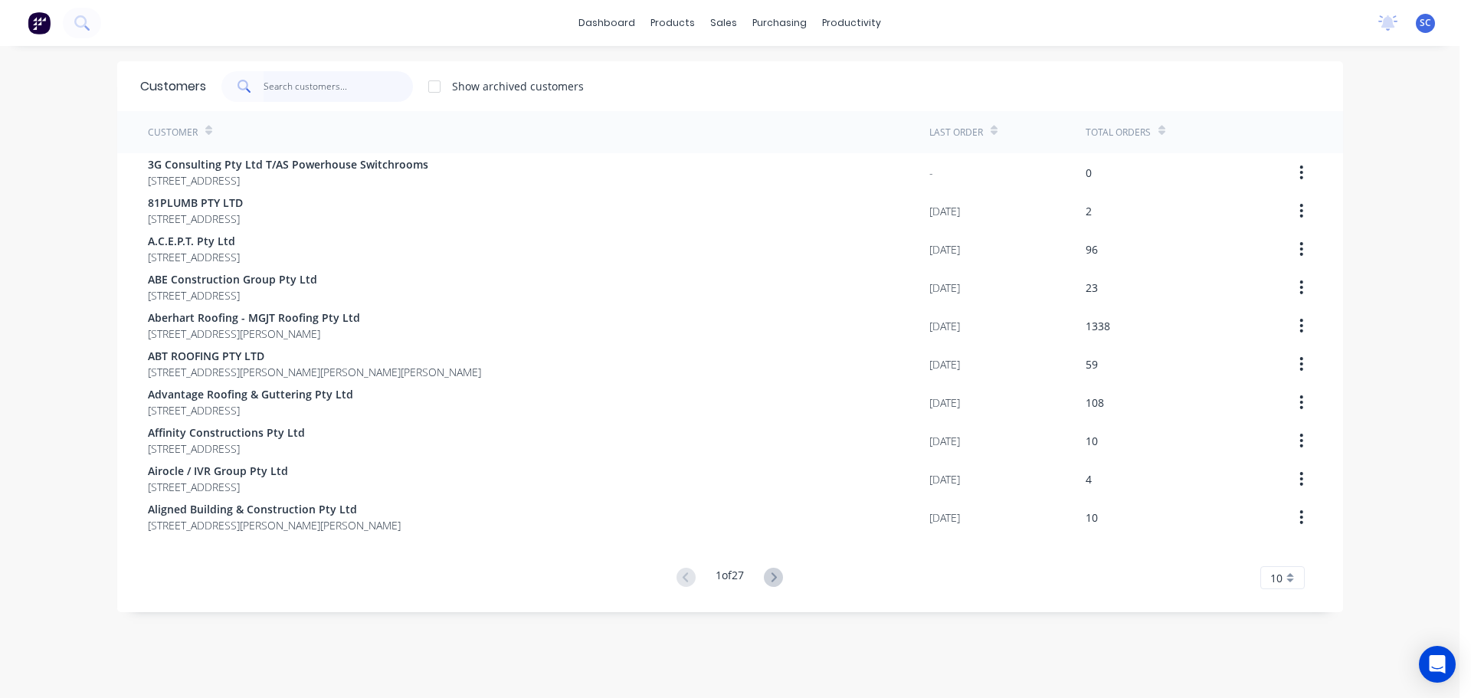
click at [275, 71] on input "text" at bounding box center [338, 86] width 149 height 31
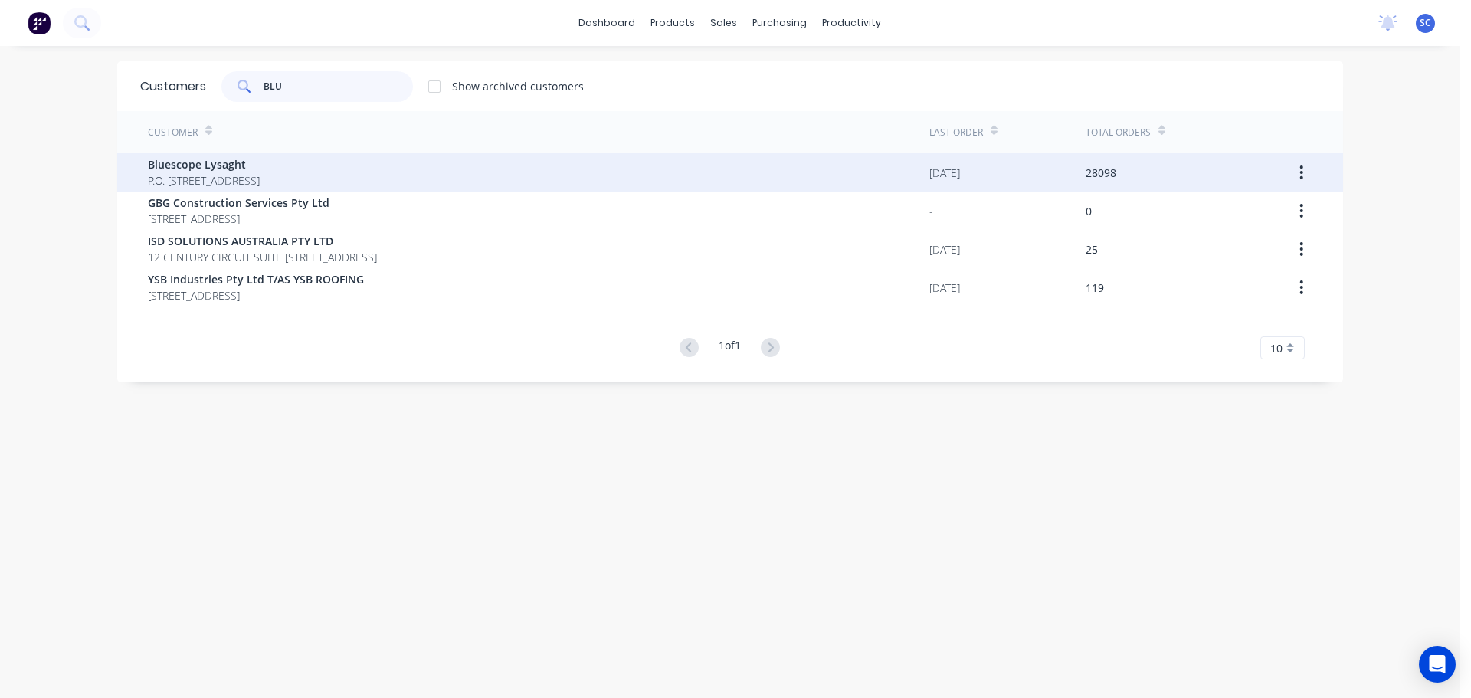
type input "BLU"
click at [241, 173] on span "P.O. [STREET_ADDRESS]" at bounding box center [204, 180] width 112 height 16
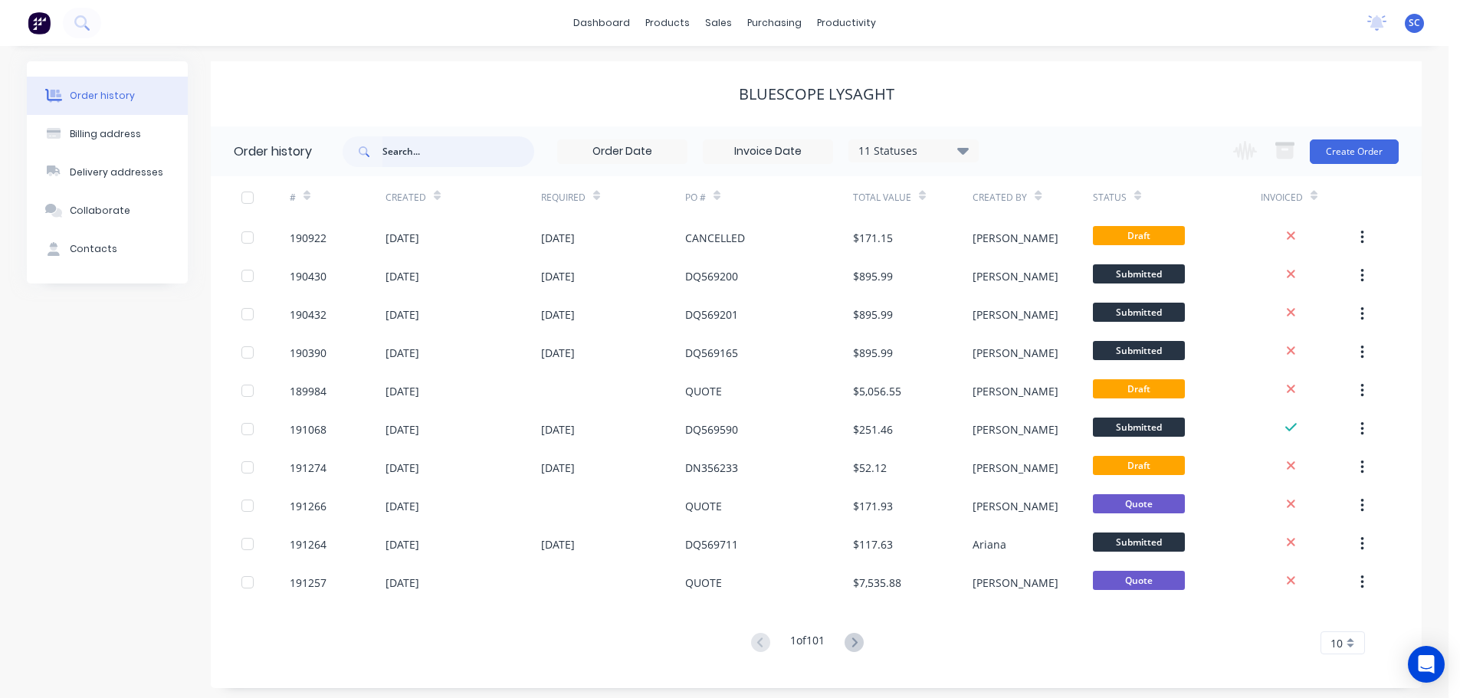
click at [411, 150] on input "text" at bounding box center [458, 151] width 152 height 31
type input "191001"
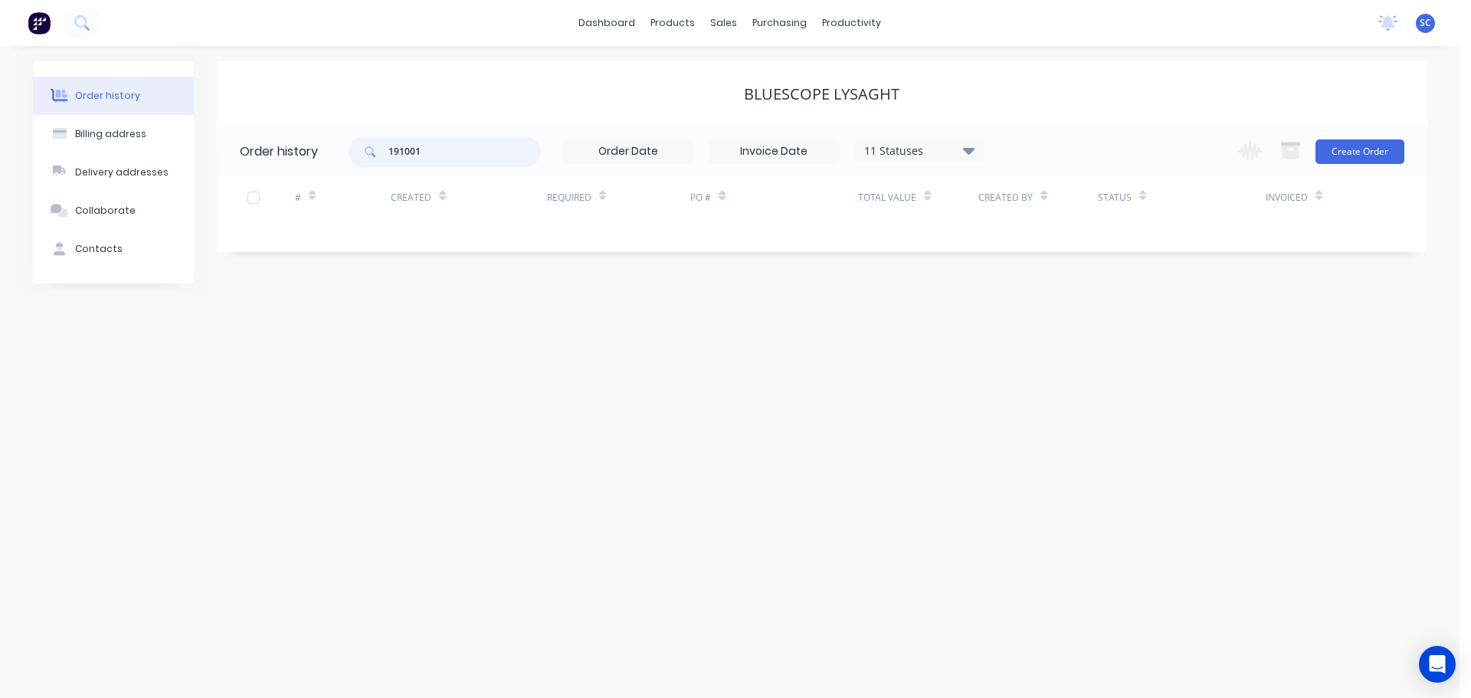
click at [431, 153] on input "191001" at bounding box center [464, 151] width 152 height 31
type input "191017"
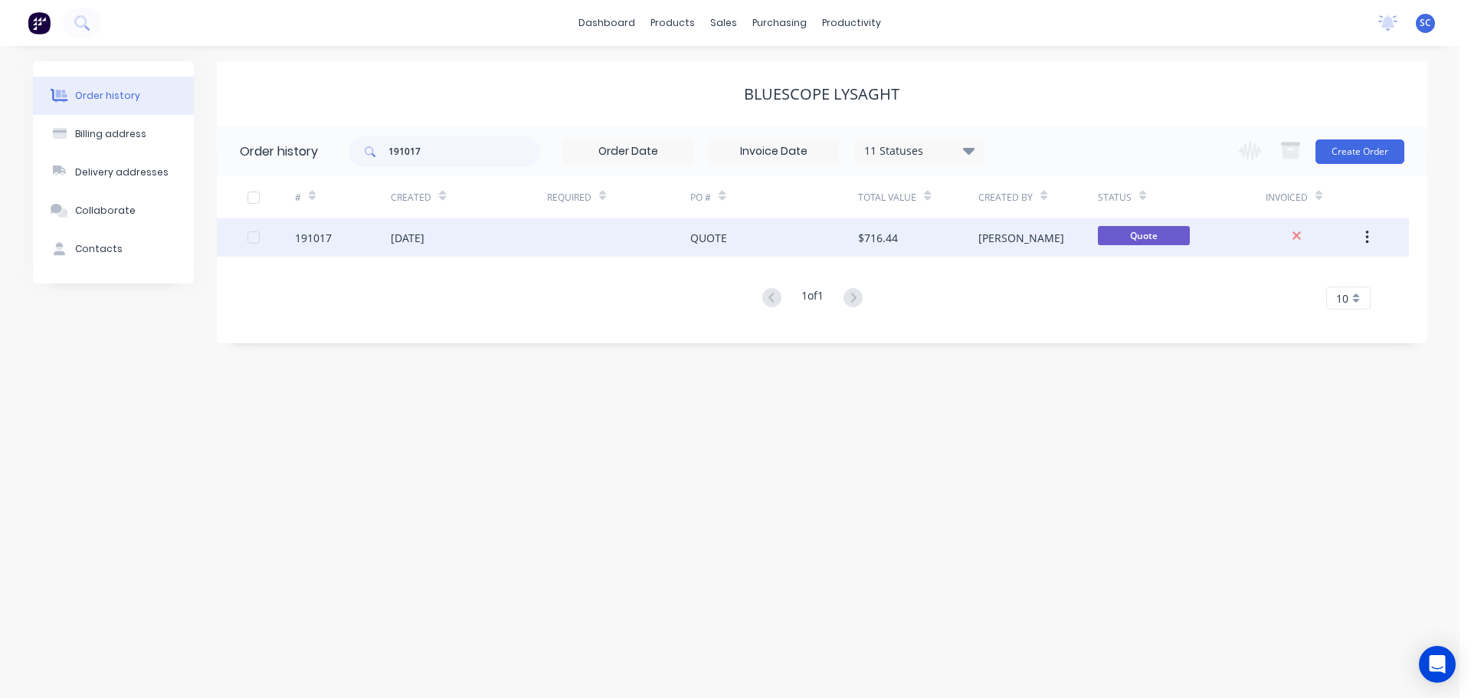
click at [424, 230] on div "[DATE]" at bounding box center [408, 238] width 34 height 16
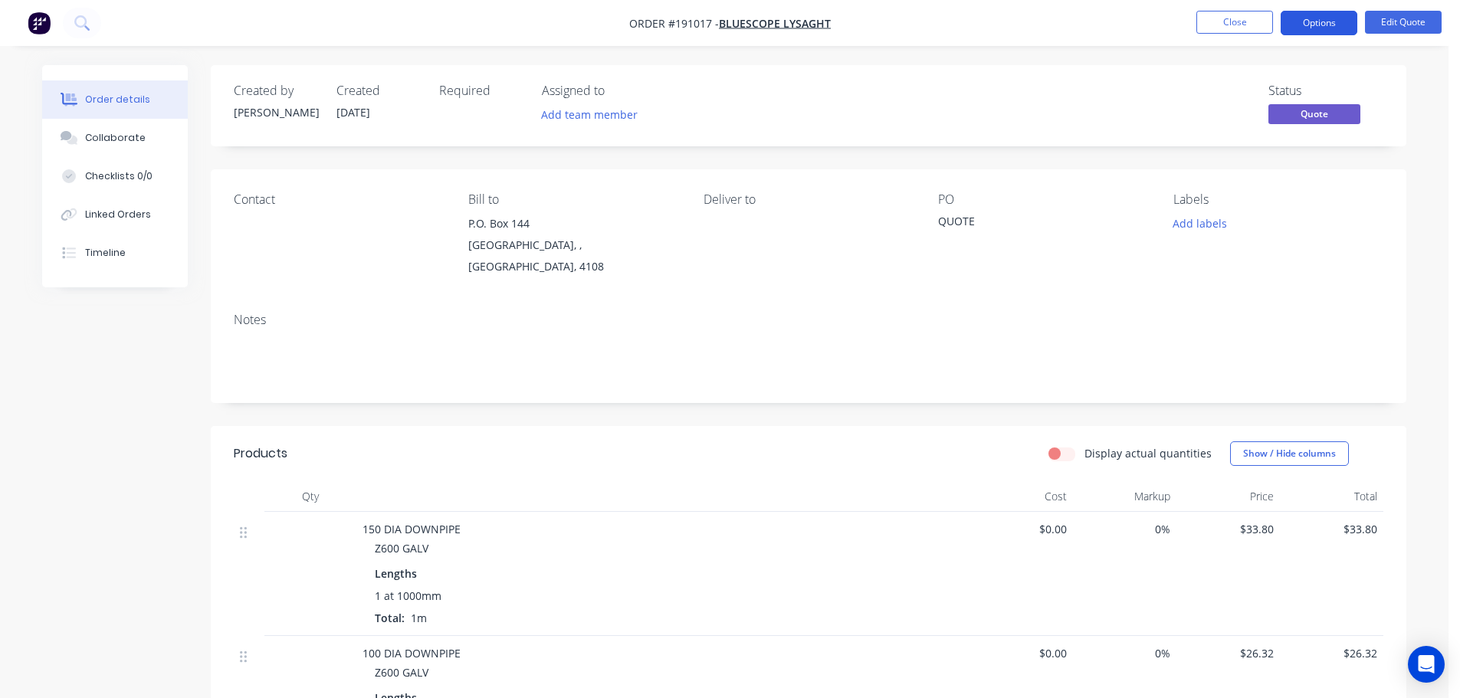
click at [1339, 20] on button "Options" at bounding box center [1318, 23] width 77 height 25
click at [1333, 23] on button "Options" at bounding box center [1318, 23] width 77 height 25
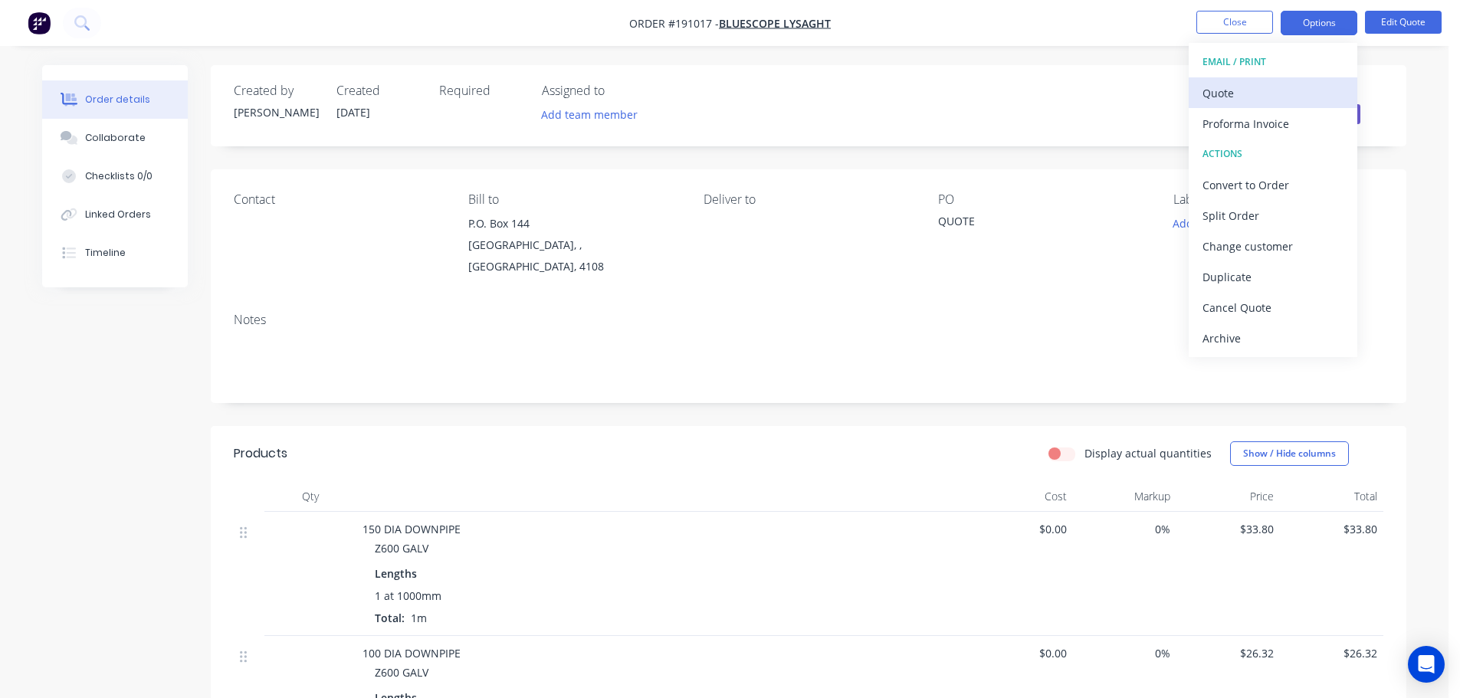
click at [1257, 87] on div "Quote" at bounding box center [1272, 93] width 141 height 22
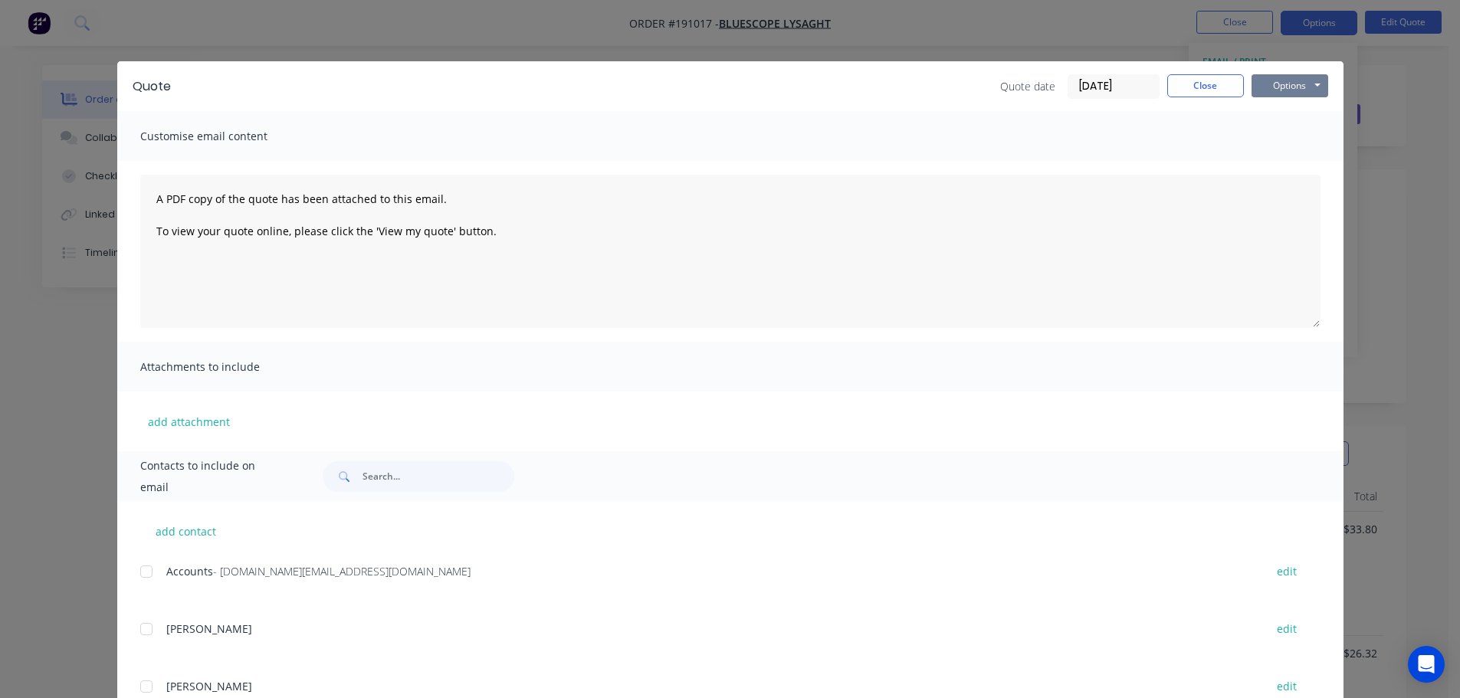
click at [1283, 79] on button "Options" at bounding box center [1289, 85] width 77 height 23
click at [1299, 136] on button "Print" at bounding box center [1300, 138] width 98 height 25
click at [1217, 85] on button "Close" at bounding box center [1205, 85] width 77 height 23
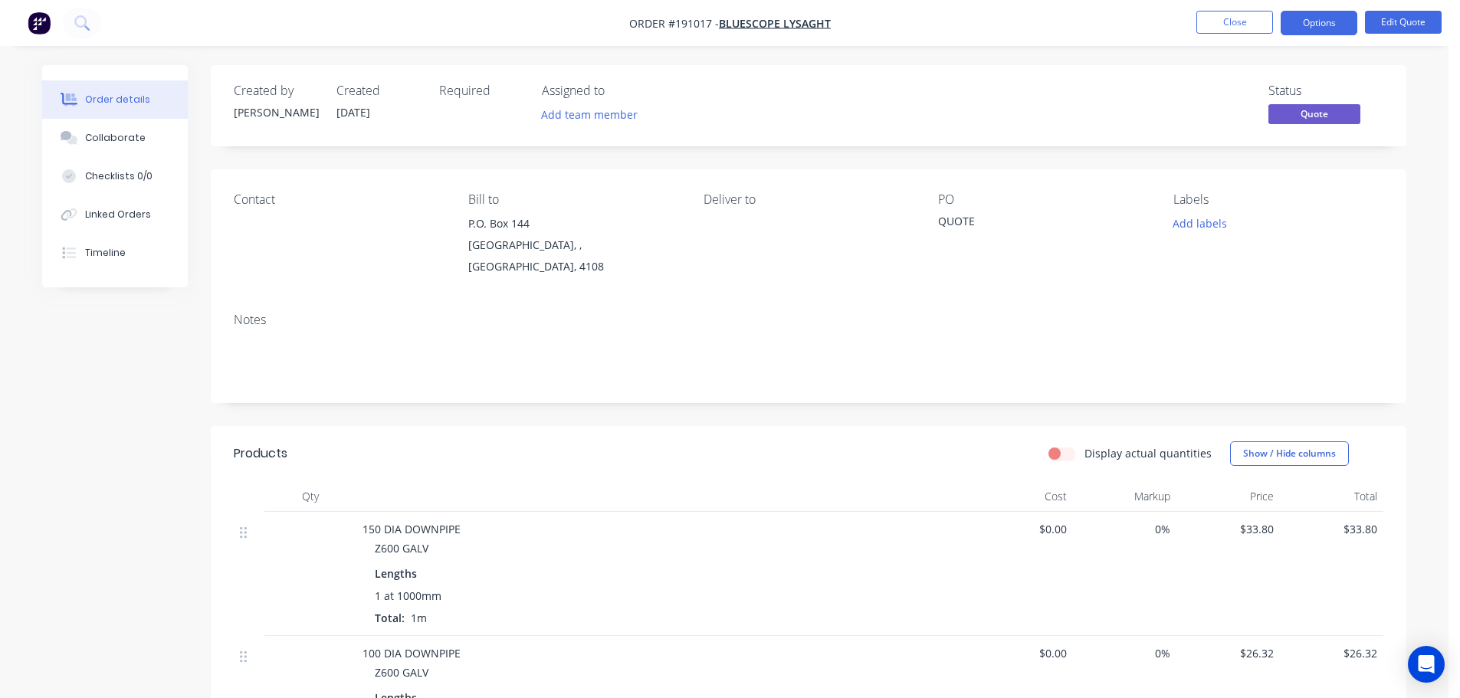
click at [1204, 1] on nav "Order #191017 - Bluescope Lysaght Close Options Edit Quote" at bounding box center [730, 23] width 1460 height 46
click at [1239, 17] on button "Close" at bounding box center [1234, 22] width 77 height 23
